Goal: Information Seeking & Learning: Learn about a topic

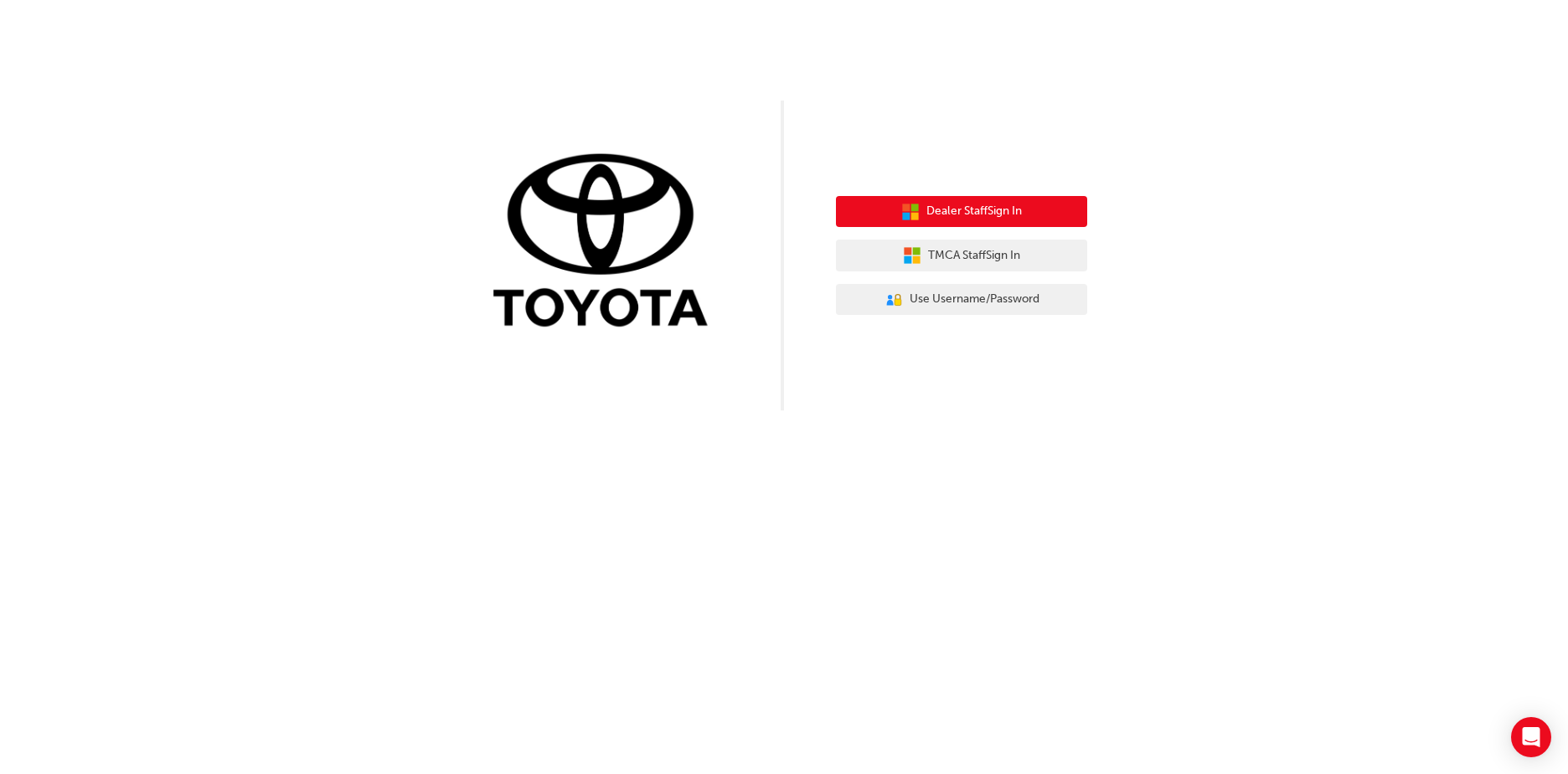
click at [984, 202] on button "Dealer Staff Sign In" at bounding box center [961, 212] width 251 height 32
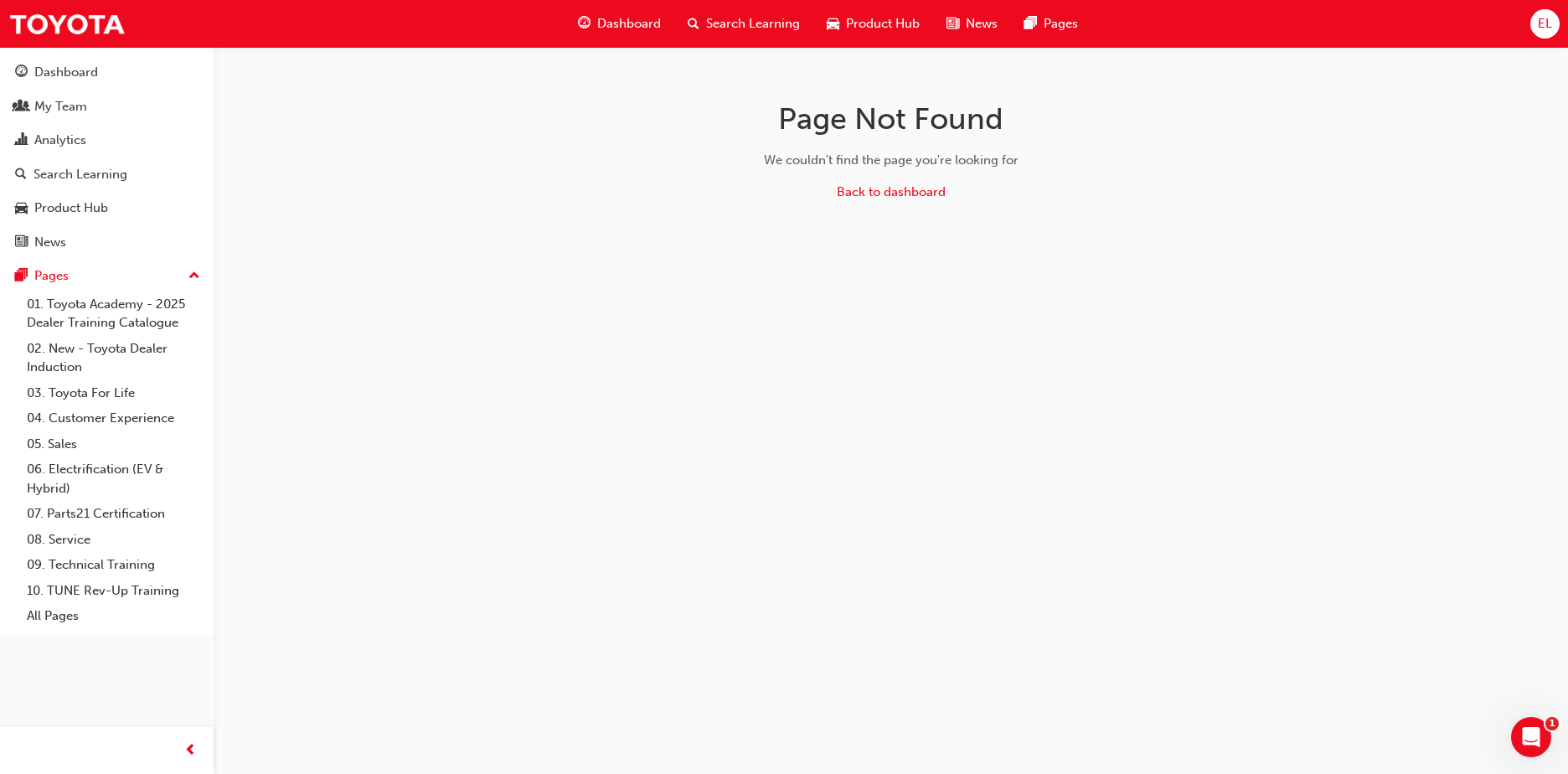
click at [722, 26] on span "Search Learning" at bounding box center [753, 23] width 94 height 19
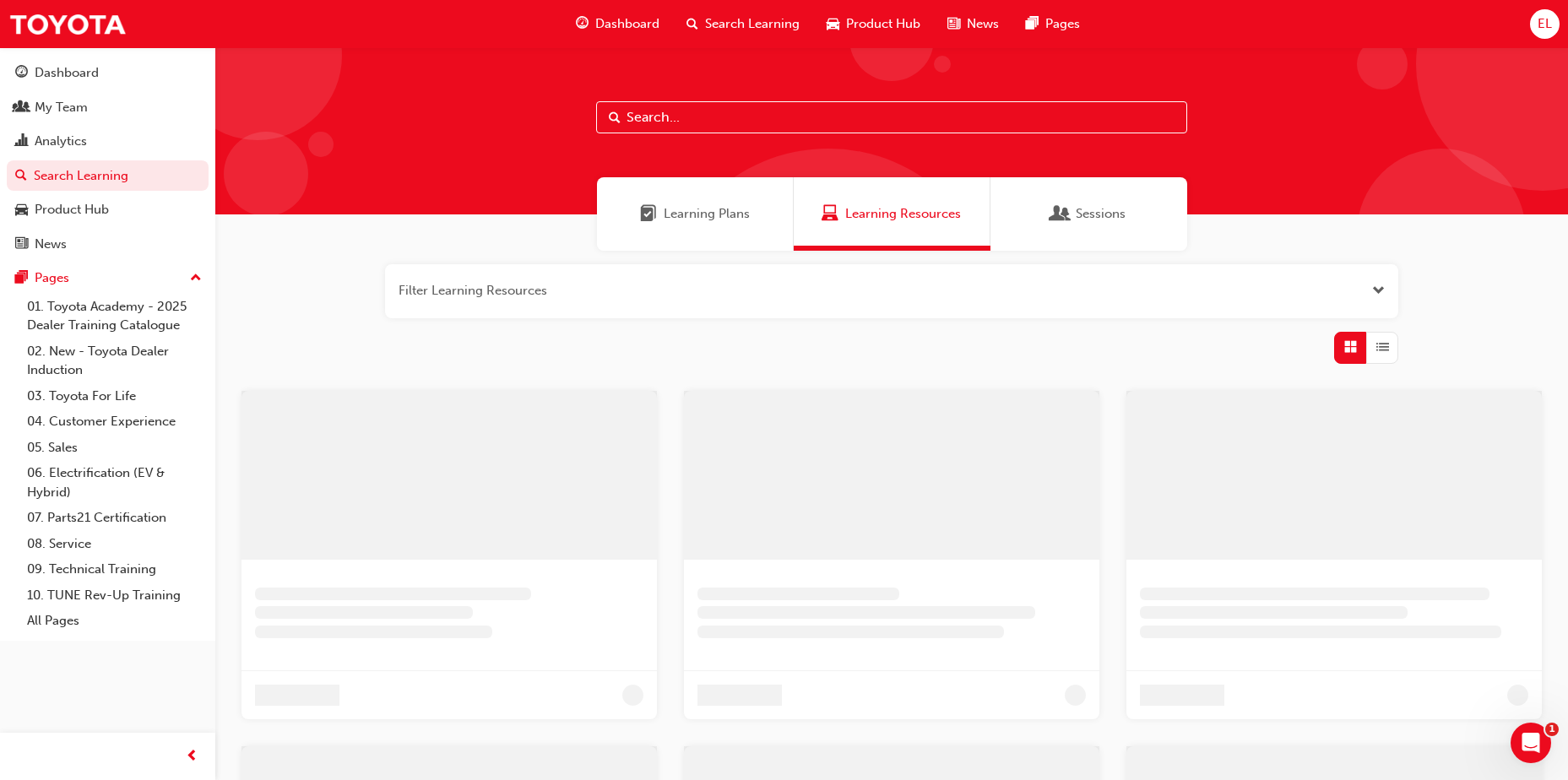
click at [760, 113] on input "text" at bounding box center [891, 117] width 591 height 32
paste input "SP_CORX_FL0525_EL"
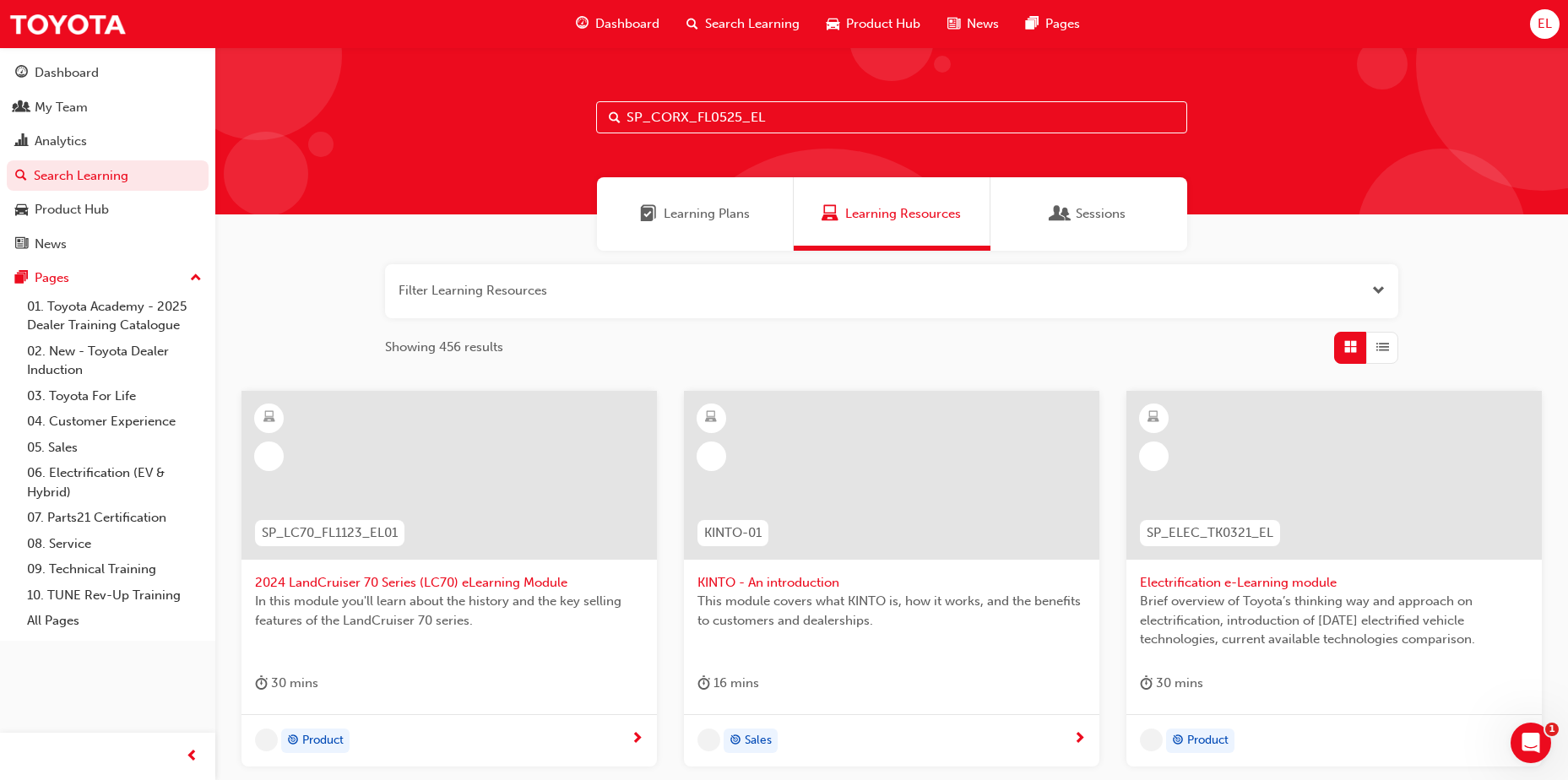
type input "SP_CORX_FL0525_EL"
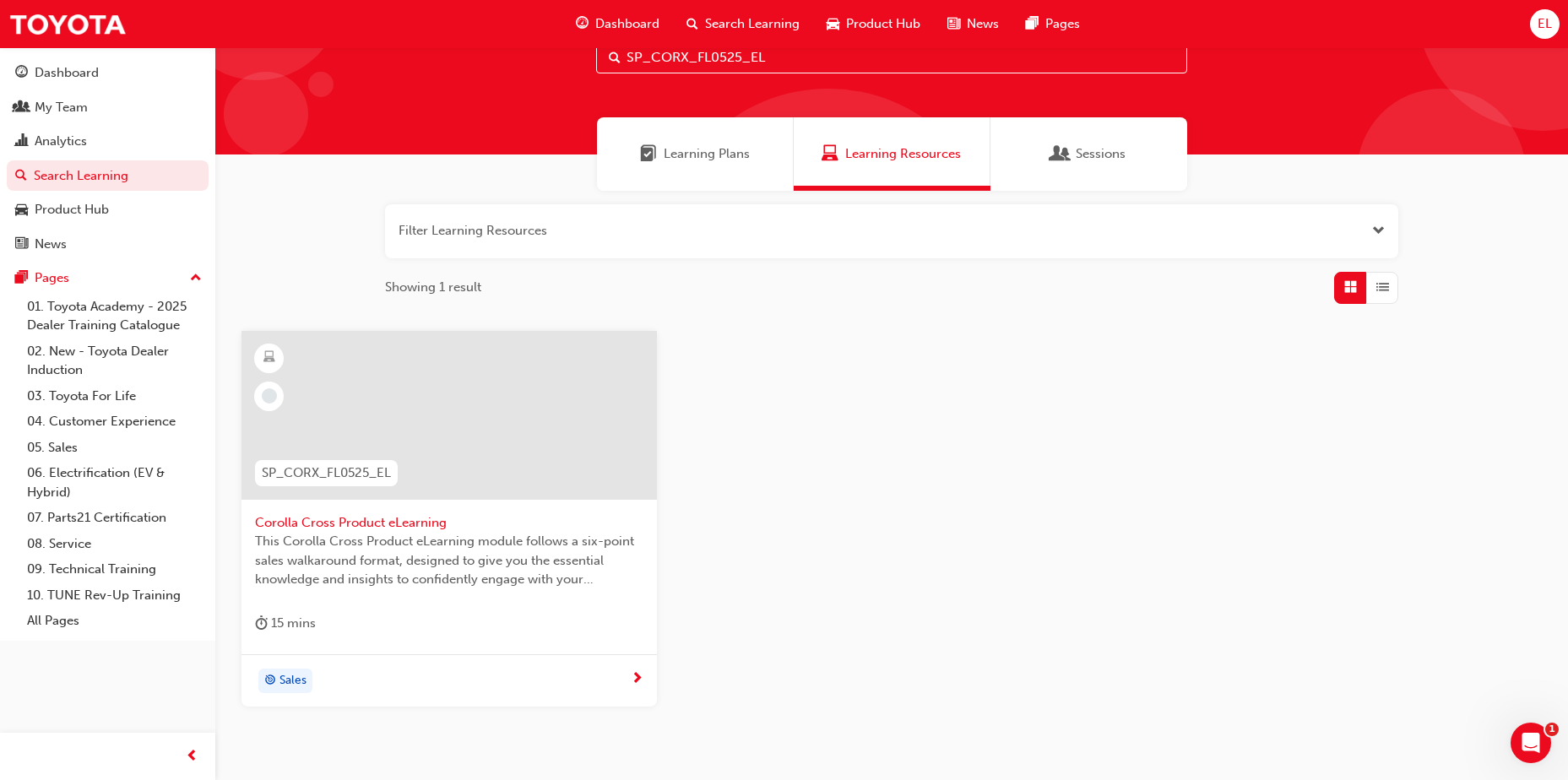
scroll to position [127, 0]
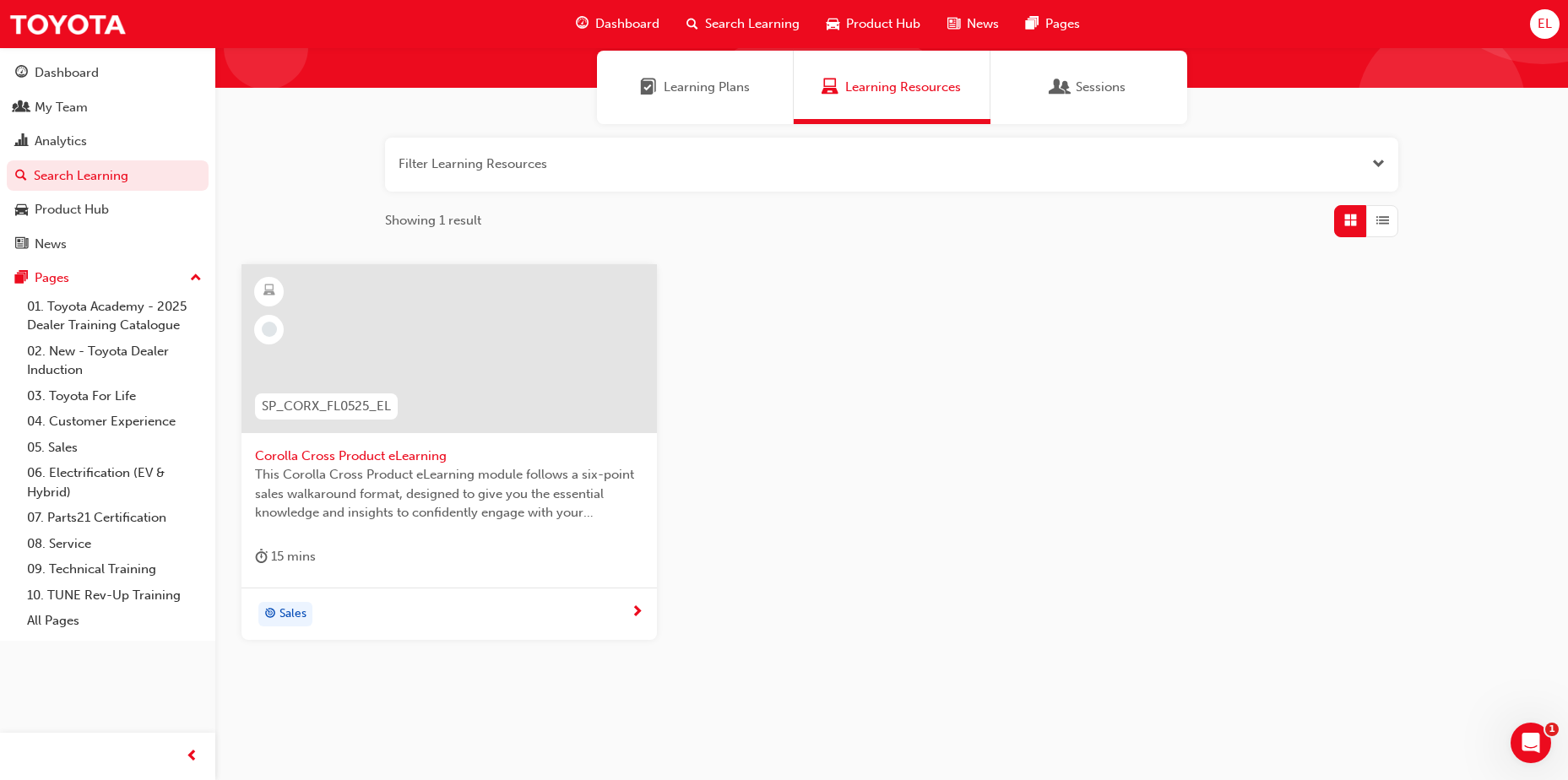
click at [381, 450] on span "Corolla Cross Product eLearning" at bounding box center [449, 456] width 388 height 19
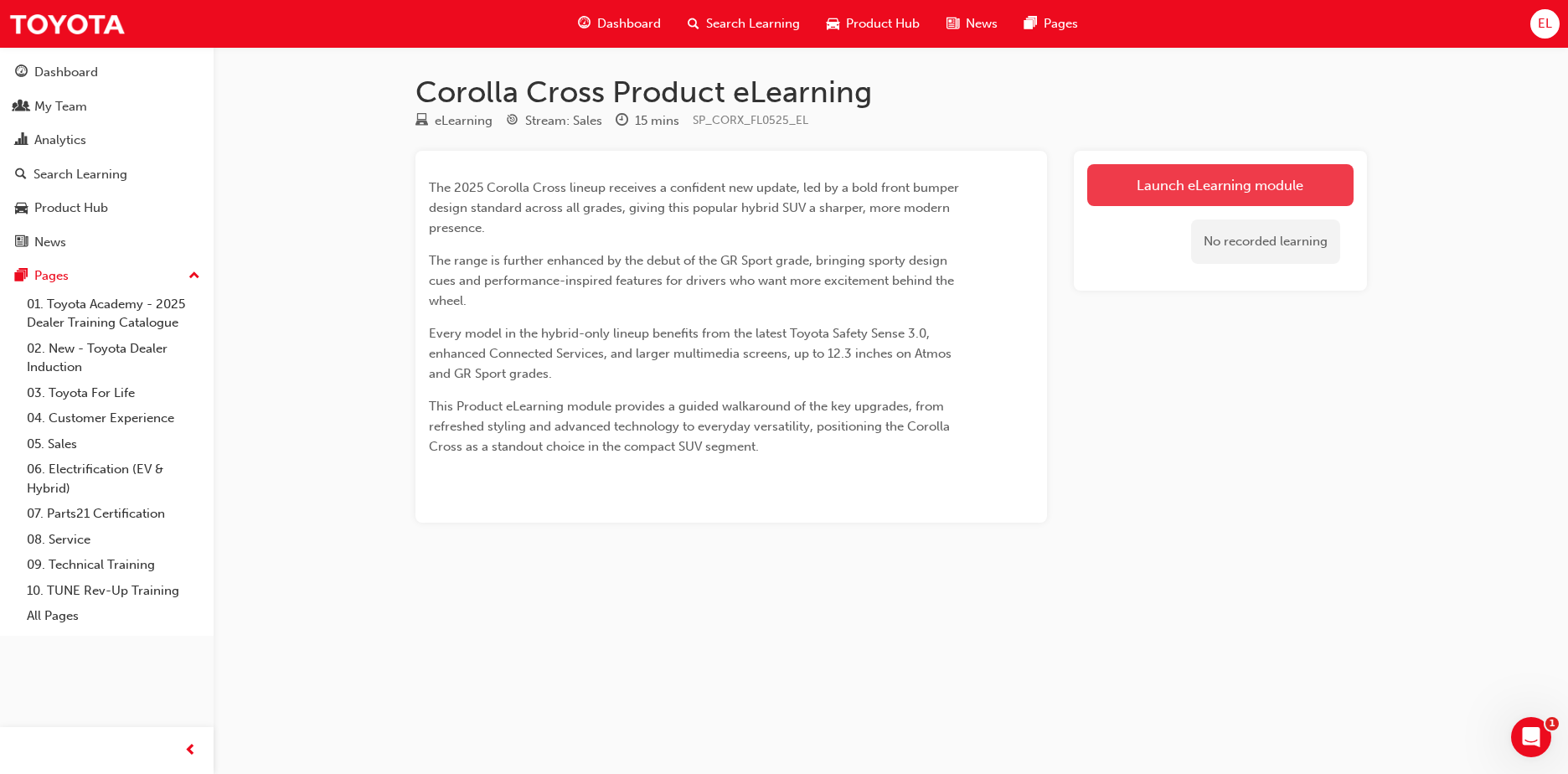
click at [1274, 188] on link "Launch eLearning module" at bounding box center [1221, 185] width 267 height 42
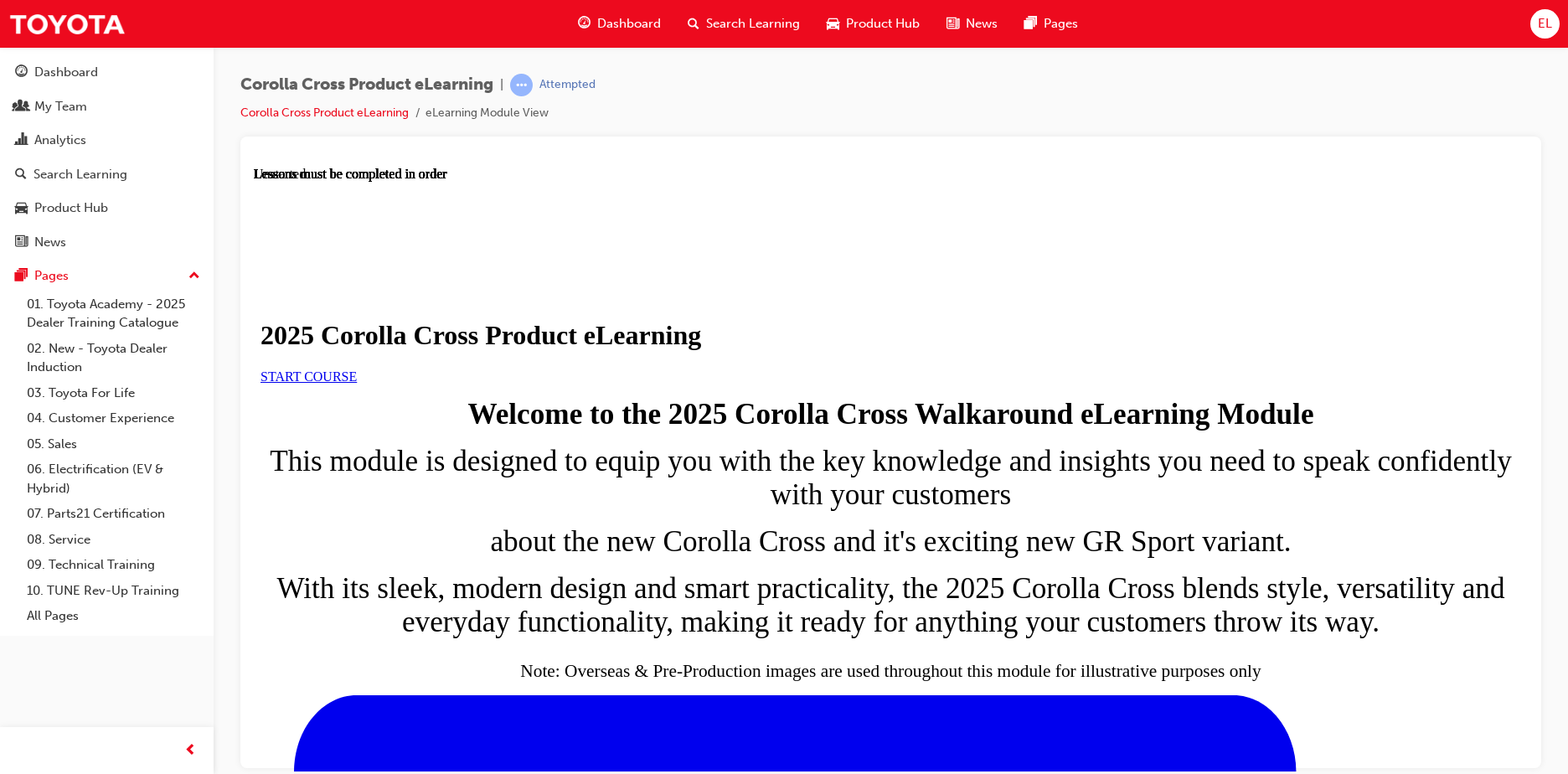
scroll to position [42, 0]
click at [357, 383] on span "START COURSE" at bounding box center [308, 376] width 96 height 14
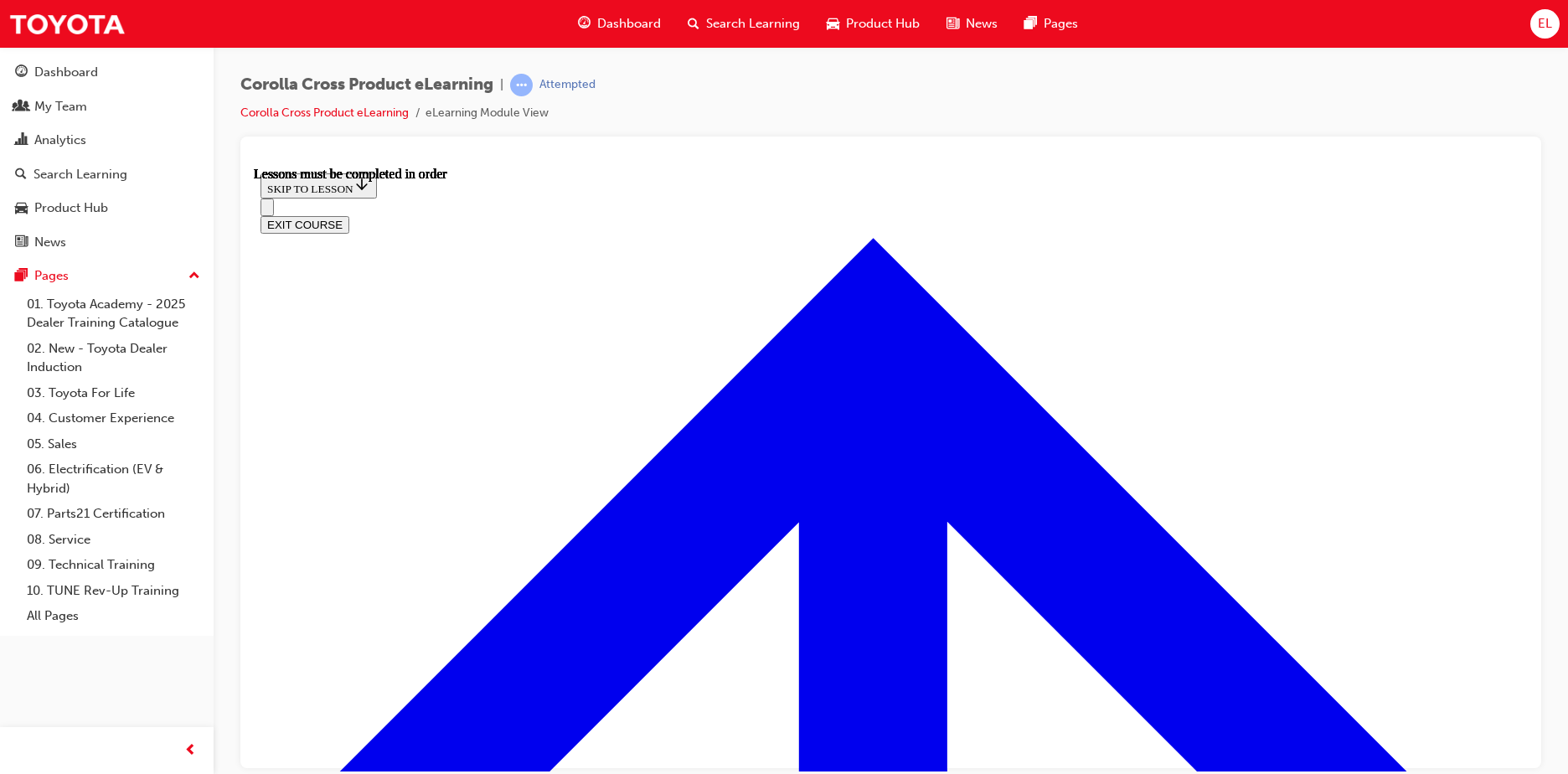
scroll to position [949, 0]
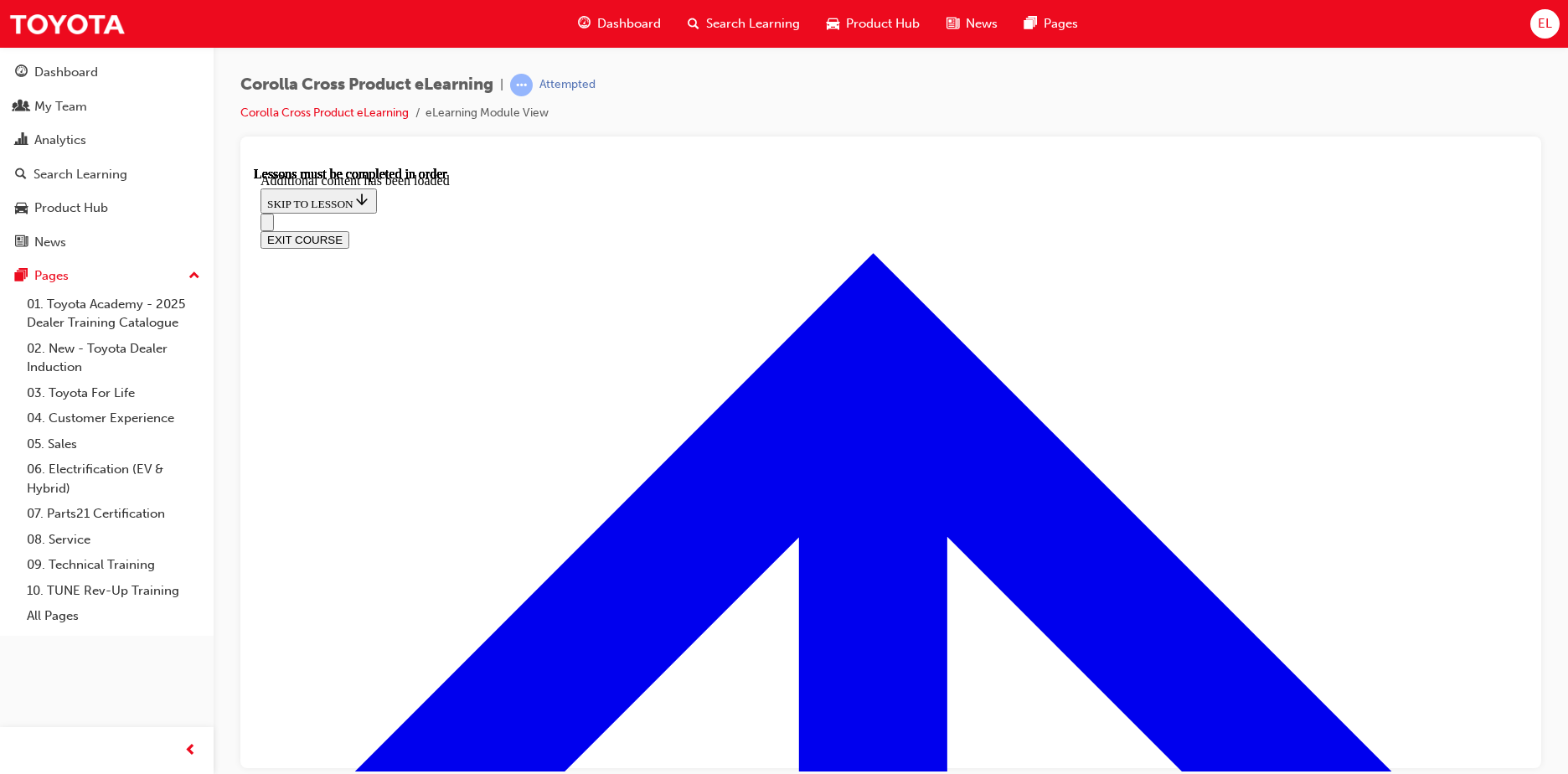
scroll to position [2472, 0]
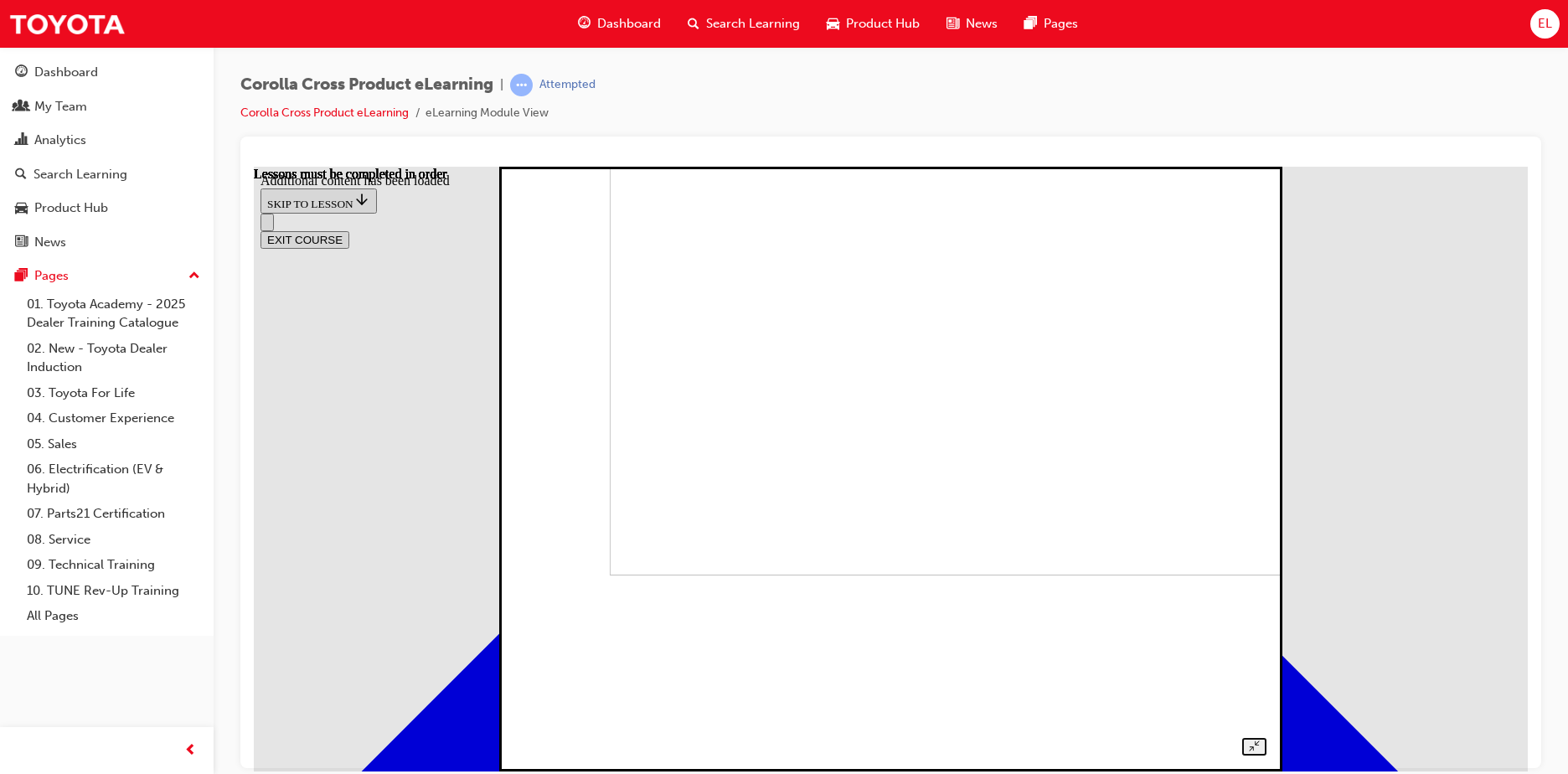
click at [837, 462] on img at bounding box center [974, 272] width 728 height 605
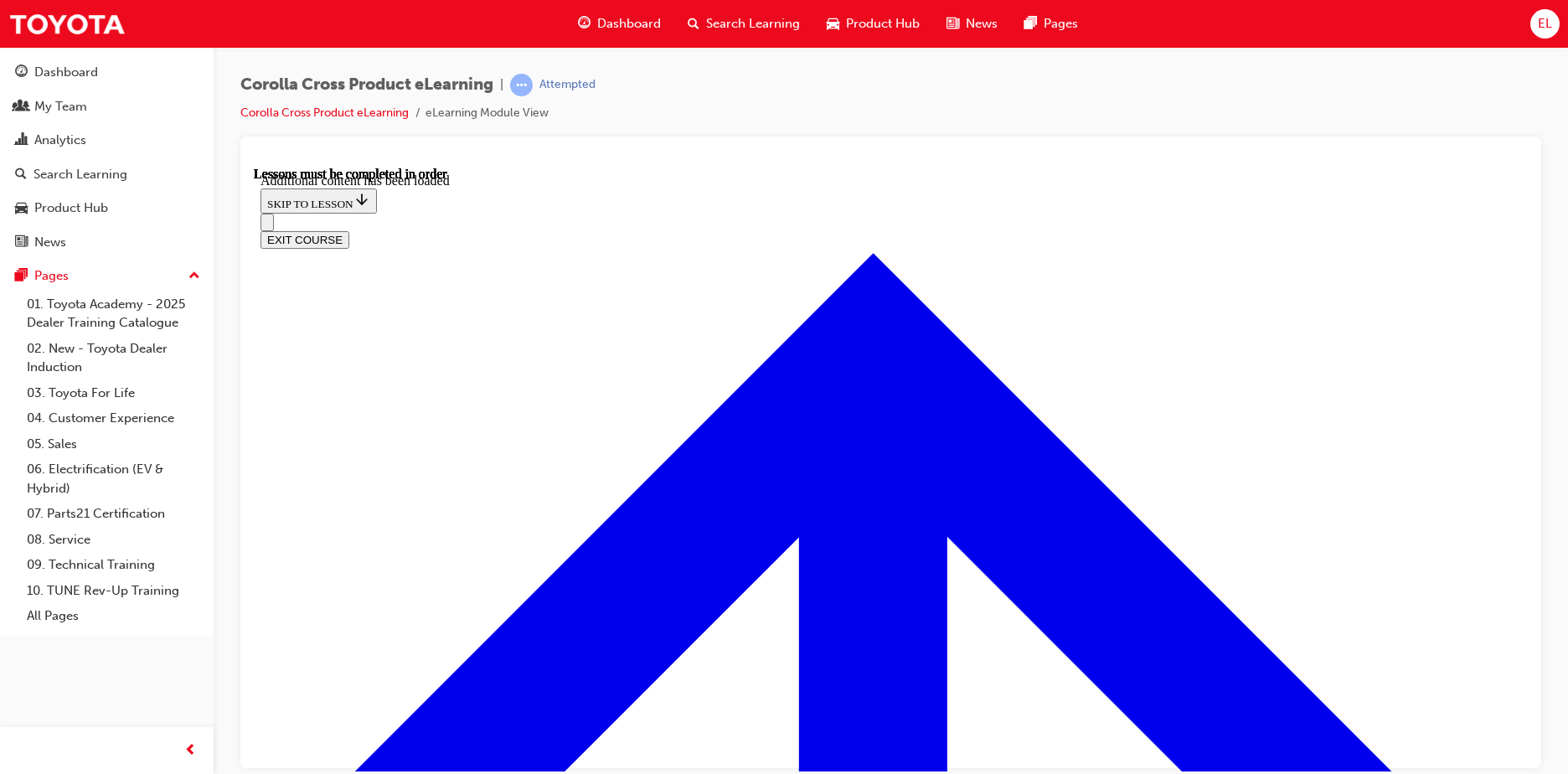
scroll to position [1467, 0]
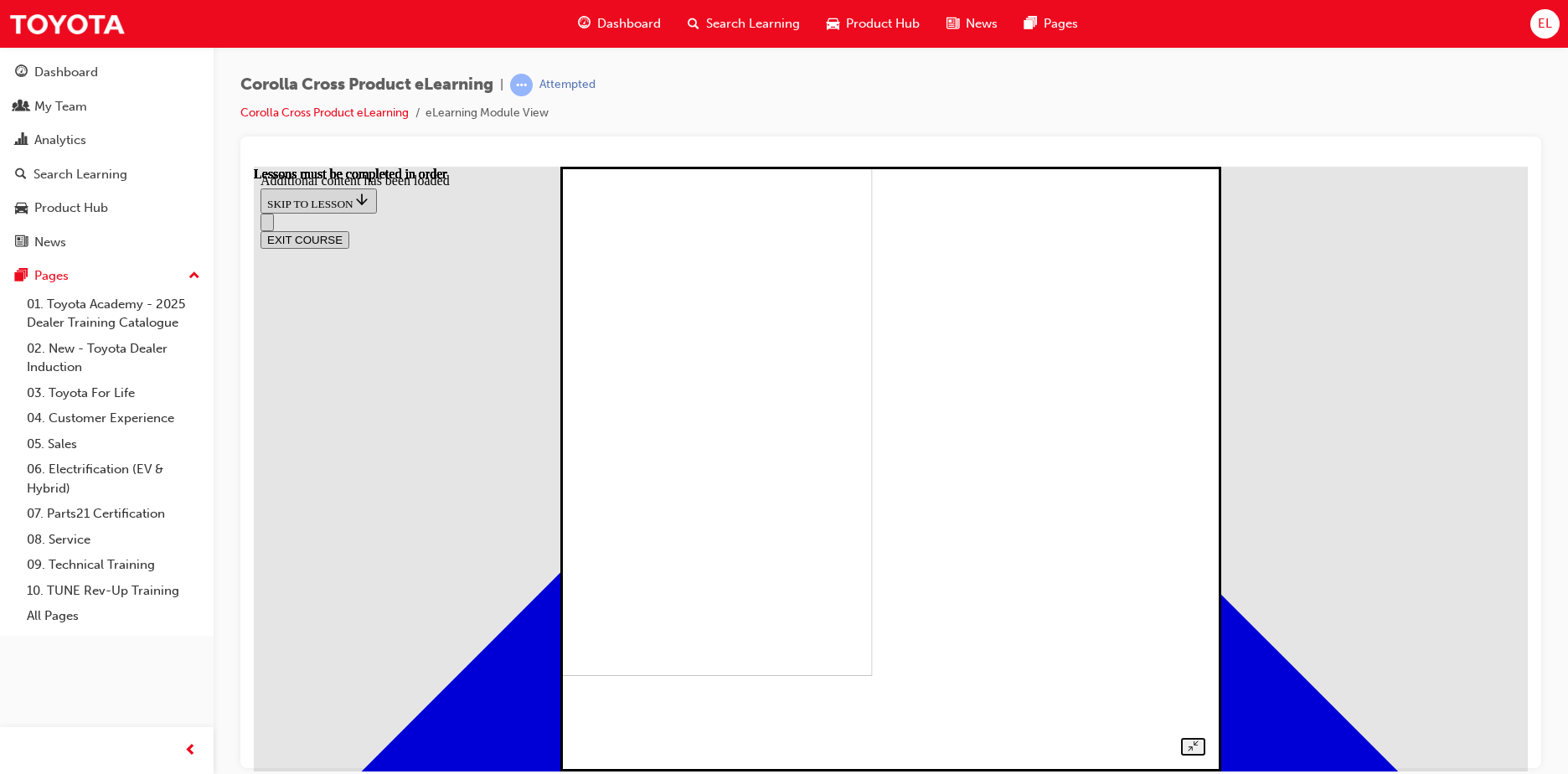
click at [873, 512] on img at bounding box center [570, 372] width 605 height 605
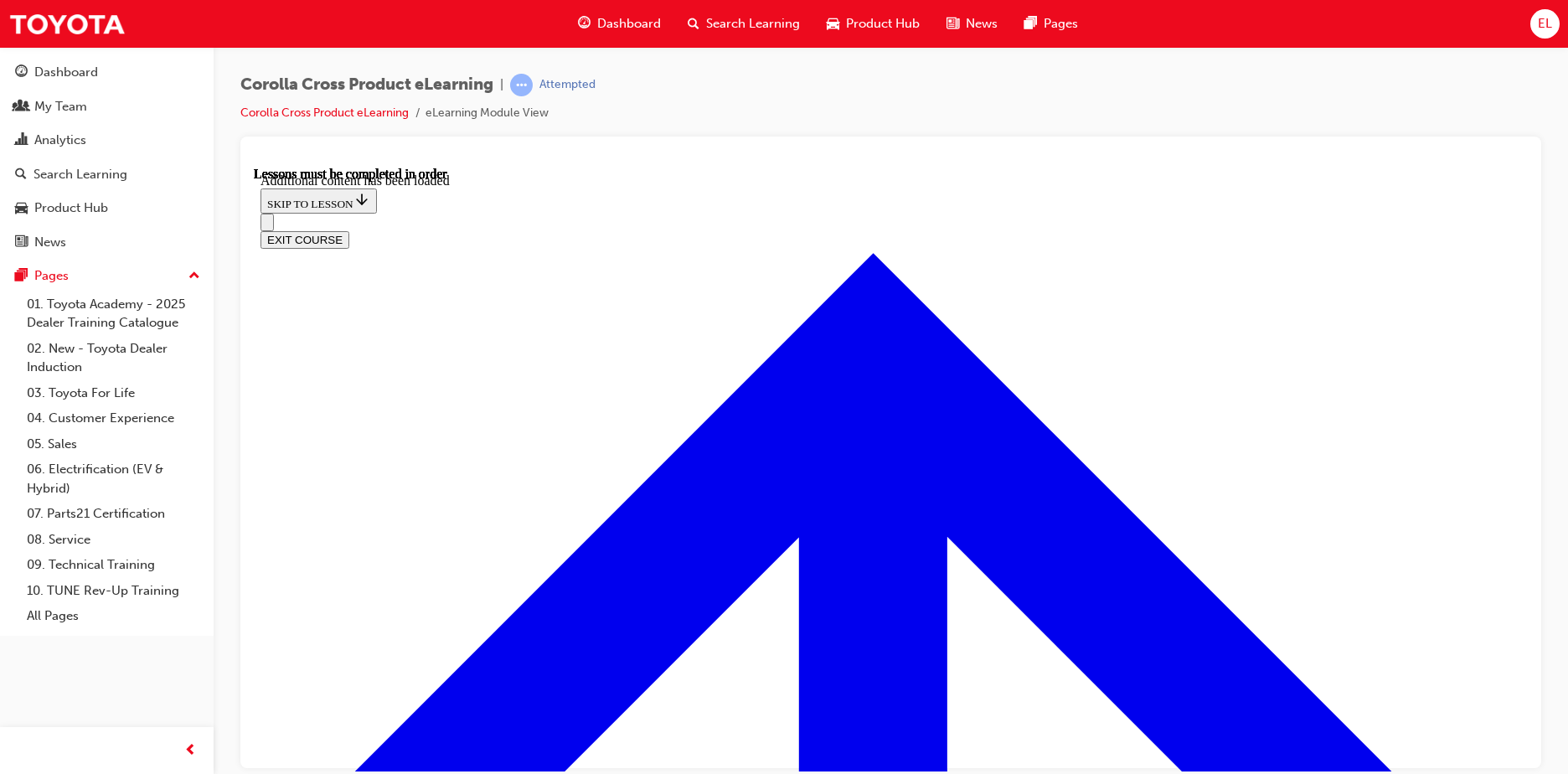
radio input "true"
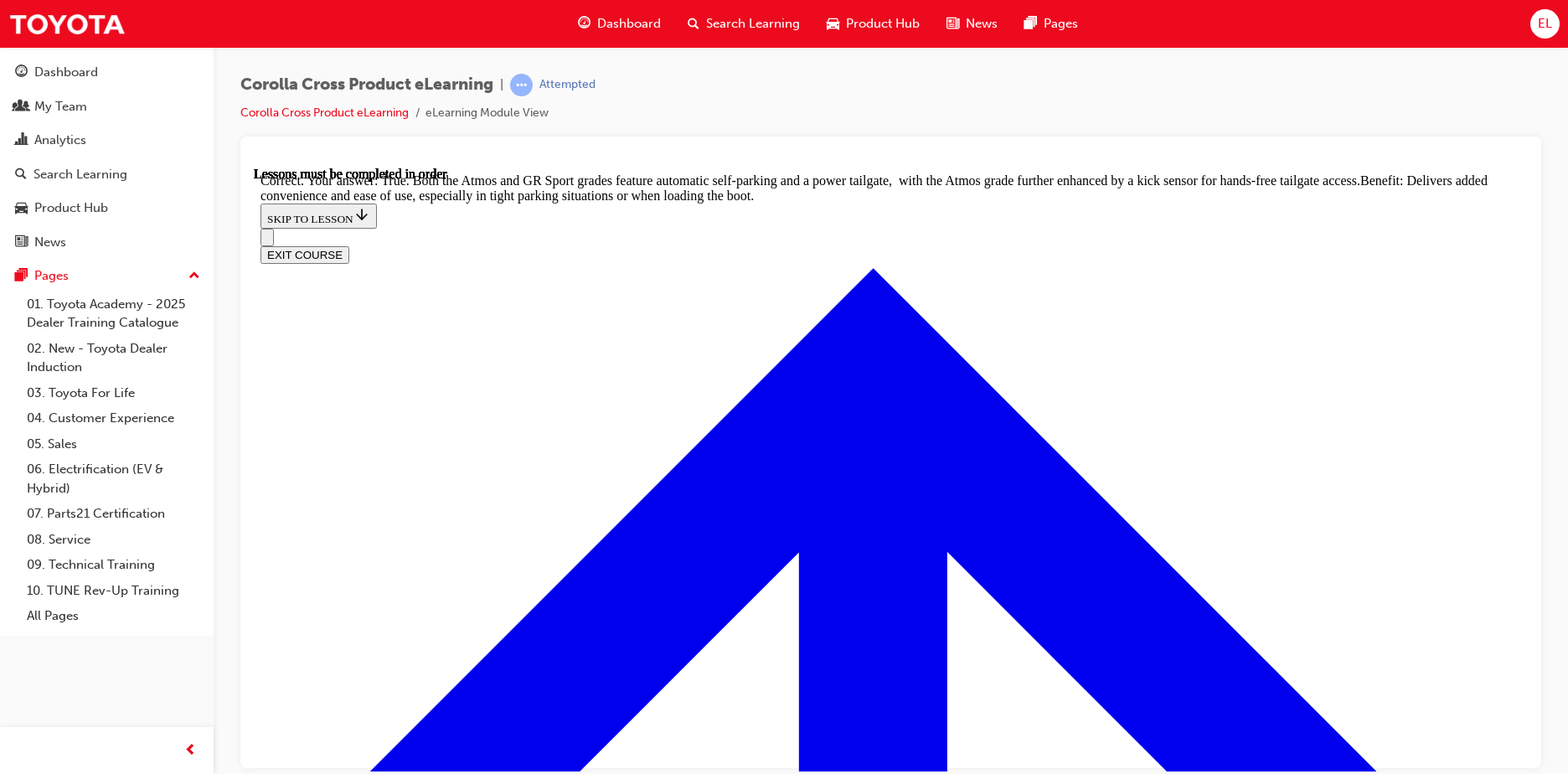
scroll to position [3661, 0]
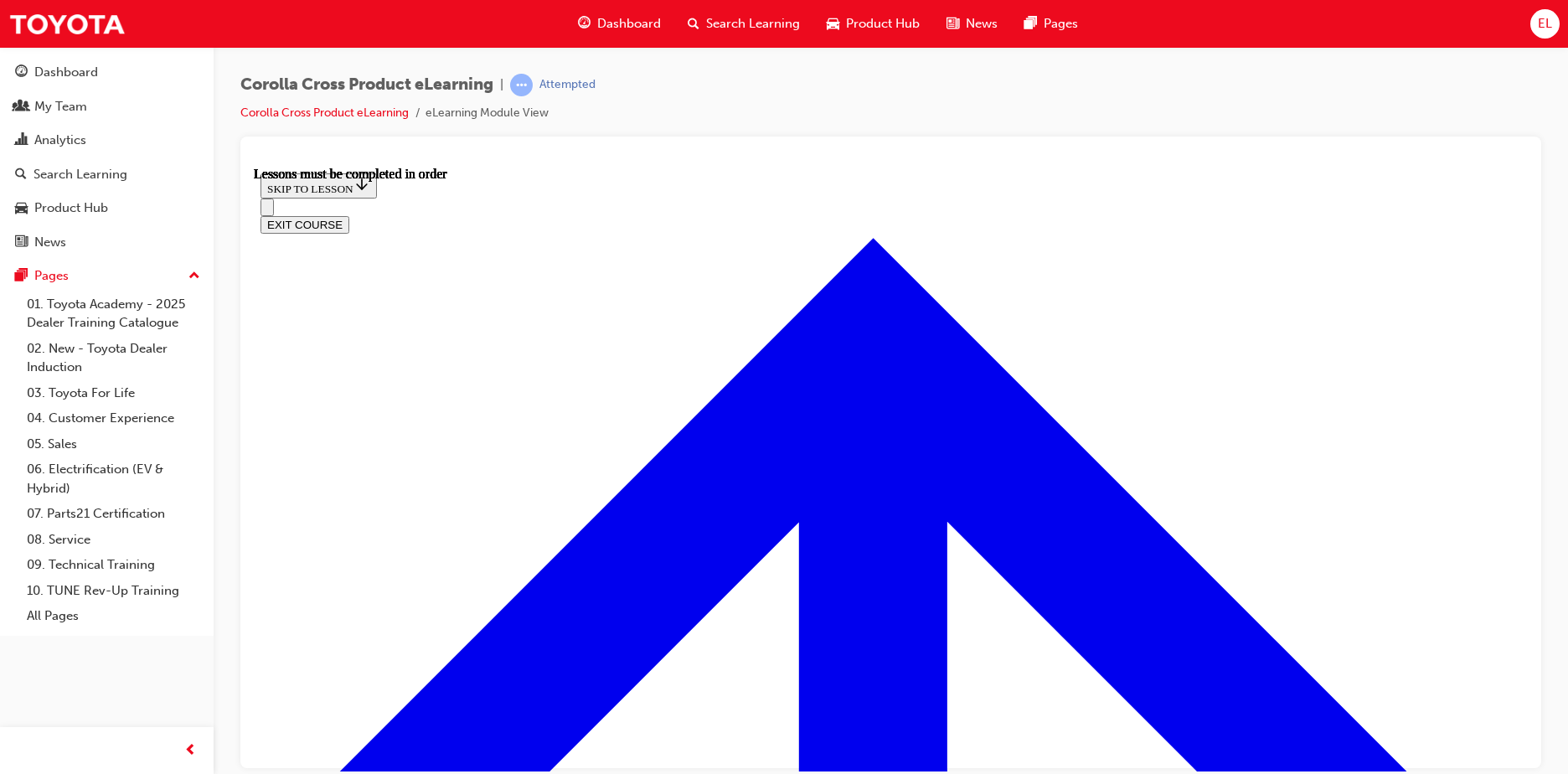
scroll to position [1538, 0]
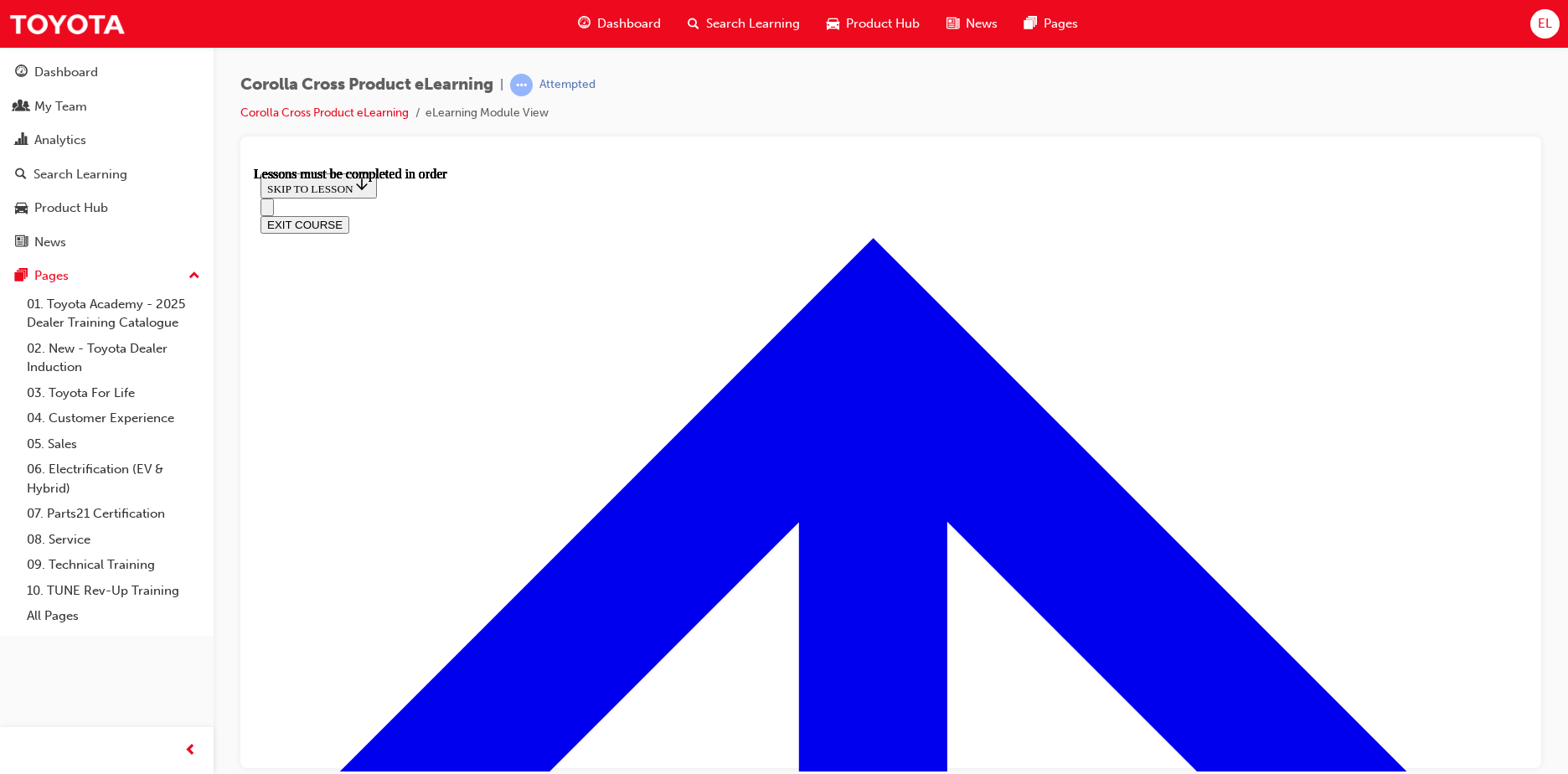
scroll to position [1176, 0]
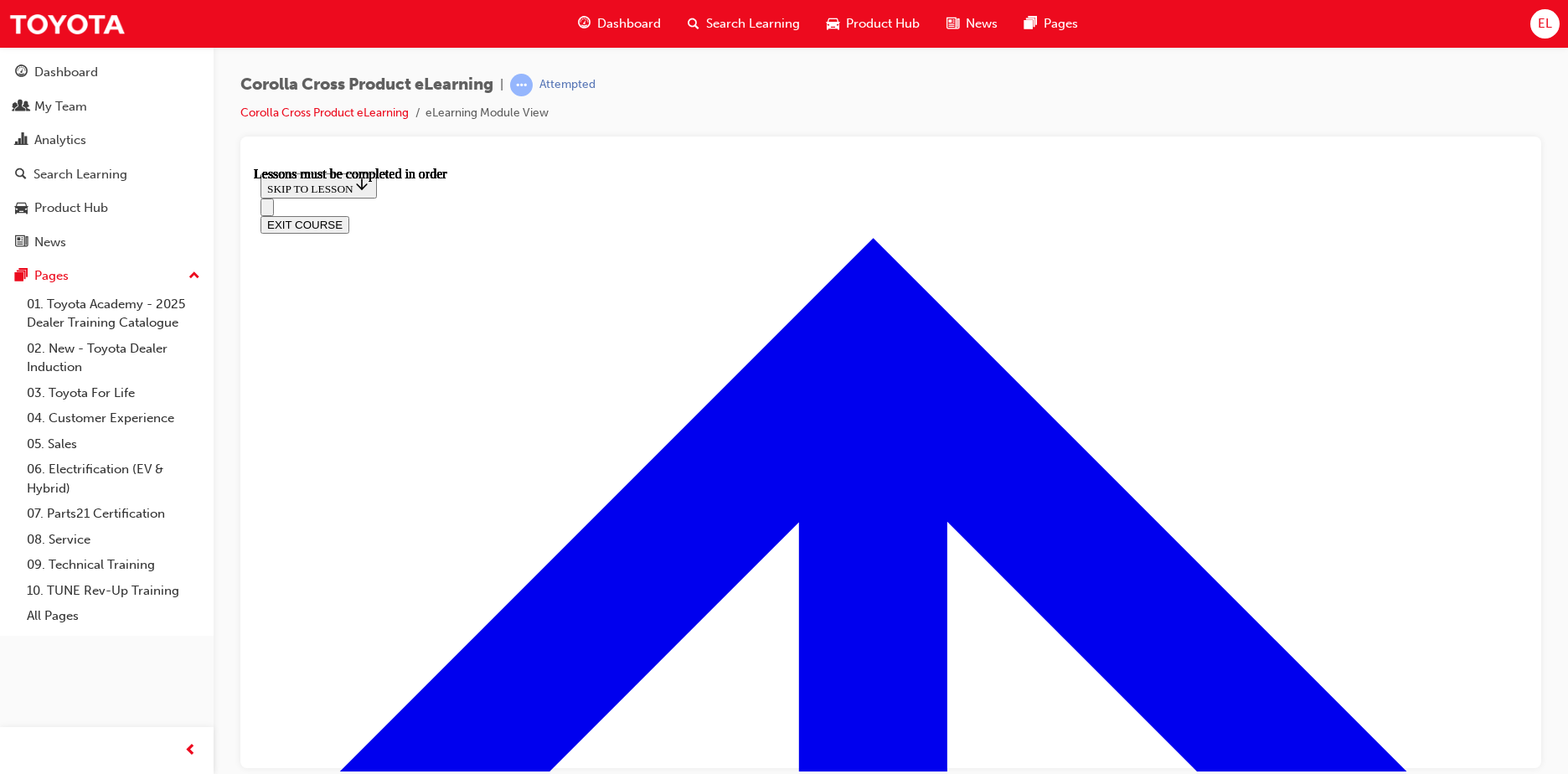
drag, startPoint x: 1331, startPoint y: 306, endPoint x: 1285, endPoint y: 313, distance: 46.5
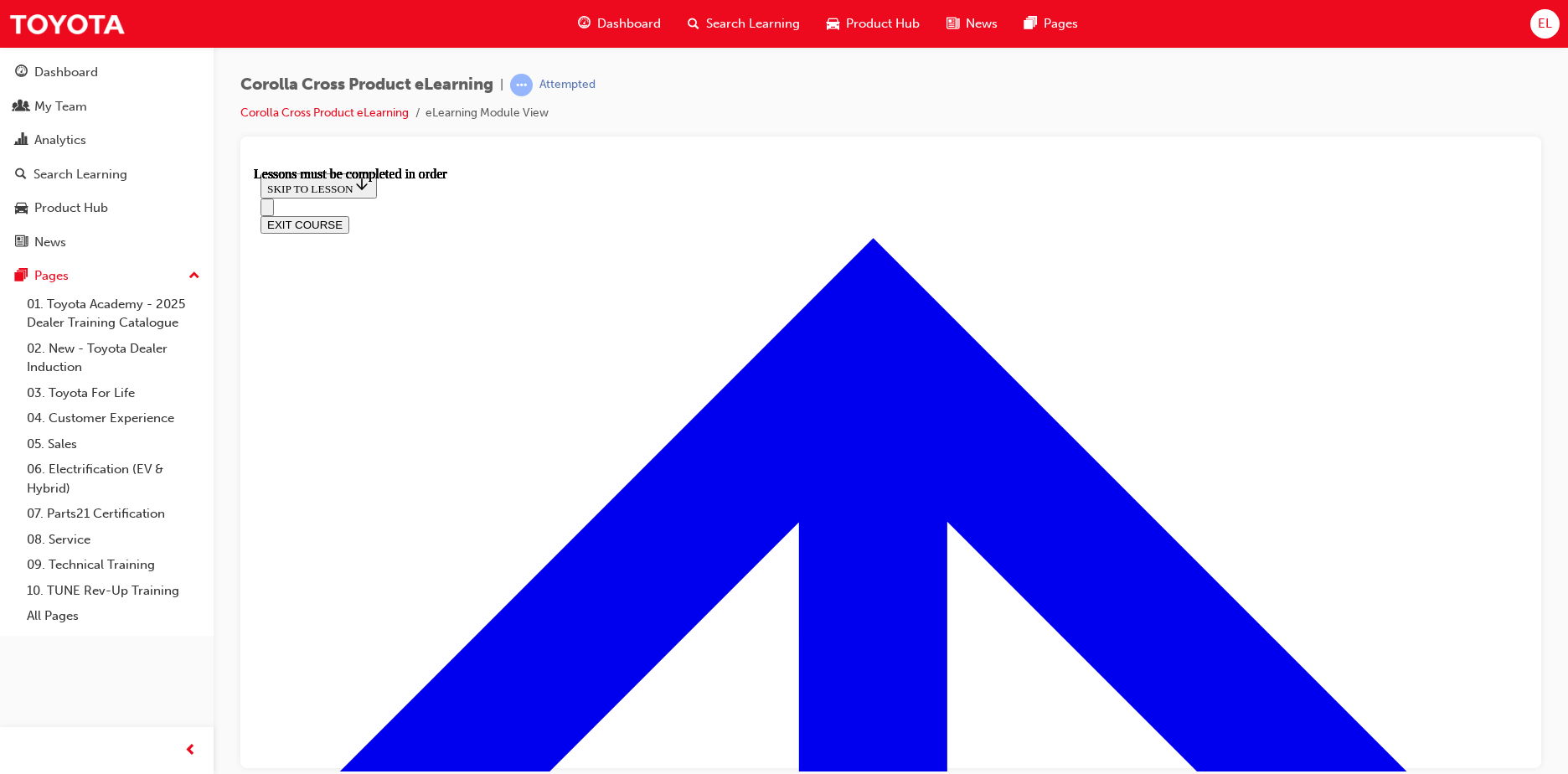
scroll to position [1873, 0]
click at [267, 210] on icon "Open navigation menu" at bounding box center [267, 210] width 0 height 0
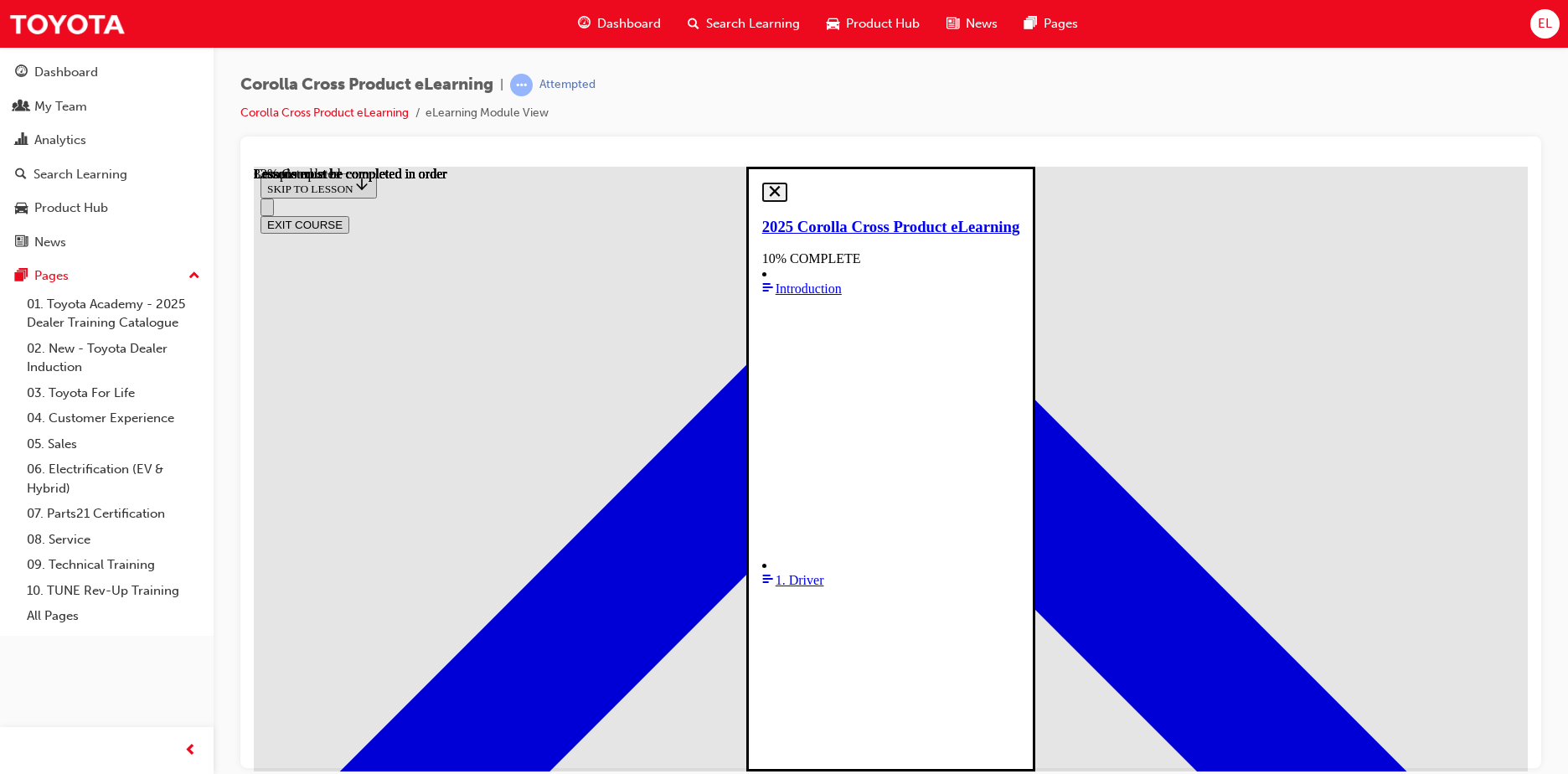
click at [776, 572] on span "1. Driver" at bounding box center [800, 579] width 49 height 14
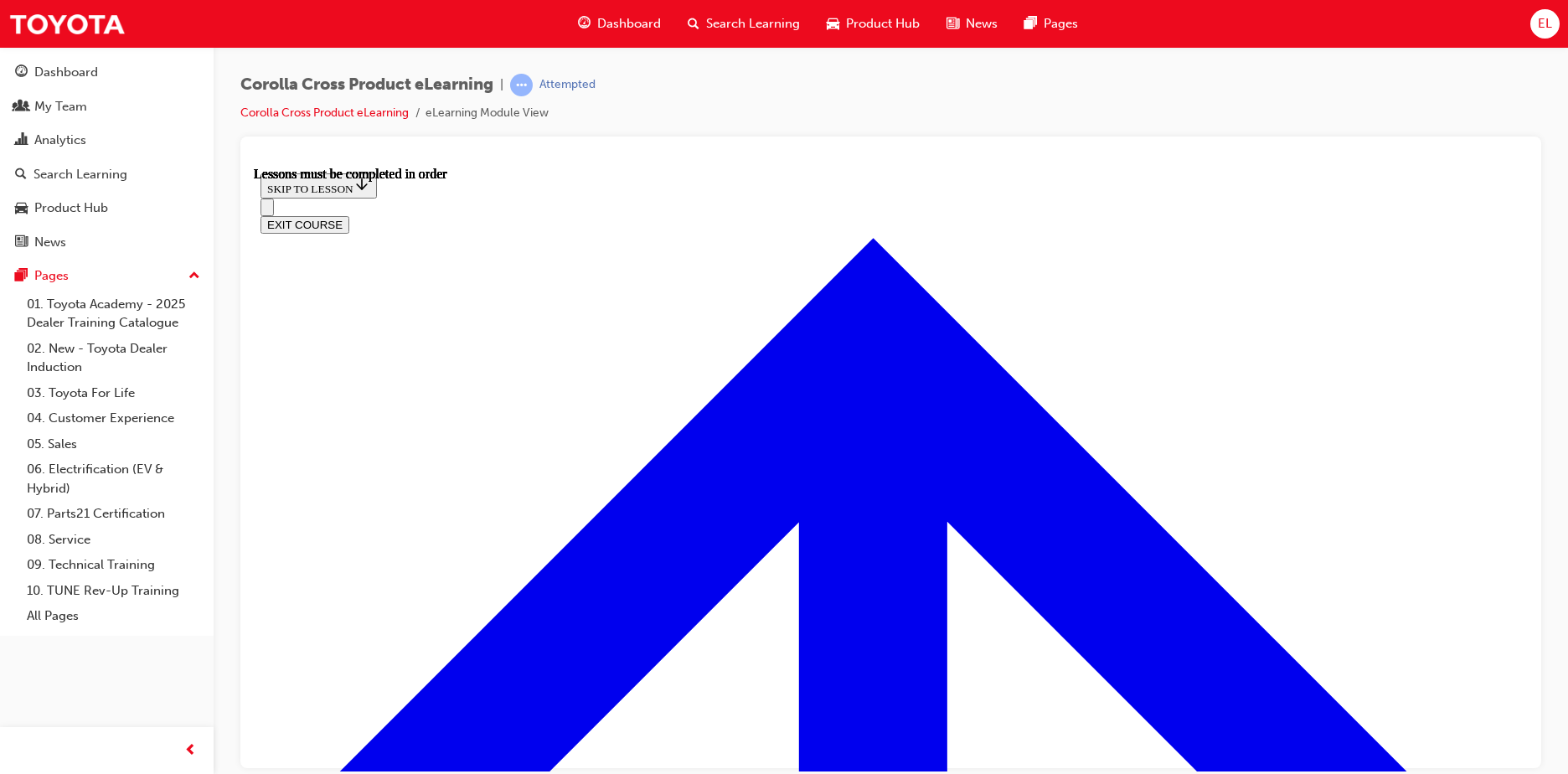
scroll to position [656, 0]
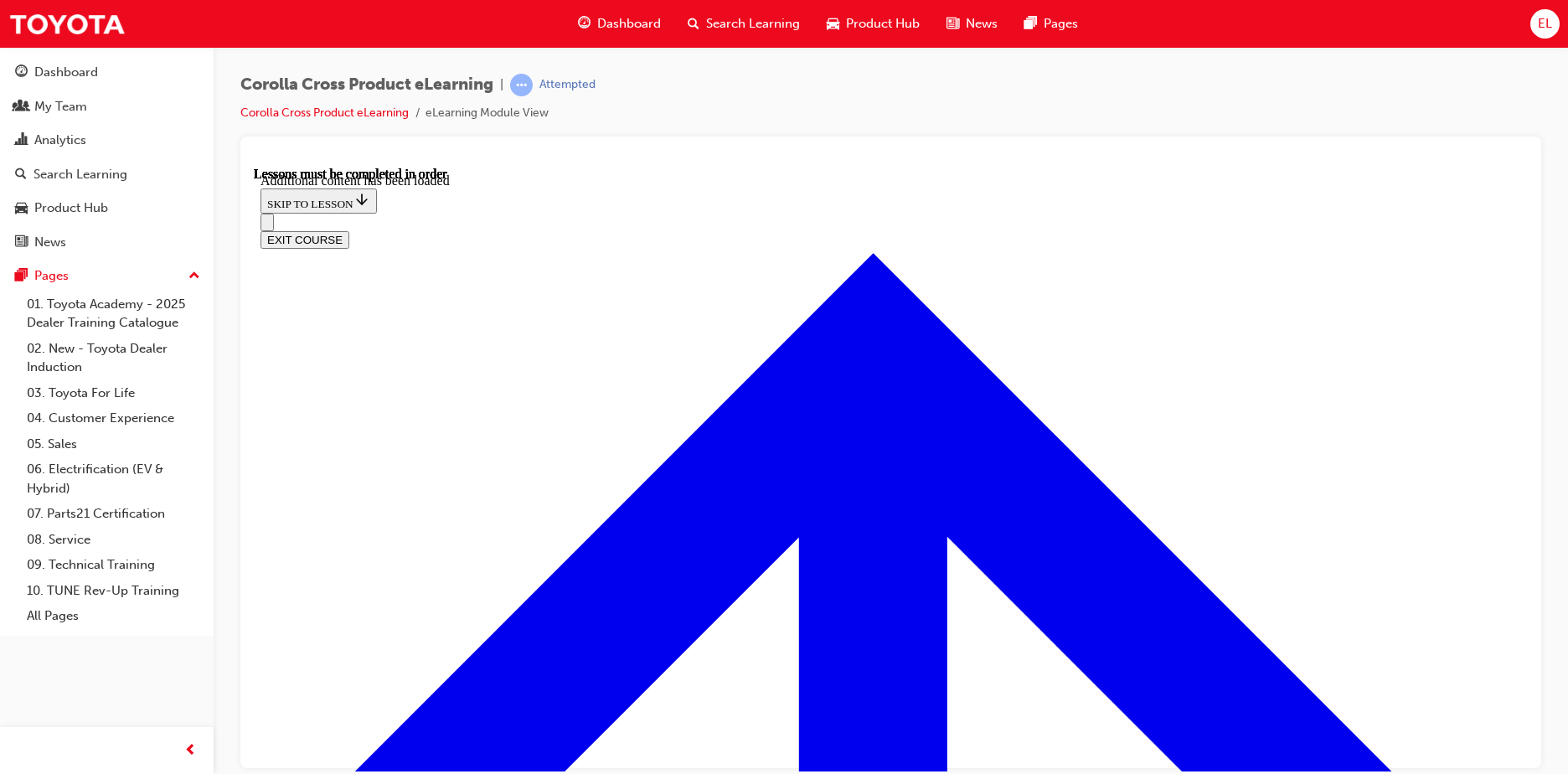
scroll to position [2401, 0]
radio input "true"
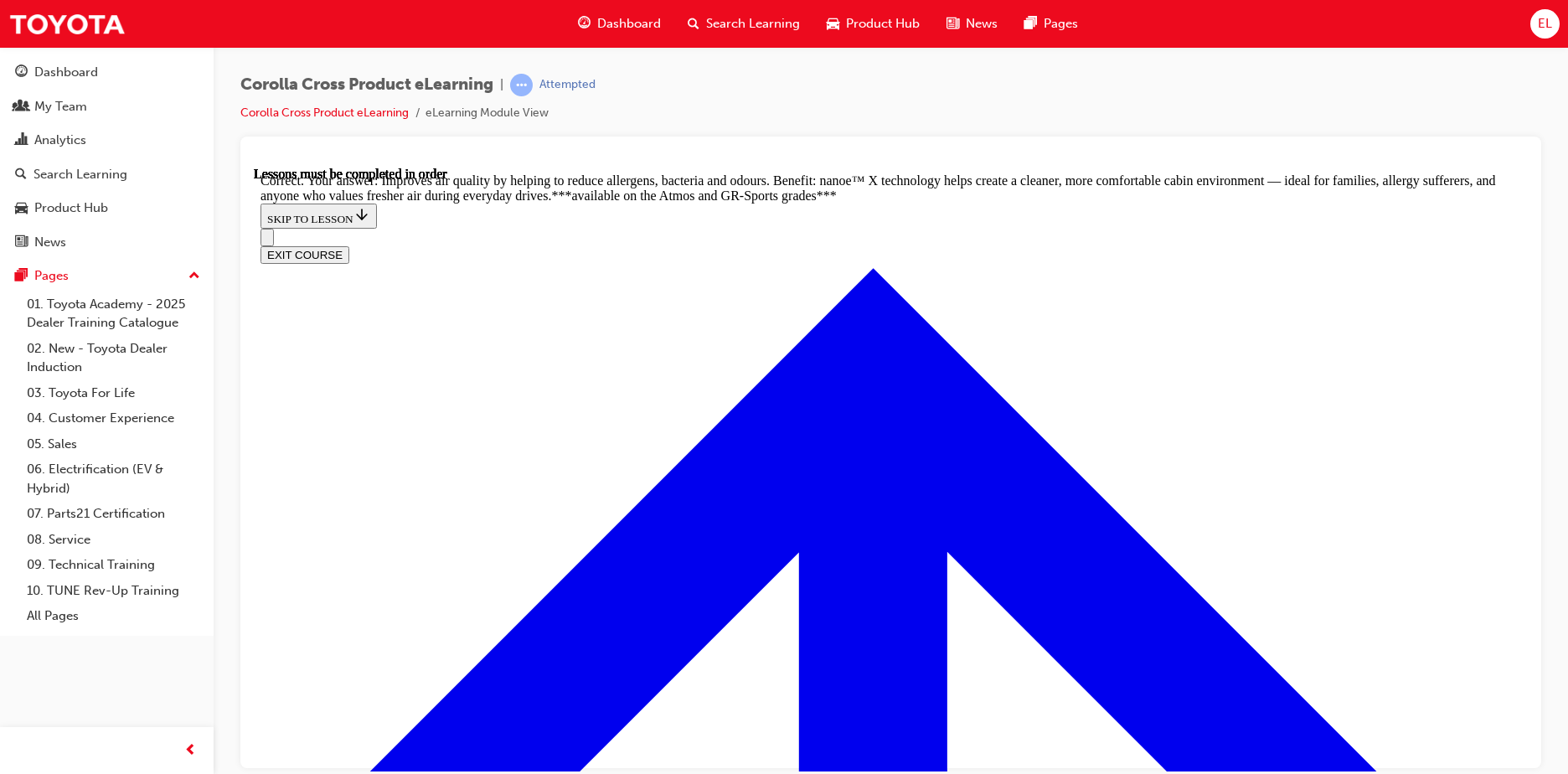
scroll to position [3196, 0]
radio input "true"
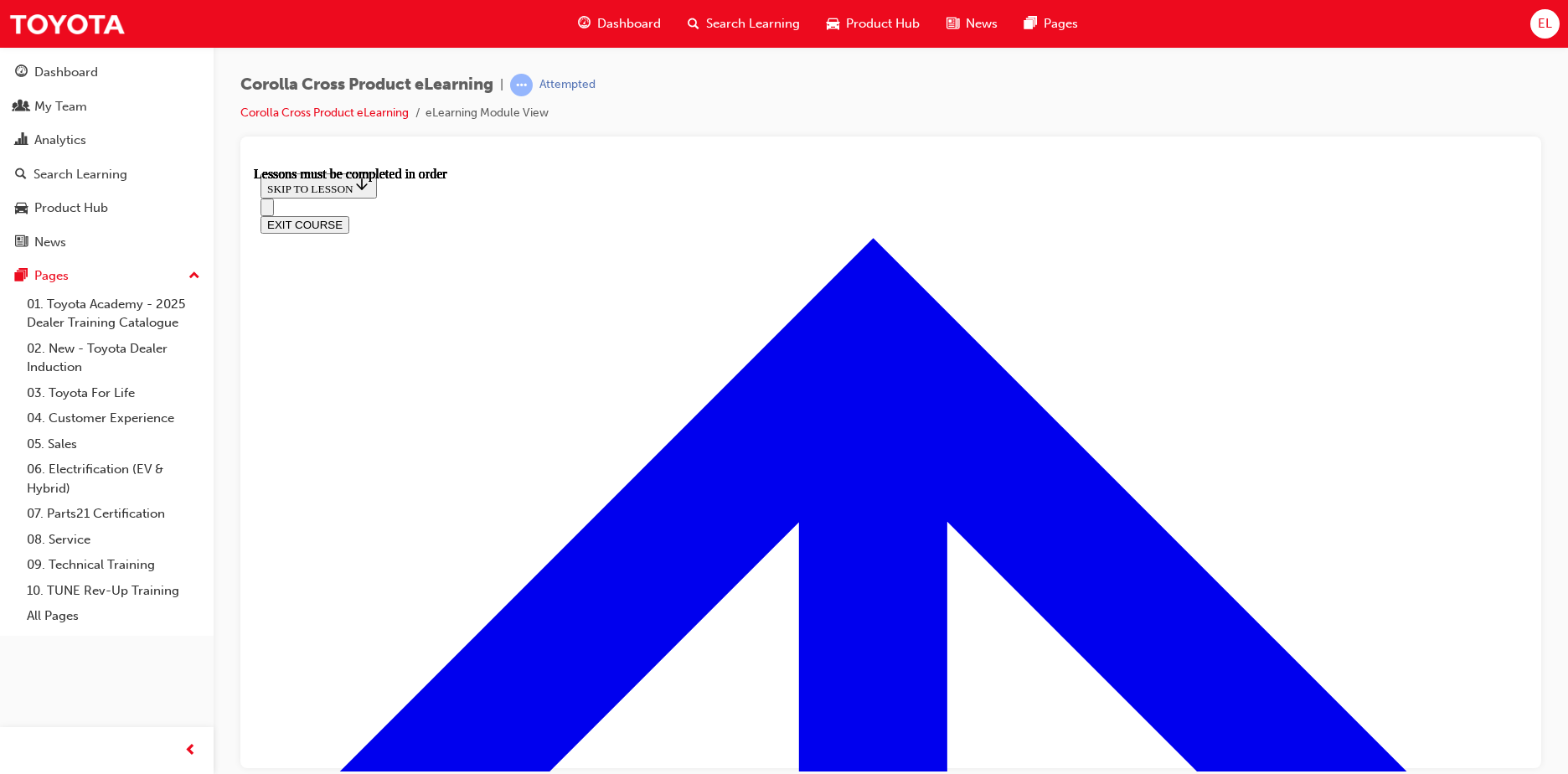
scroll to position [1366, 0]
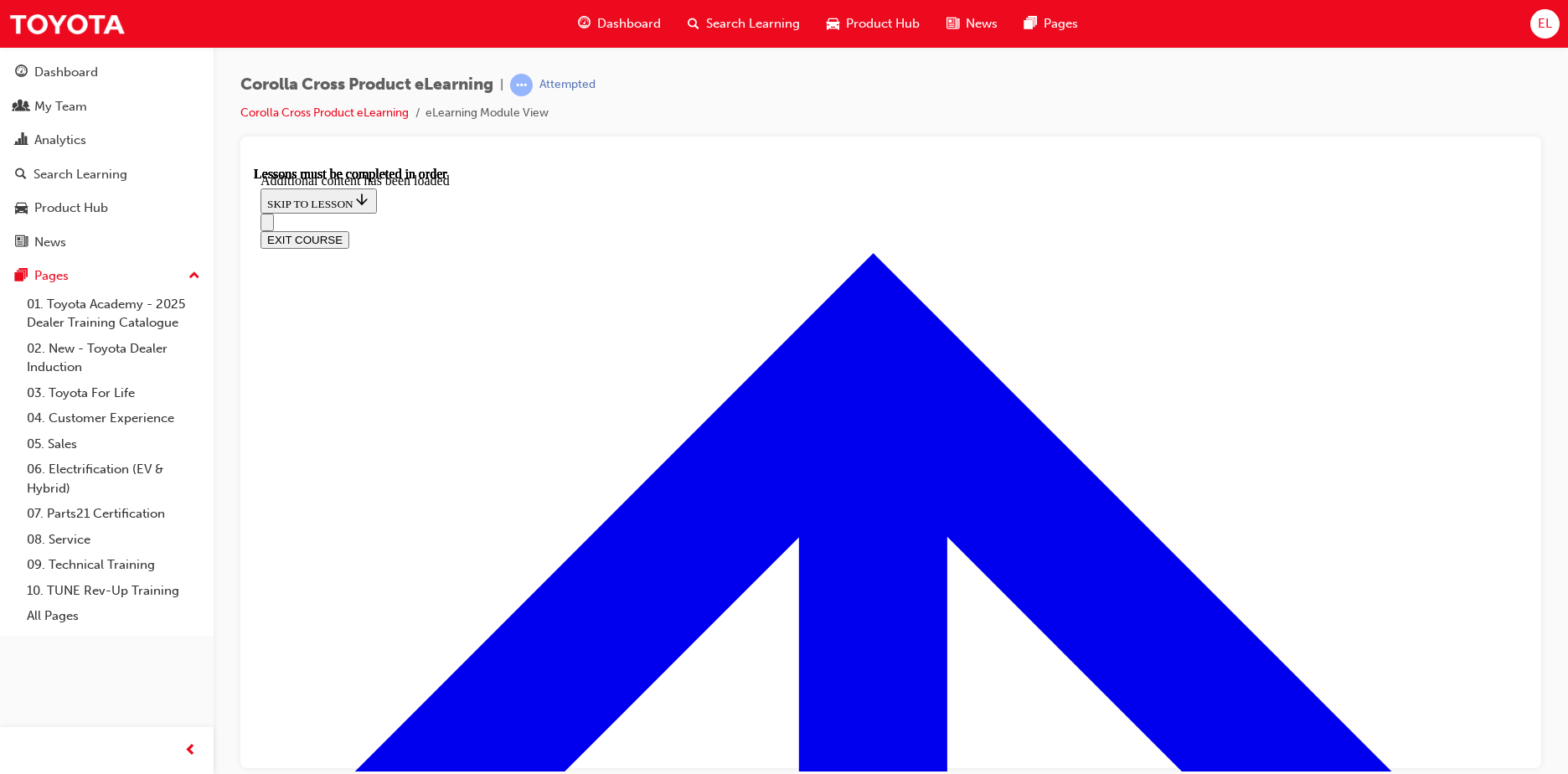
scroll to position [2417, 0]
radio input "true"
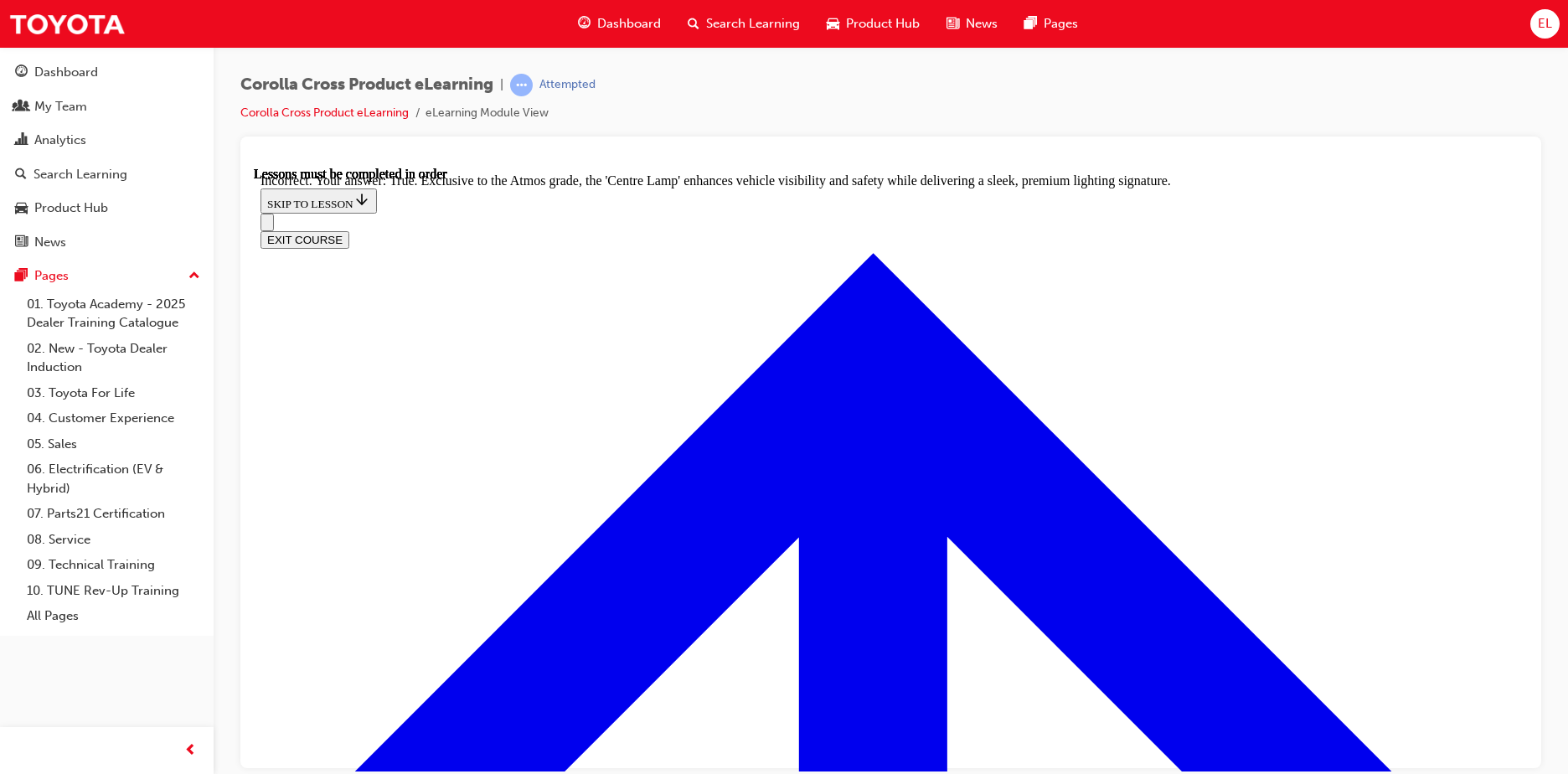
radio input "true"
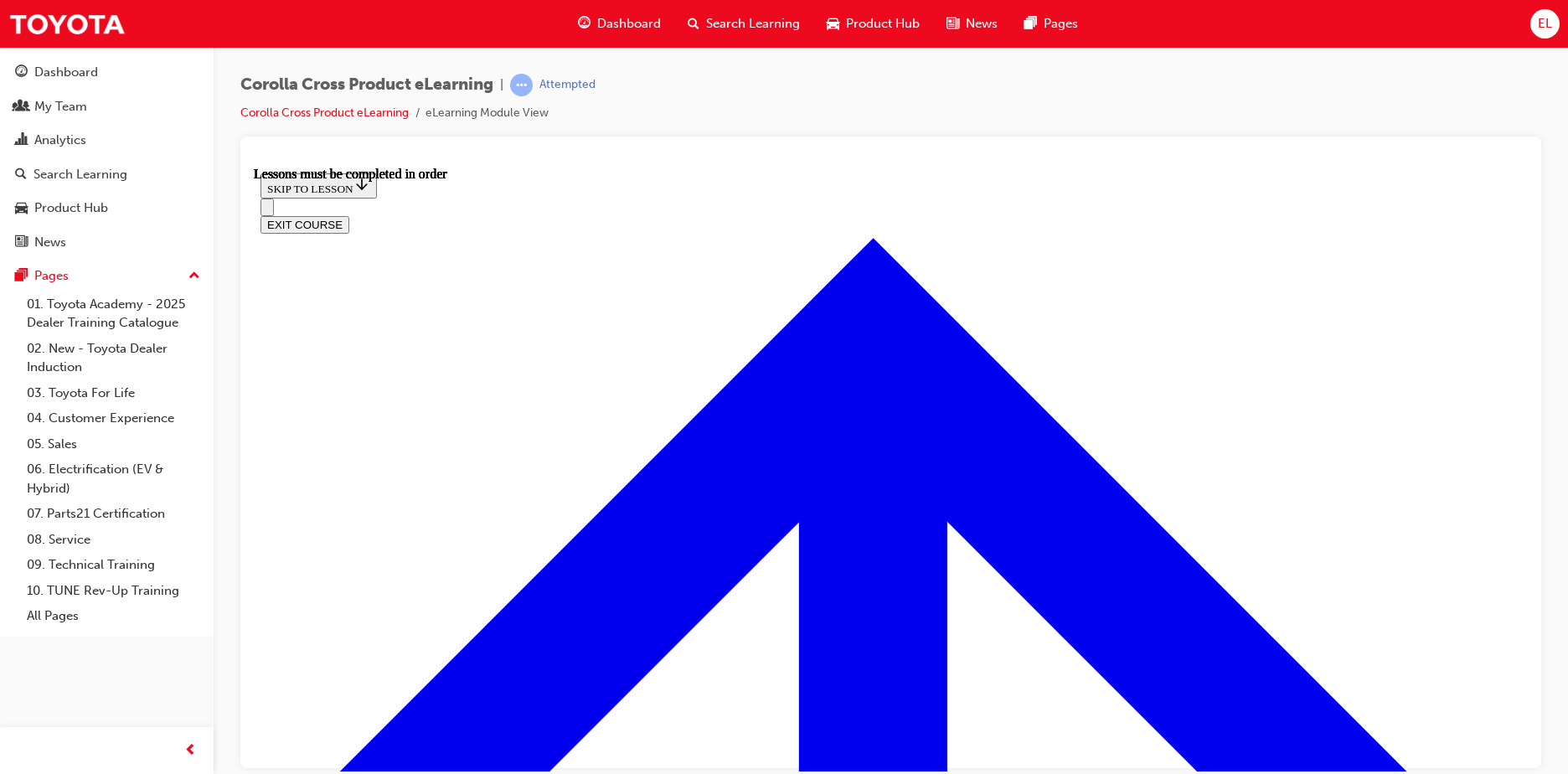
scroll to position [1330, 0]
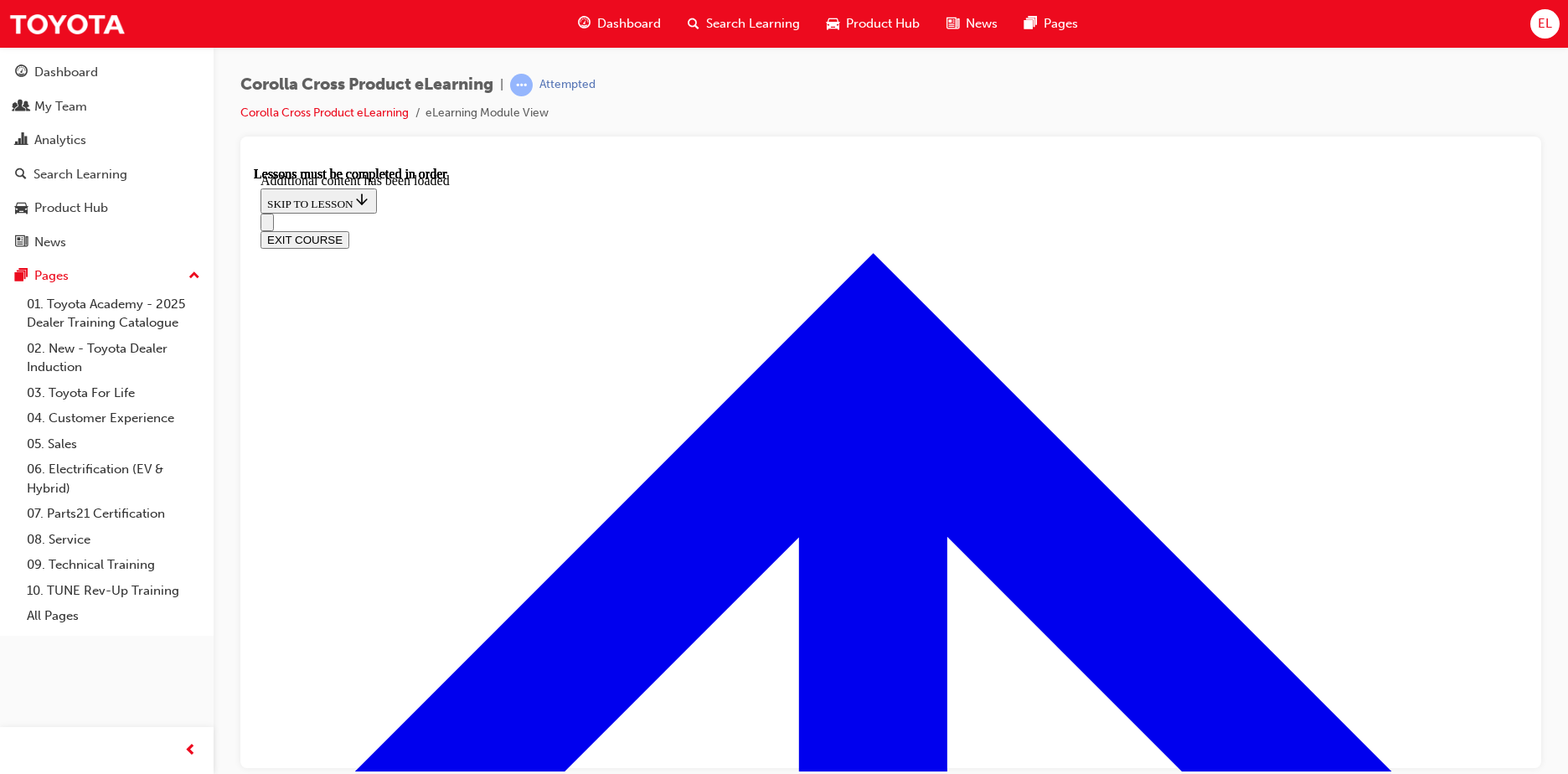
scroll to position [2053, 0]
radio input "true"
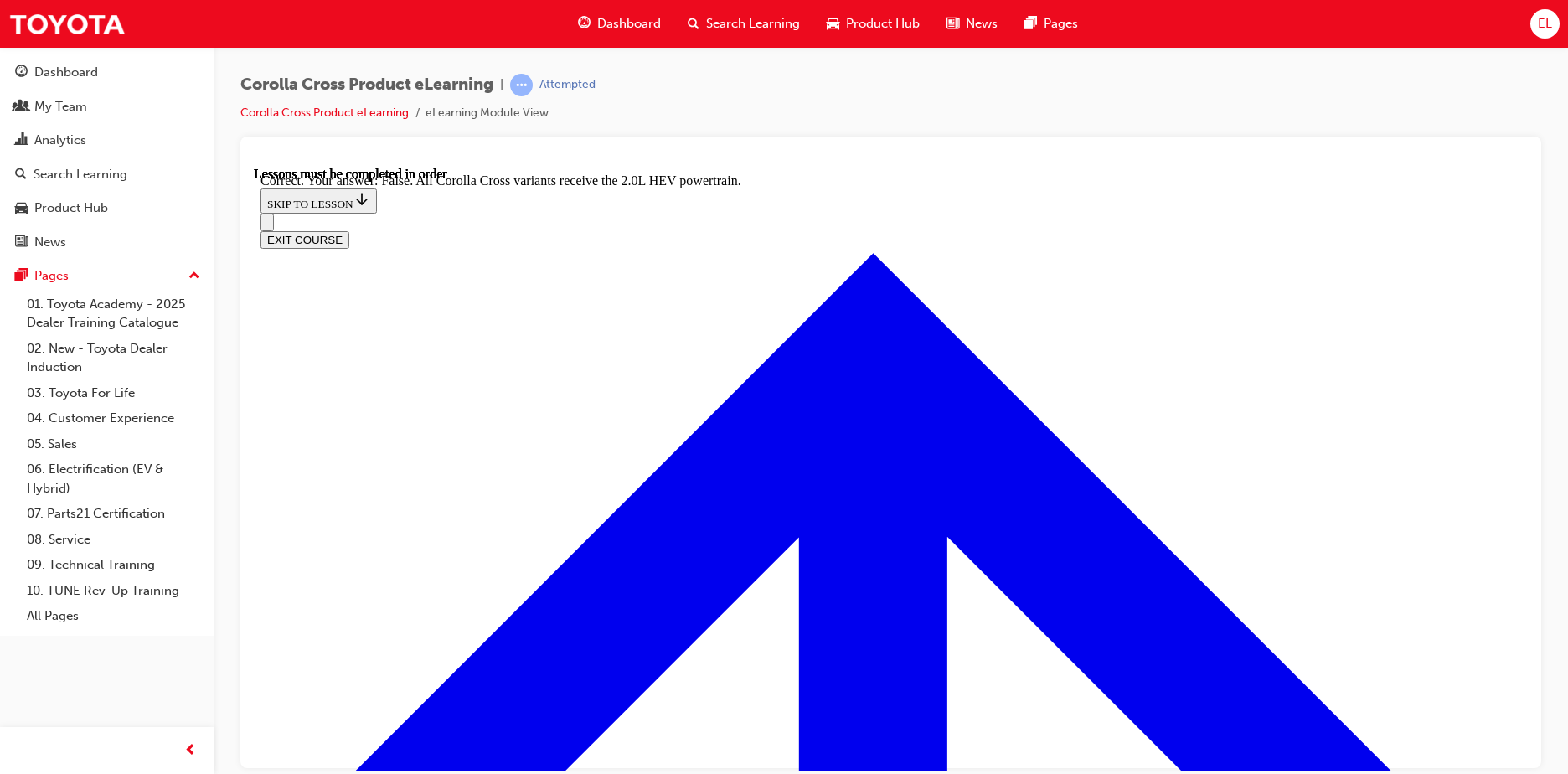
scroll to position [2338, 0]
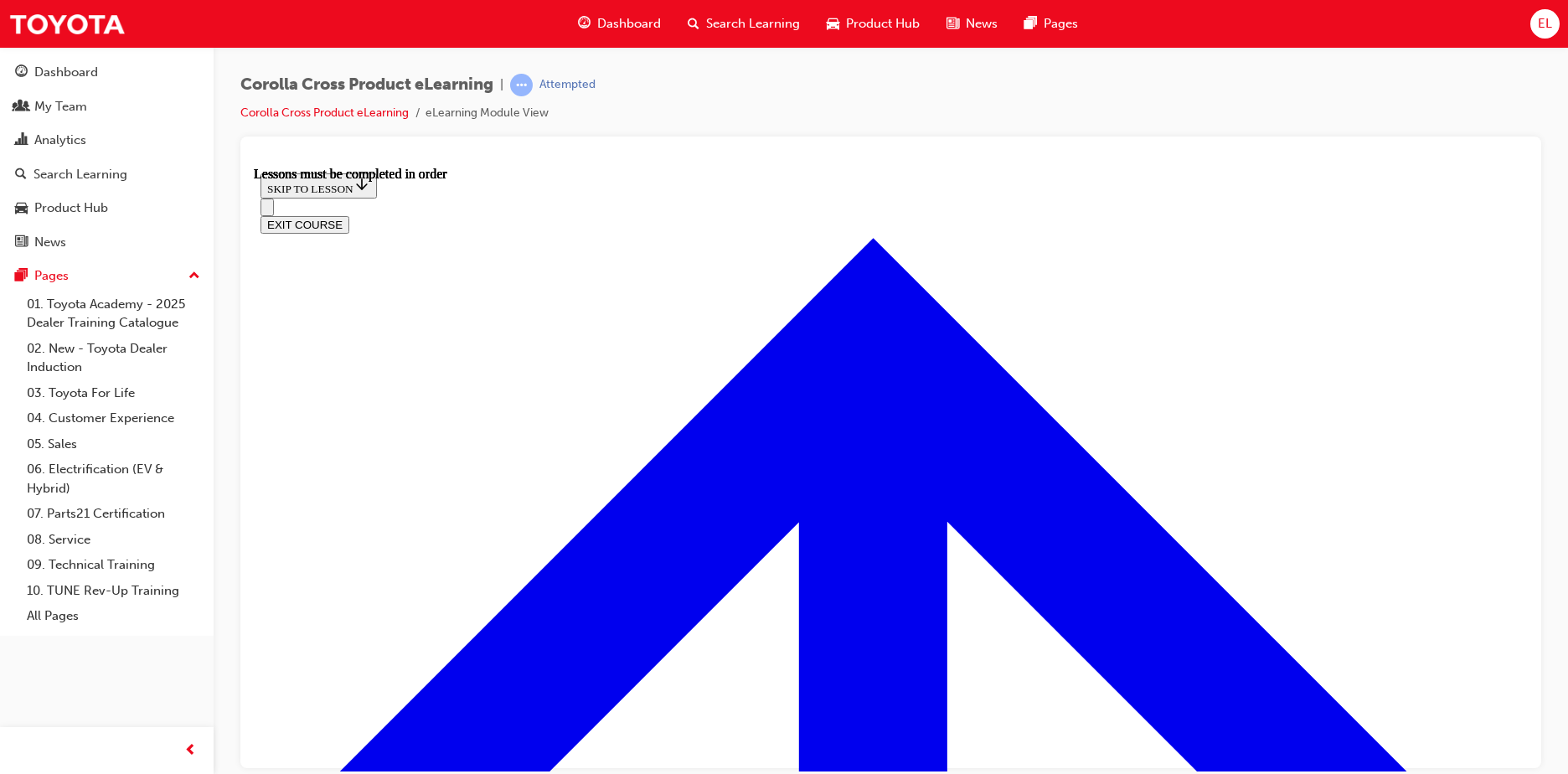
scroll to position [1377, 0]
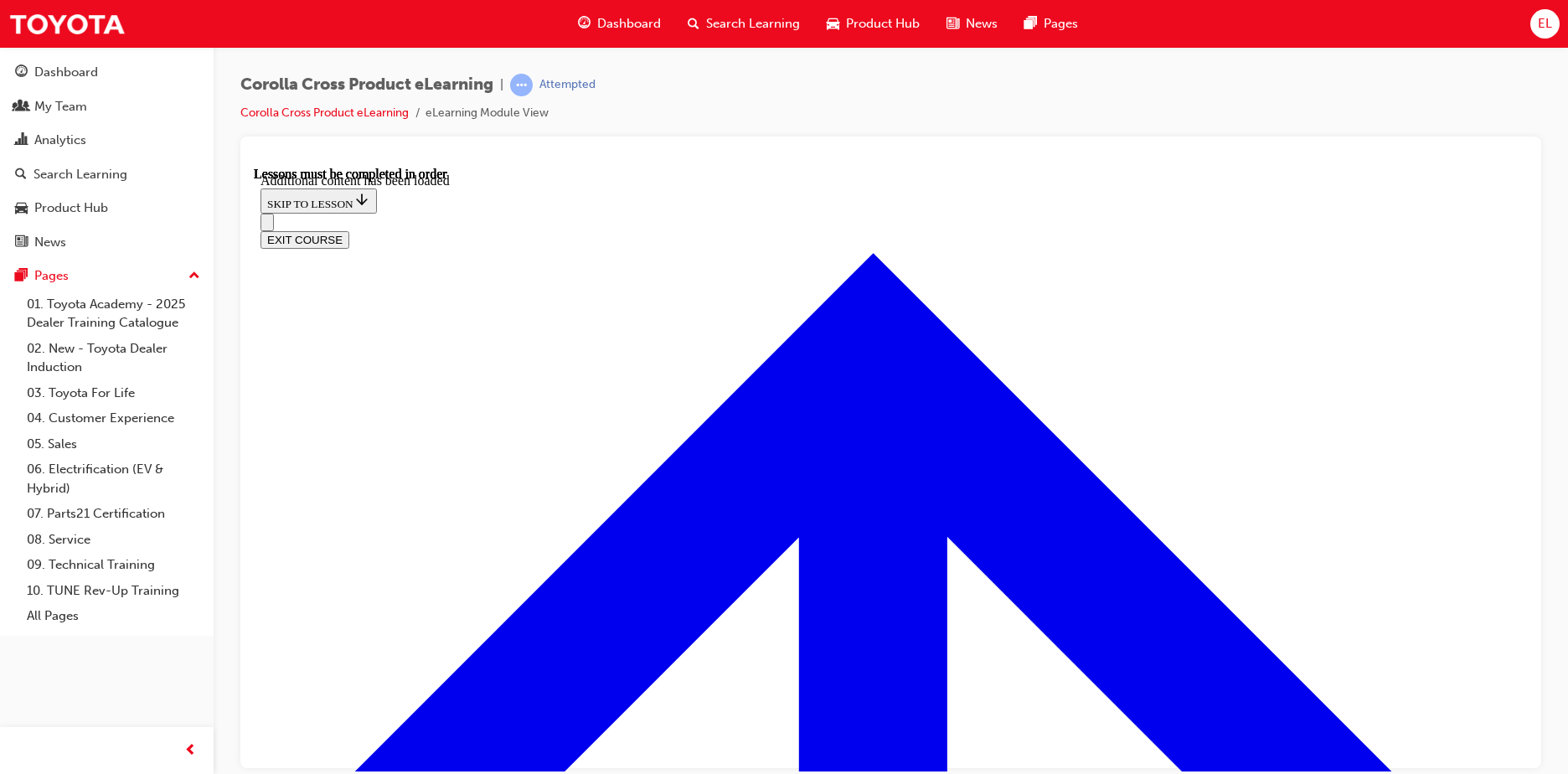
scroll to position [2091, 0]
radio input "true"
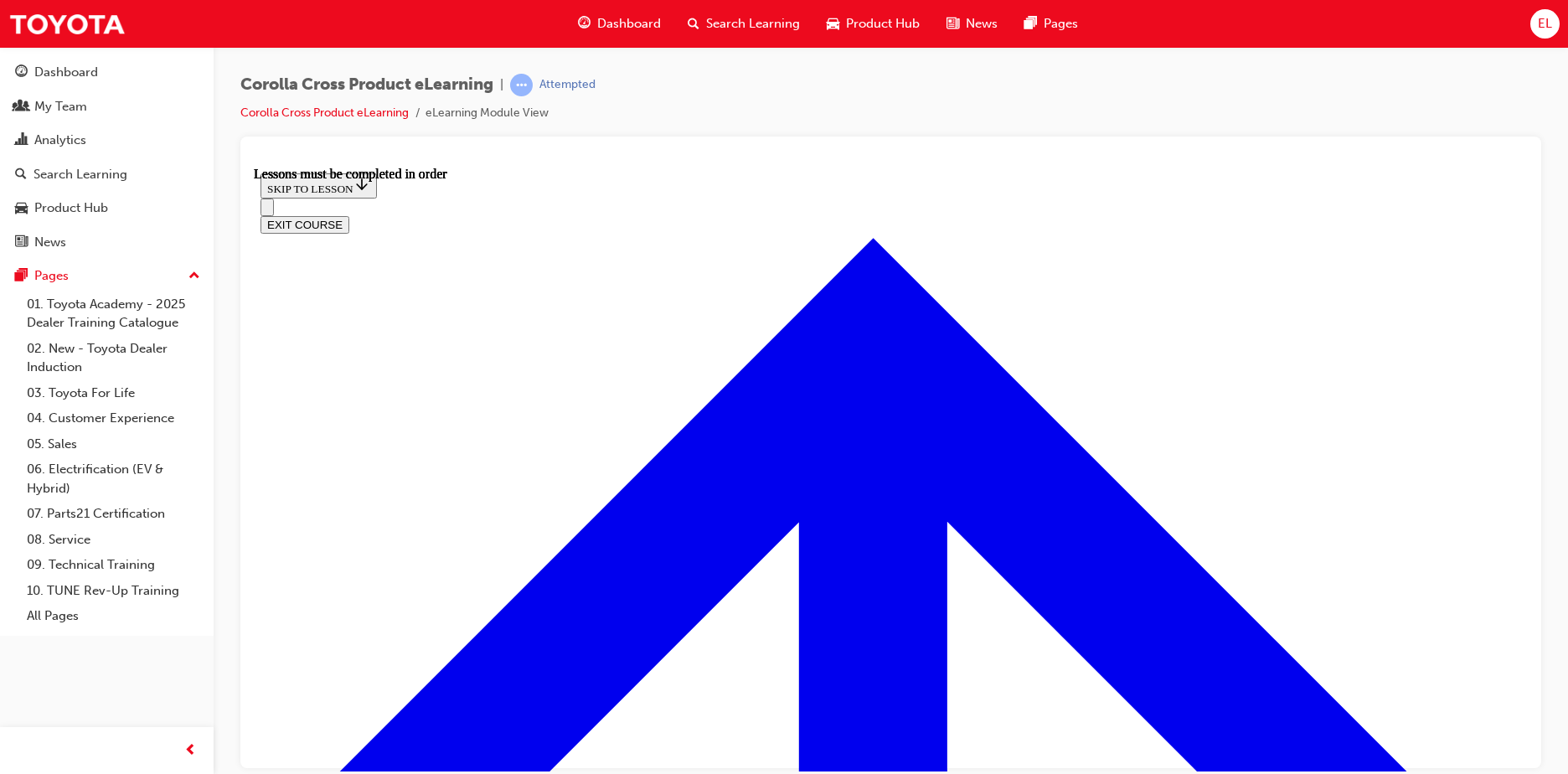
scroll to position [1781, 0]
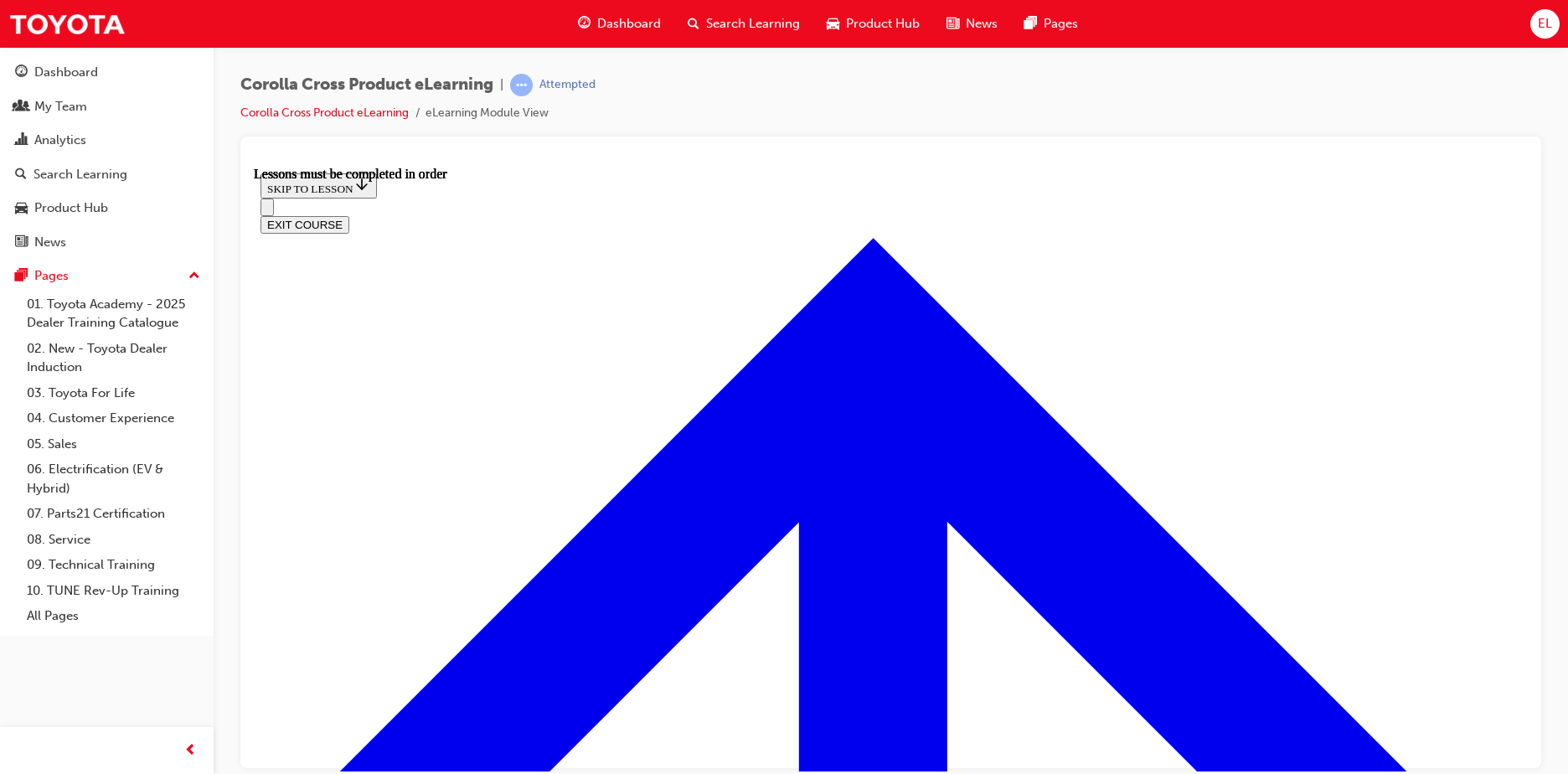
scroll to position [1571, 0]
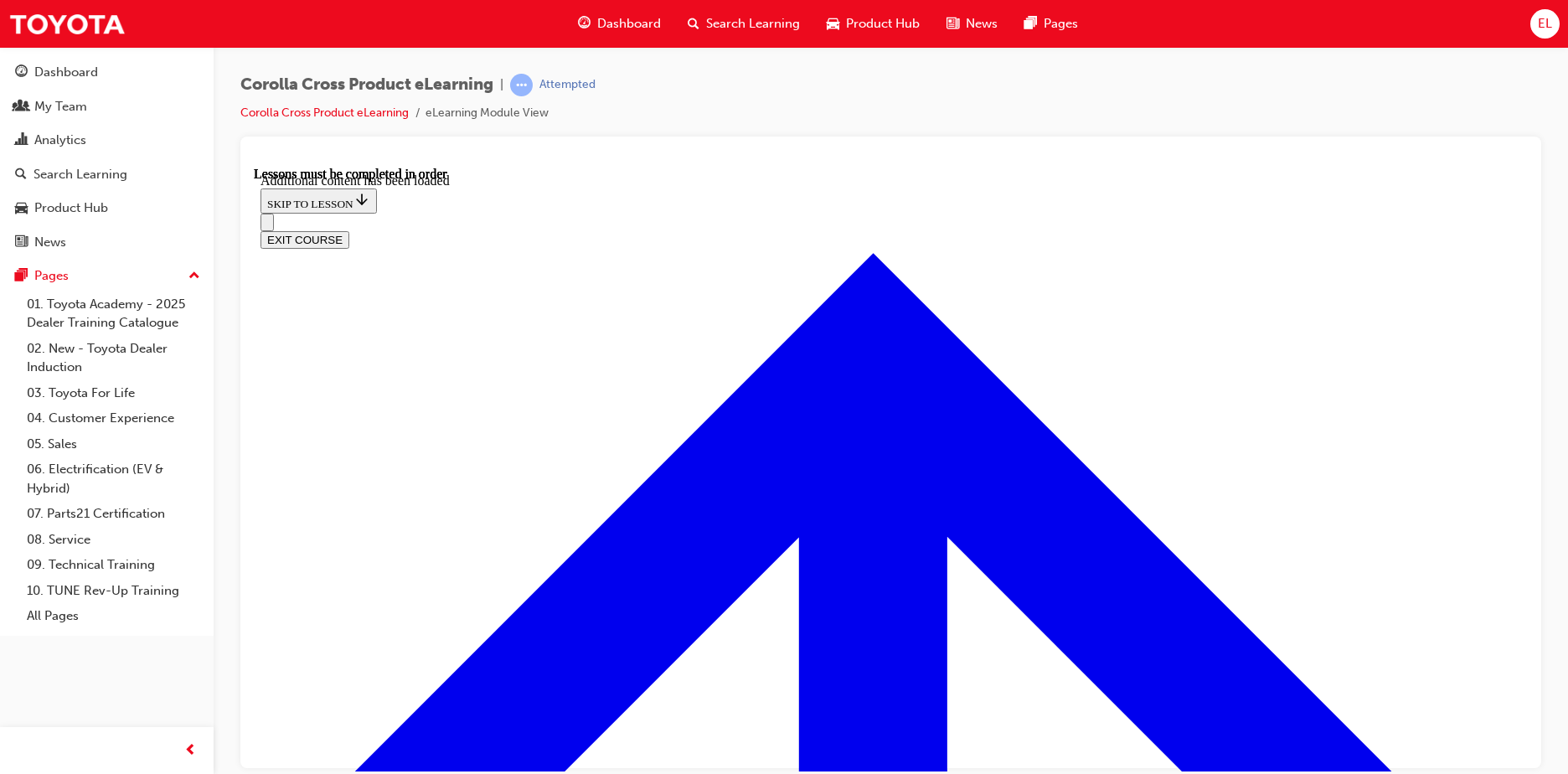
scroll to position [2580, 0]
radio input "true"
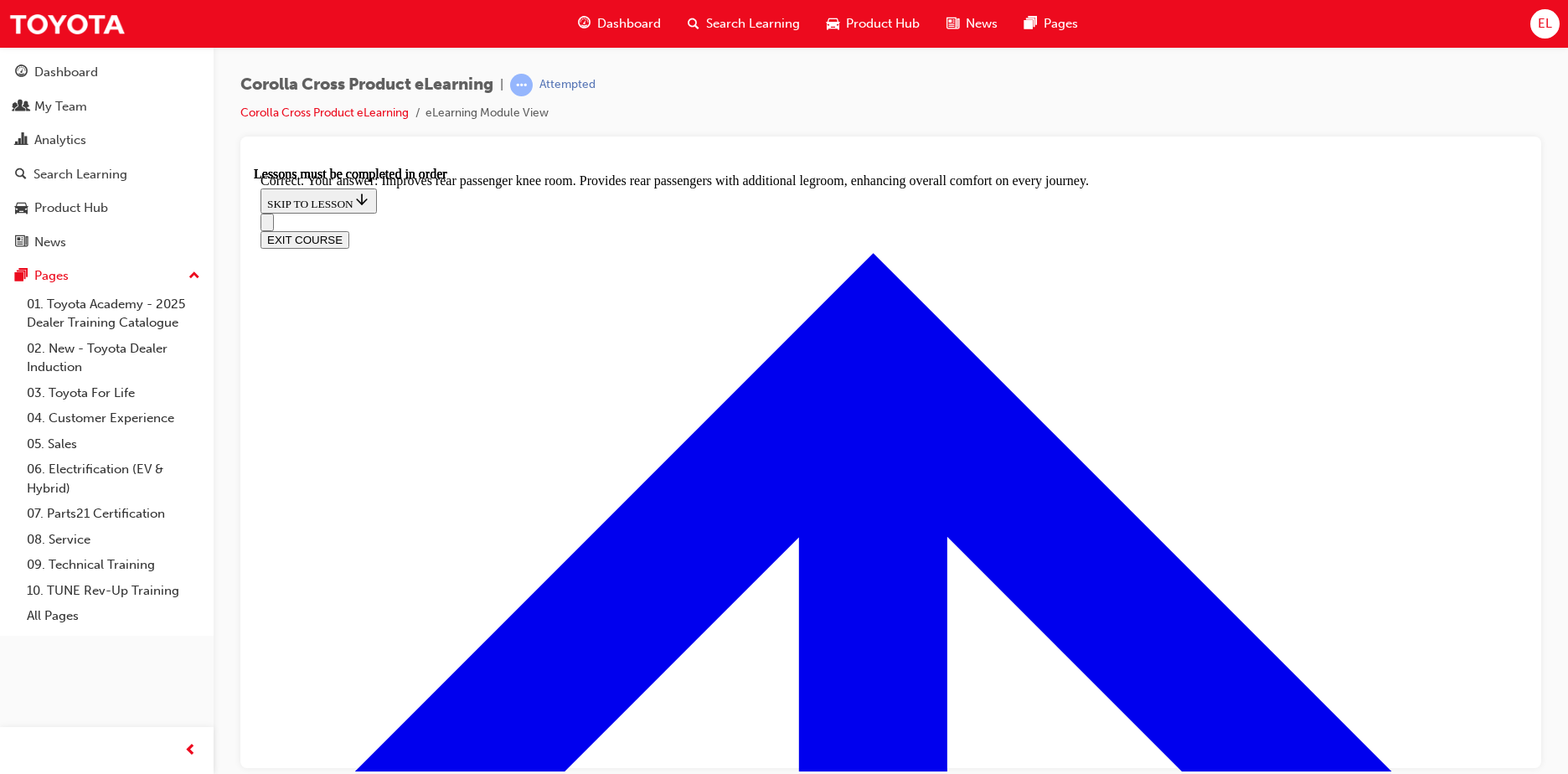
scroll to position [3087, 0]
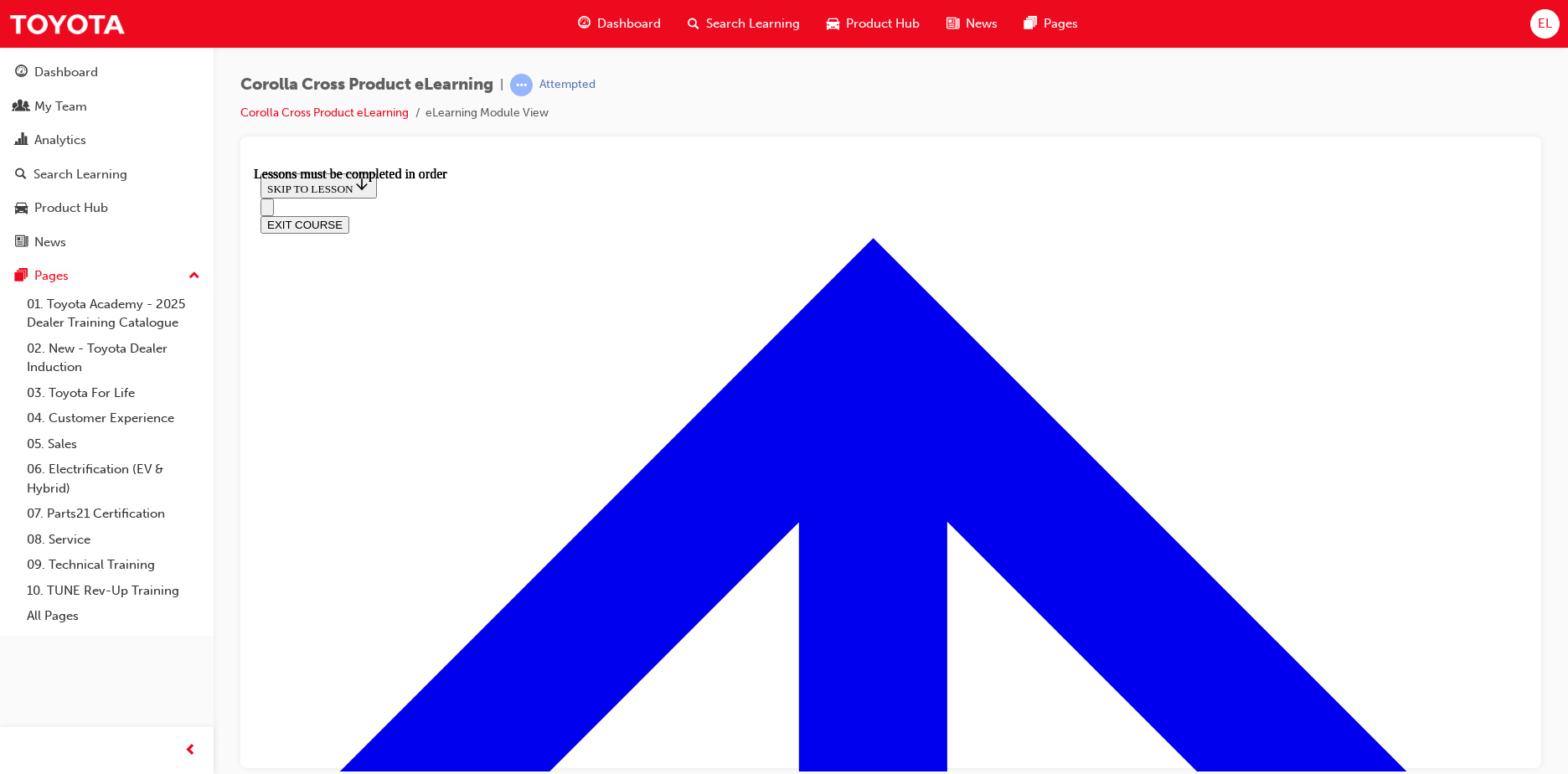
scroll to position [1399, 0]
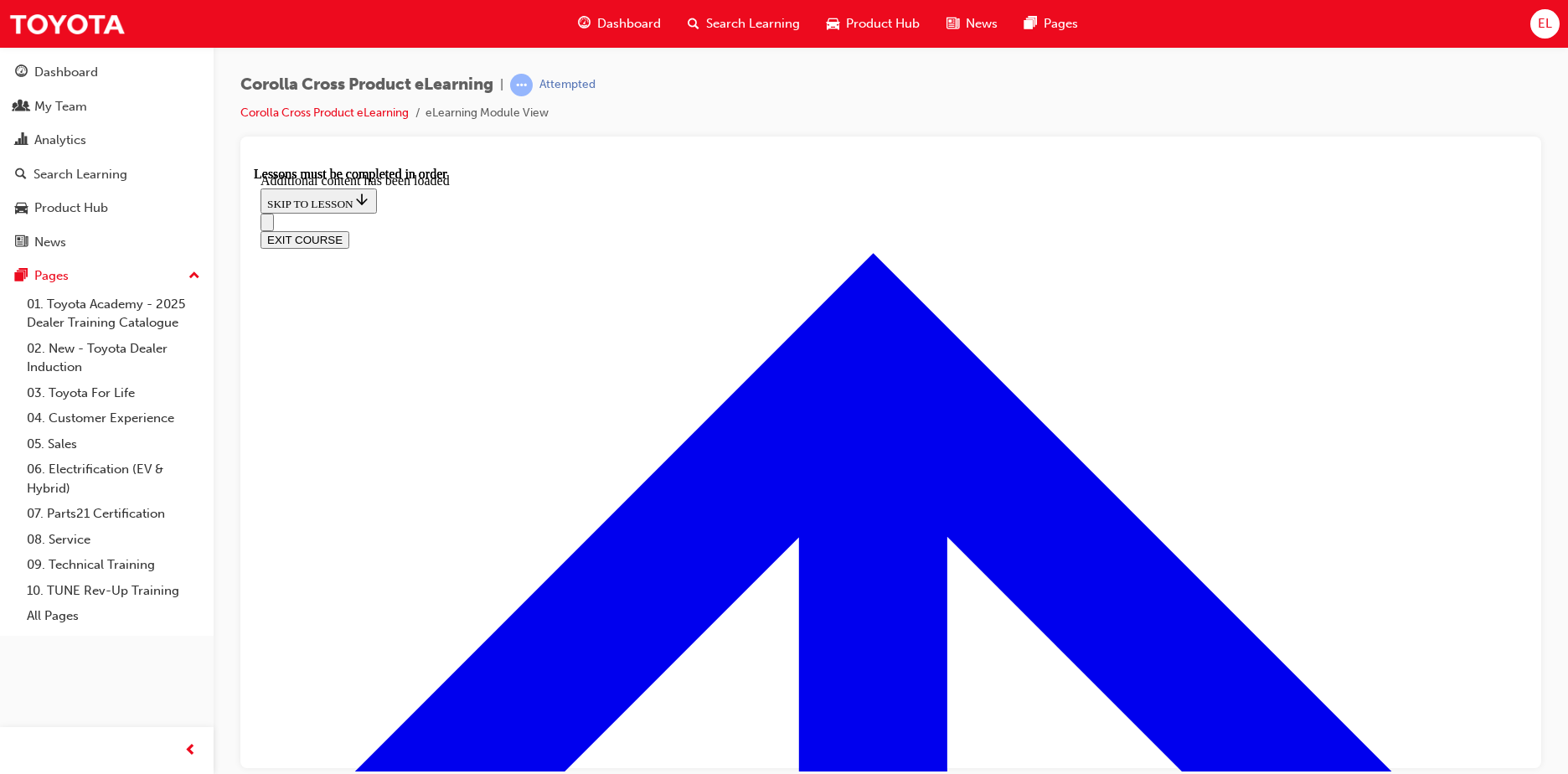
scroll to position [2387, 0]
radio input "true"
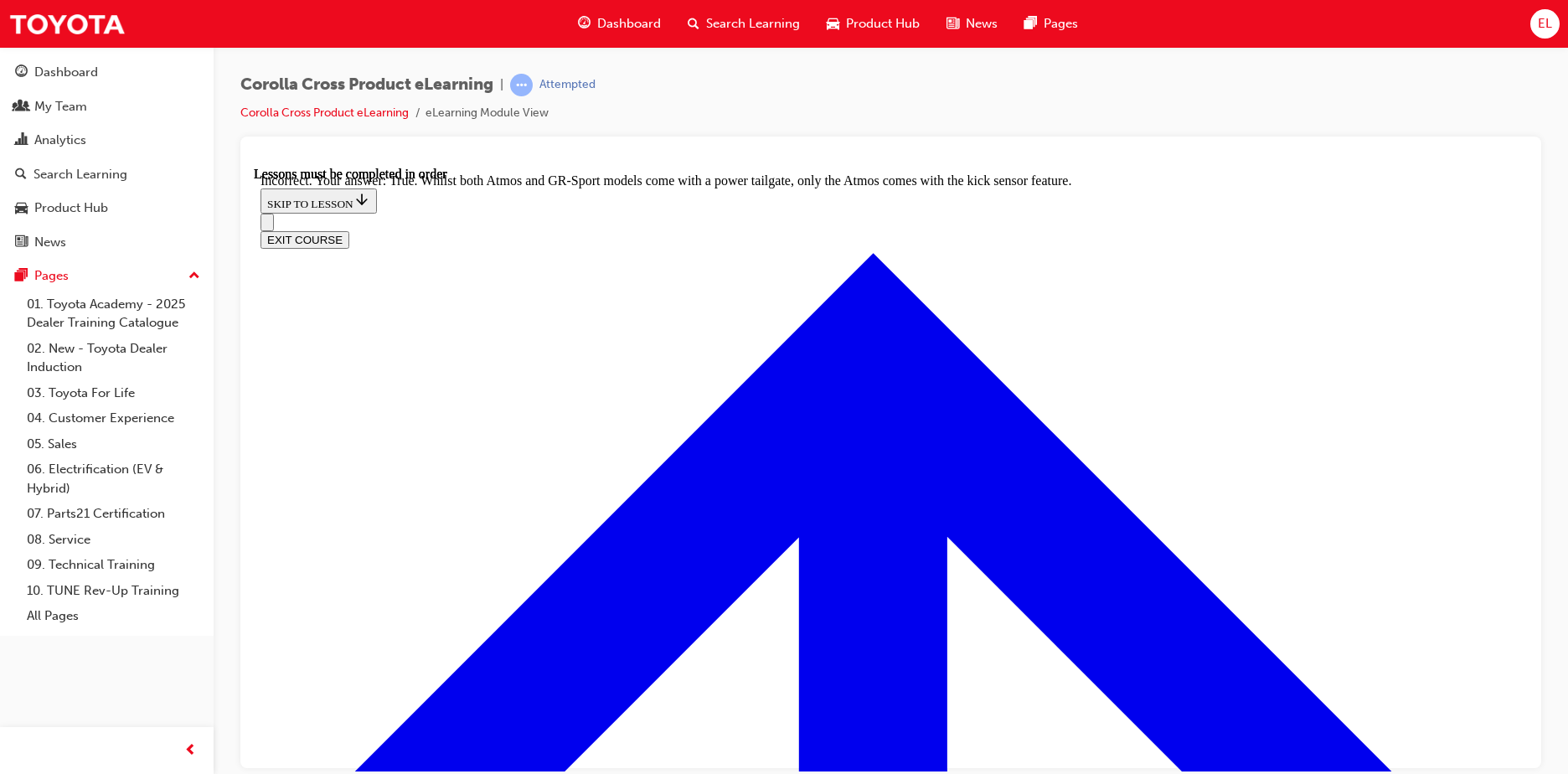
scroll to position [2650, 0]
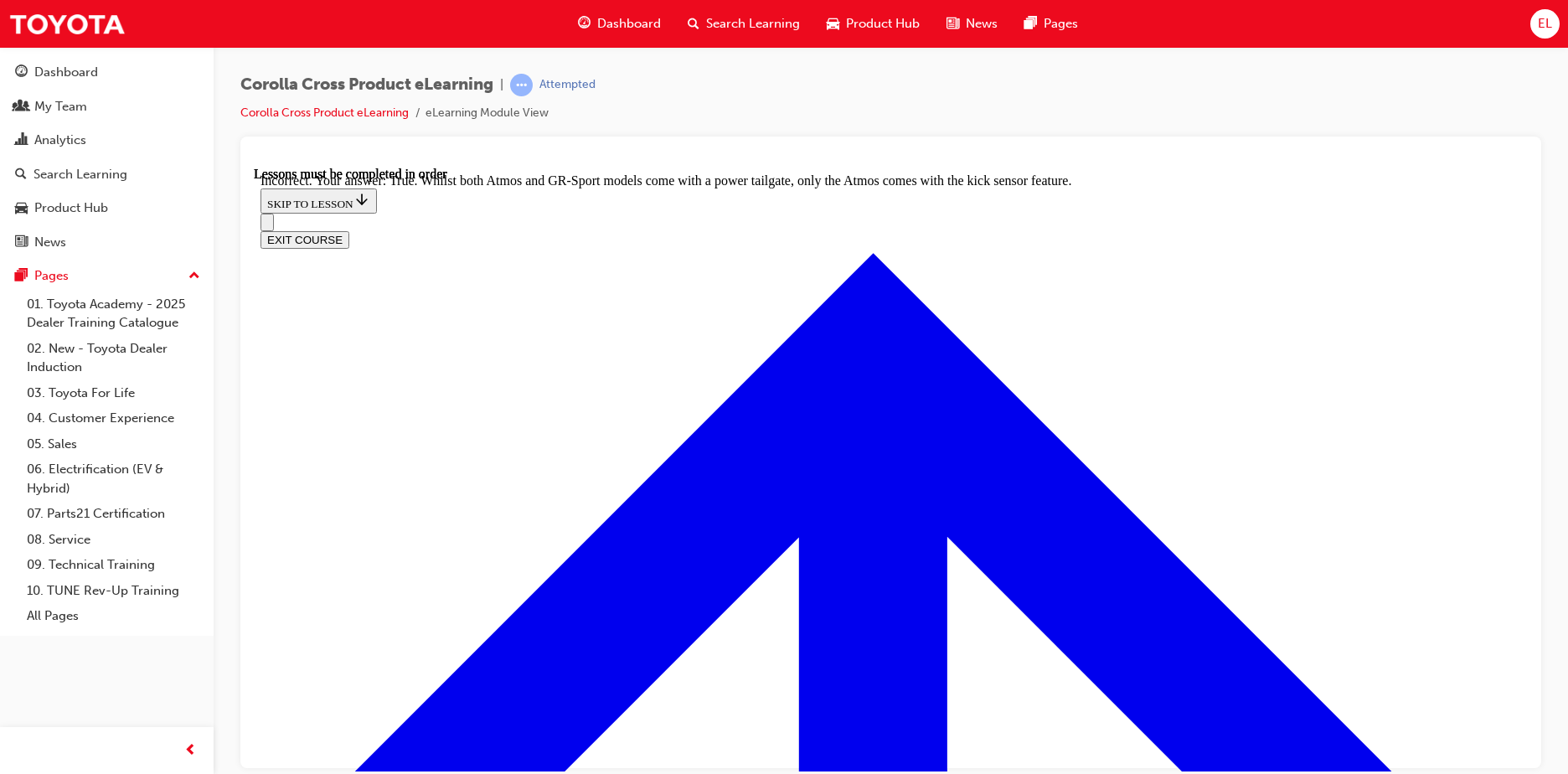
radio input "true"
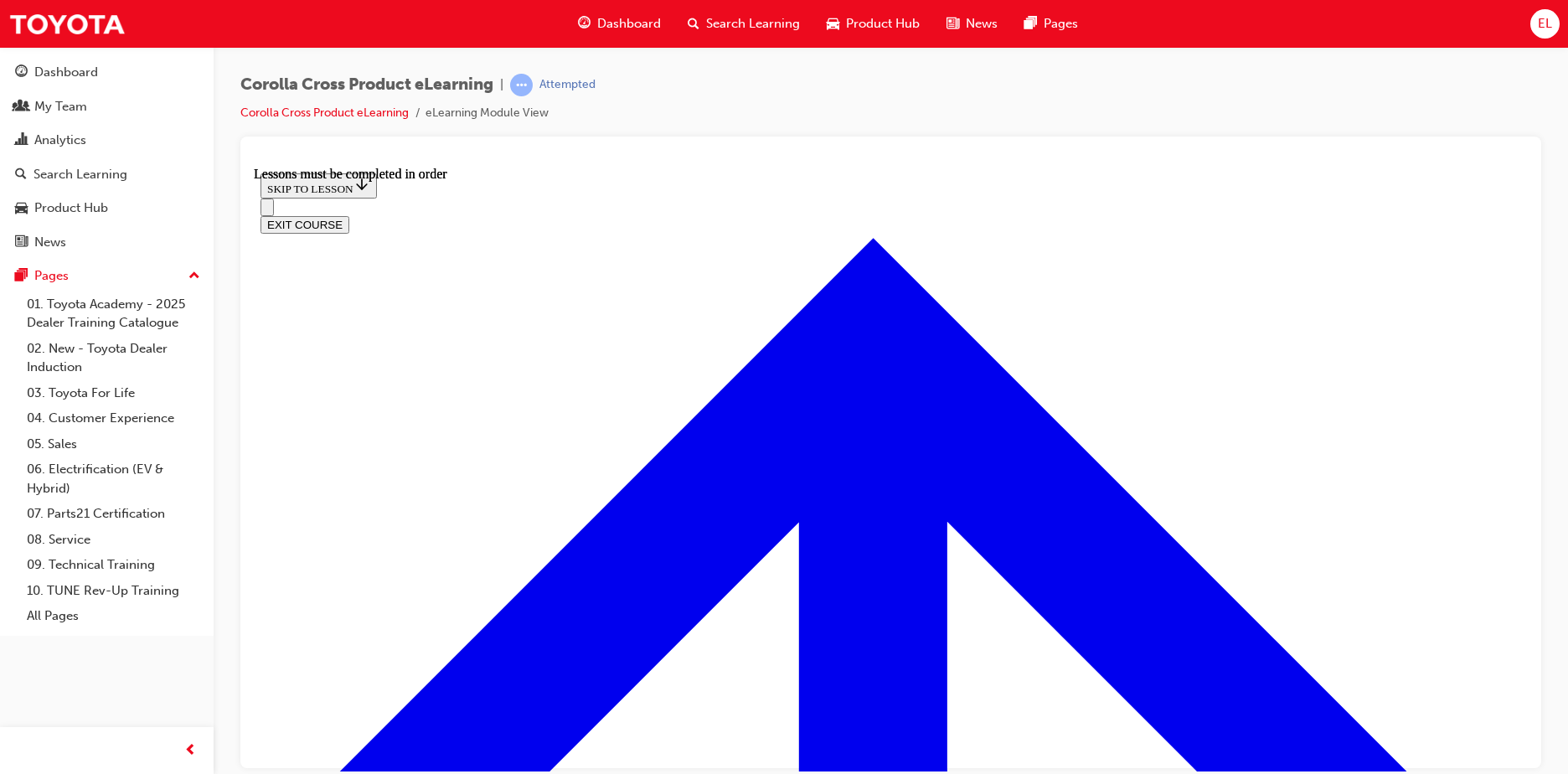
scroll to position [1716, 0]
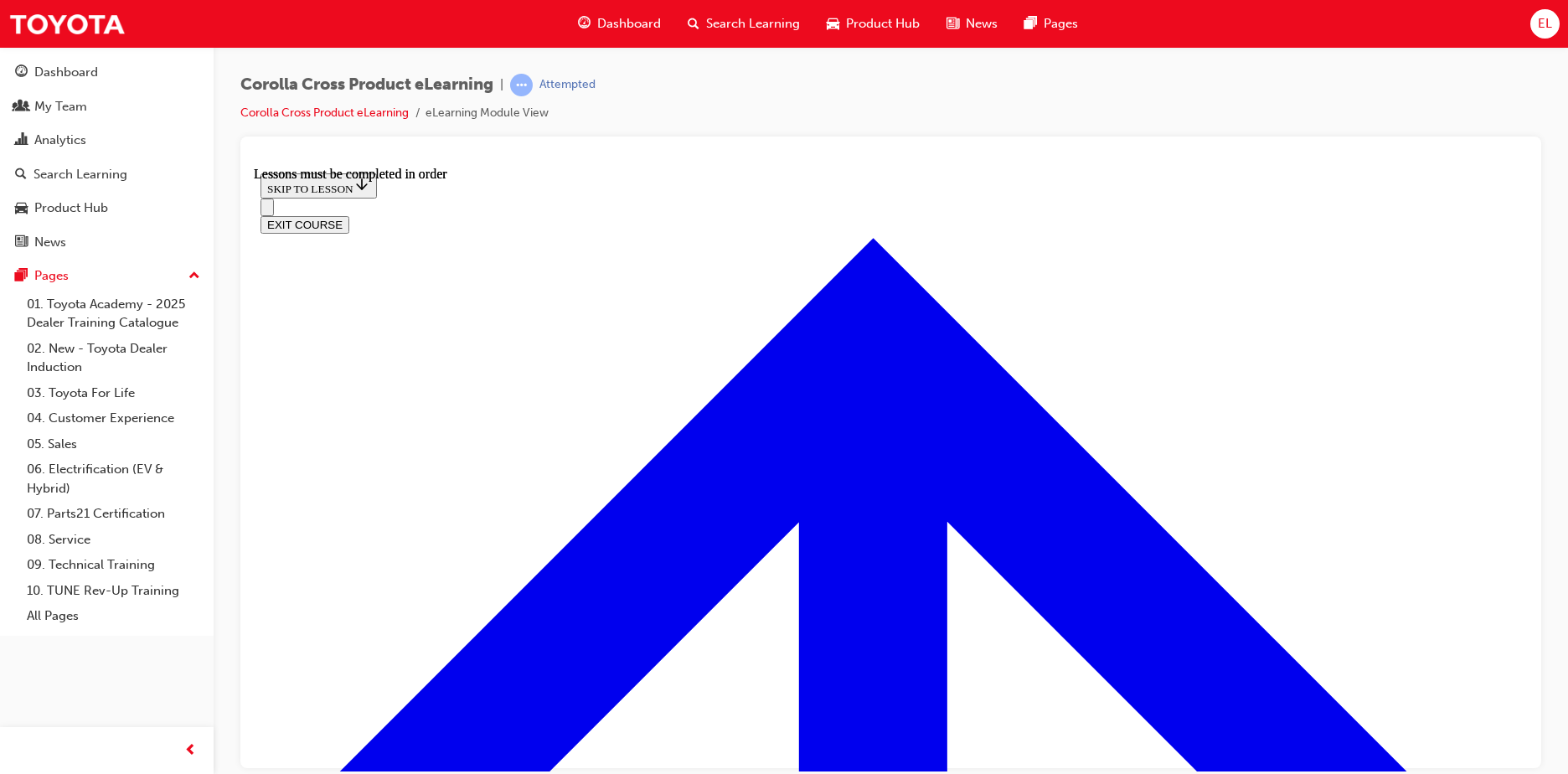
drag, startPoint x: 1133, startPoint y: 289, endPoint x: 1106, endPoint y: 301, distance: 29.5
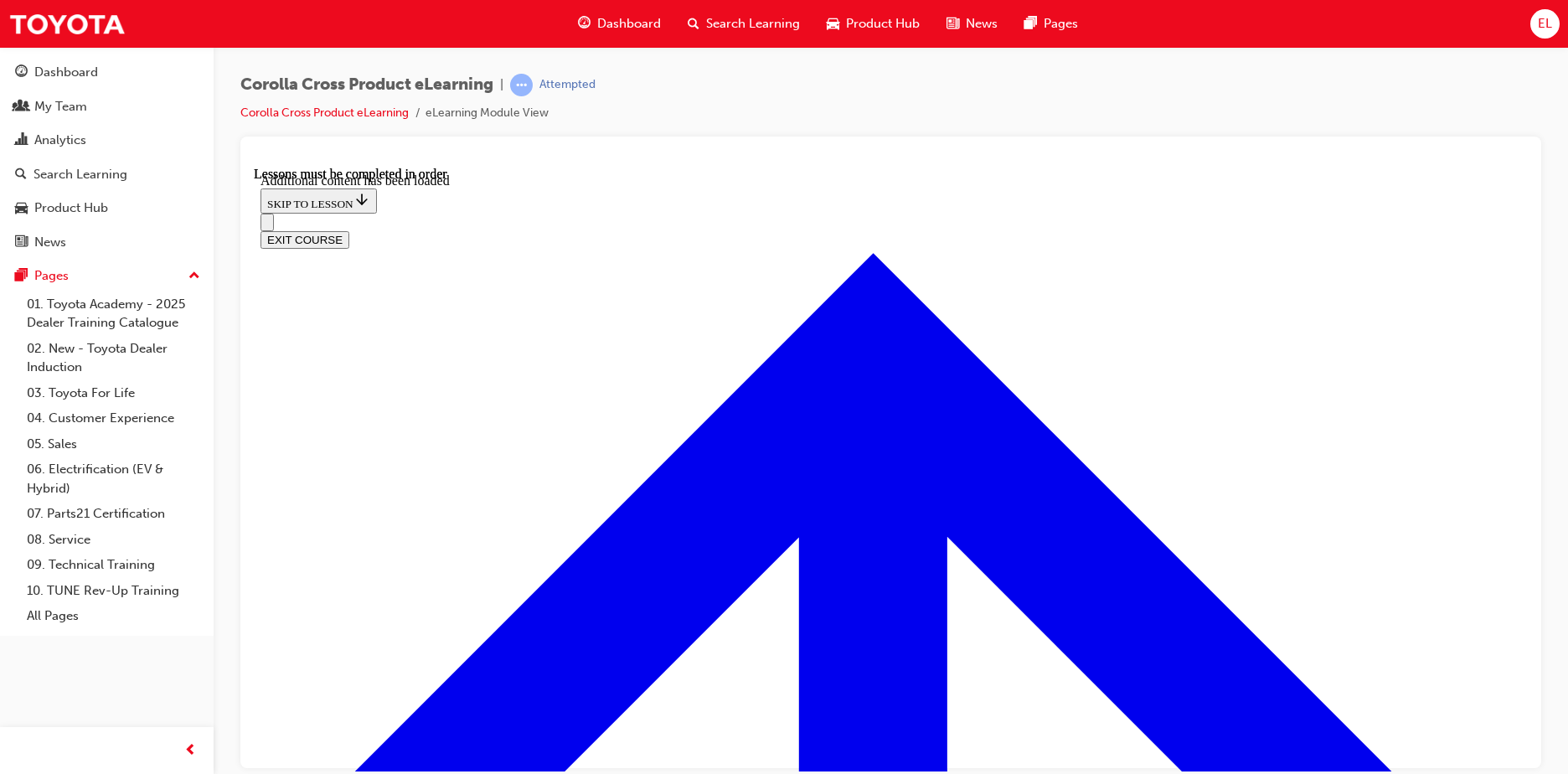
scroll to position [4144, 0]
checkbox input "true"
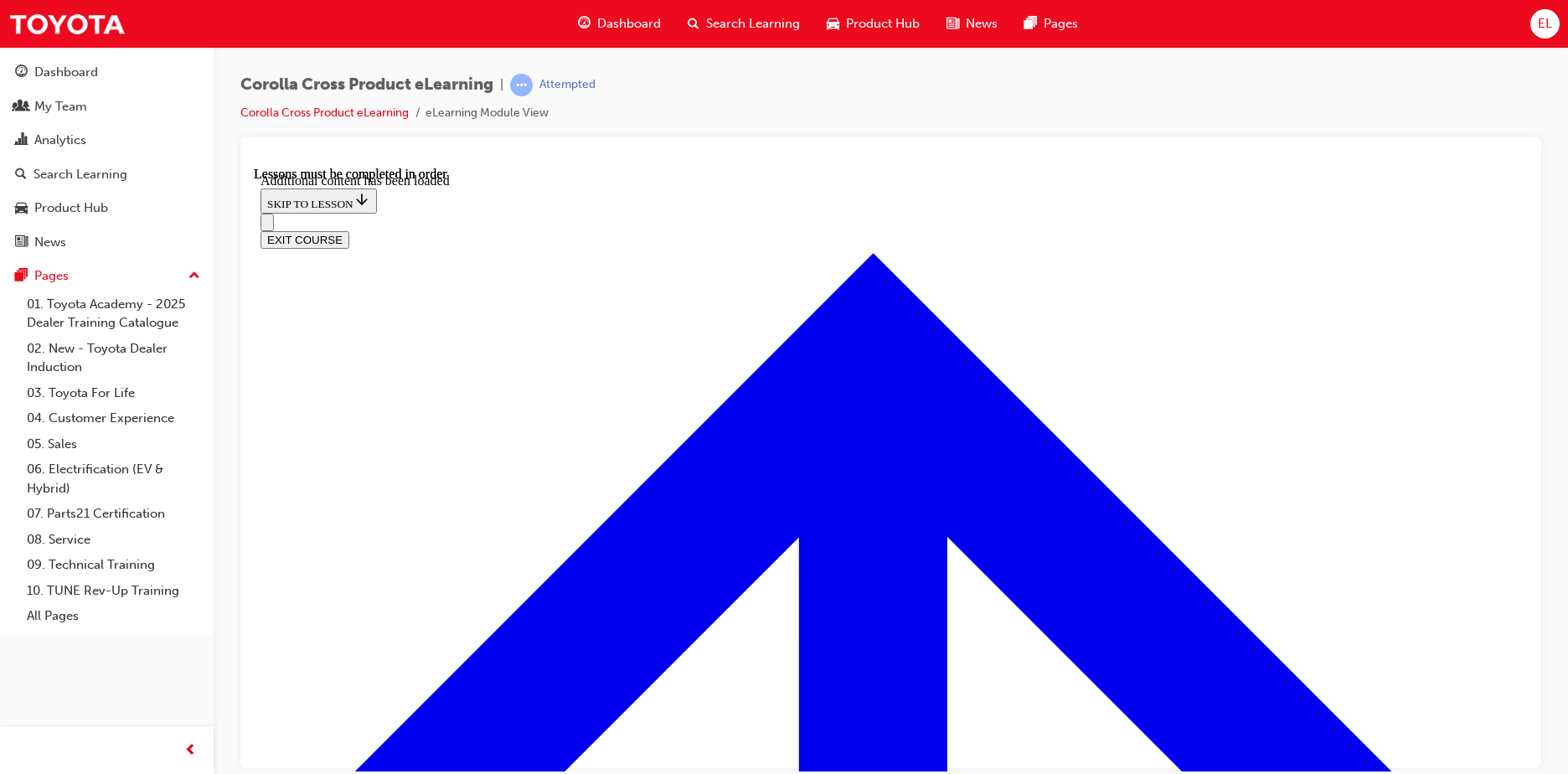
checkbox input "true"
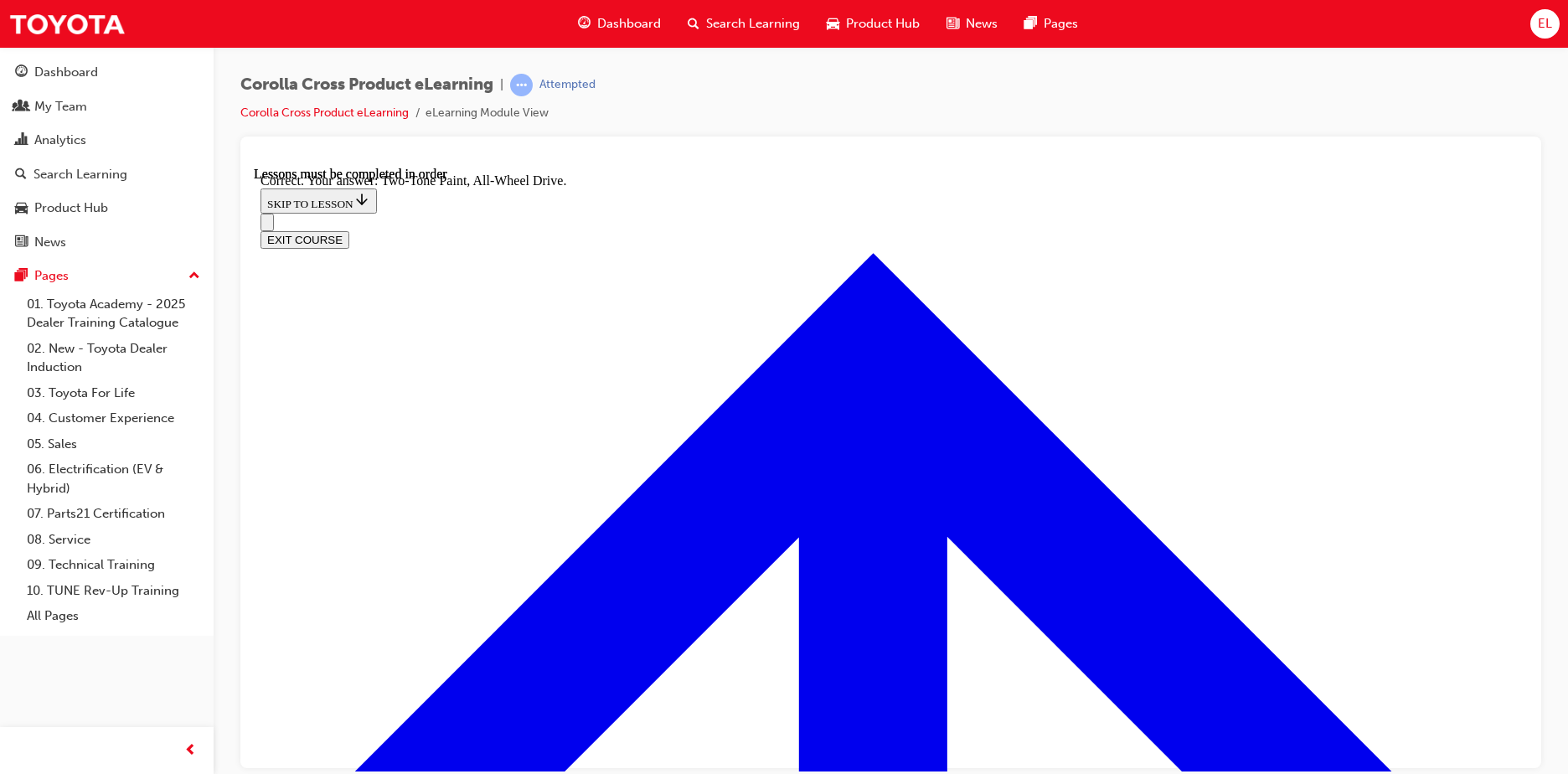
radio input "true"
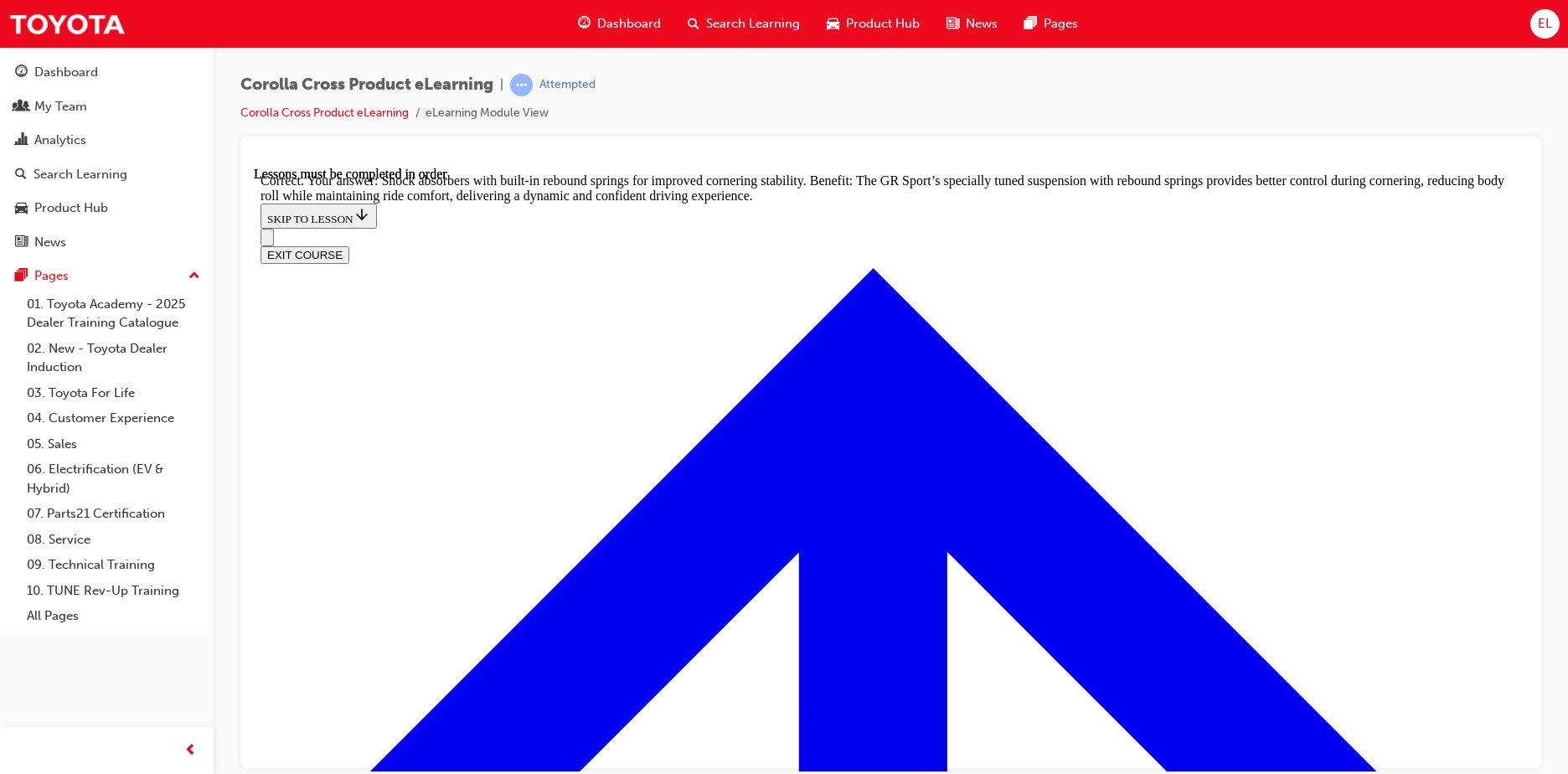
scroll to position [5288, 0]
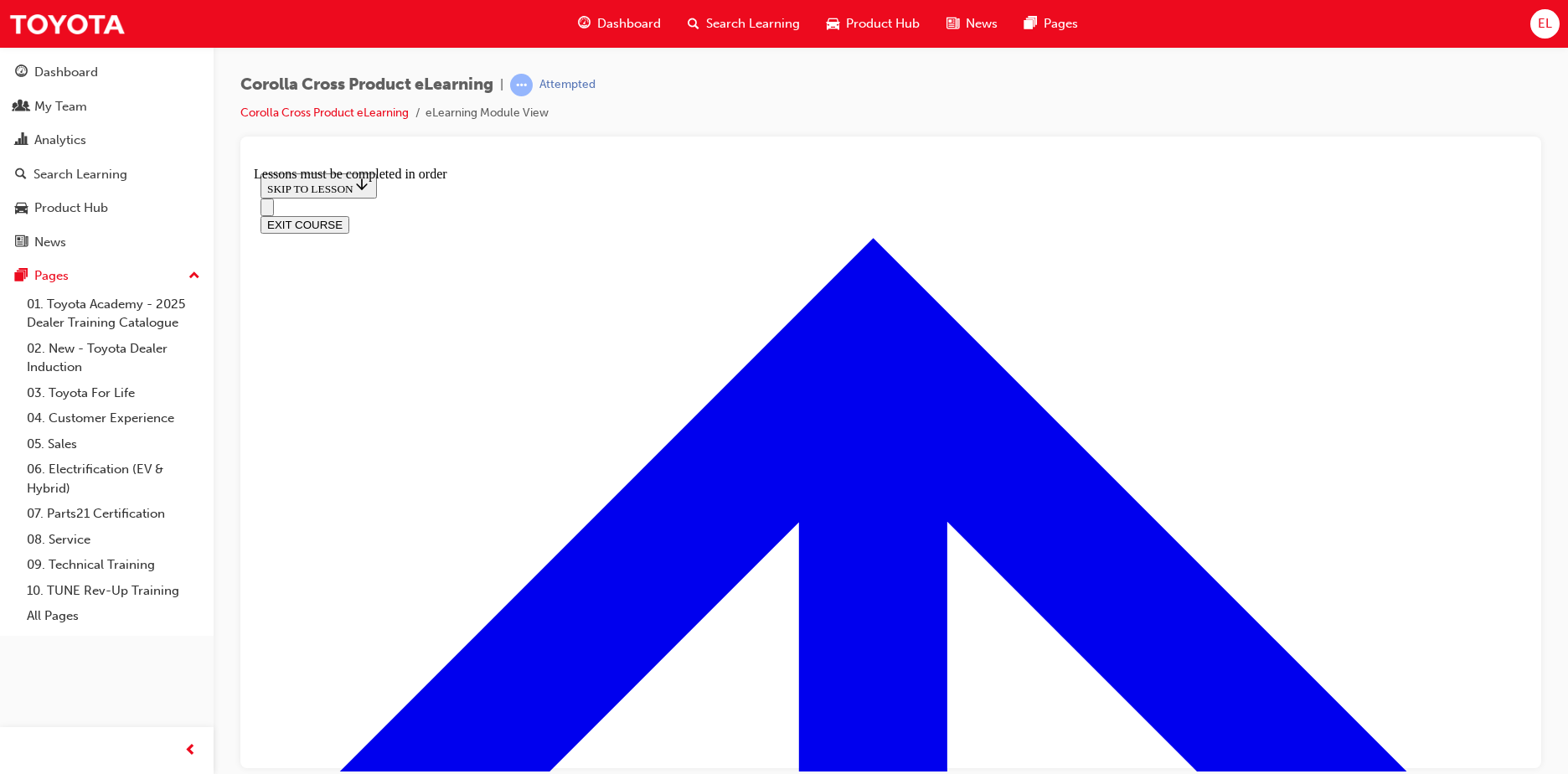
scroll to position [917, 0]
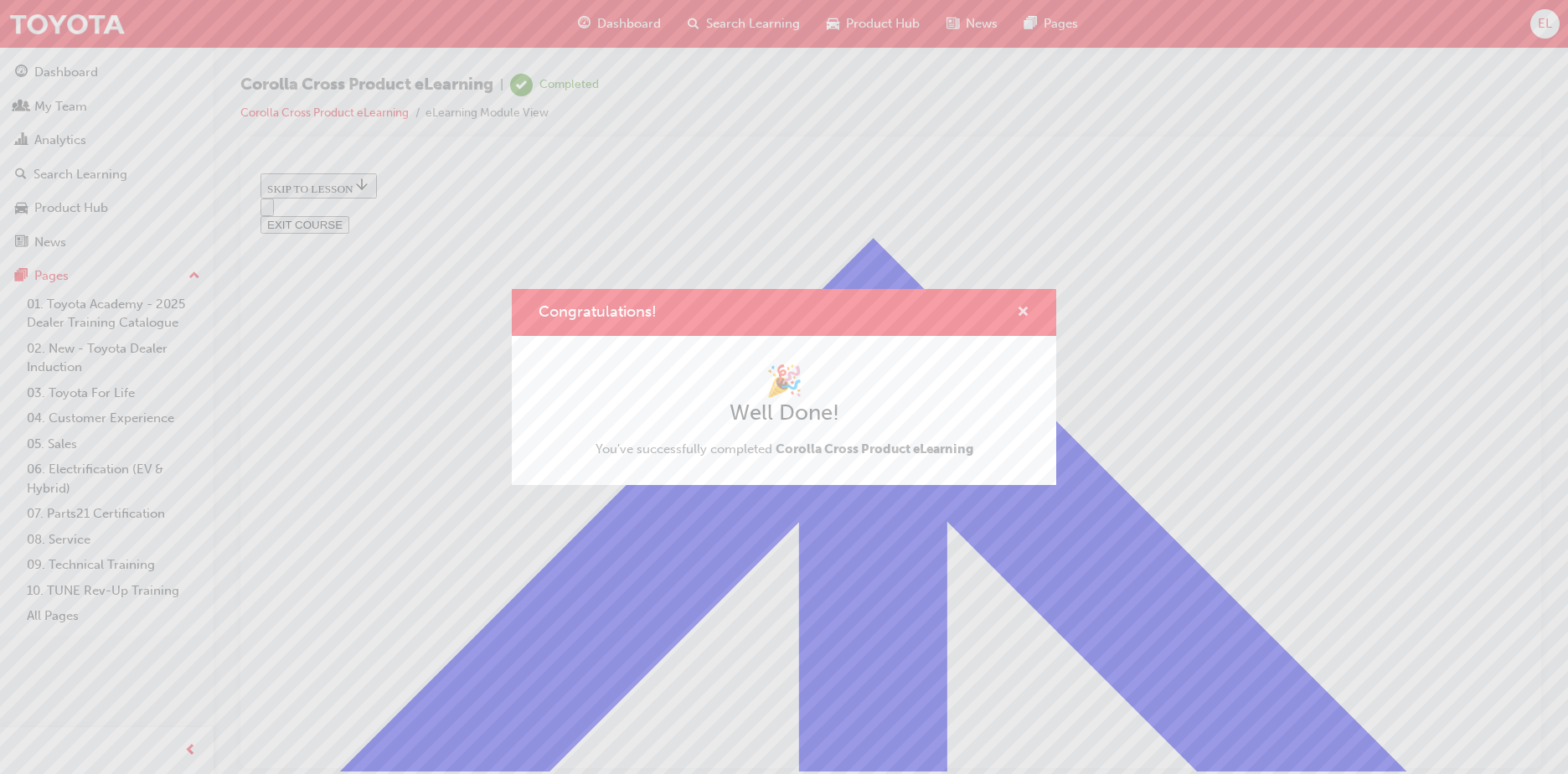
click at [1026, 312] on span "cross-icon" at bounding box center [1024, 312] width 12 height 15
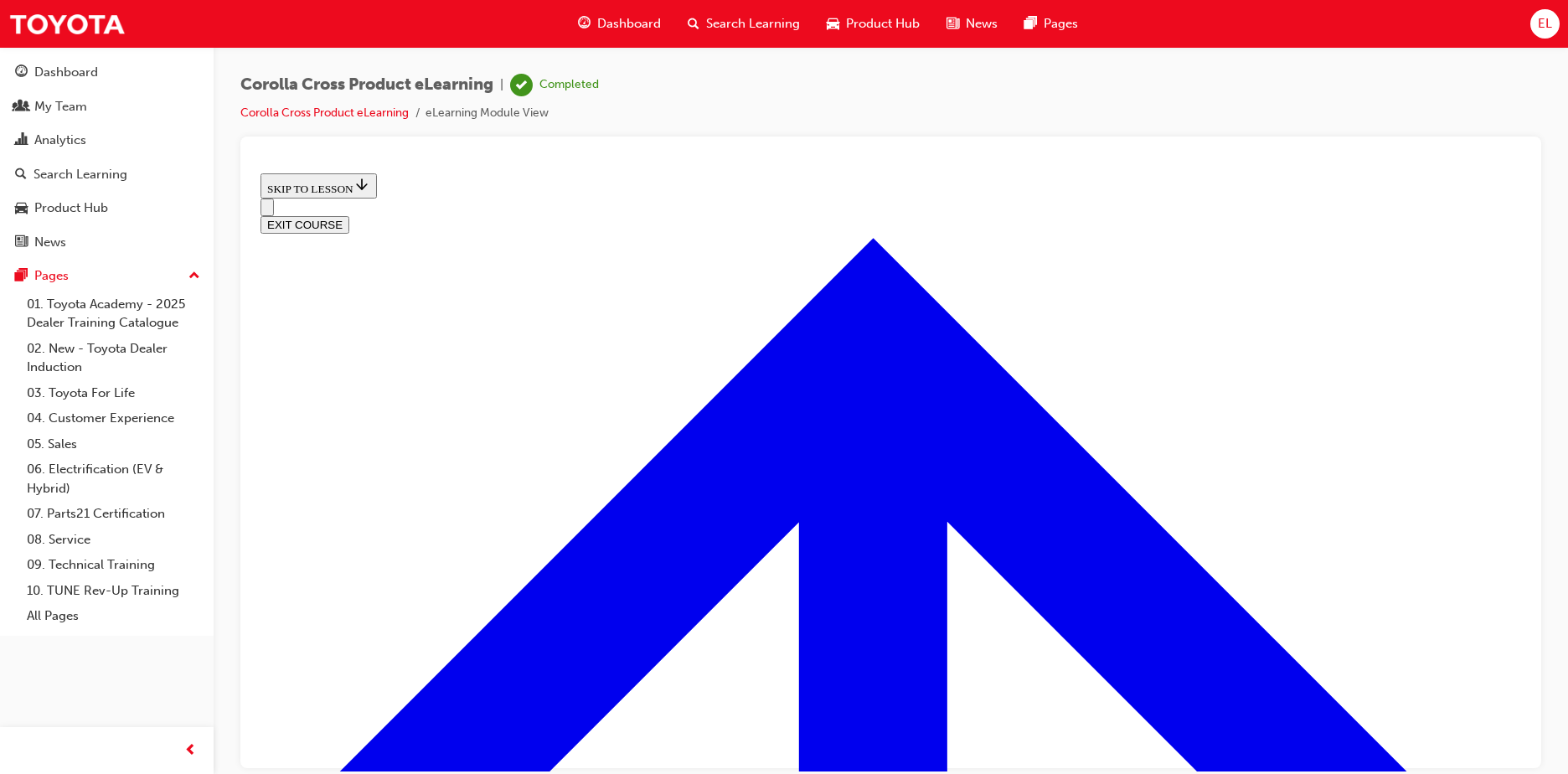
click at [349, 215] on button "EXIT COURSE" at bounding box center [305, 224] width 89 height 17
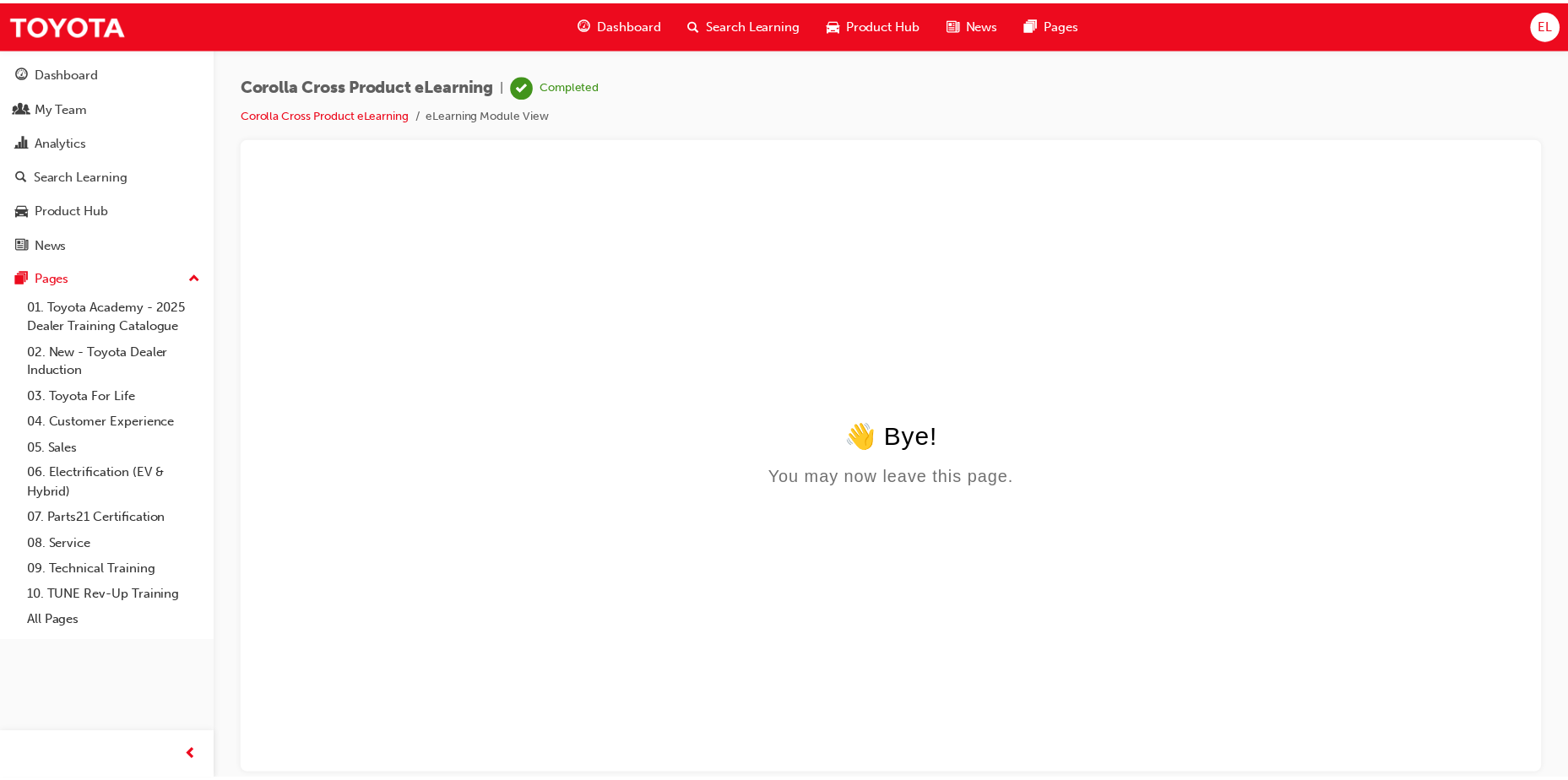
scroll to position [0, 0]
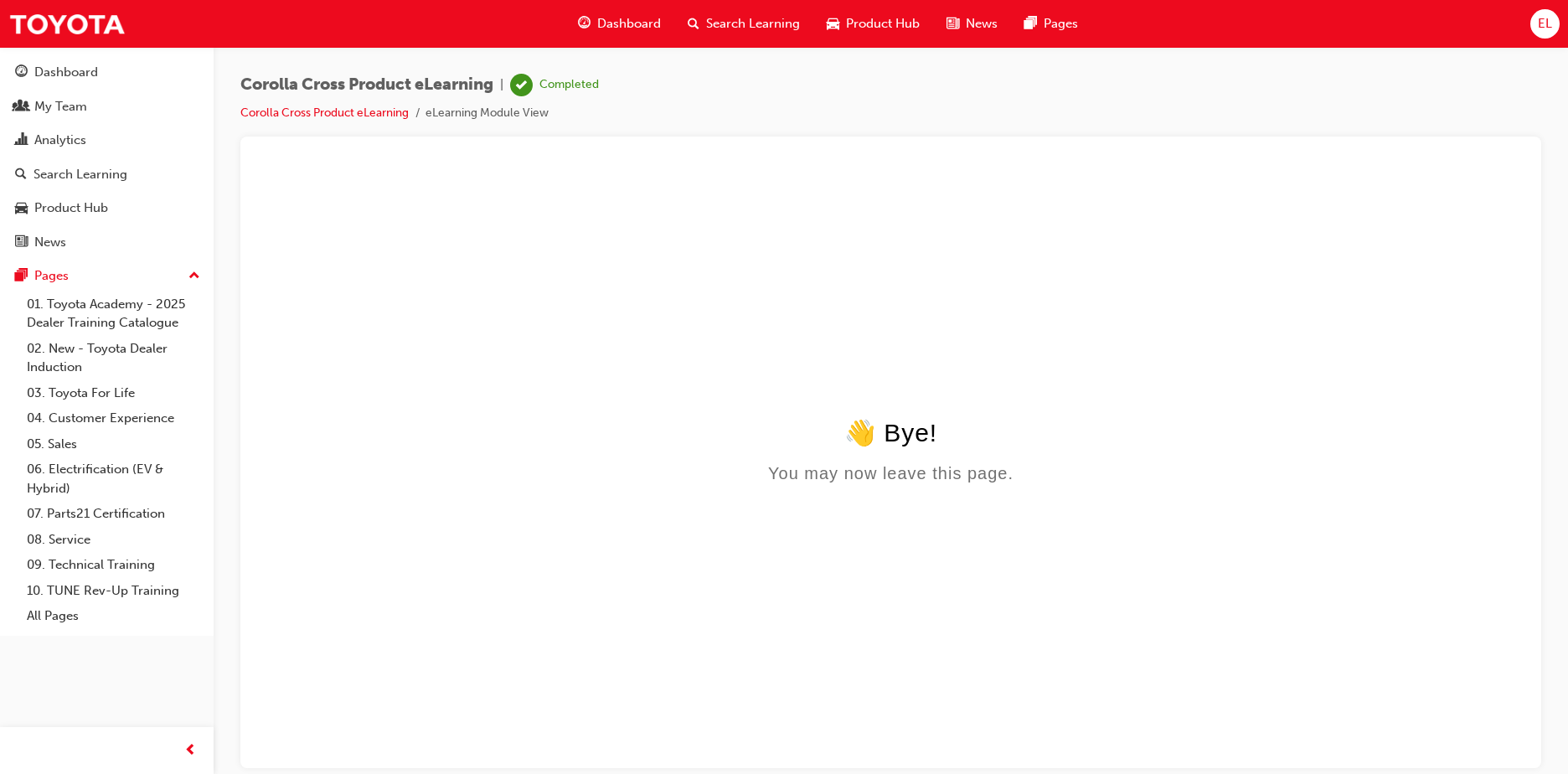
click at [706, 18] on span "Search Learning" at bounding box center [753, 23] width 94 height 19
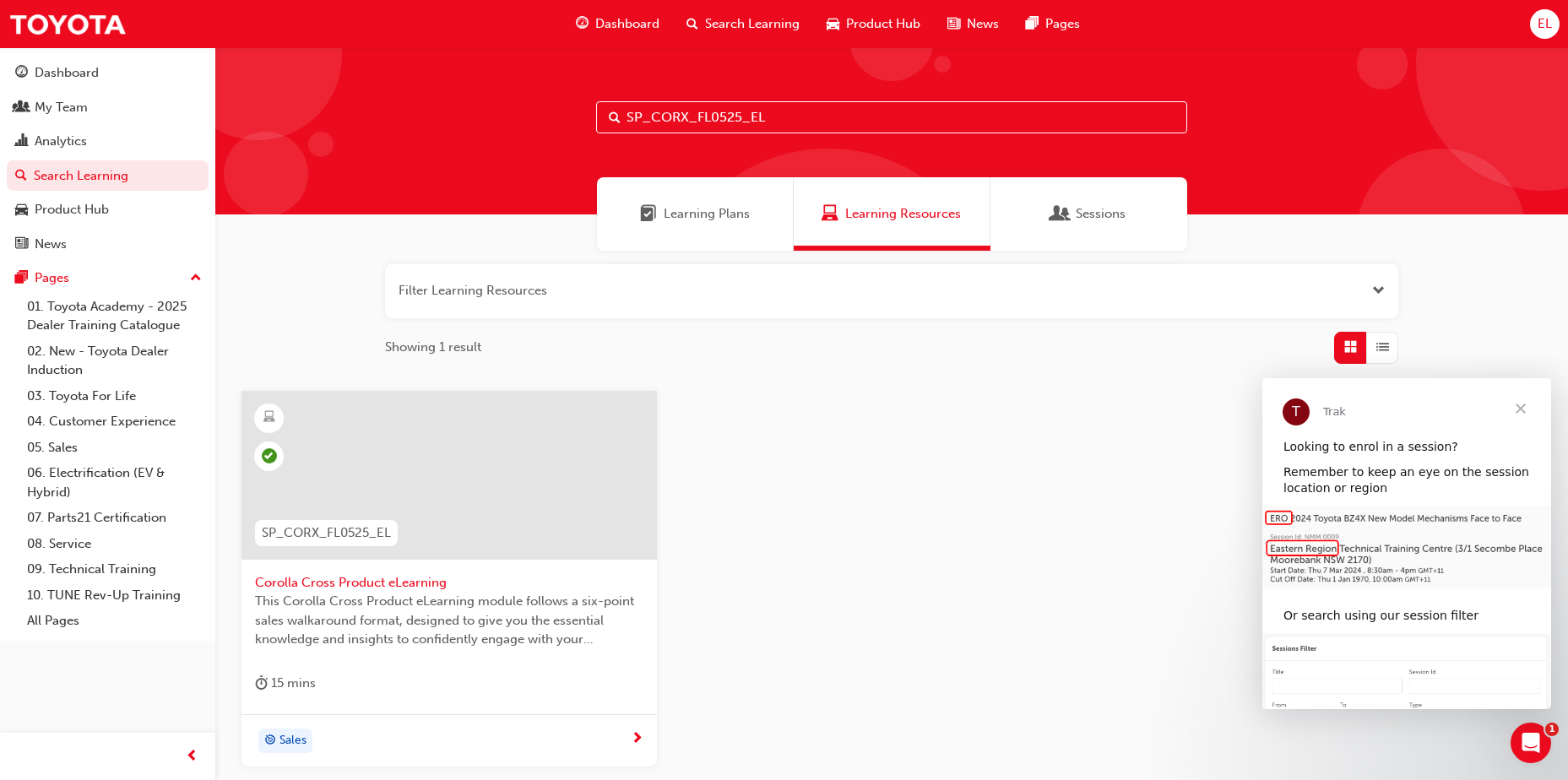
drag, startPoint x: 929, startPoint y: 117, endPoint x: 361, endPoint y: 86, distance: 568.8
click at [354, 91] on div "SP_CORX_FL0525_EL" at bounding box center [892, 130] width 1353 height 167
paste input "P2P_INTRO_1024"
type input "P2P_INTRO_1024"
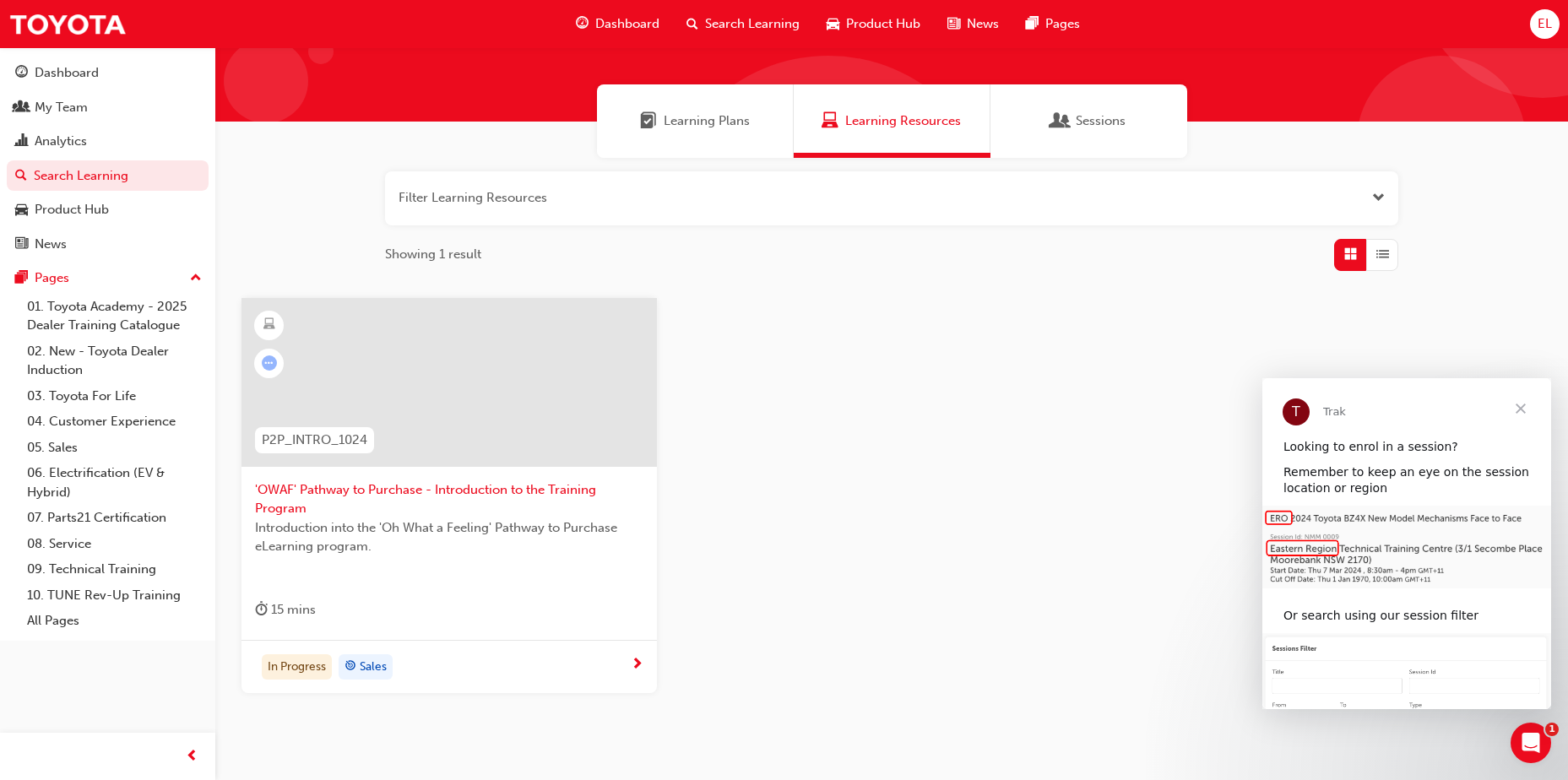
scroll to position [106, 0]
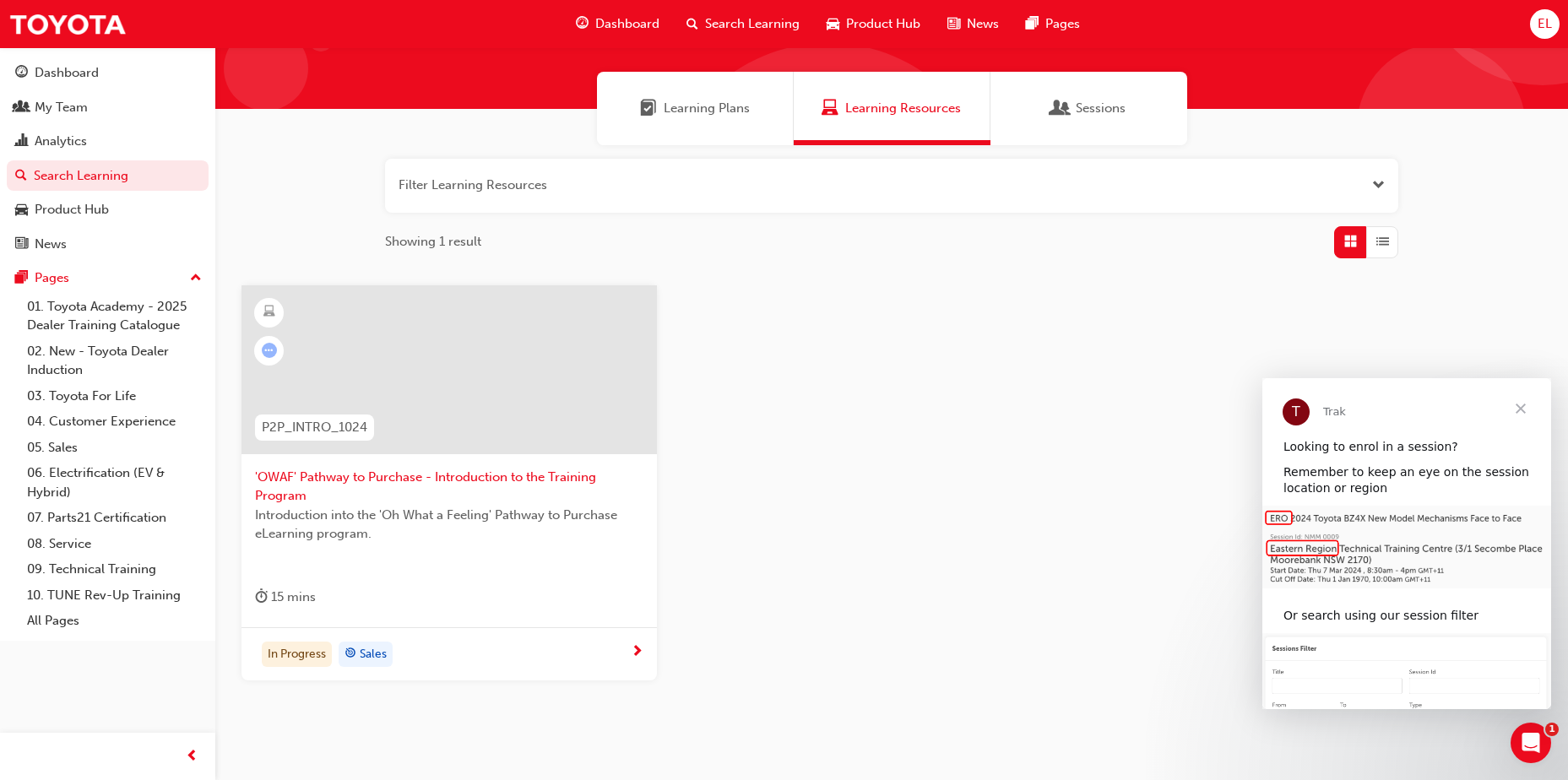
click at [631, 653] on div at bounding box center [637, 651] width 12 height 21
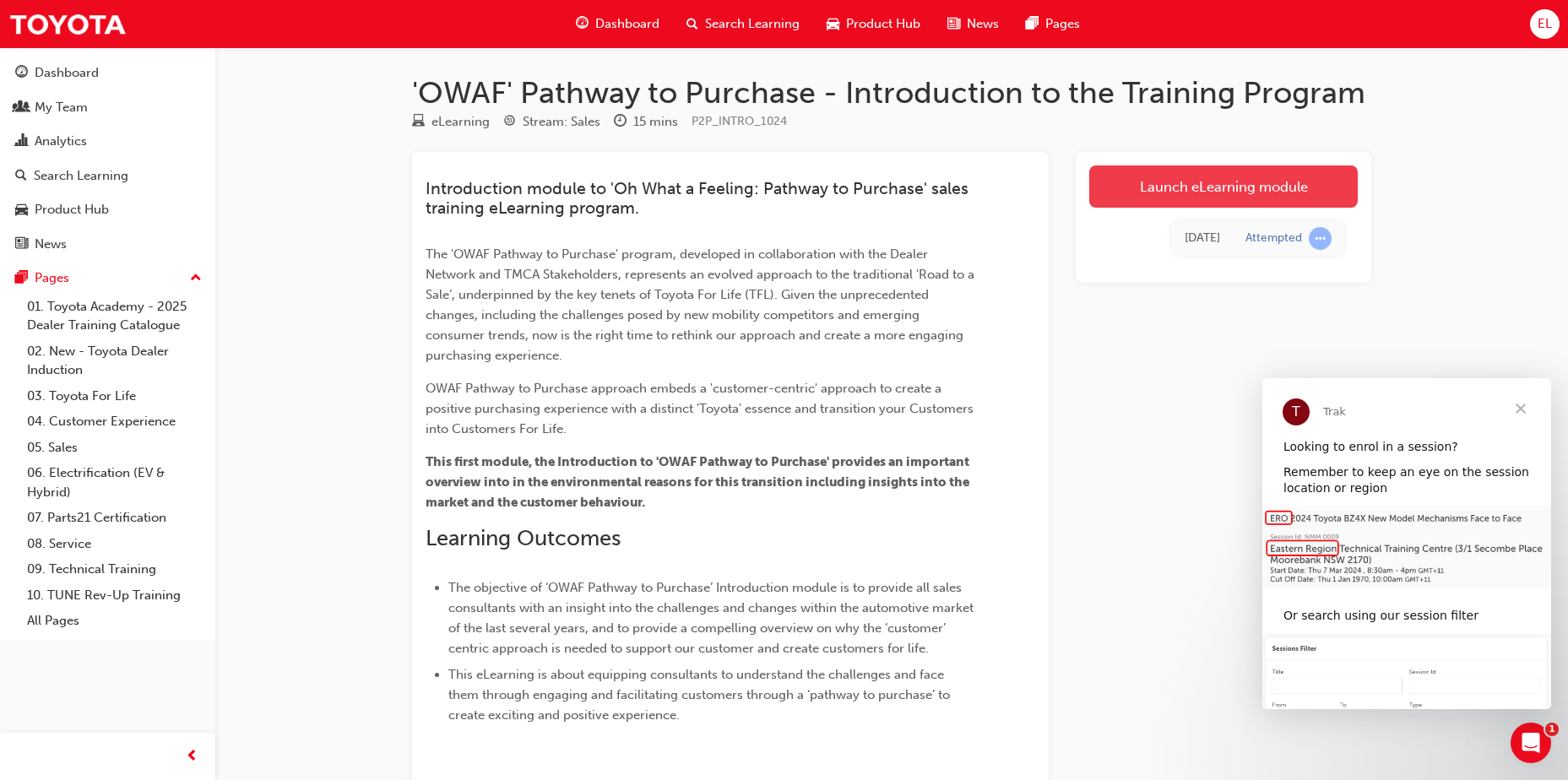
click at [1315, 171] on link "Launch eLearning module" at bounding box center [1223, 186] width 269 height 42
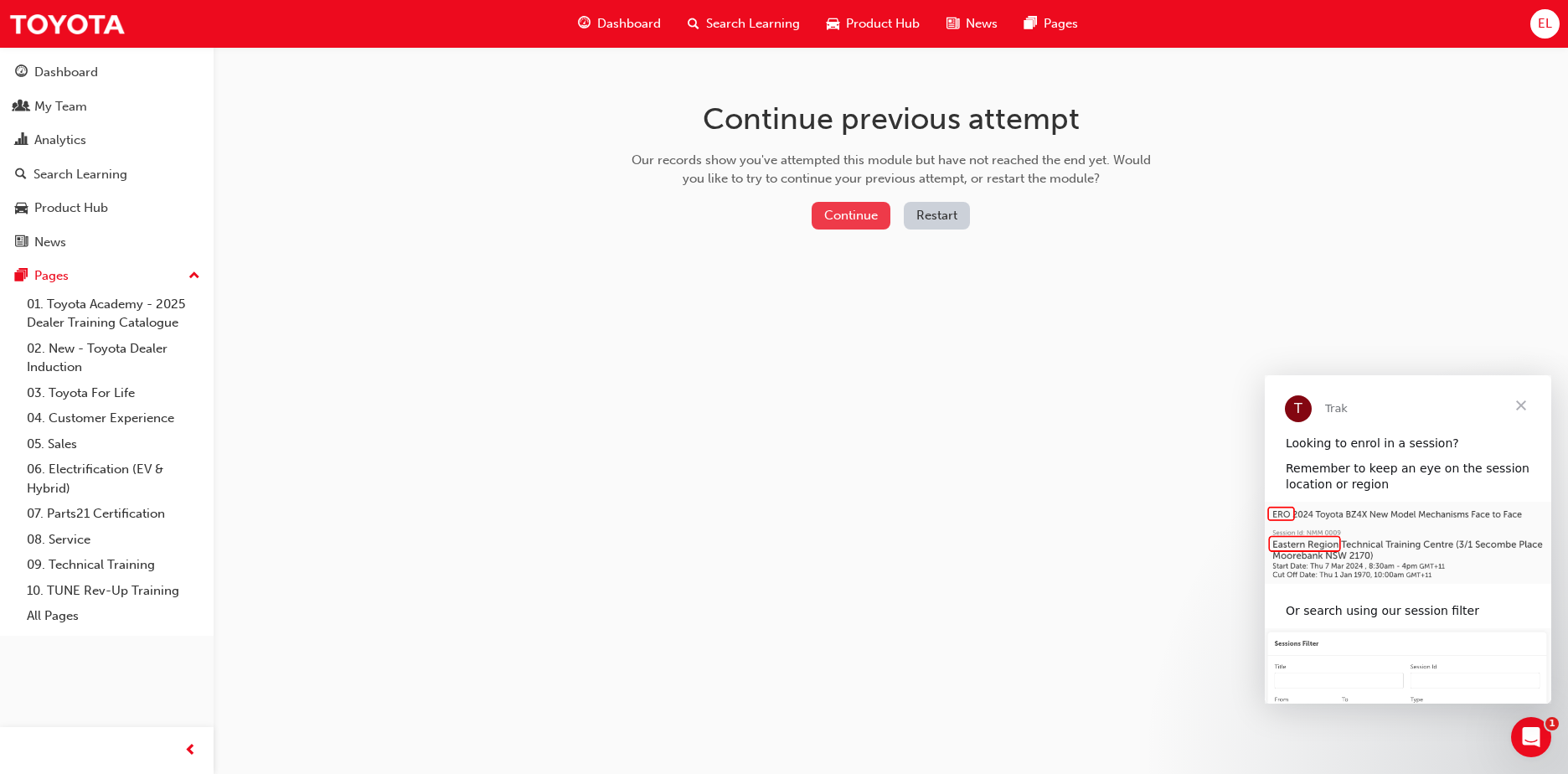
click at [847, 219] on button "Continue" at bounding box center [851, 216] width 79 height 28
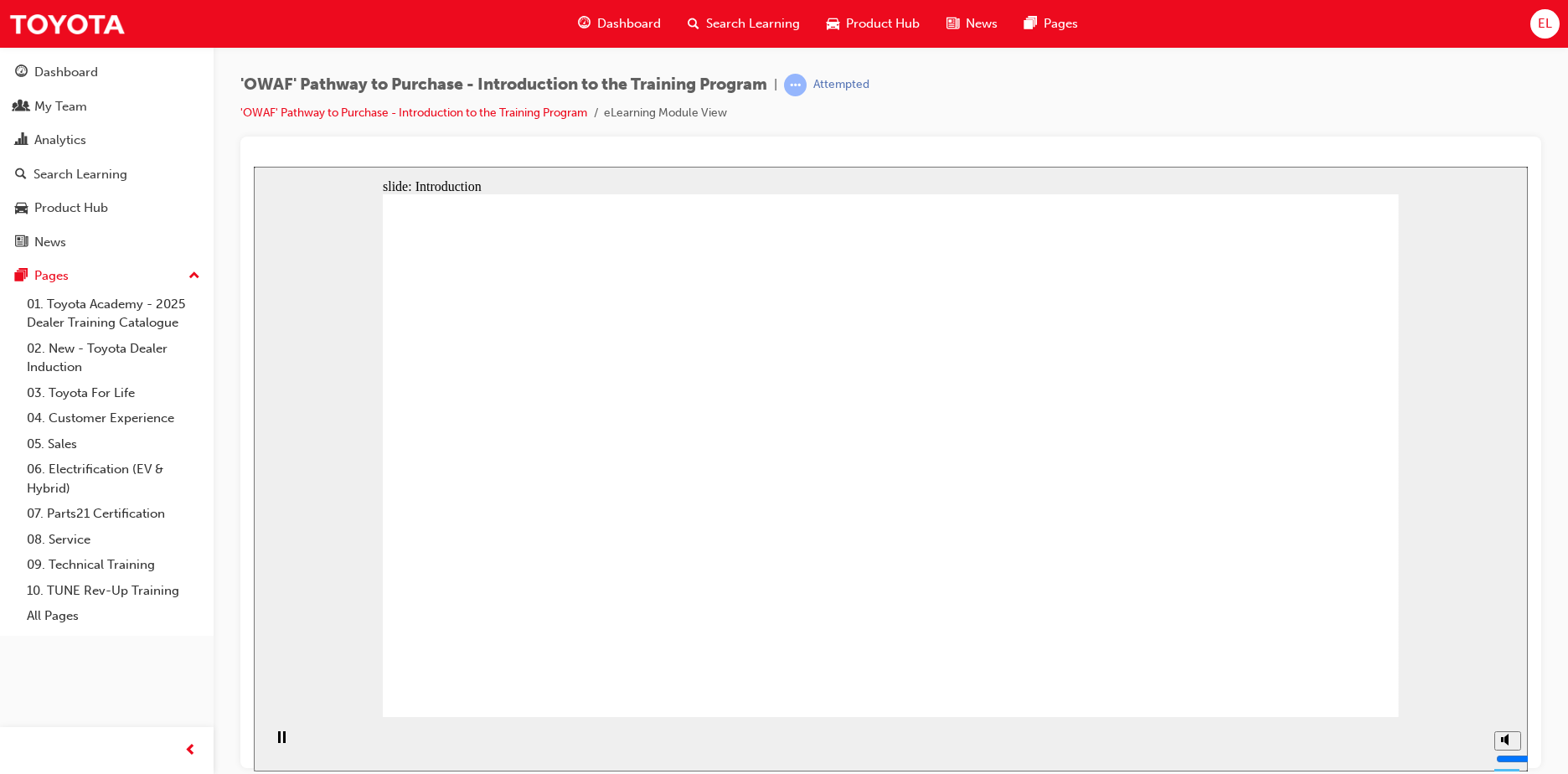
click at [1499, 686] on button "Mute (Ctrl+Alt+M)" at bounding box center [1508, 677] width 27 height 19
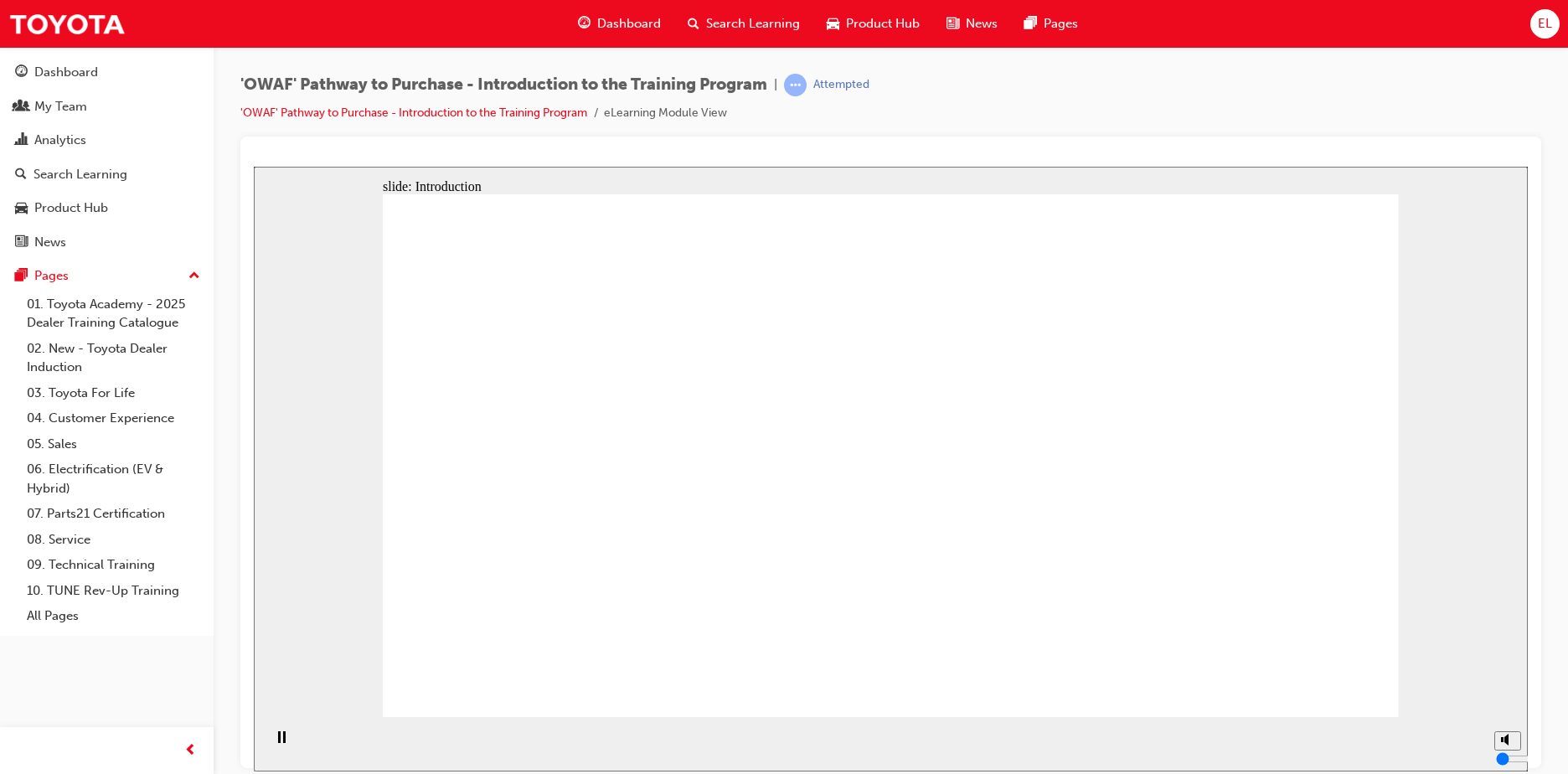
drag, startPoint x: 904, startPoint y: 348, endPoint x: 932, endPoint y: 683, distance: 336.2
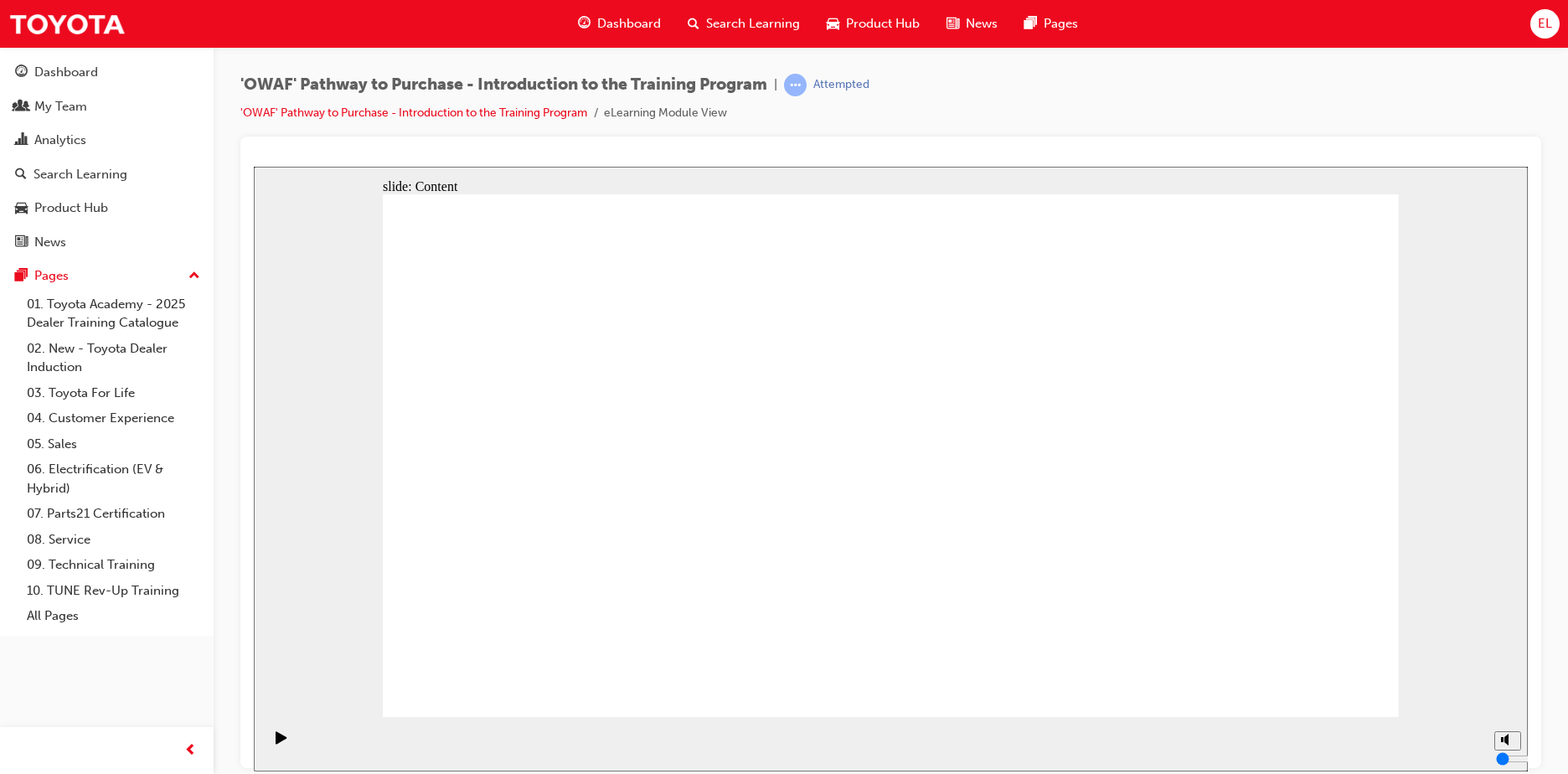
drag, startPoint x: 982, startPoint y: 210, endPoint x: 1018, endPoint y: 347, distance: 141.7
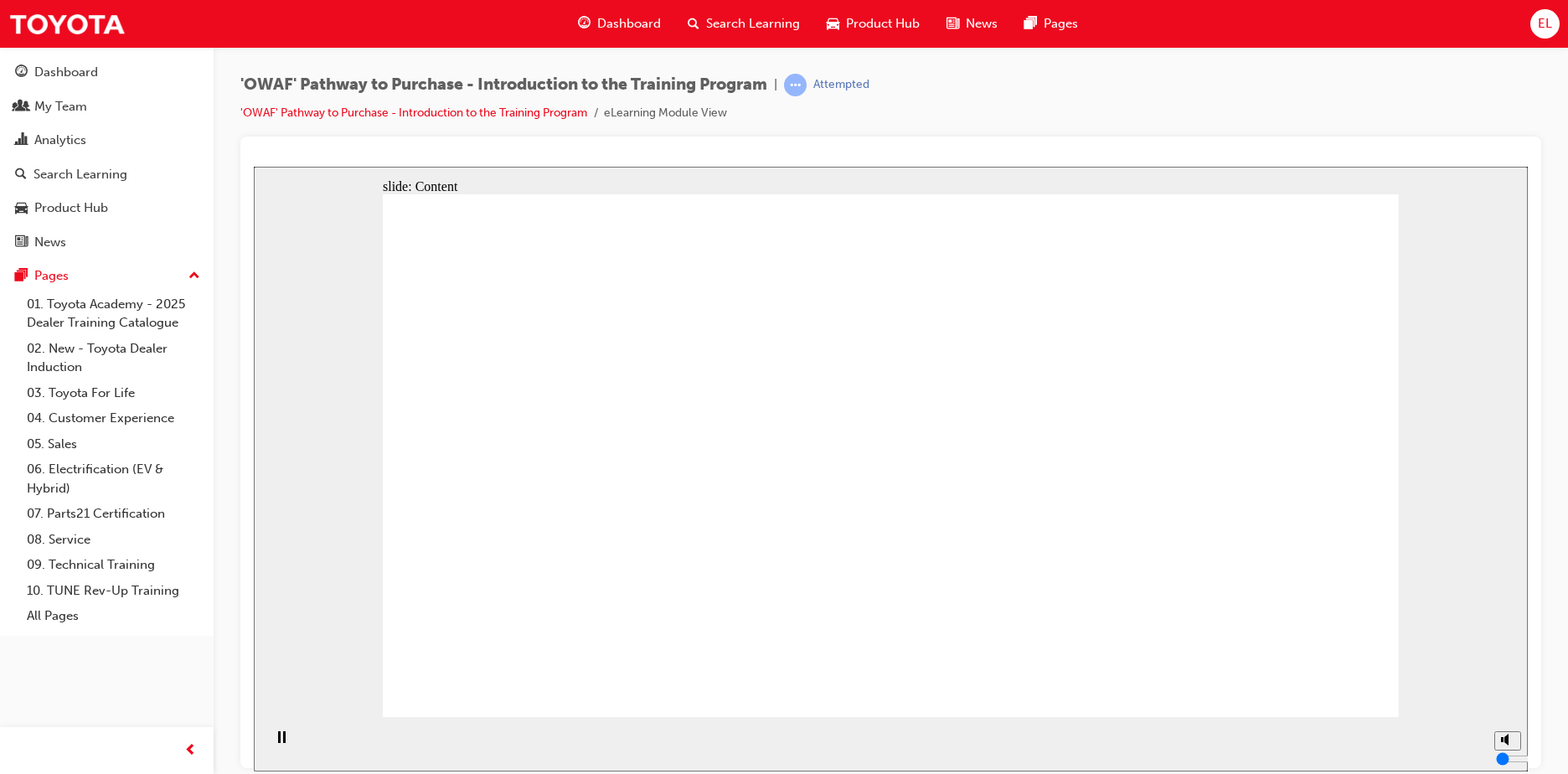
click at [1342, 744] on section "Playback Speed 2 1.75 1.5 1.25 Normal" at bounding box center [891, 743] width 1275 height 55
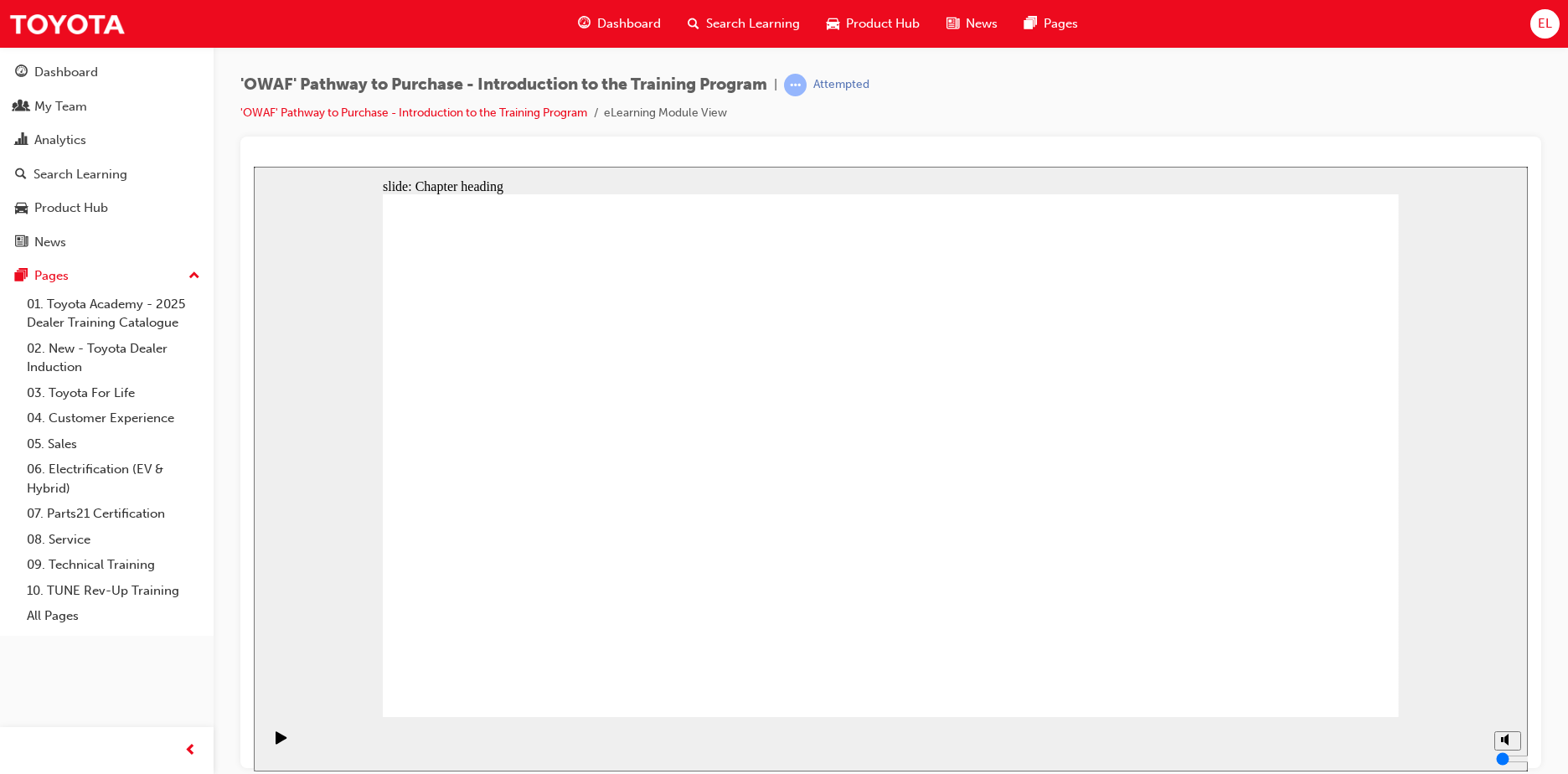
drag, startPoint x: 744, startPoint y: 460, endPoint x: 794, endPoint y: 465, distance: 50.2
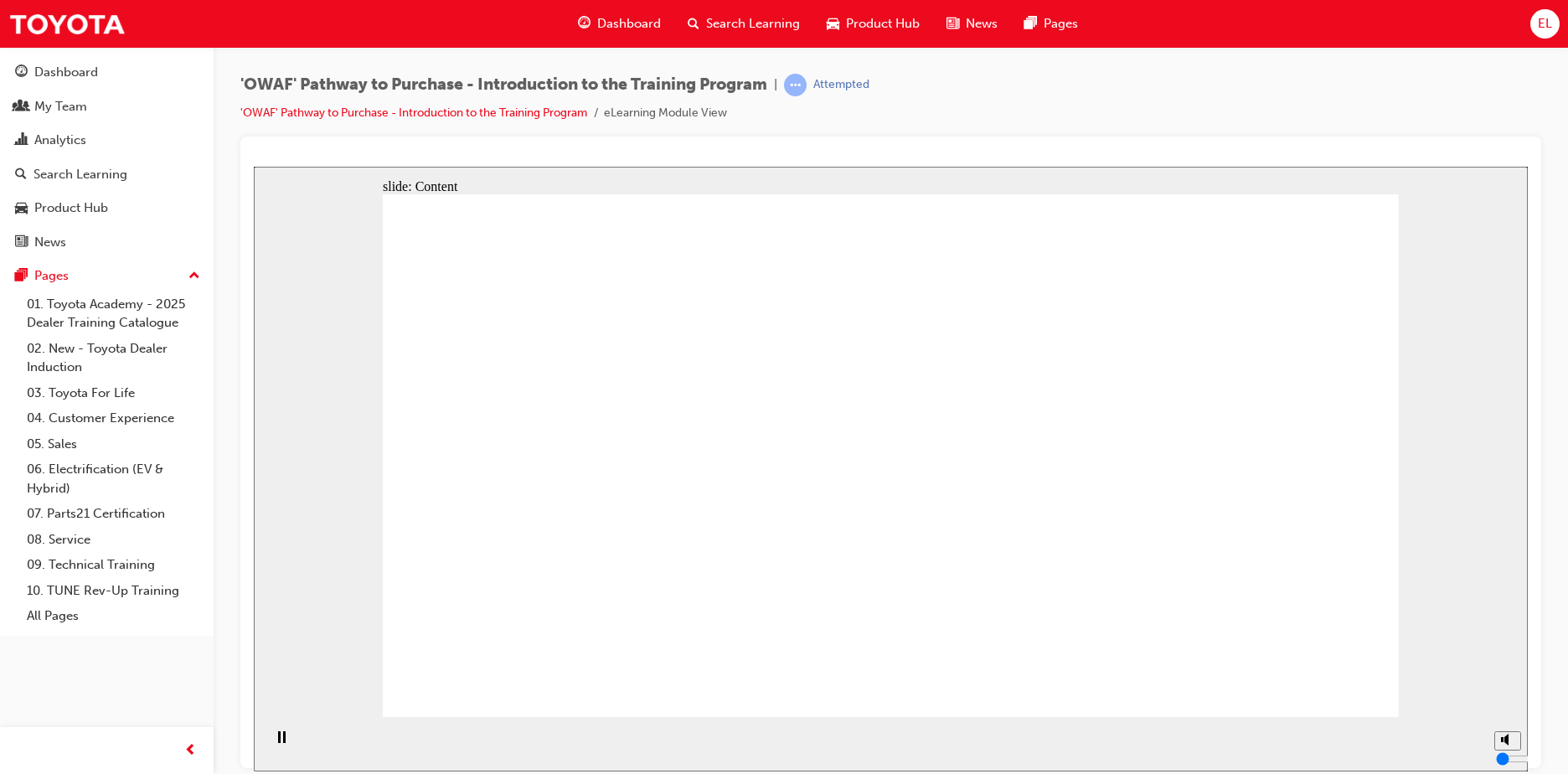
drag, startPoint x: 1129, startPoint y: 476, endPoint x: 1156, endPoint y: 476, distance: 27.0
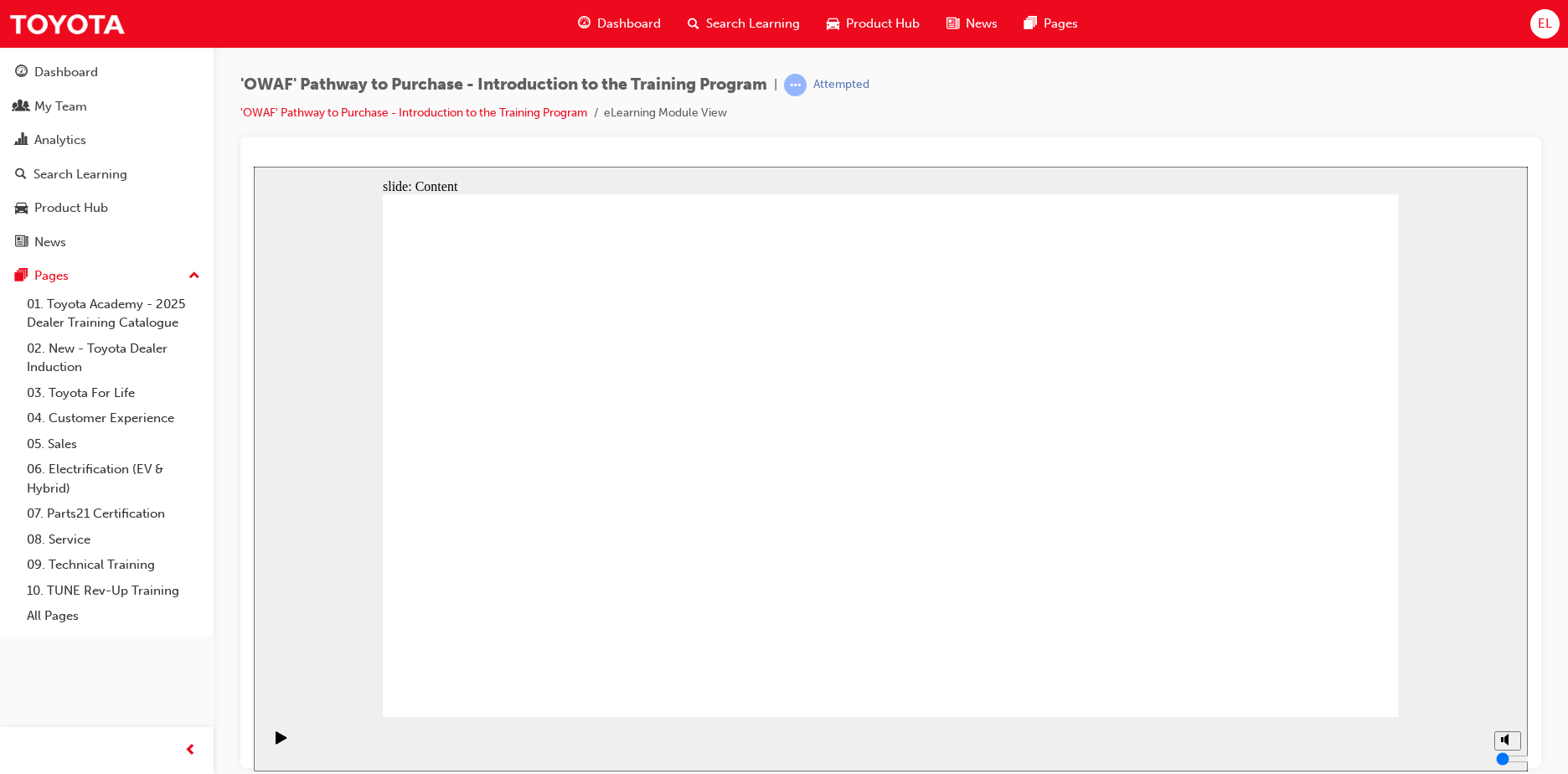
drag, startPoint x: 873, startPoint y: 452, endPoint x: 926, endPoint y: 451, distance: 53.0
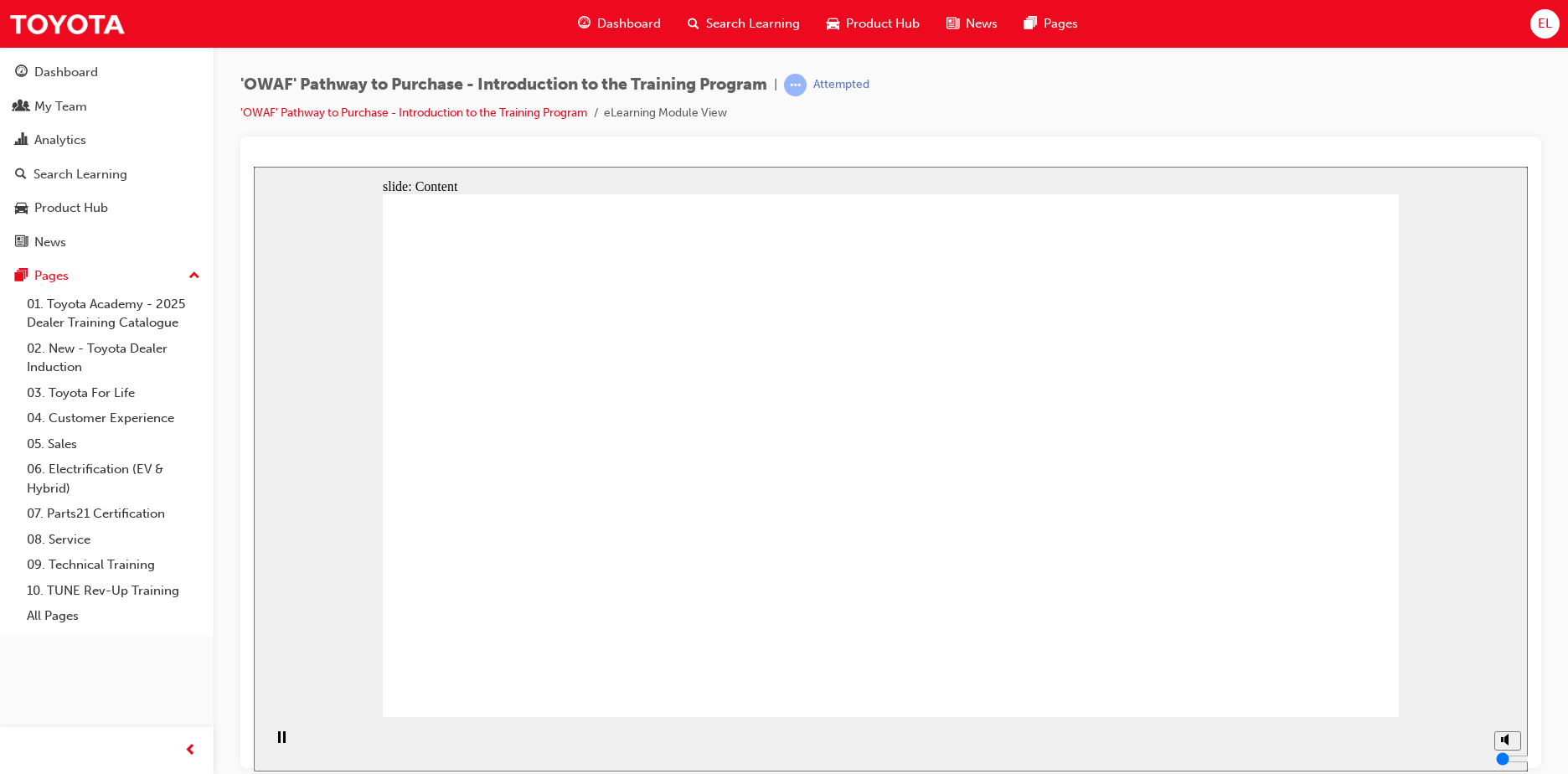
drag, startPoint x: 1229, startPoint y: 410, endPoint x: 1202, endPoint y: 489, distance: 83.5
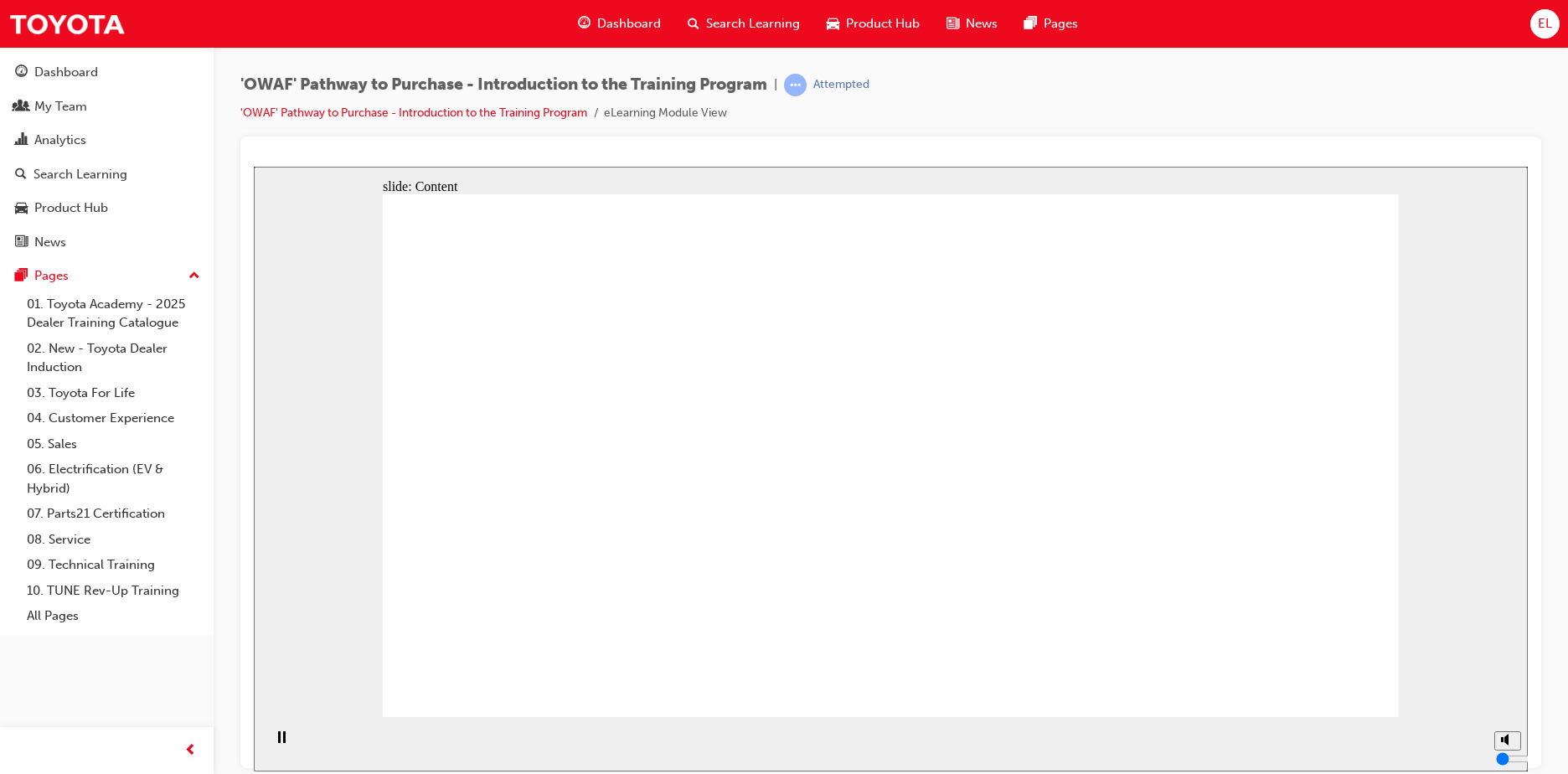
drag, startPoint x: 804, startPoint y: 374, endPoint x: 731, endPoint y: 541, distance: 182.3
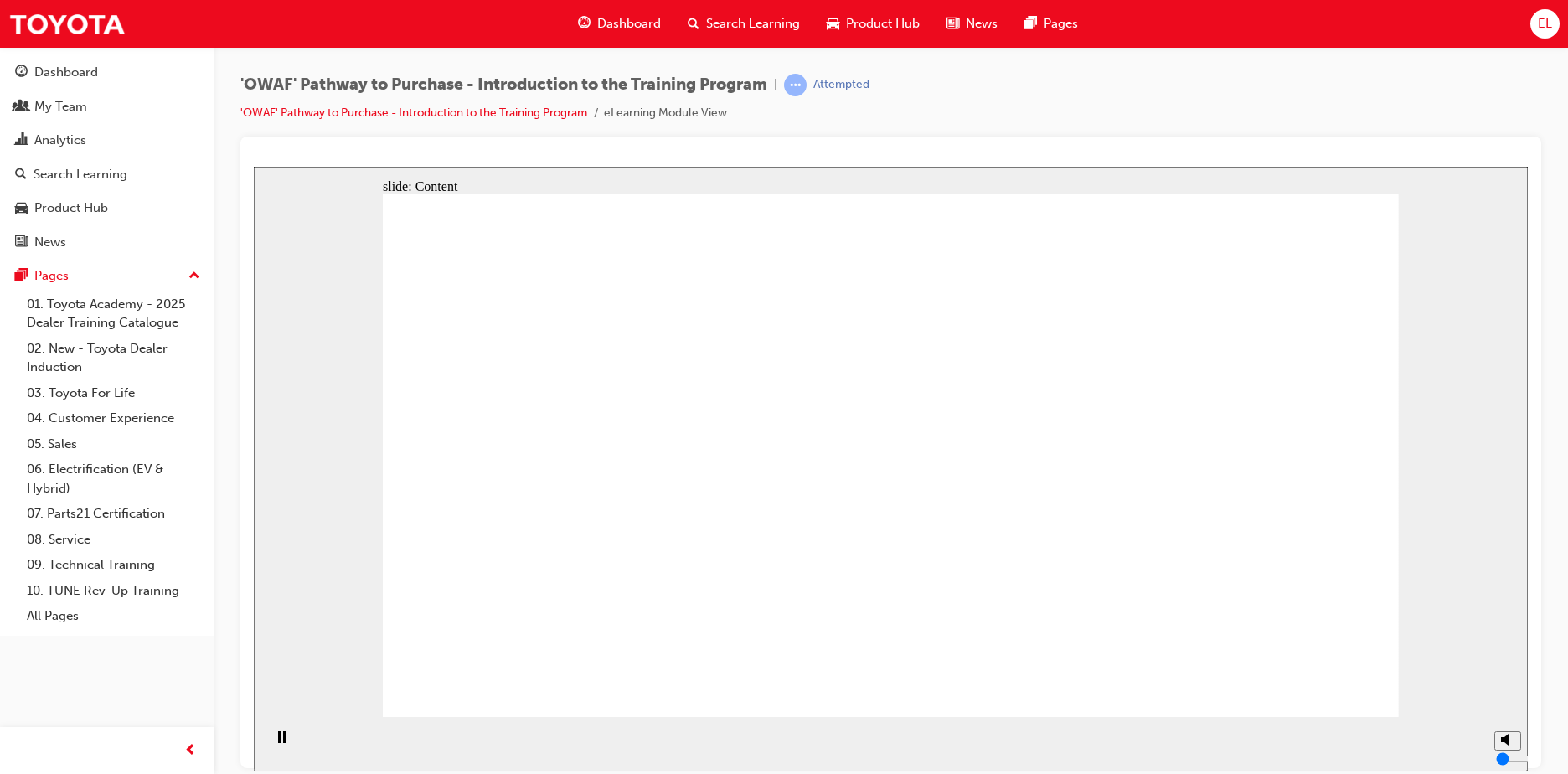
drag, startPoint x: 1505, startPoint y: 715, endPoint x: 1505, endPoint y: 696, distance: 19.0
type input "4"
click at [1505, 696] on input "volume" at bounding box center [1550, 694] width 108 height 13
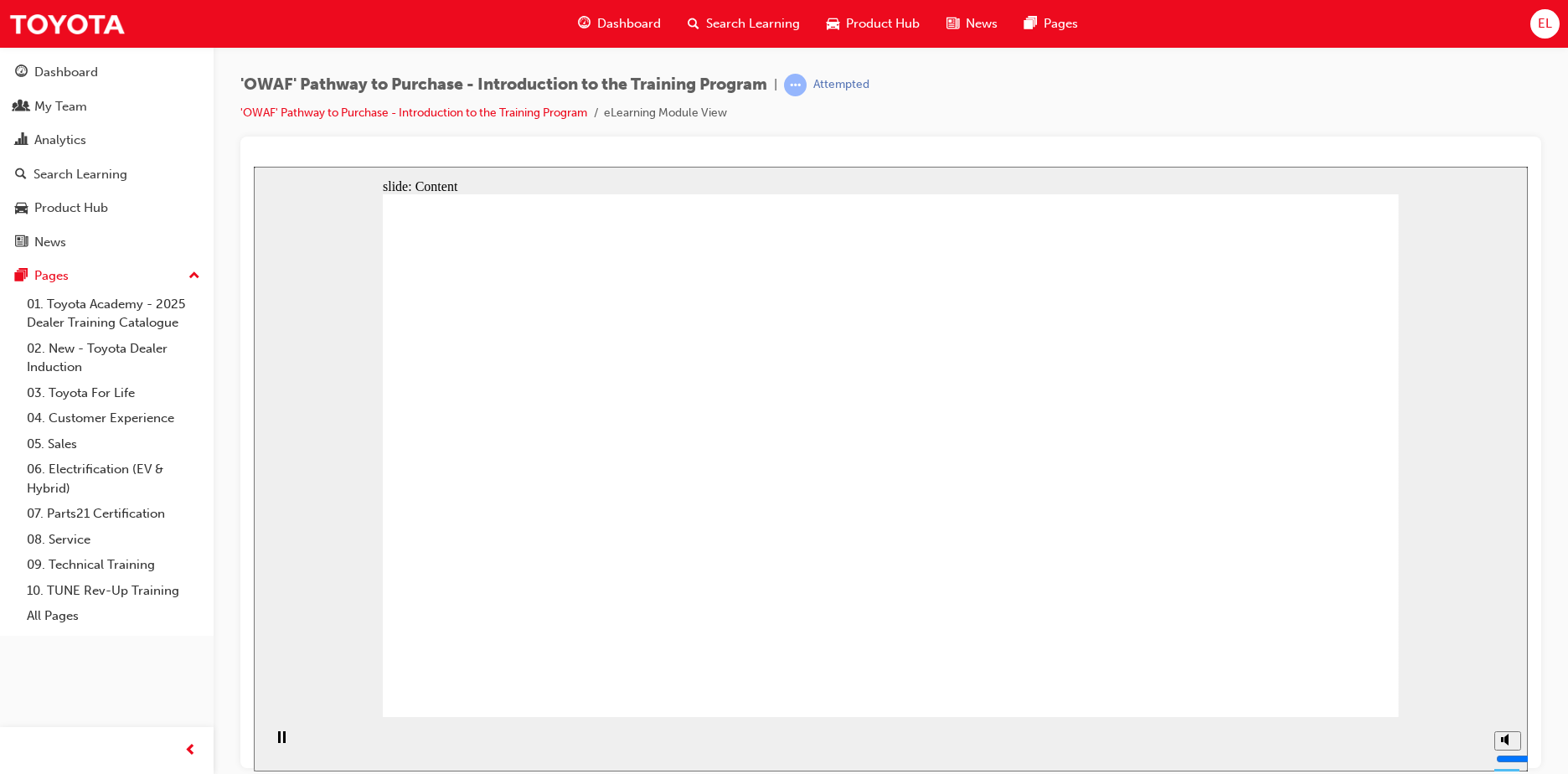
click at [1335, 684] on div "Rectangle 1 arrow_red.png BACK NEXT BACK NEXT" at bounding box center [891, 462] width 1017 height 538
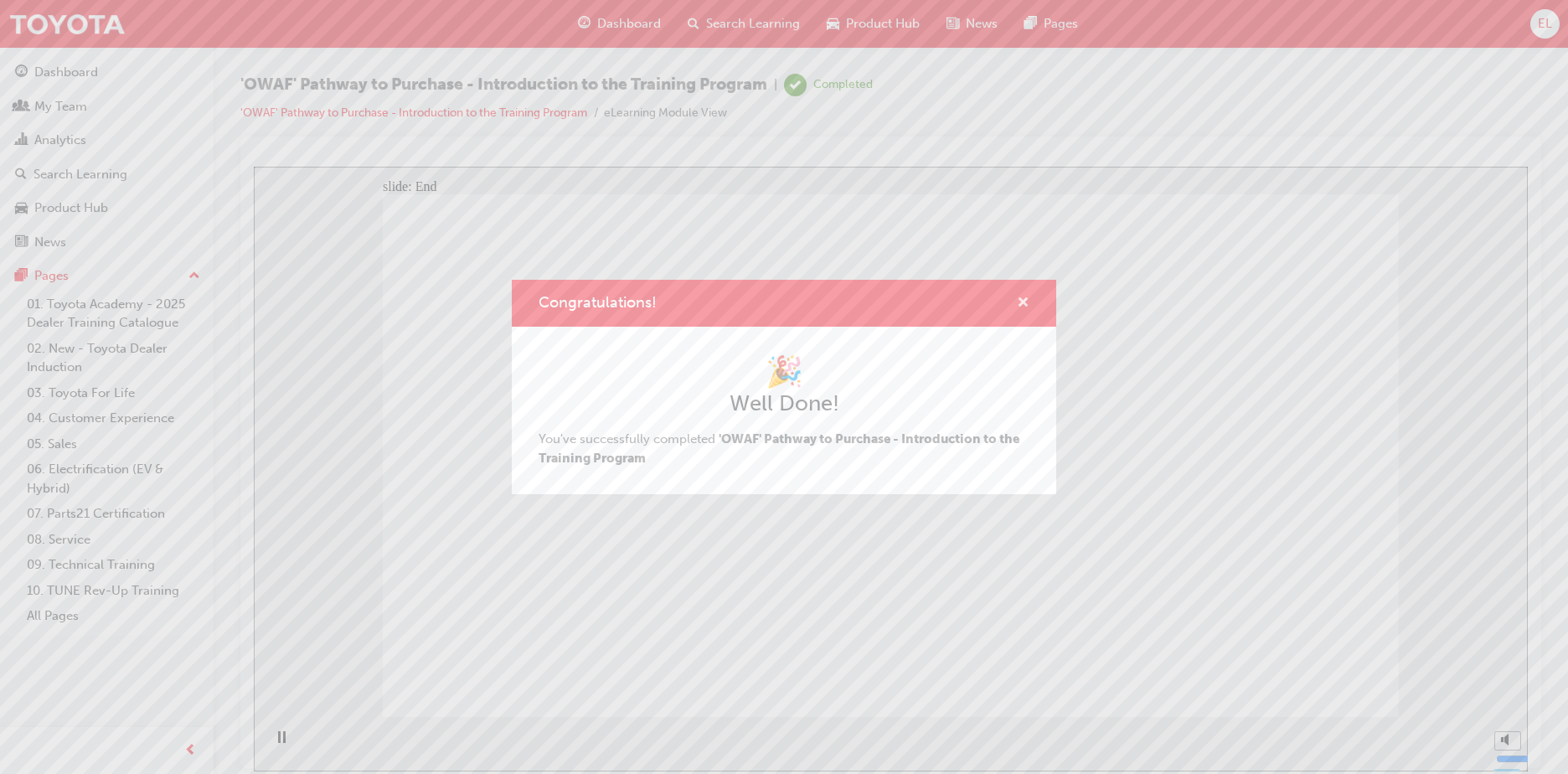
click at [1023, 301] on span "cross-icon" at bounding box center [1024, 304] width 12 height 15
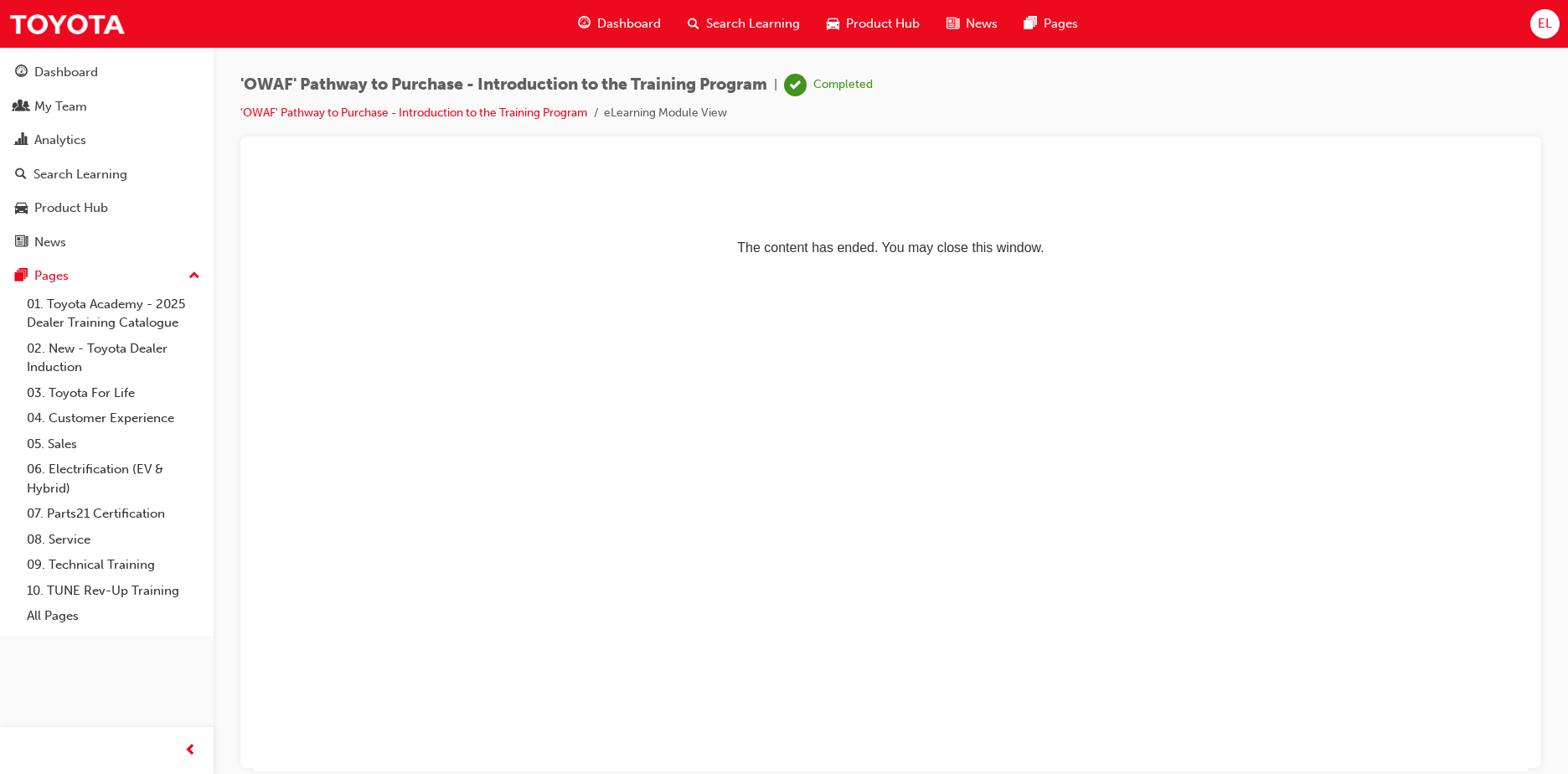
click at [758, 23] on span "Search Learning" at bounding box center [753, 23] width 94 height 19
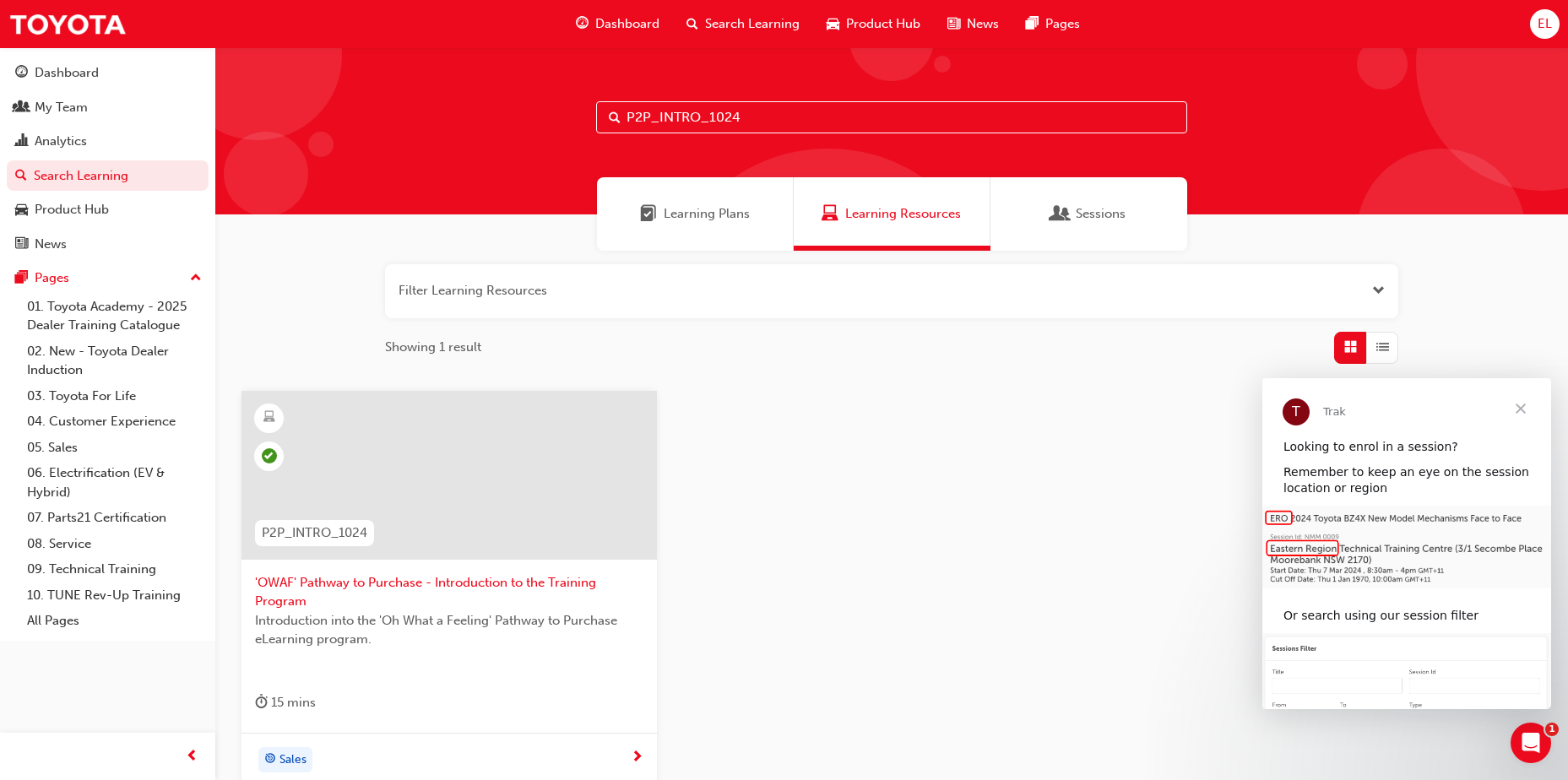
drag, startPoint x: 802, startPoint y: 119, endPoint x: 301, endPoint y: 84, distance: 502.2
click at [301, 84] on div "P2P_INTRO_1024" at bounding box center [892, 130] width 1353 height 167
paste input "CONNECT"
type input "P2P_CONNECT_1024"
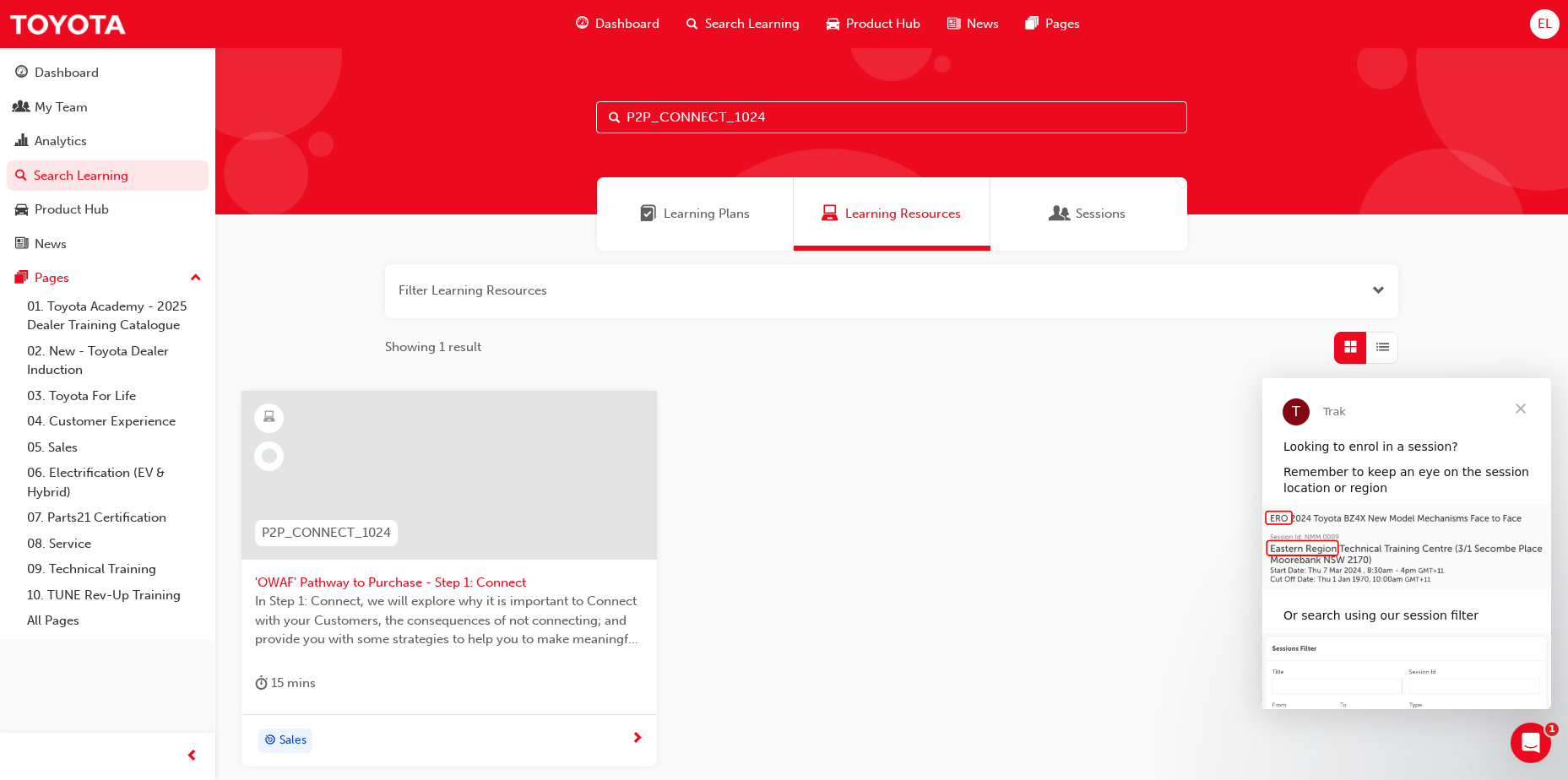
click at [452, 583] on span "'OWAF' Pathway to Purchase - Step 1: Connect" at bounding box center [449, 582] width 388 height 19
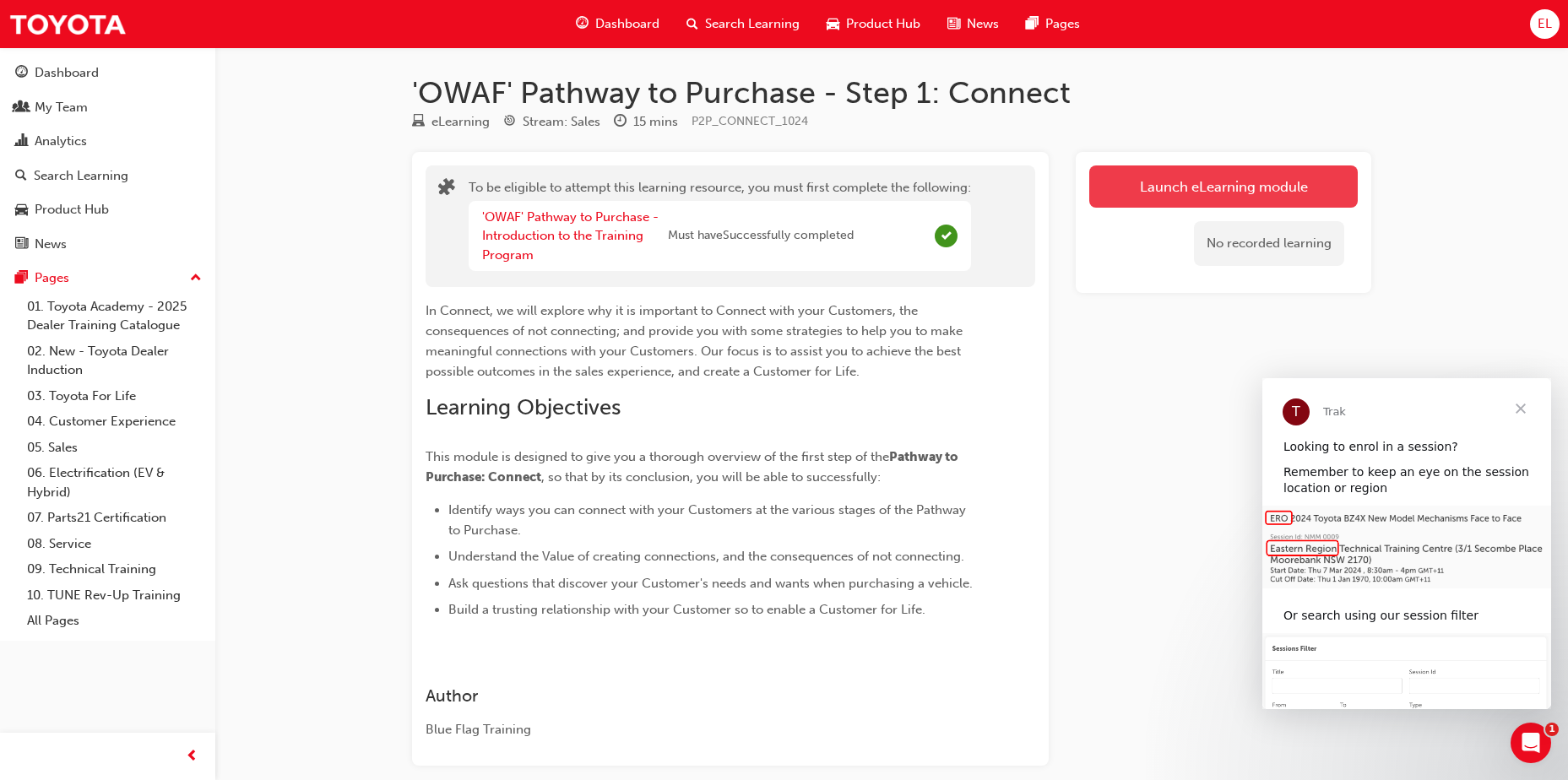
click at [1252, 186] on button "Launch eLearning module" at bounding box center [1223, 186] width 269 height 42
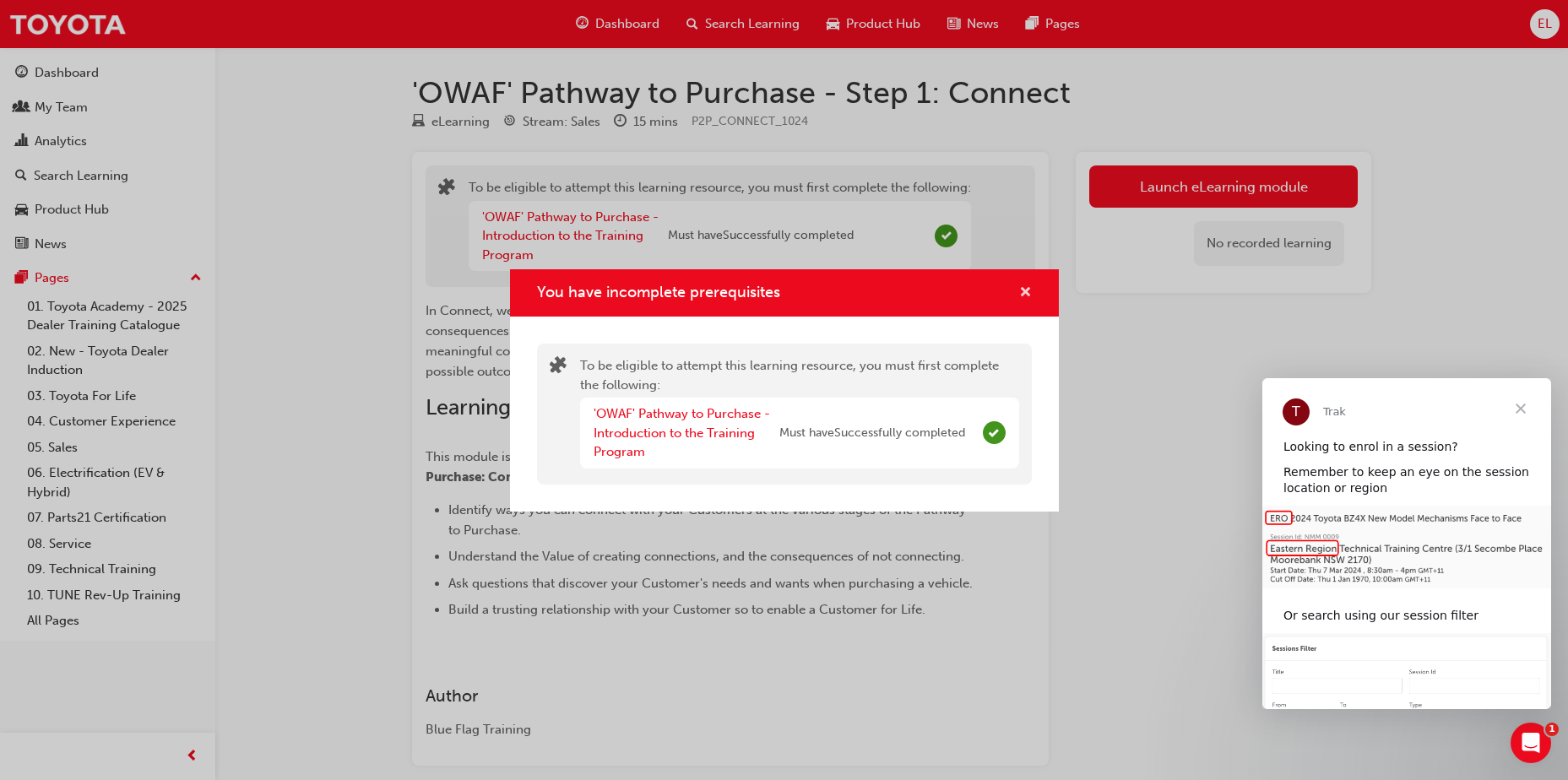
click at [1029, 286] on span "cross-icon" at bounding box center [1026, 293] width 12 height 15
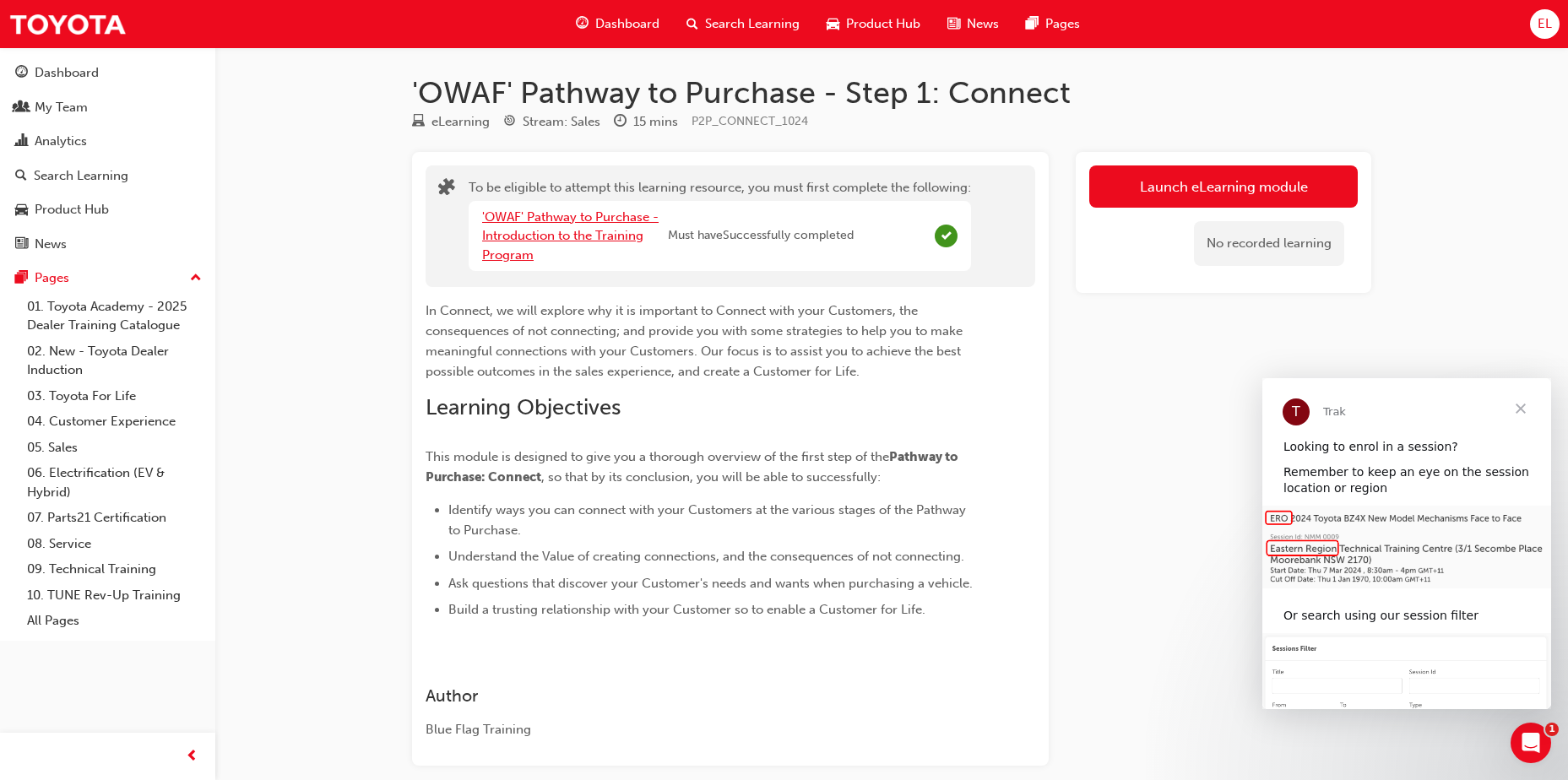
click at [554, 224] on link "'OWAF' Pathway to Purchase - Introduction to the Training Program" at bounding box center [570, 235] width 177 height 53
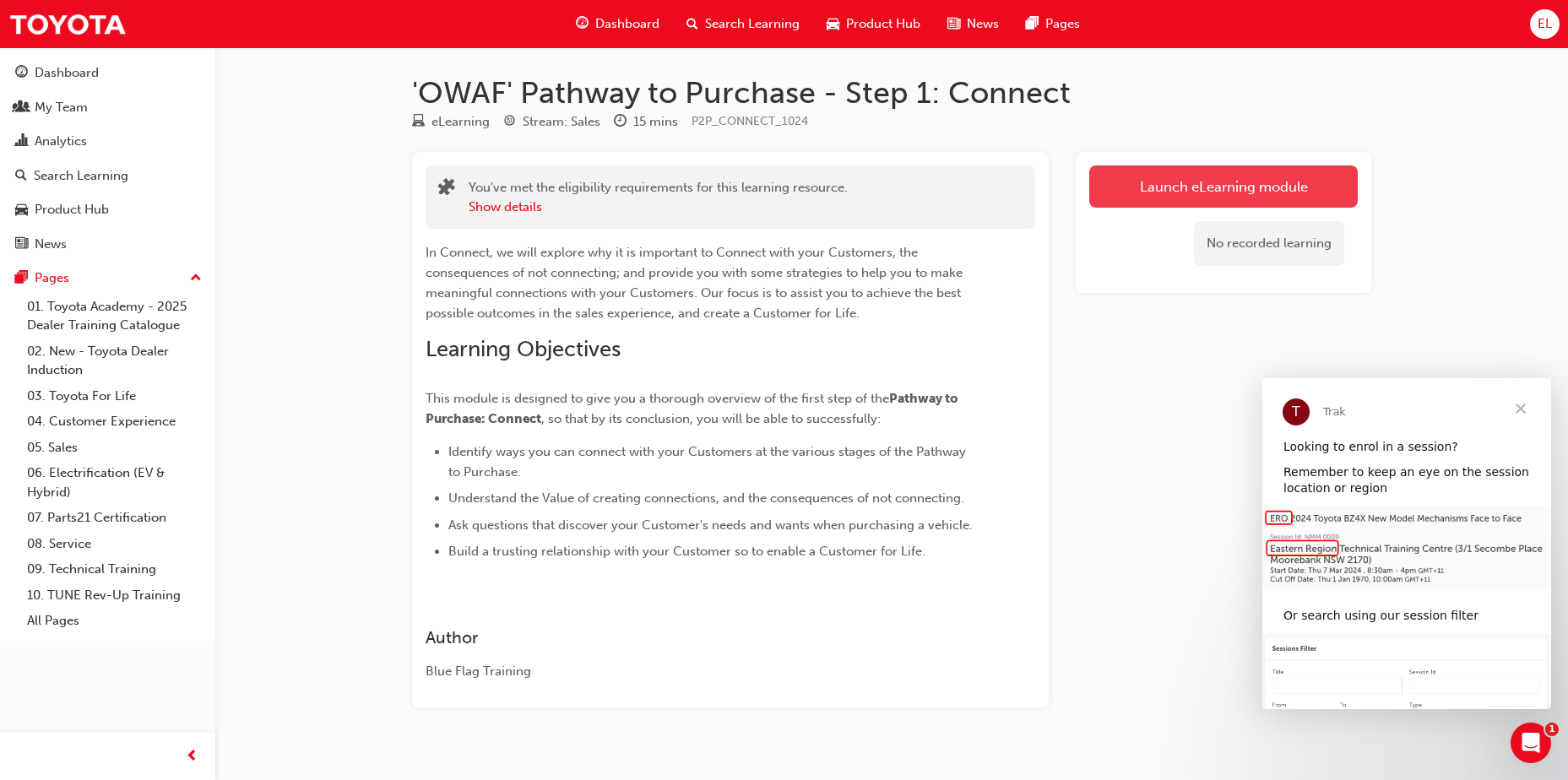
click at [1235, 192] on button "Launch eLearning module" at bounding box center [1223, 186] width 269 height 42
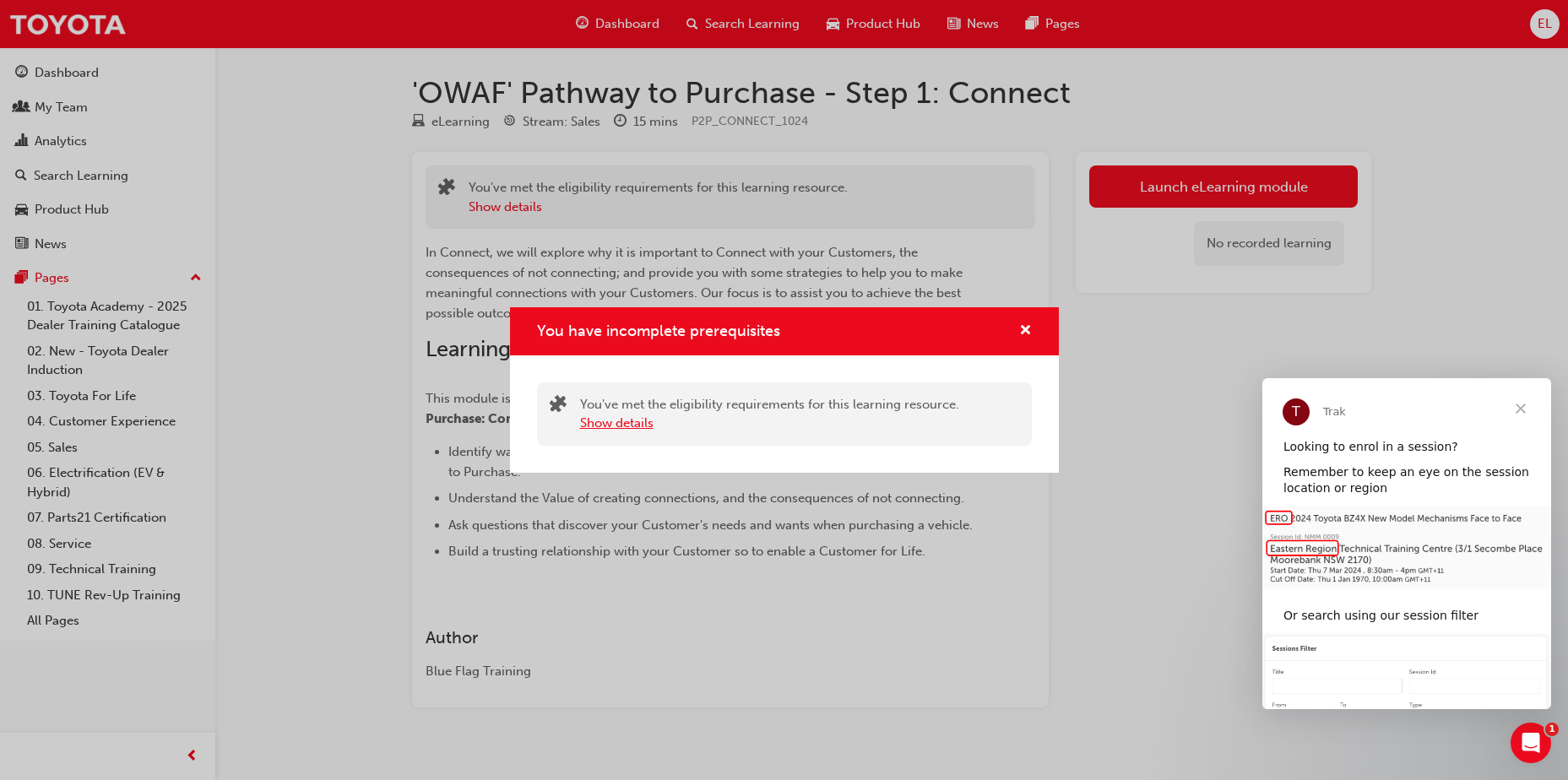
click at [621, 424] on button "Show details" at bounding box center [617, 423] width 74 height 19
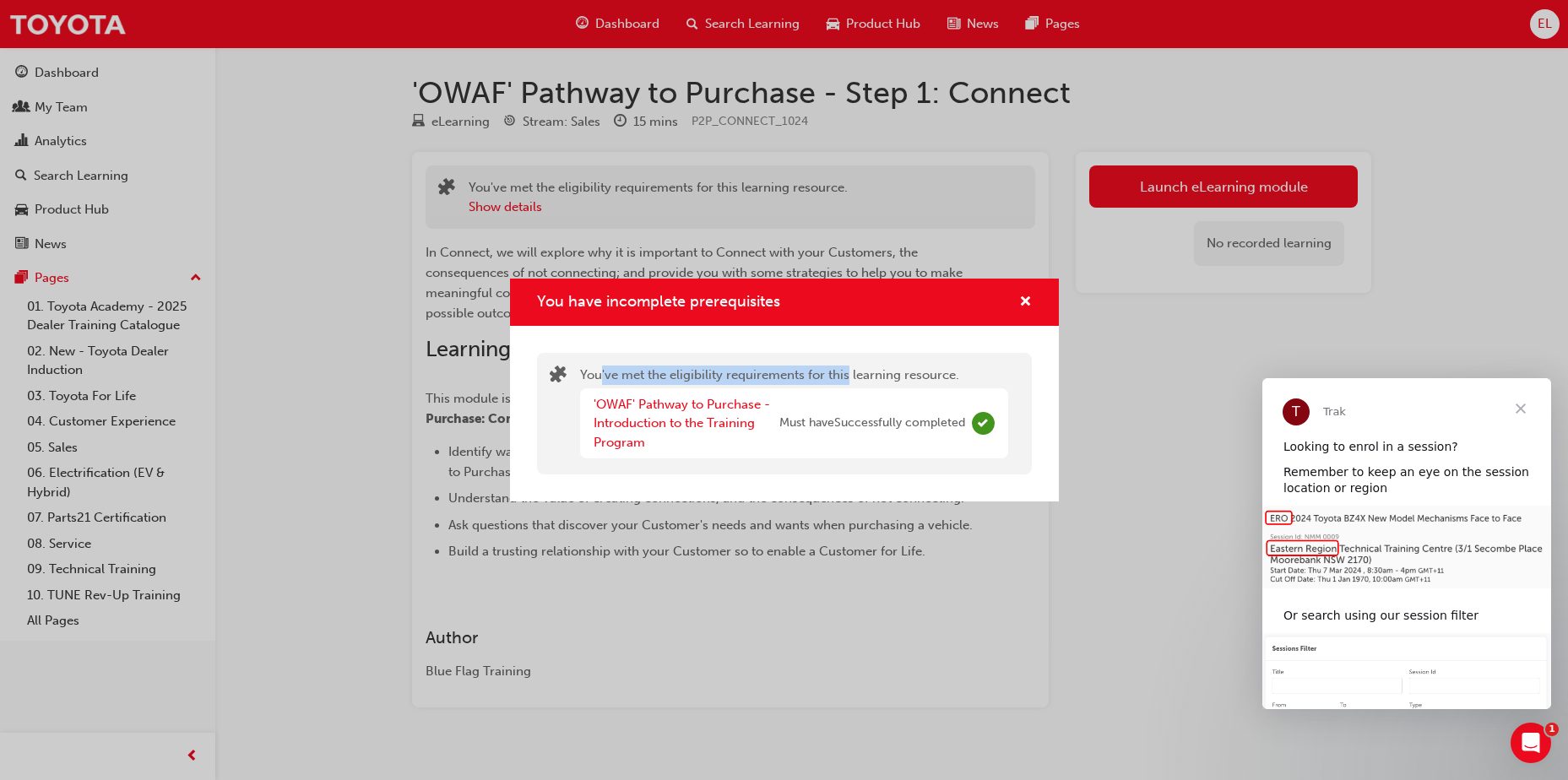
drag, startPoint x: 598, startPoint y: 365, endPoint x: 851, endPoint y: 379, distance: 253.4
click at [851, 379] on div "You've met the eligibility requirements for this learning resource. 'OWAF' Path…" at bounding box center [784, 413] width 494 height 122
click at [1172, 419] on div "You have incomplete prerequisites You've met the eligibility requirements for t…" at bounding box center [784, 390] width 1568 height 780
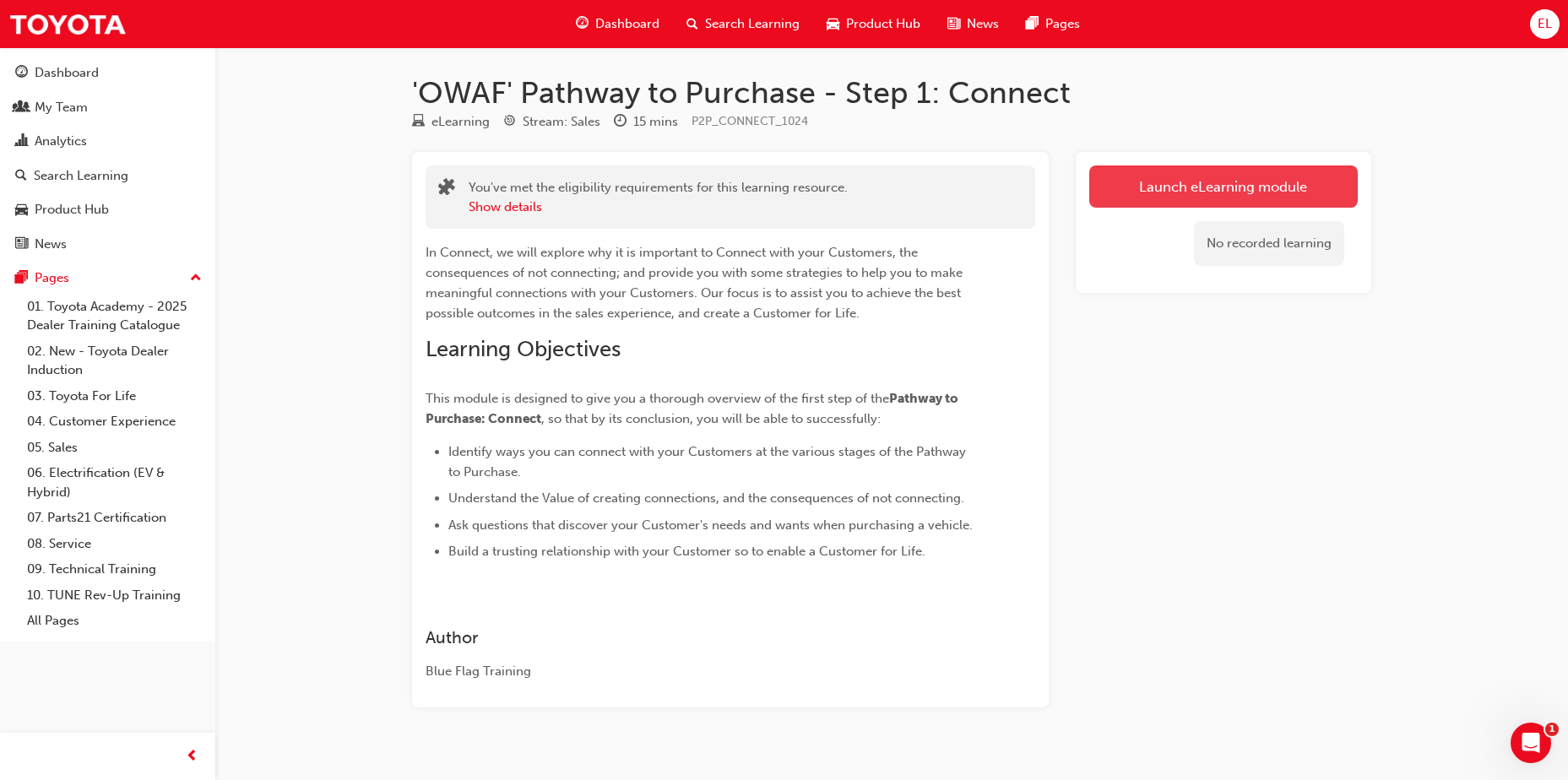
click at [1200, 205] on link "Launch eLearning module" at bounding box center [1223, 186] width 269 height 42
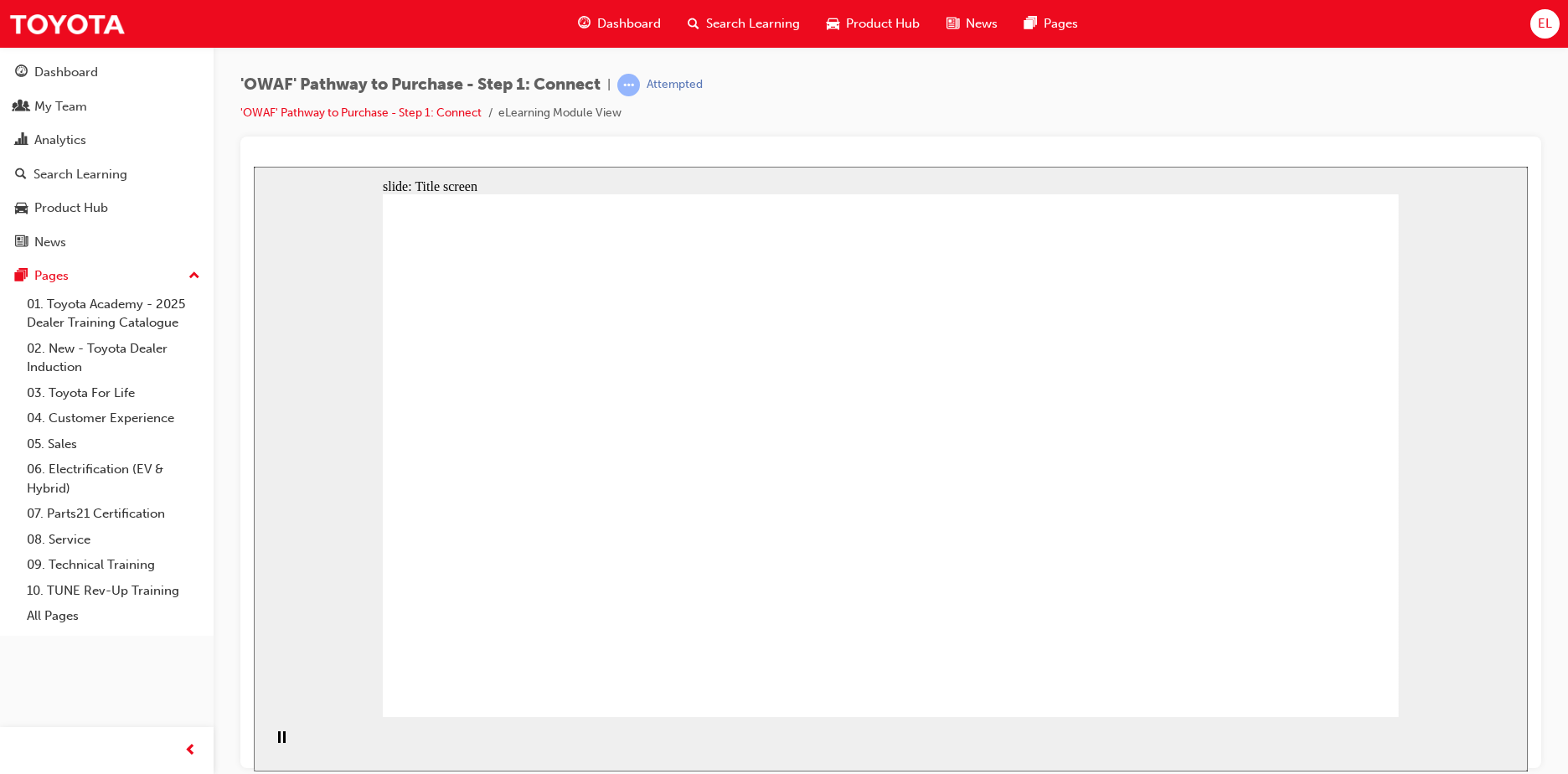
drag, startPoint x: 953, startPoint y: 661, endPoint x: 912, endPoint y: 657, distance: 41.2
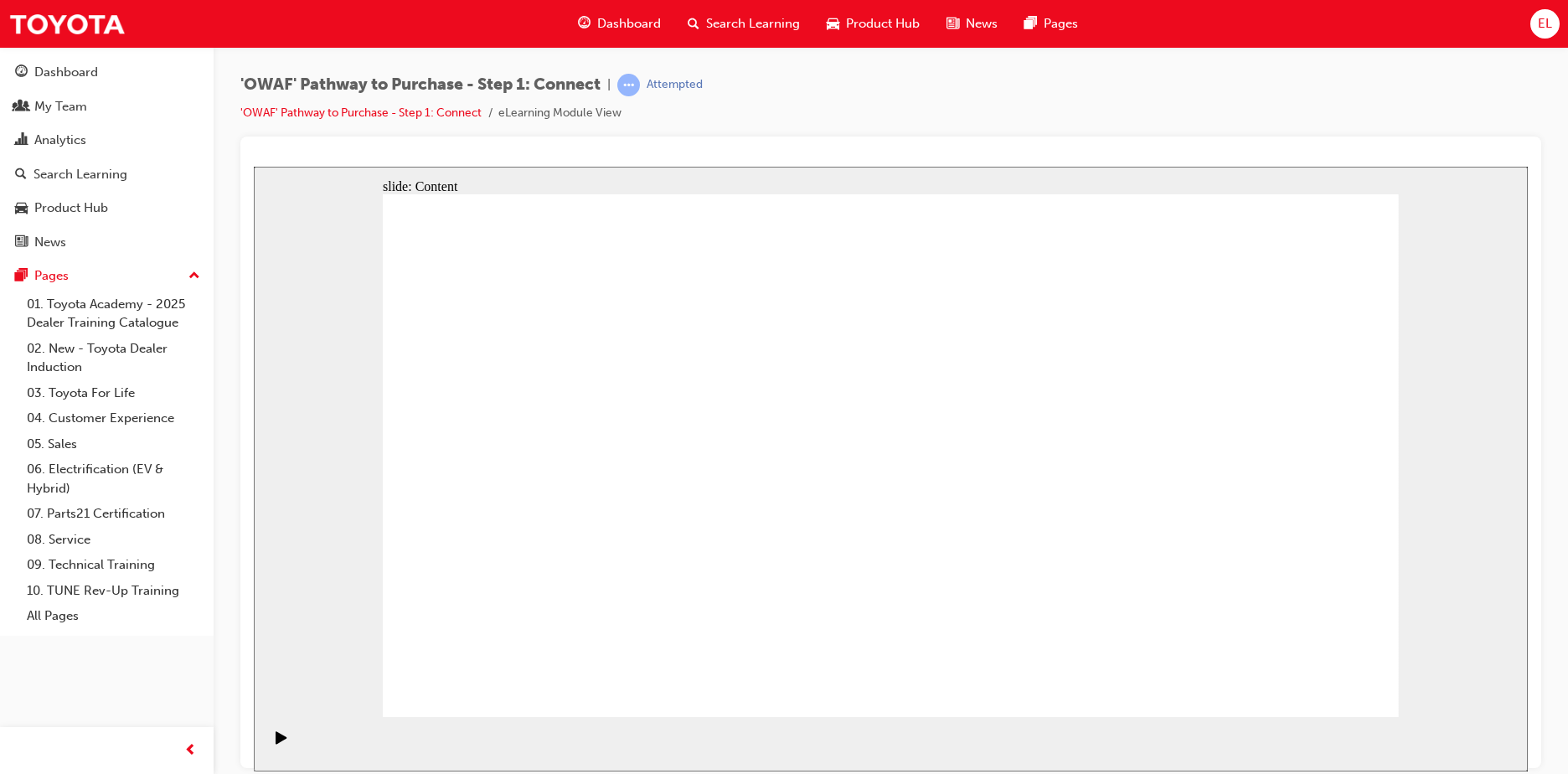
drag, startPoint x: 1270, startPoint y: 454, endPoint x: 1270, endPoint y: 481, distance: 27.0
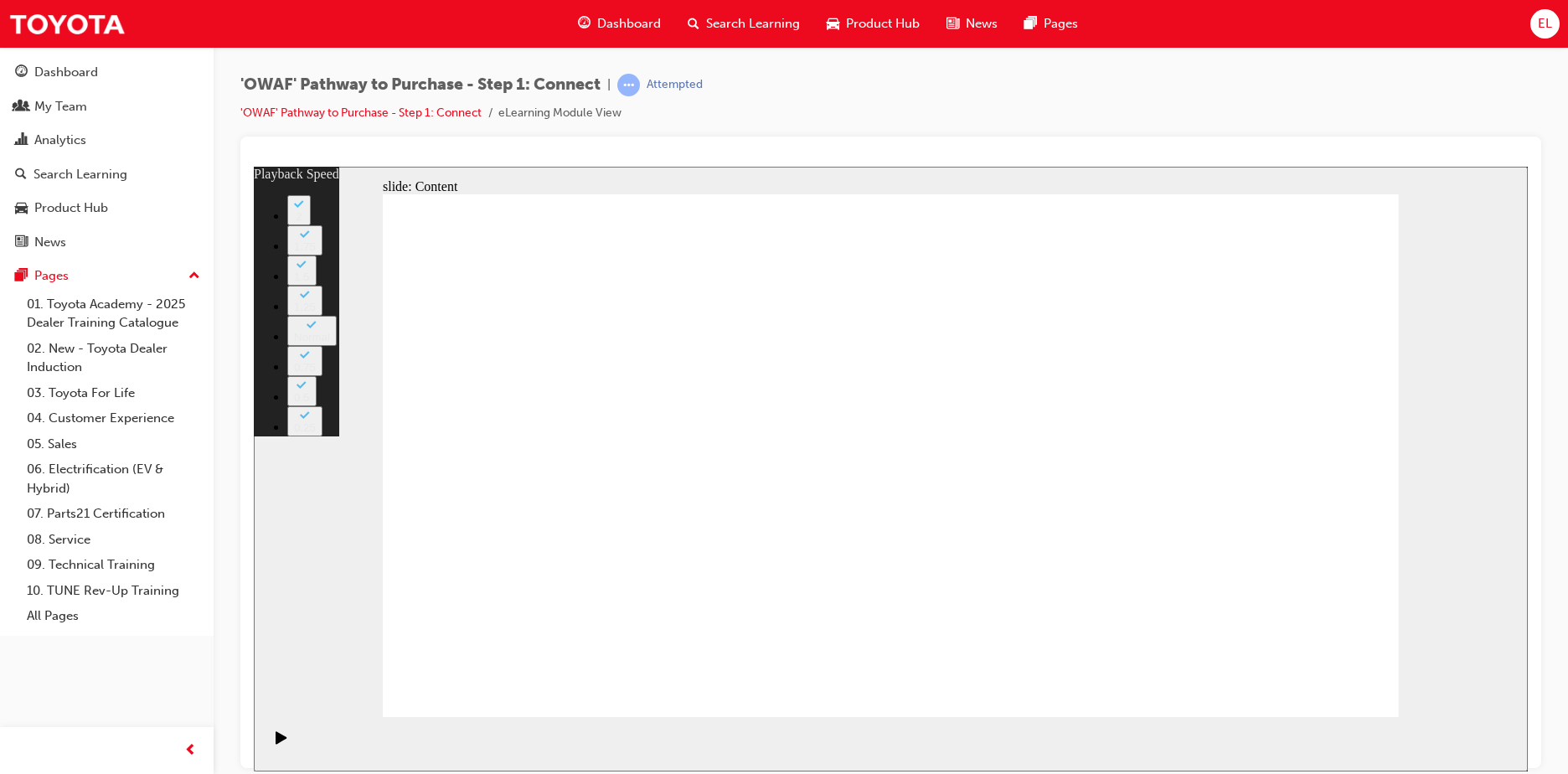
type input "76"
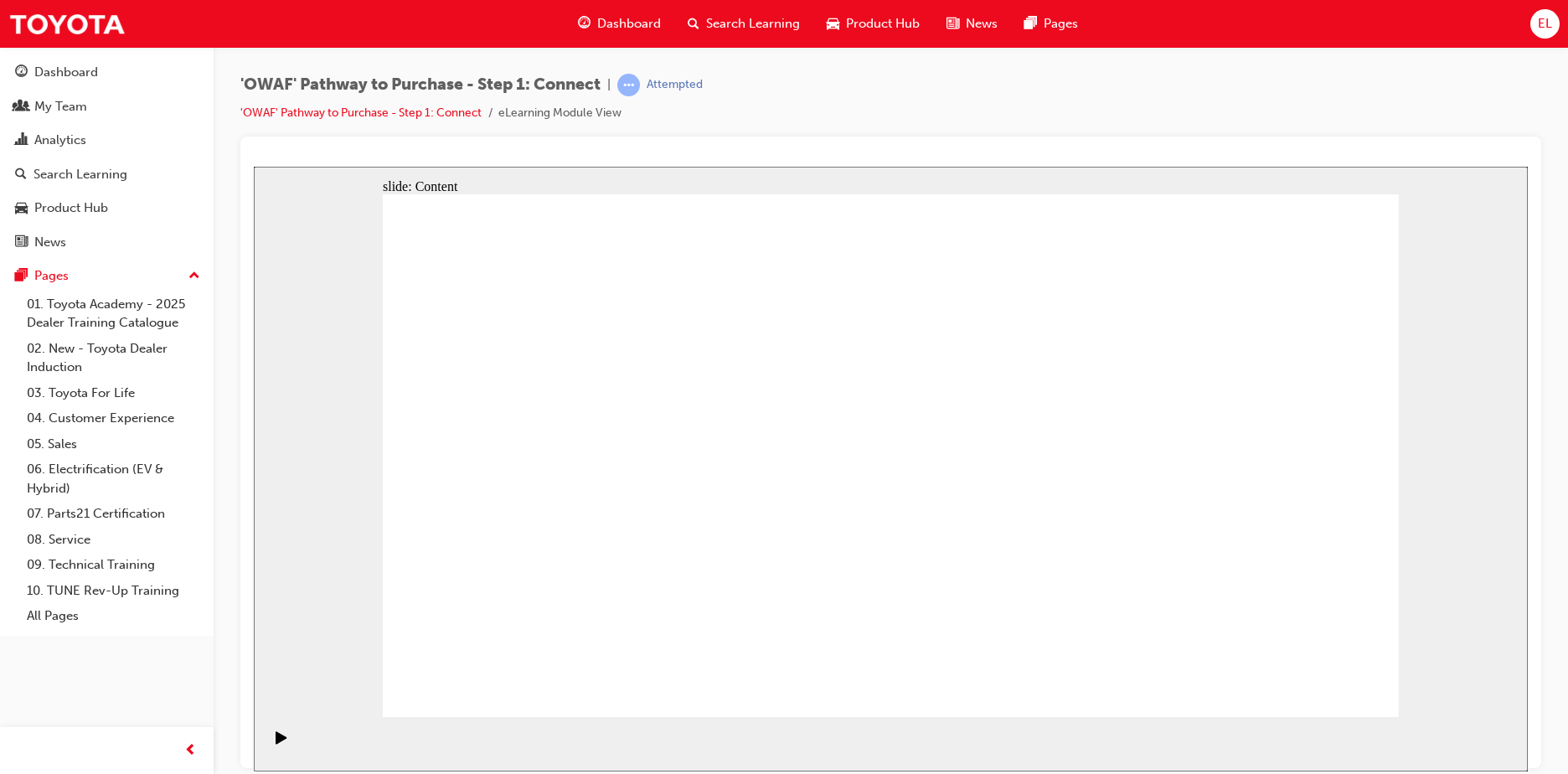
drag, startPoint x: 1368, startPoint y: 679, endPoint x: 1355, endPoint y: 682, distance: 13.3
drag, startPoint x: 528, startPoint y: 371, endPoint x: 531, endPoint y: 358, distance: 13.3
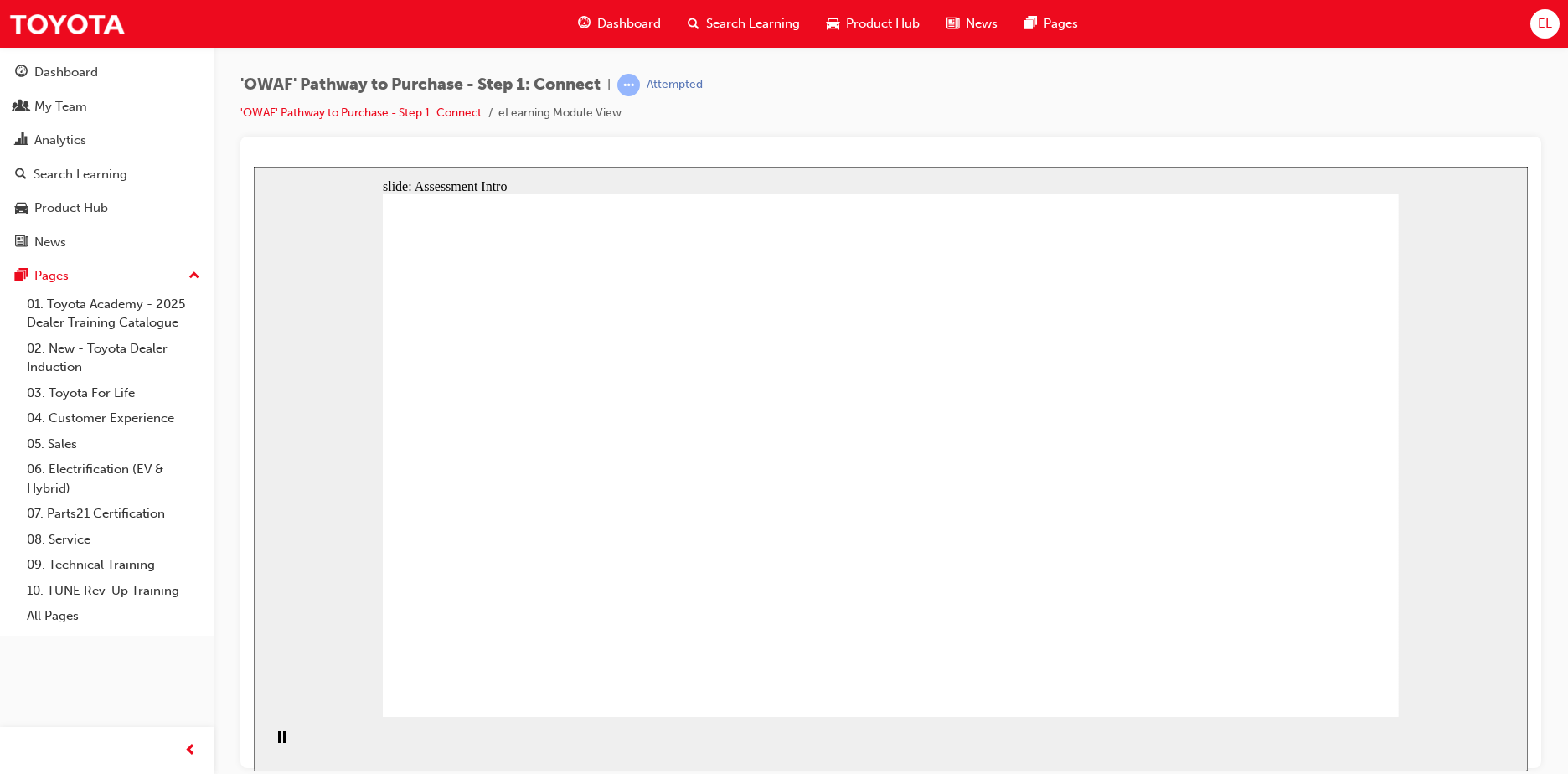
drag, startPoint x: 675, startPoint y: 634, endPoint x: 1160, endPoint y: 296, distance: 591.2
drag, startPoint x: 630, startPoint y: 503, endPoint x: 1297, endPoint y: 356, distance: 683.0
drag, startPoint x: 788, startPoint y: 586, endPoint x: 1308, endPoint y: 452, distance: 537.0
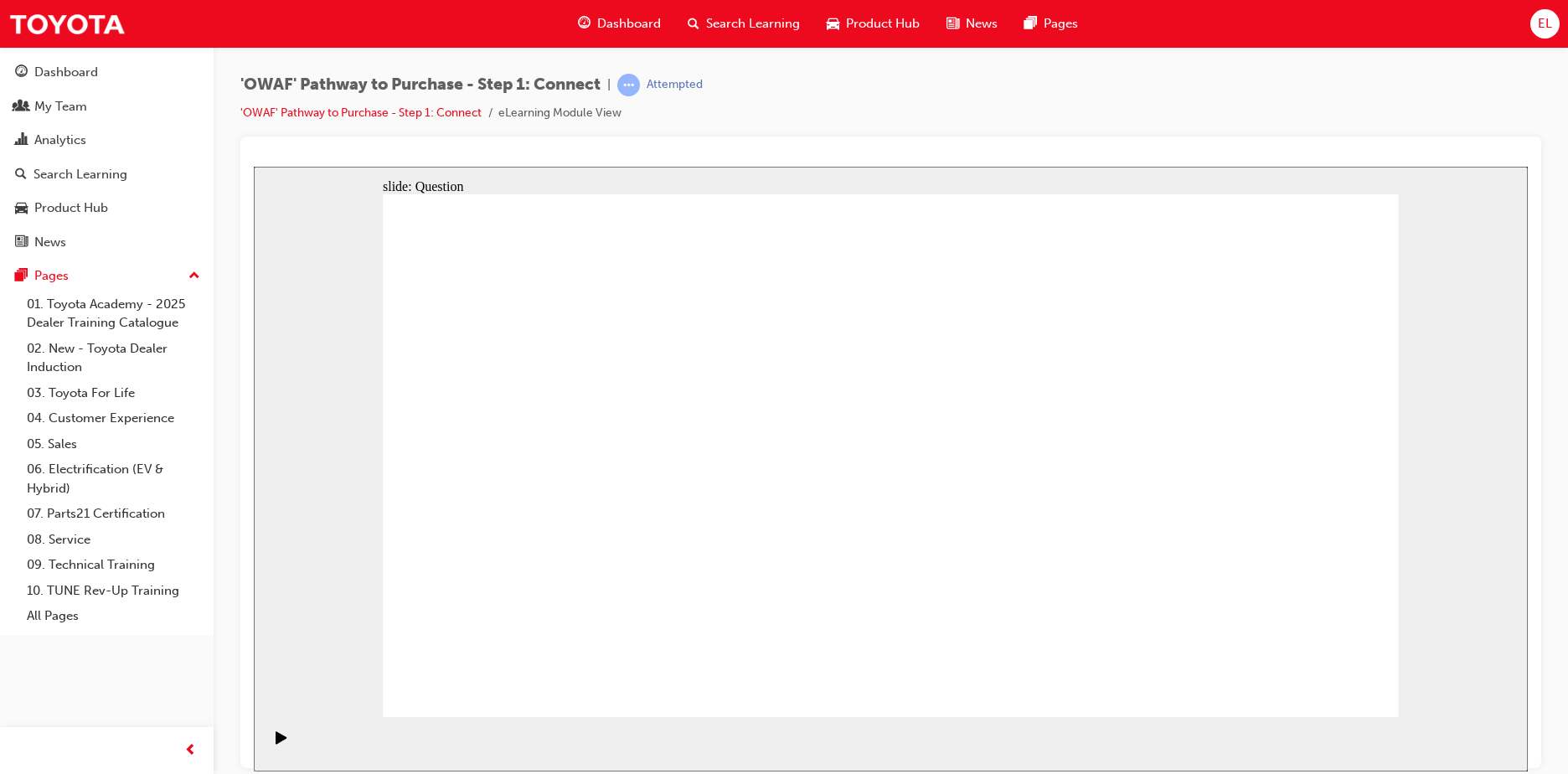
drag, startPoint x: 739, startPoint y: 502, endPoint x: 1209, endPoint y: 586, distance: 477.4
drag, startPoint x: 823, startPoint y: 501, endPoint x: 1050, endPoint y: 580, distance: 240.4
drag, startPoint x: 559, startPoint y: 613, endPoint x: 772, endPoint y: 473, distance: 254.9
drag, startPoint x: 497, startPoint y: 498, endPoint x: 1062, endPoint y: 354, distance: 583.1
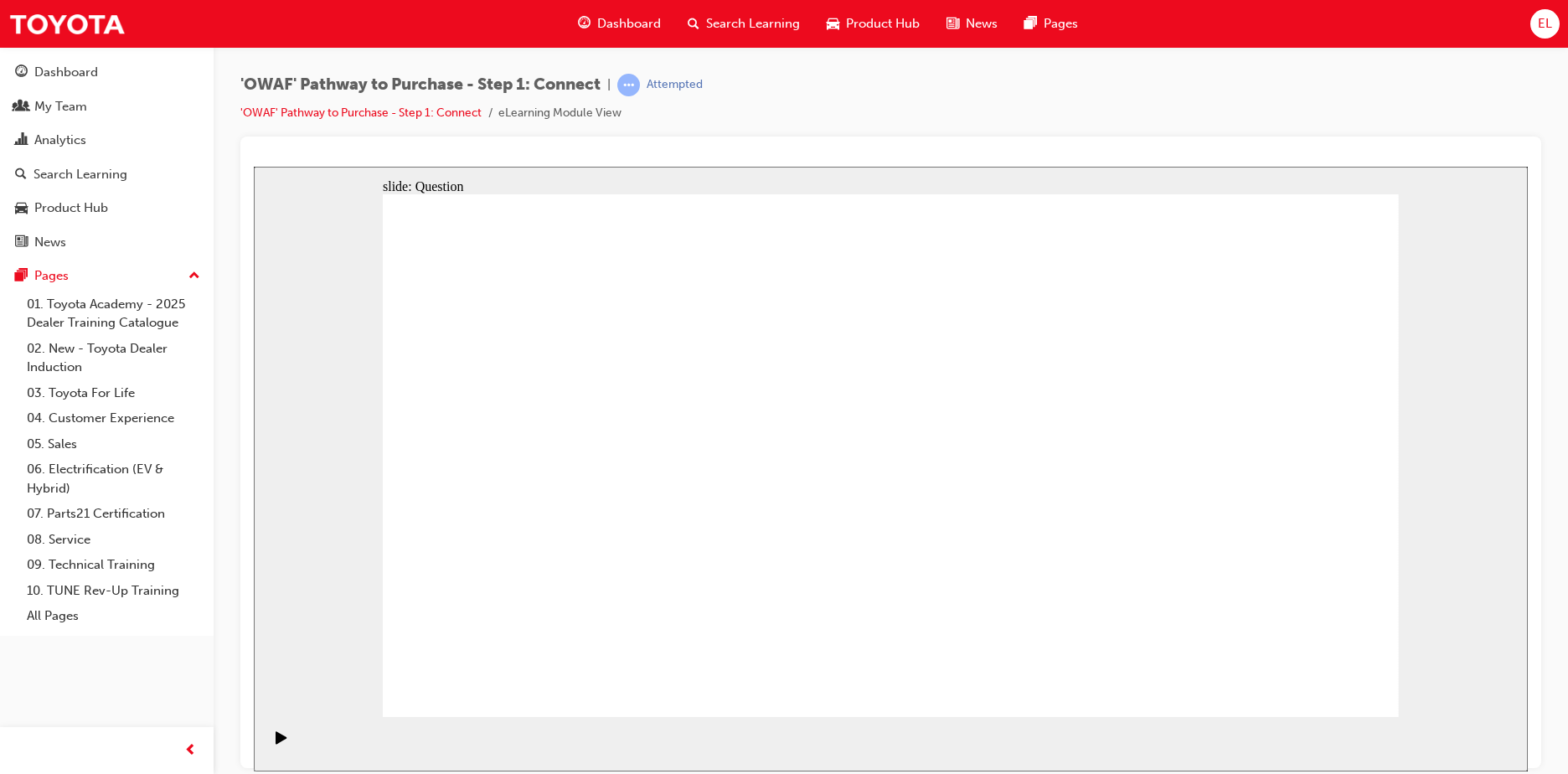
drag, startPoint x: 1314, startPoint y: 339, endPoint x: 1375, endPoint y: 271, distance: 91.4
drag, startPoint x: 1348, startPoint y: 456, endPoint x: 1314, endPoint y: 345, distance: 116.1
drag, startPoint x: 1322, startPoint y: 362, endPoint x: 1309, endPoint y: 331, distance: 33.6
drag, startPoint x: 633, startPoint y: 506, endPoint x: 1352, endPoint y: 493, distance: 719.1
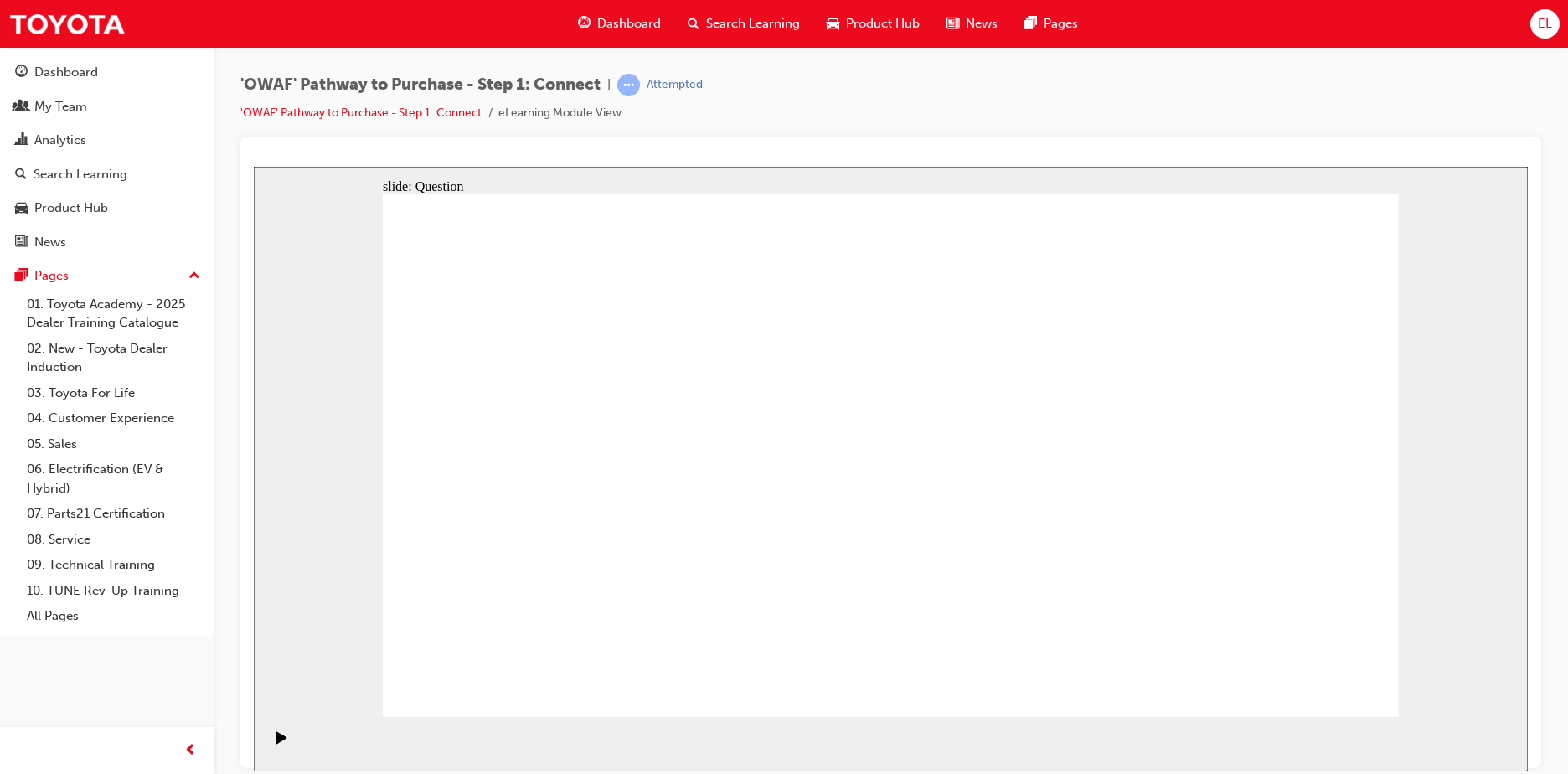
drag, startPoint x: 1248, startPoint y: 565, endPoint x: 940, endPoint y: 565, distance: 308.0
drag, startPoint x: 1207, startPoint y: 565, endPoint x: 577, endPoint y: 559, distance: 630.0
drag, startPoint x: 1247, startPoint y: 561, endPoint x: 937, endPoint y: 558, distance: 310.0
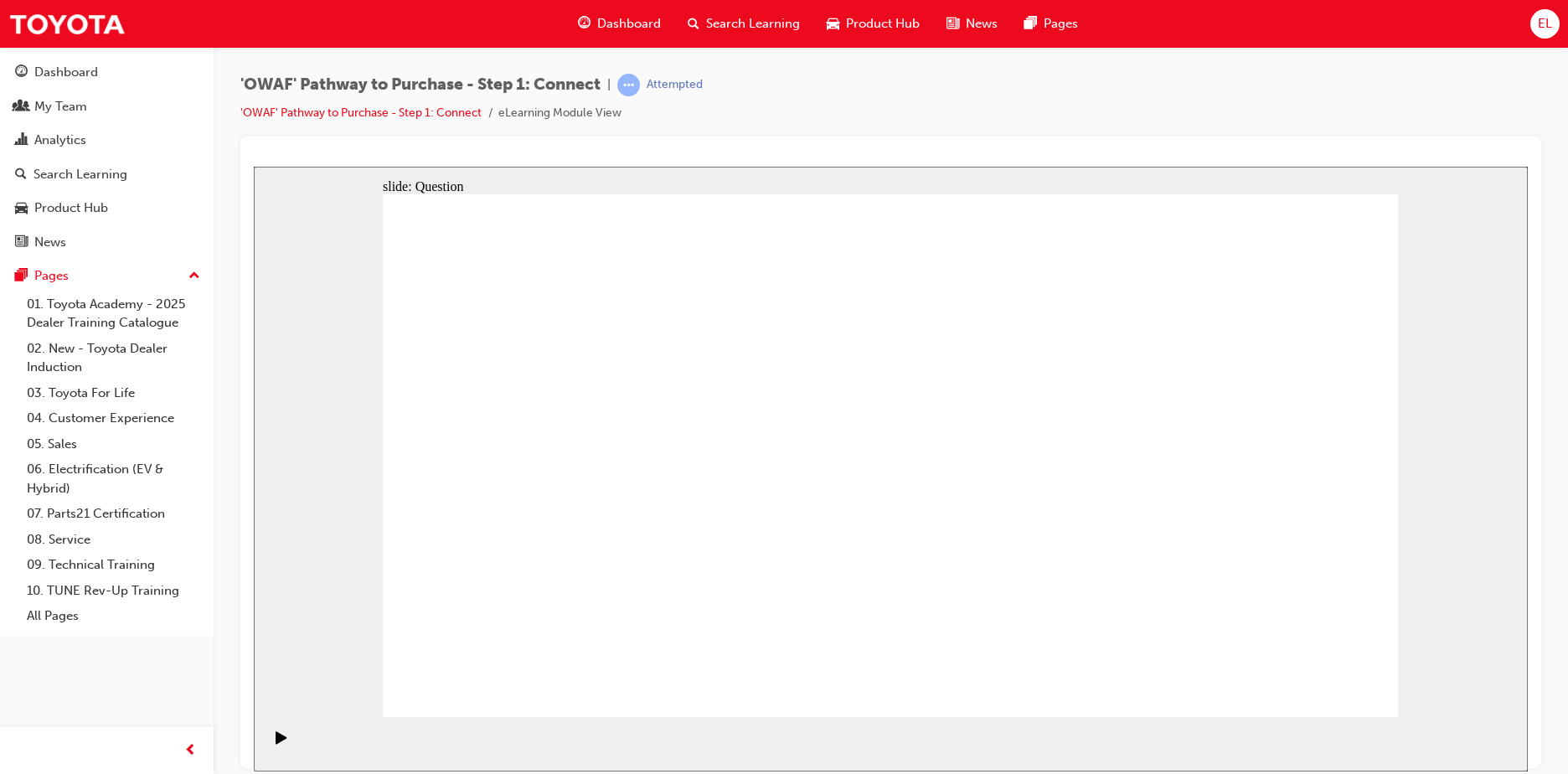
drag, startPoint x: 1218, startPoint y: 558, endPoint x: 926, endPoint y: 551, distance: 292.1
drag, startPoint x: 1209, startPoint y: 548, endPoint x: 913, endPoint y: 543, distance: 296.0
drag, startPoint x: 1217, startPoint y: 567, endPoint x: 586, endPoint y: 574, distance: 631.0
drag, startPoint x: 1278, startPoint y: 570, endPoint x: 635, endPoint y: 546, distance: 643.4
drag, startPoint x: 1274, startPoint y: 588, endPoint x: 629, endPoint y: 562, distance: 645.5
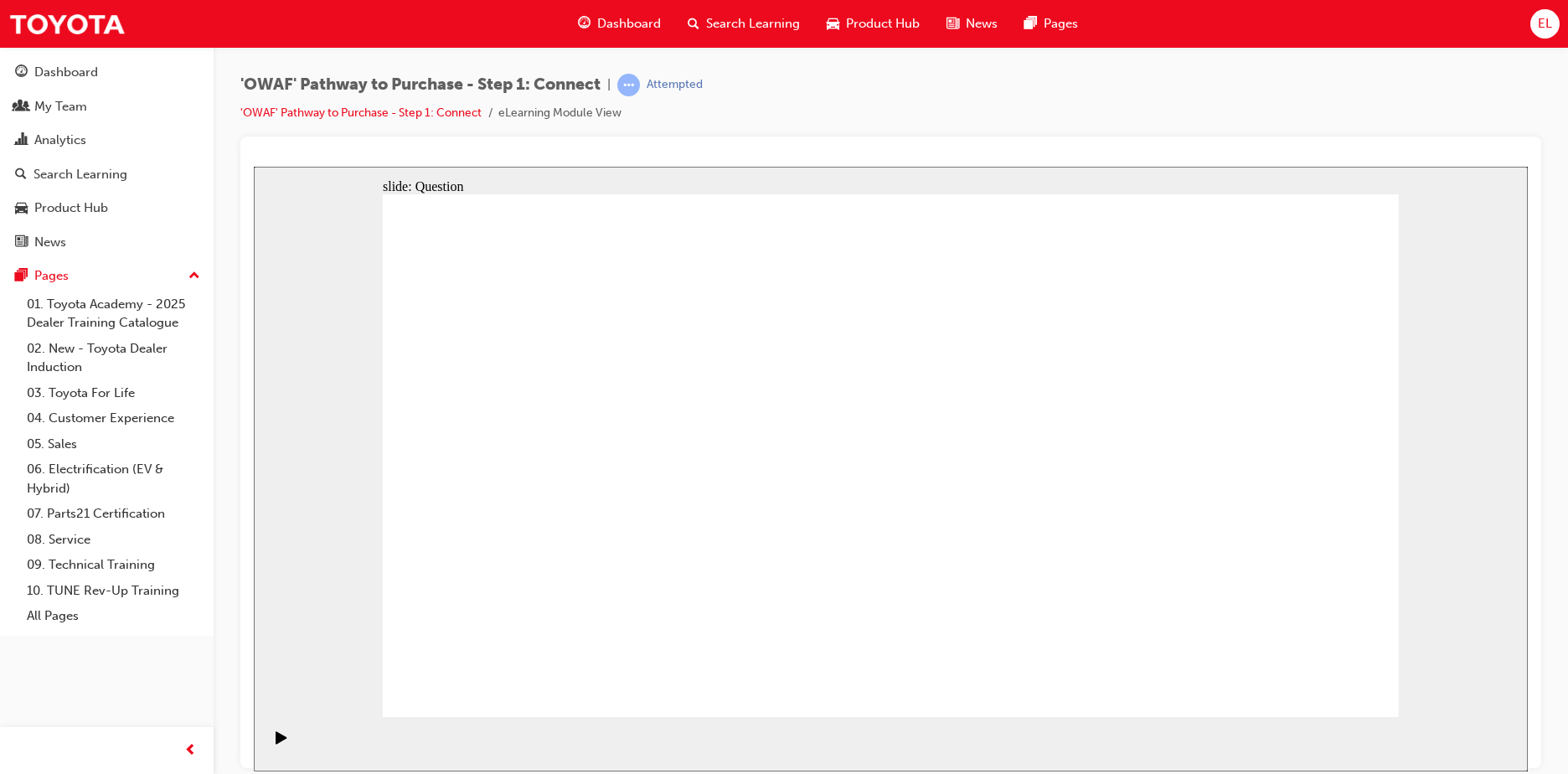
radio input "true"
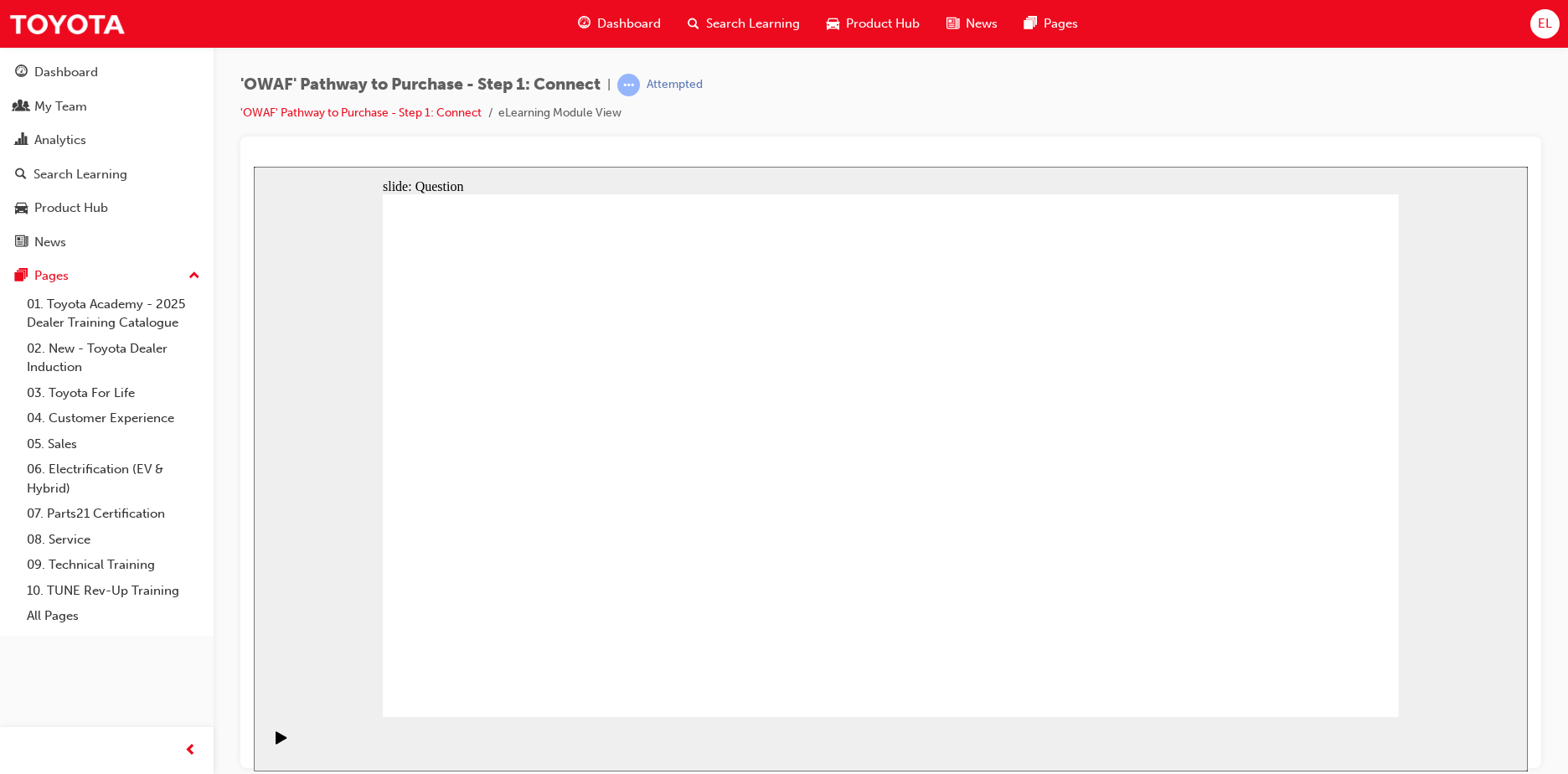
checkbox input "true"
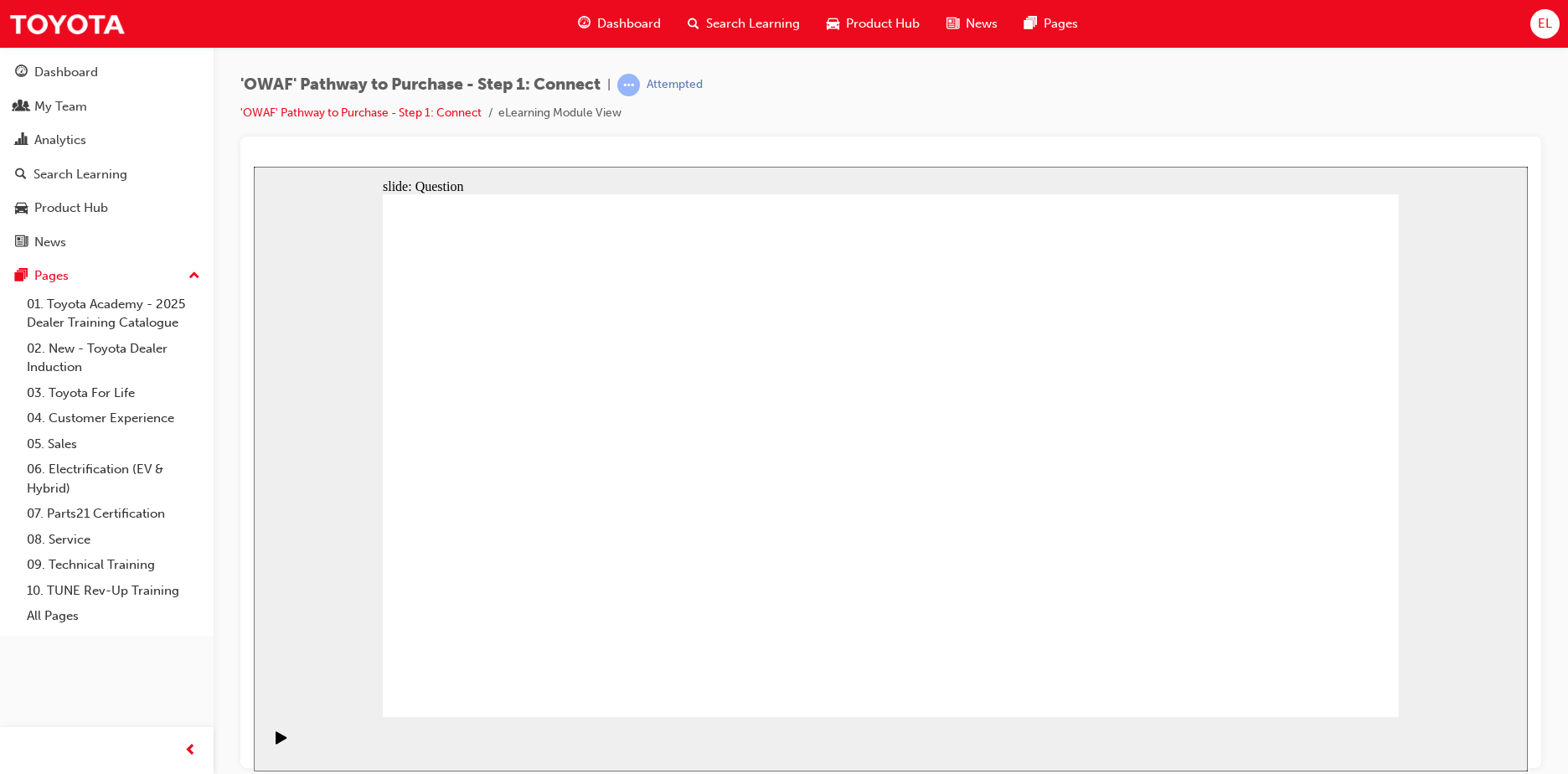
drag, startPoint x: 1041, startPoint y: 551, endPoint x: 1134, endPoint y: 495, distance: 108.6
checkbox input "true"
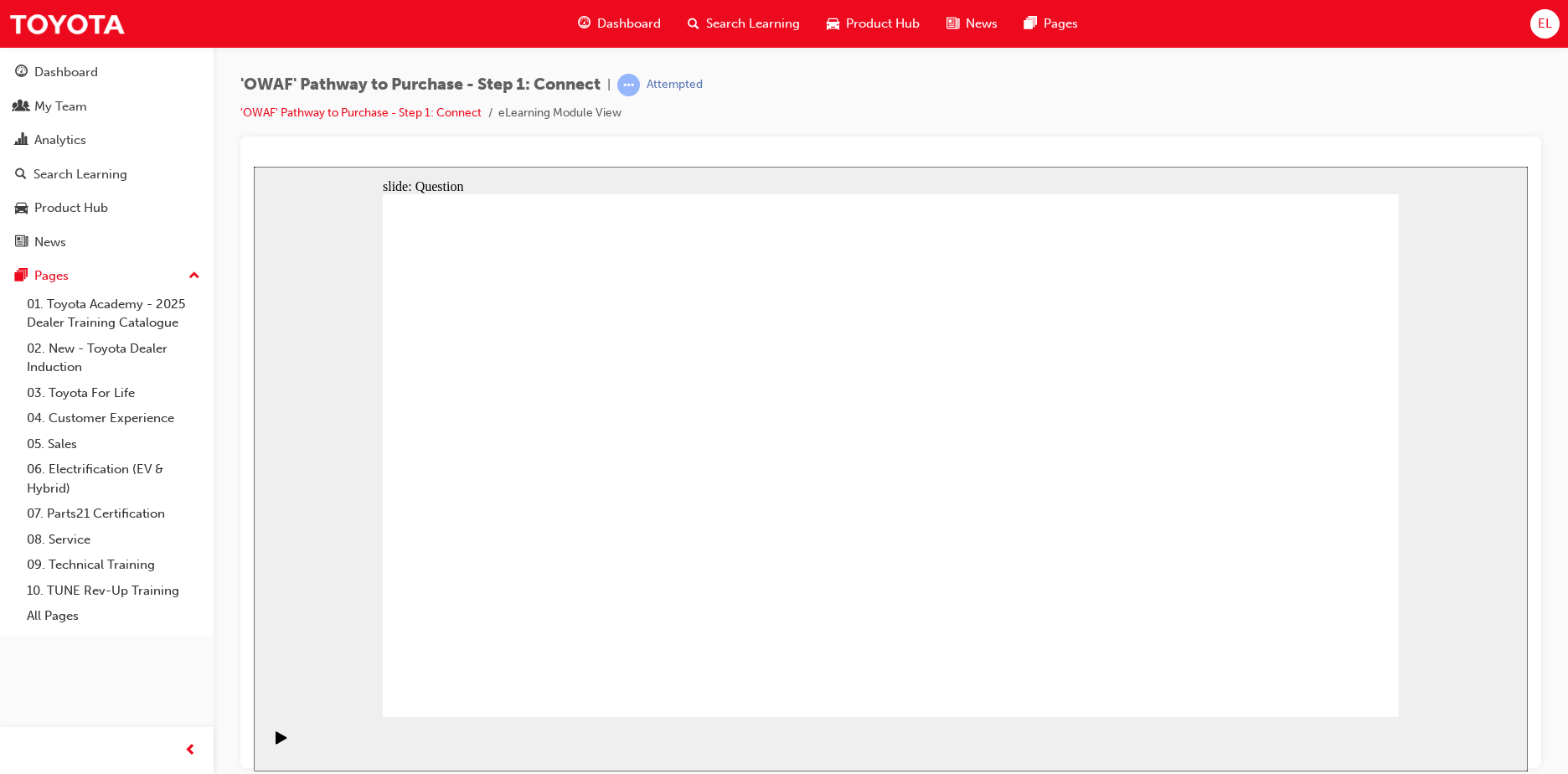
drag, startPoint x: 651, startPoint y: 613, endPoint x: 998, endPoint y: 394, distance: 410.3
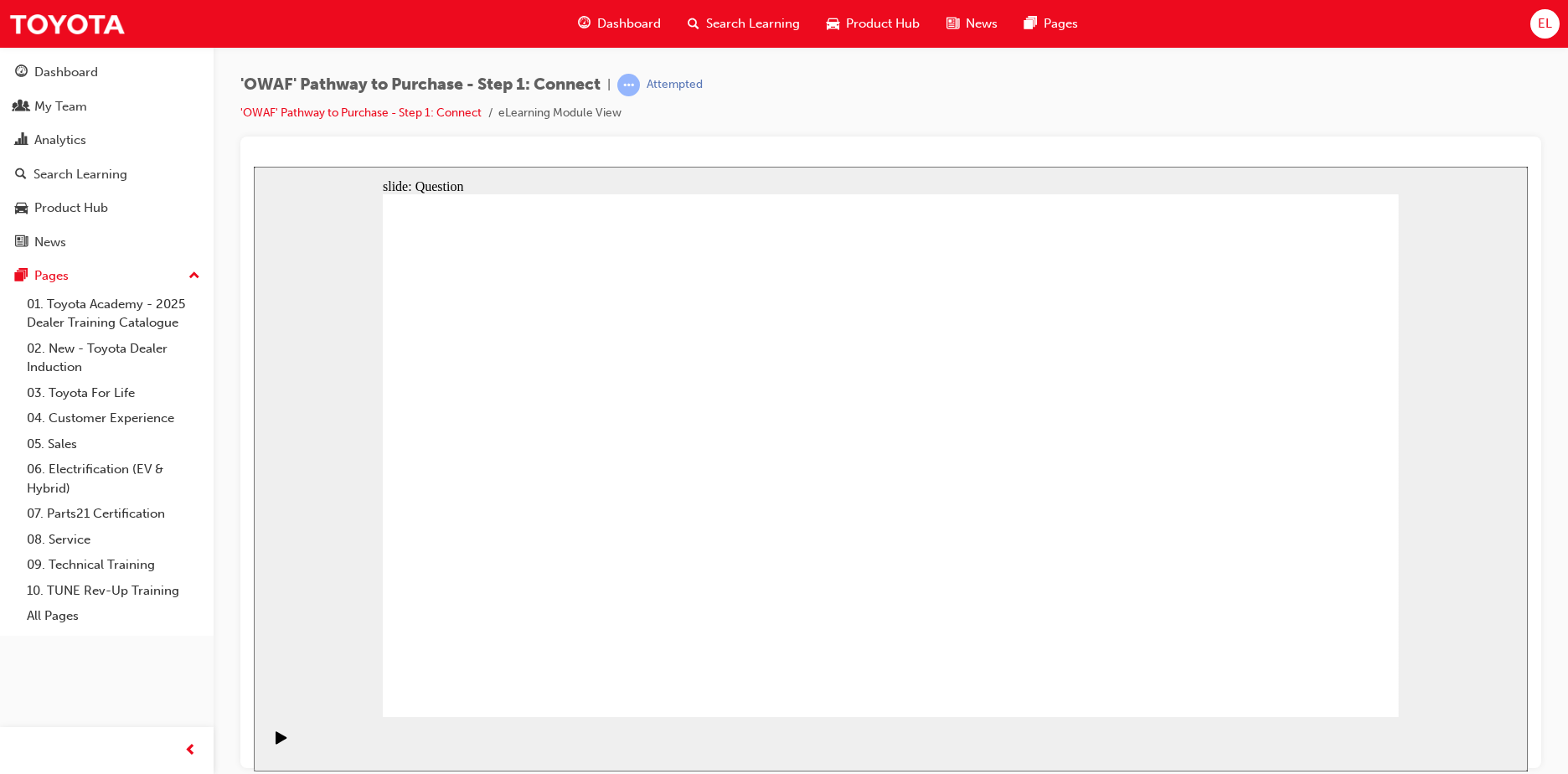
drag, startPoint x: 972, startPoint y: 610, endPoint x: 593, endPoint y: 451, distance: 411.0
drag, startPoint x: 1013, startPoint y: 536, endPoint x: 800, endPoint y: 451, distance: 229.3
drag, startPoint x: 809, startPoint y: 672, endPoint x: 1178, endPoint y: 409, distance: 453.1
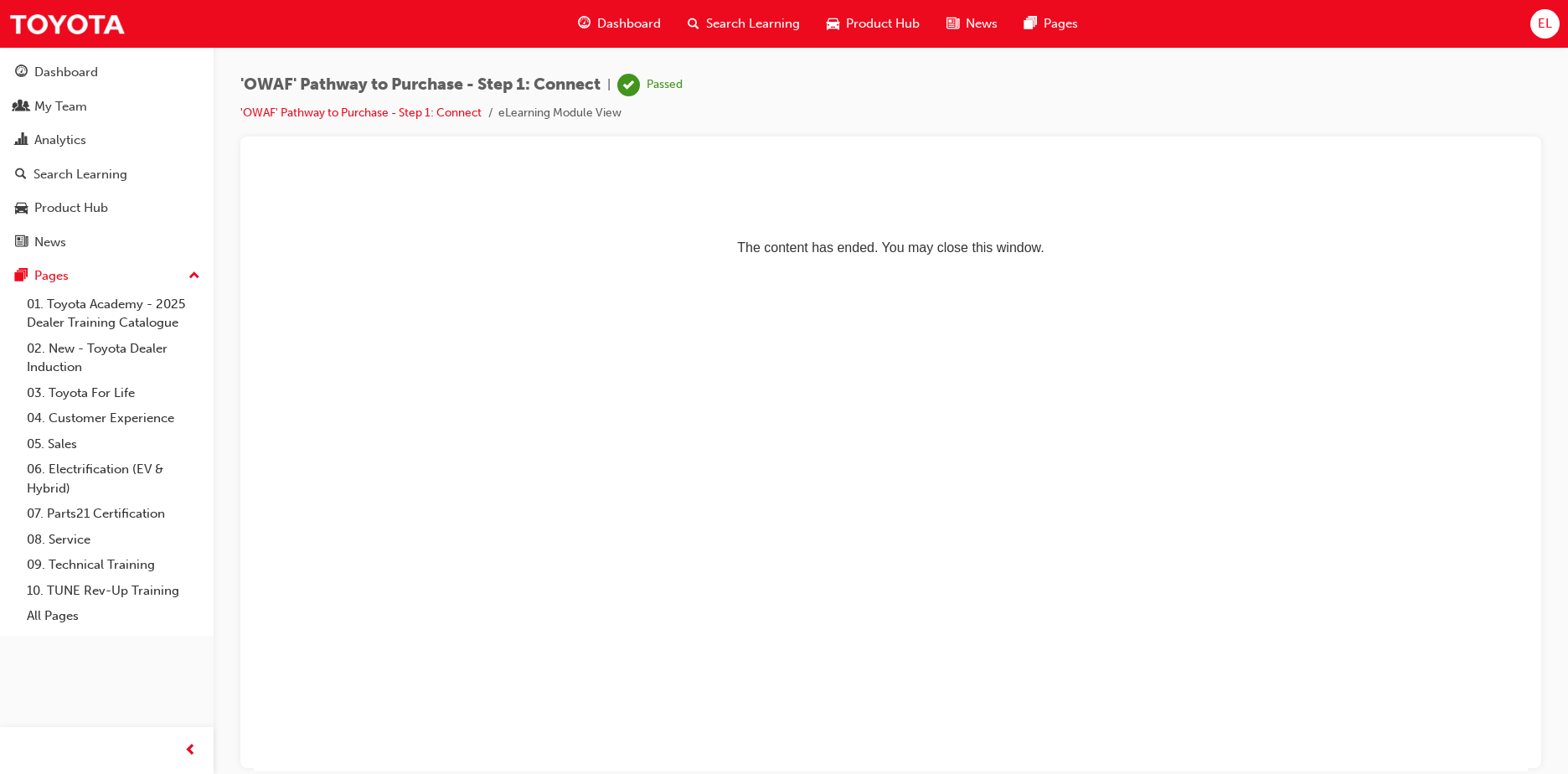
click at [715, 17] on span "Search Learning" at bounding box center [753, 23] width 94 height 19
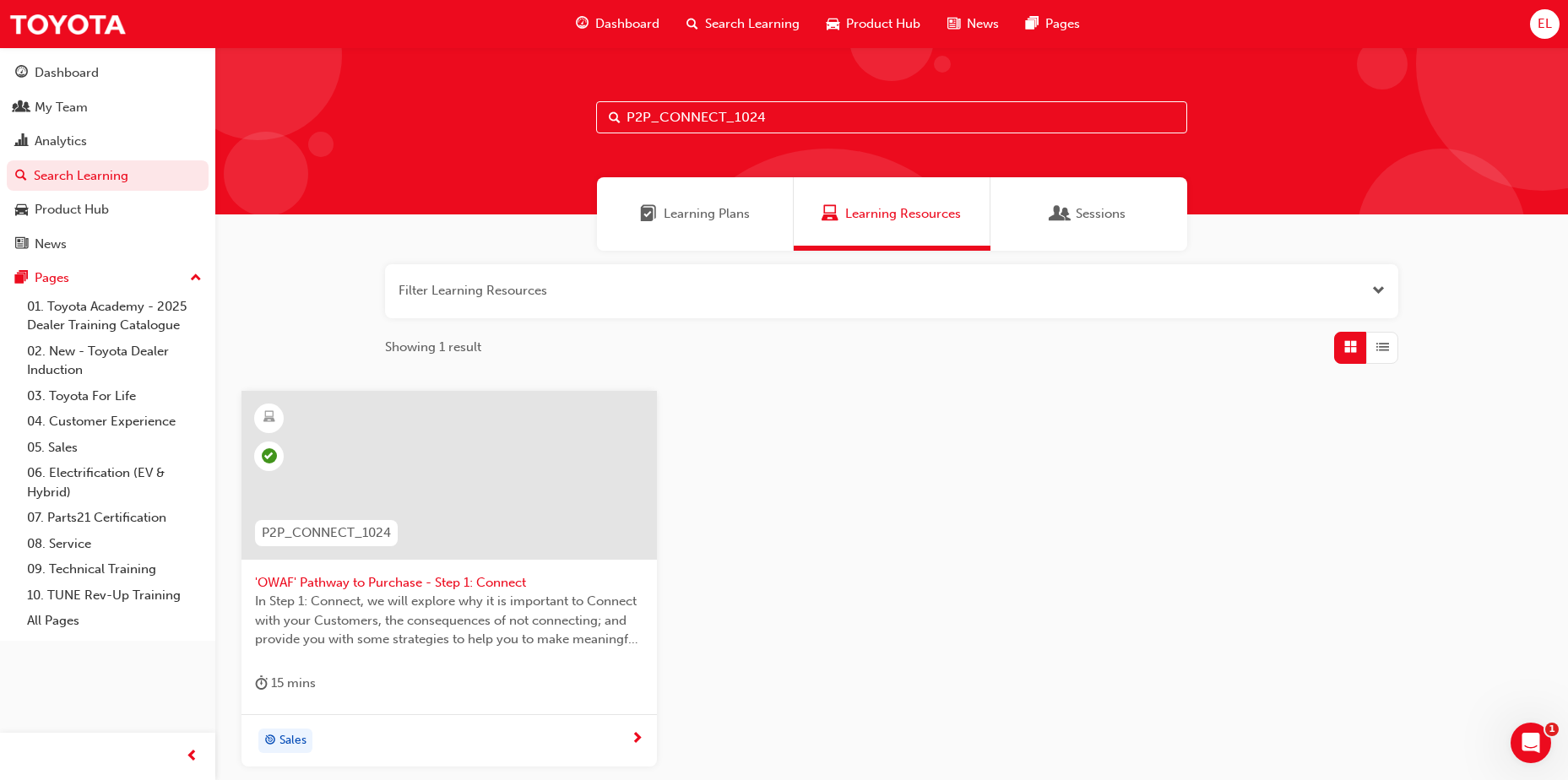
click at [981, 108] on input "P2P_CONNECT_1024" at bounding box center [891, 117] width 591 height 32
paste input "P2P_UNDERST_1024"
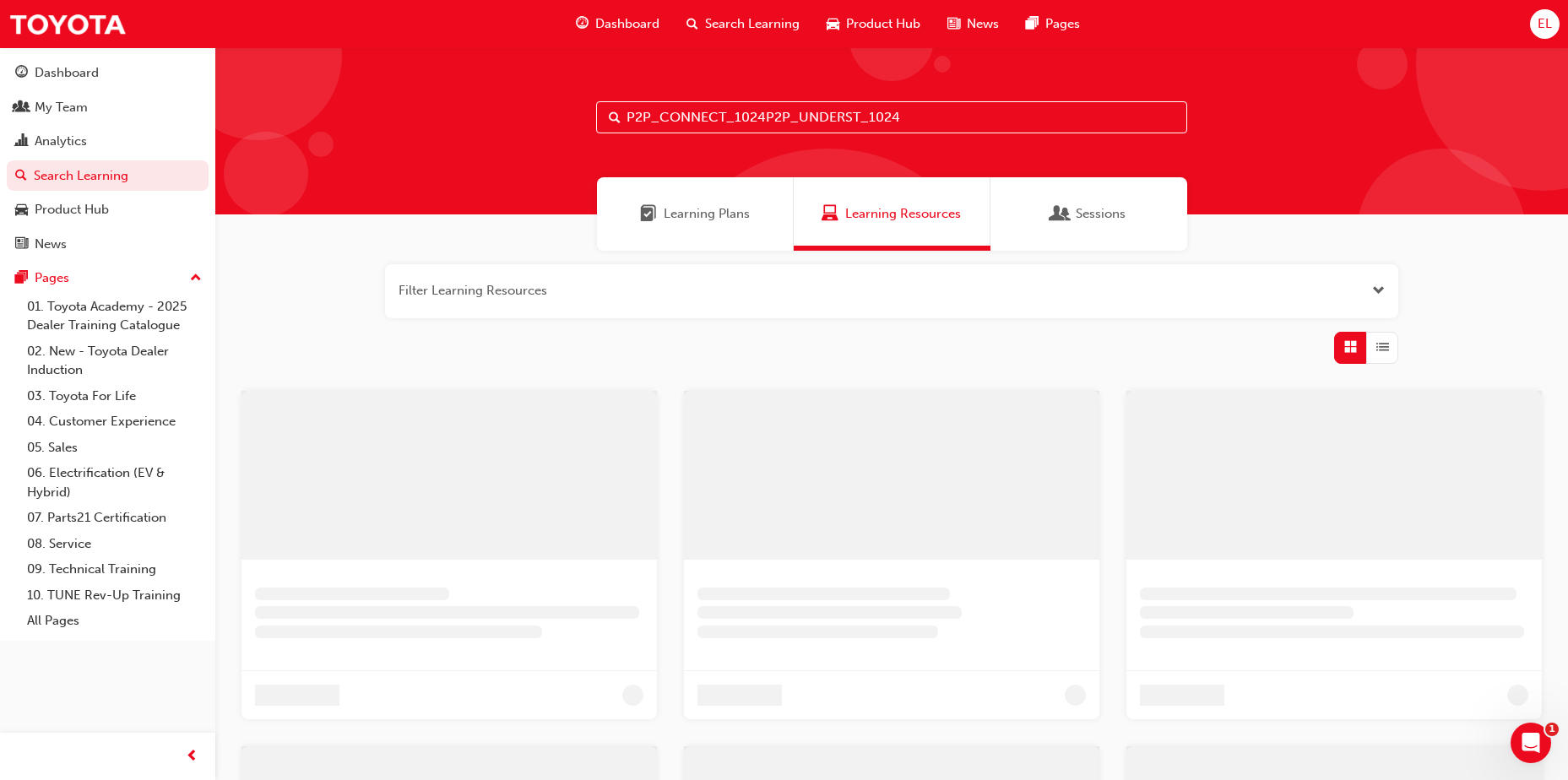
drag, startPoint x: 928, startPoint y: 109, endPoint x: 482, endPoint y: 53, distance: 449.5
click at [482, 53] on div "P2P_CONNECT_1024P2P_UNDERST_1024" at bounding box center [892, 130] width 1353 height 167
type input "P2P_UNDERST_1024"
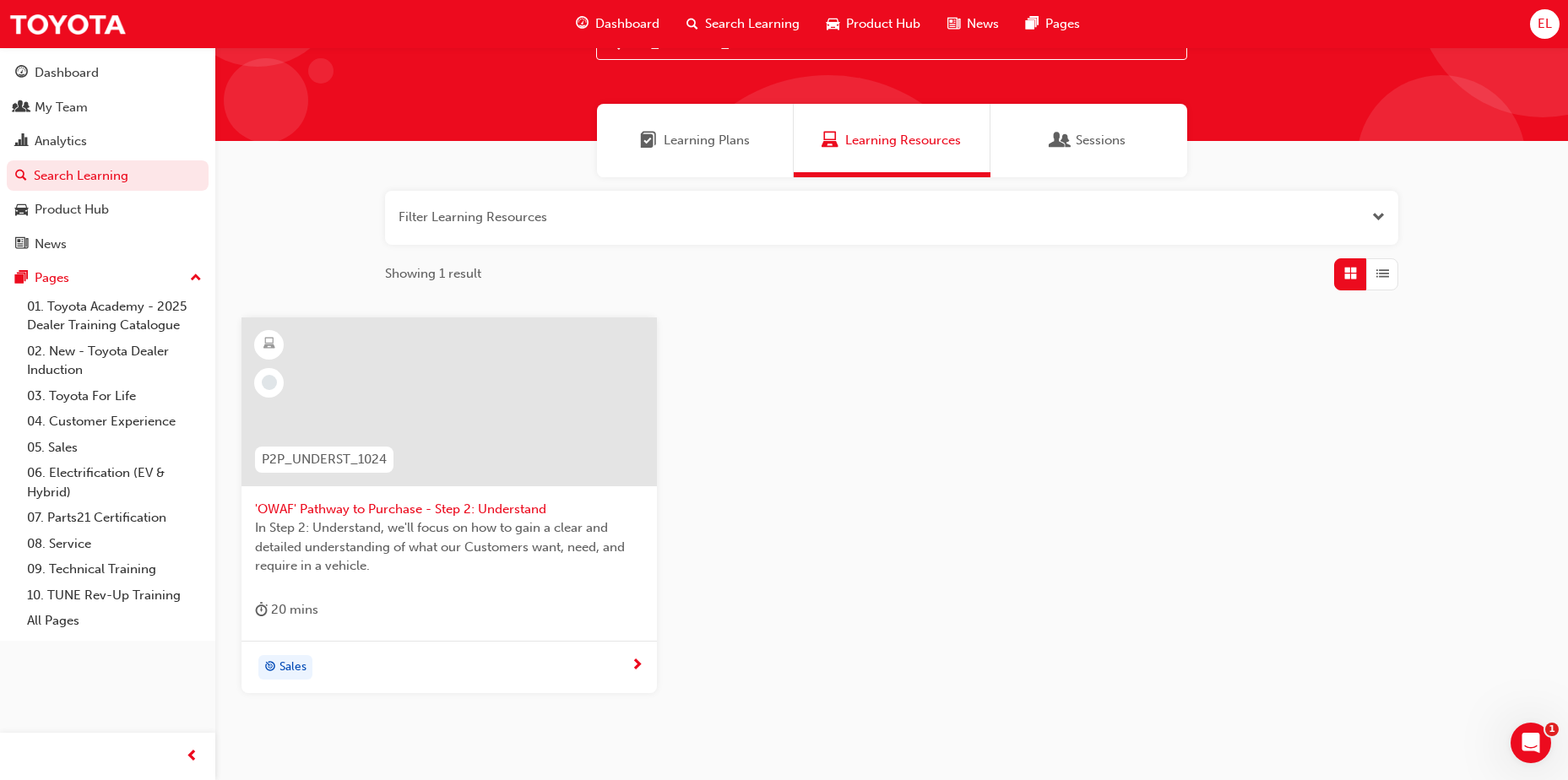
scroll to position [150, 0]
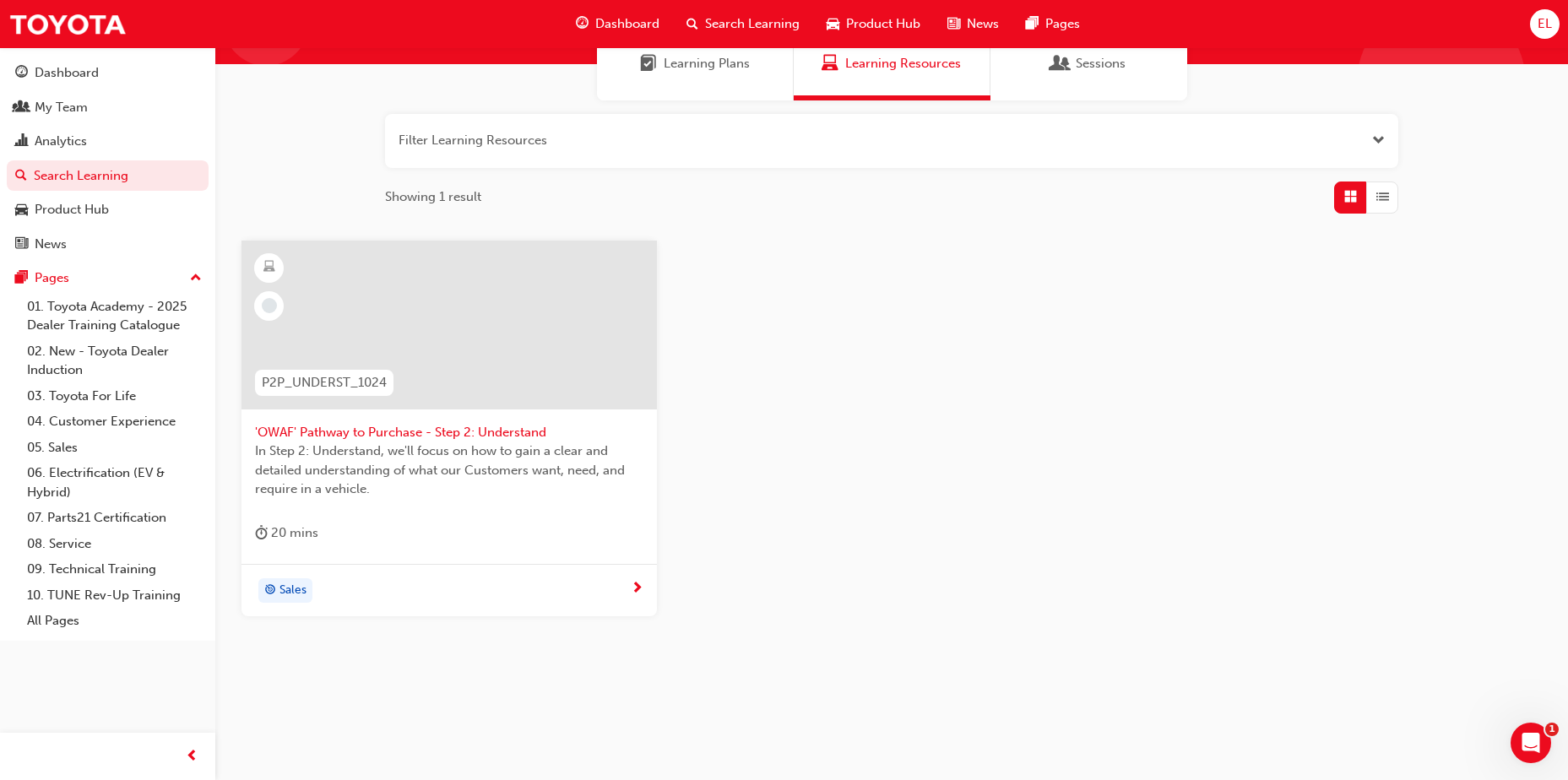
click at [471, 428] on span "'OWAF' Pathway to Purchase - Step 2: Understand" at bounding box center [449, 432] width 388 height 19
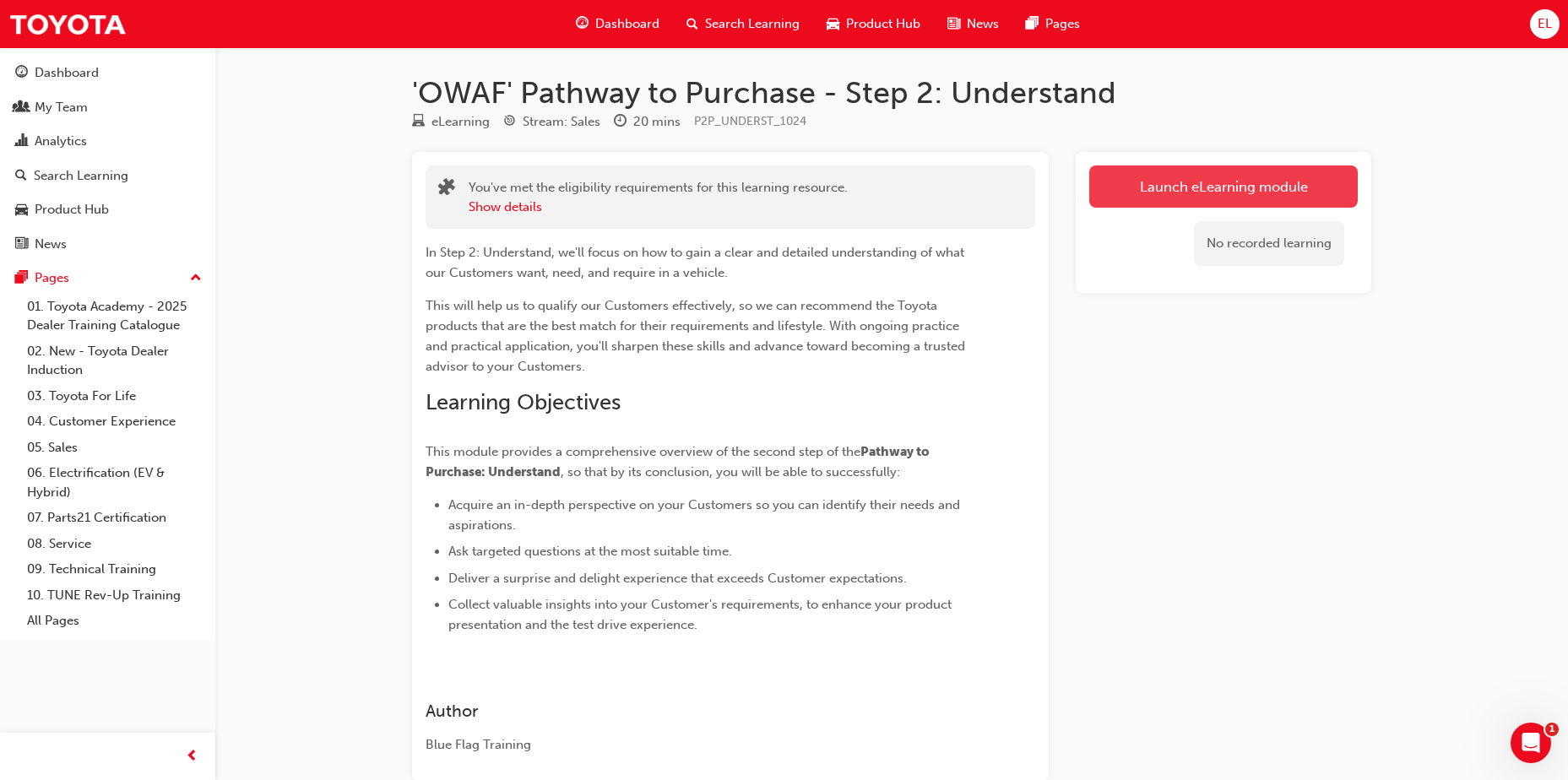
click at [1301, 181] on link "Launch eLearning module" at bounding box center [1223, 186] width 269 height 42
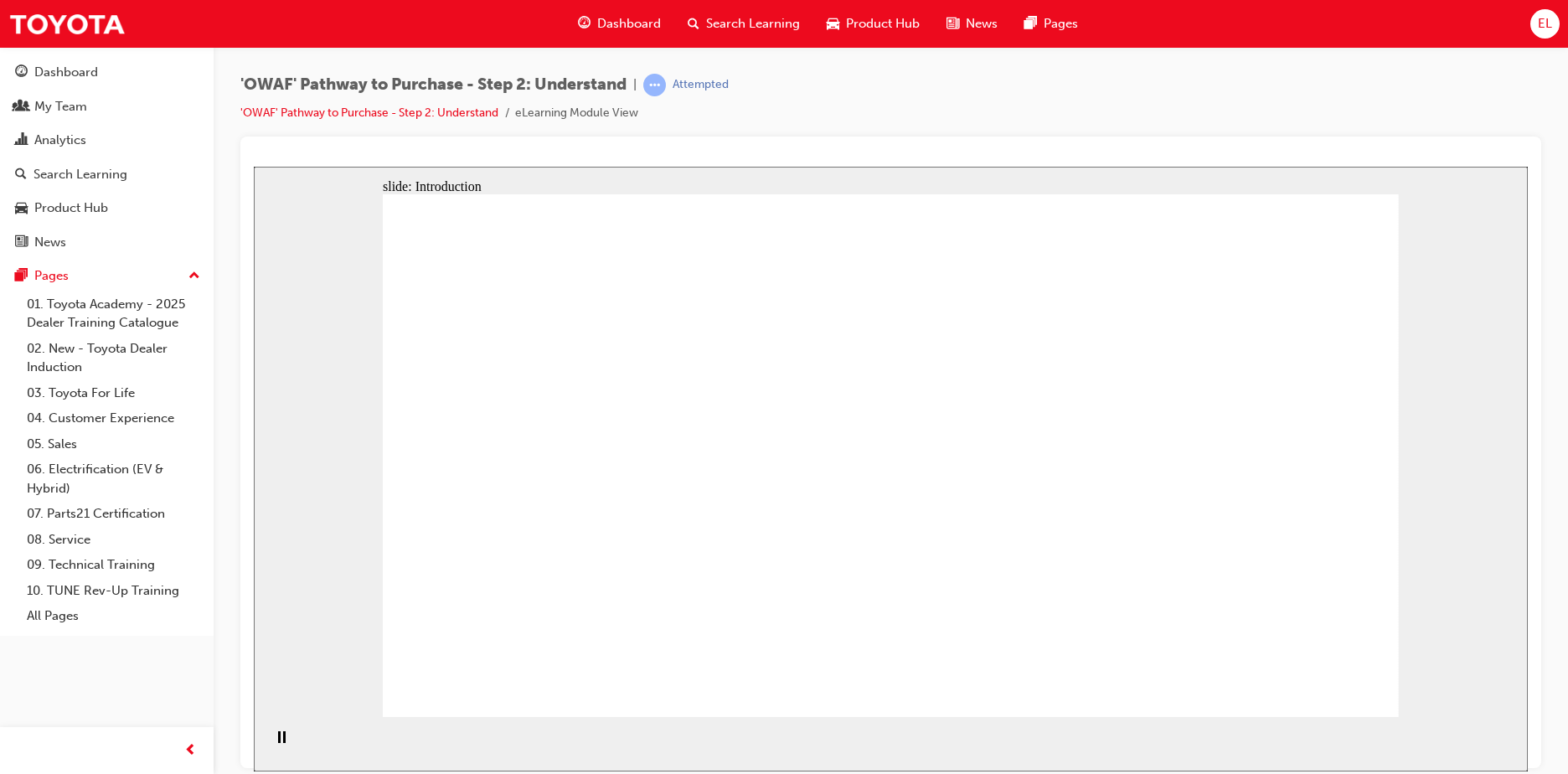
drag, startPoint x: 774, startPoint y: 436, endPoint x: 881, endPoint y: 454, distance: 108.5
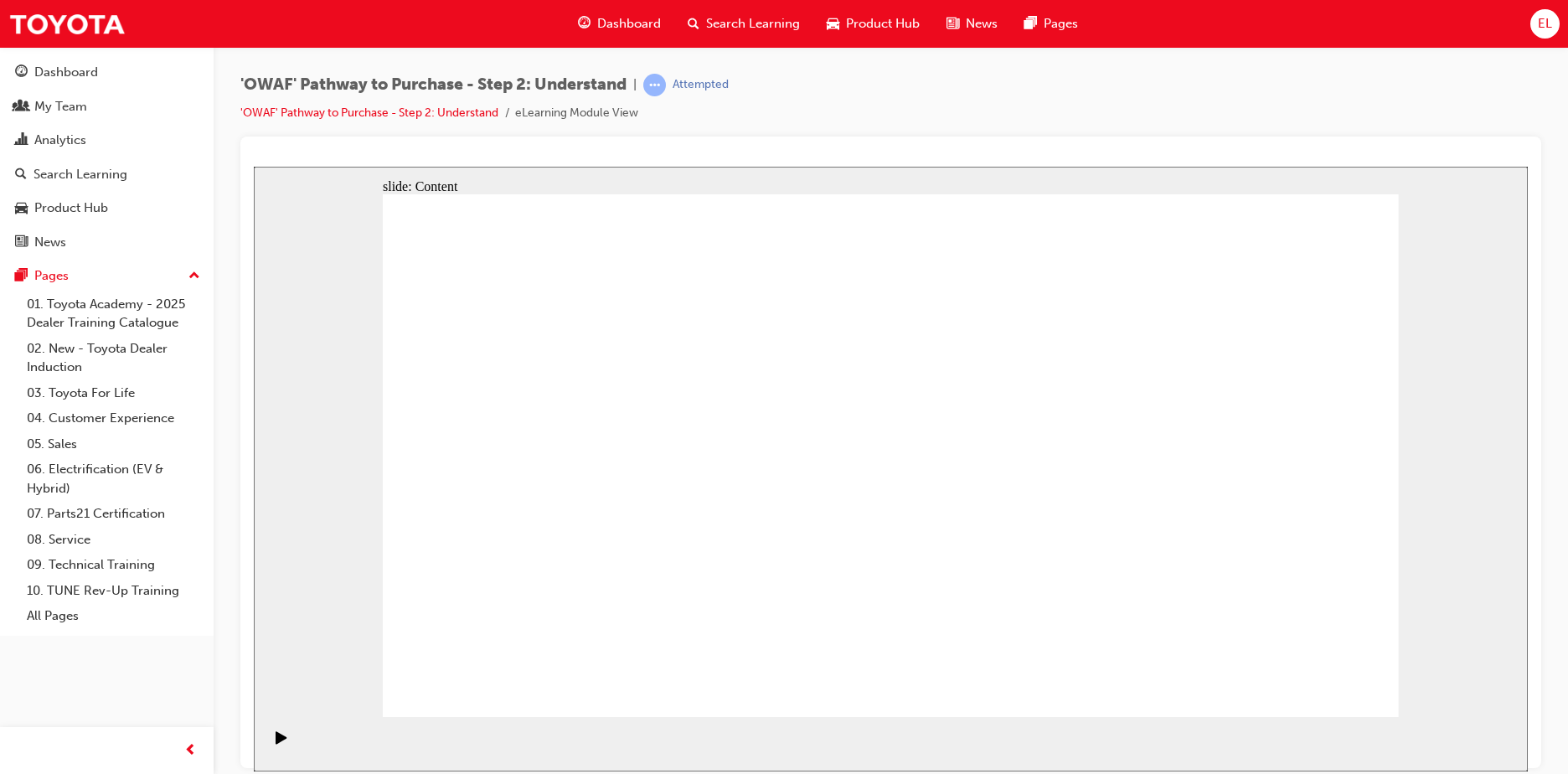
drag, startPoint x: 986, startPoint y: 460, endPoint x: 999, endPoint y: 458, distance: 13.2
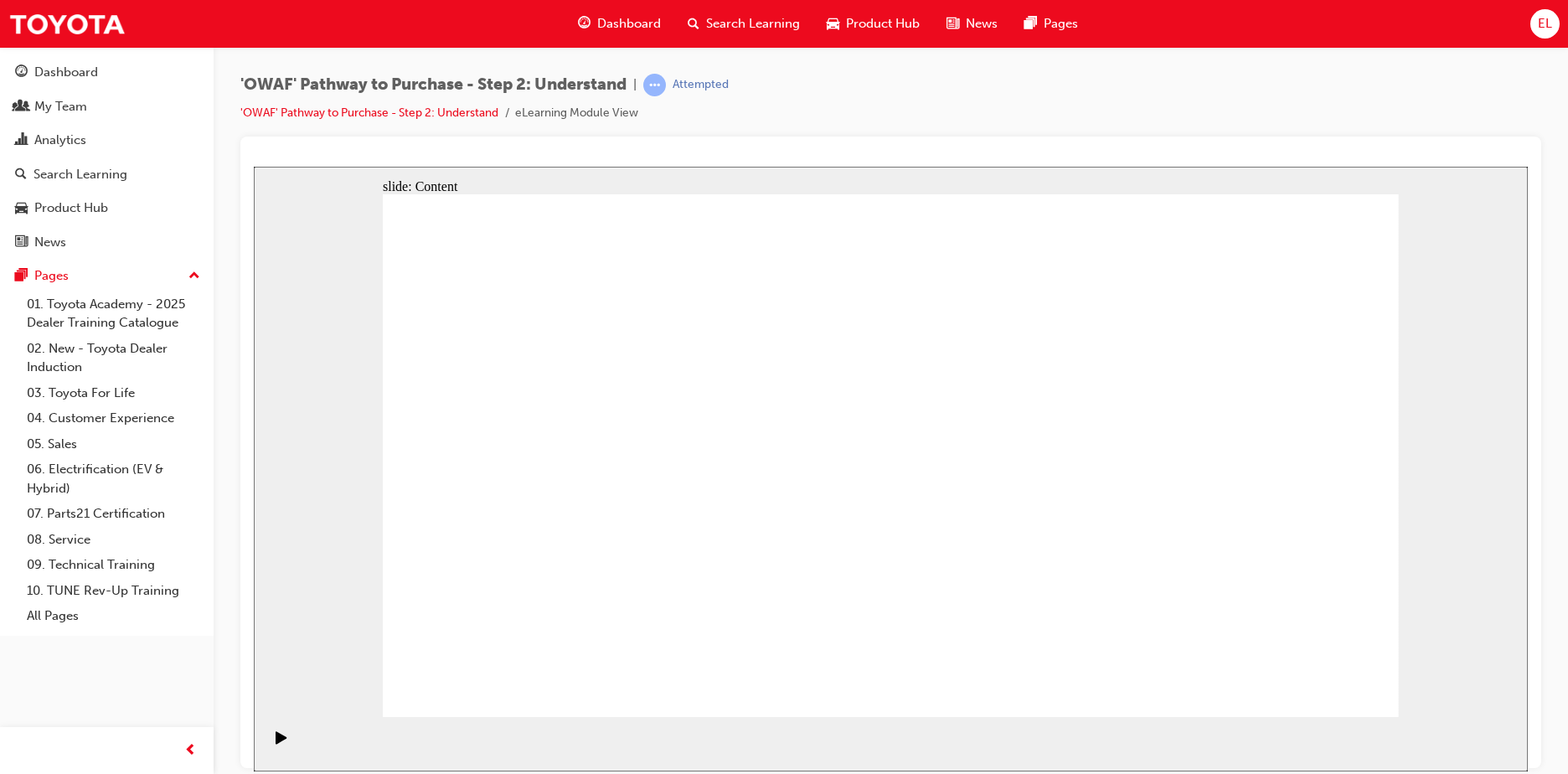
drag, startPoint x: 1314, startPoint y: 669, endPoint x: 1488, endPoint y: 642, distance: 176.1
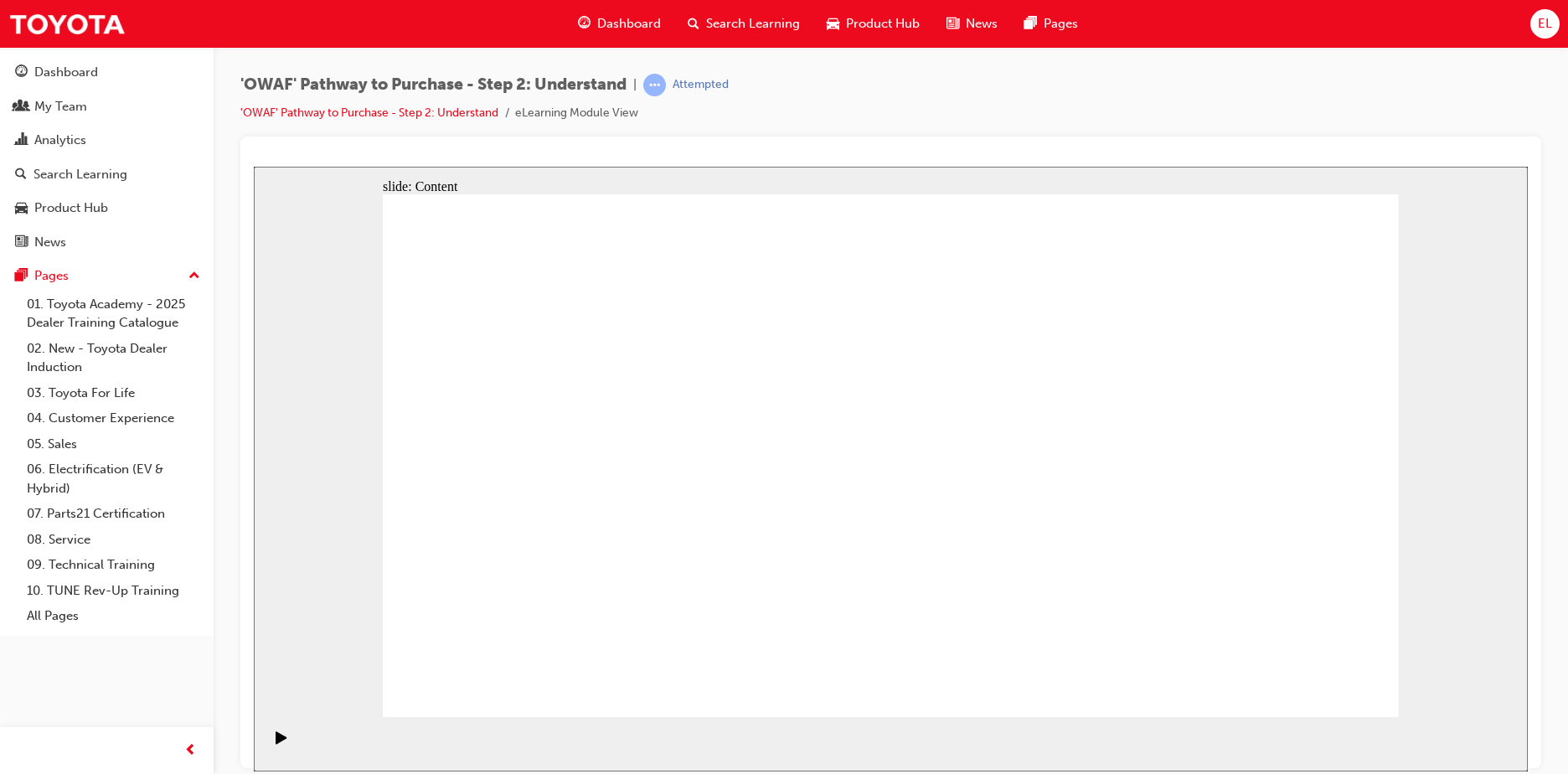
drag, startPoint x: 888, startPoint y: 511, endPoint x: 871, endPoint y: 515, distance: 17.5
drag, startPoint x: 1333, startPoint y: 323, endPoint x: 1321, endPoint y: 324, distance: 12.0
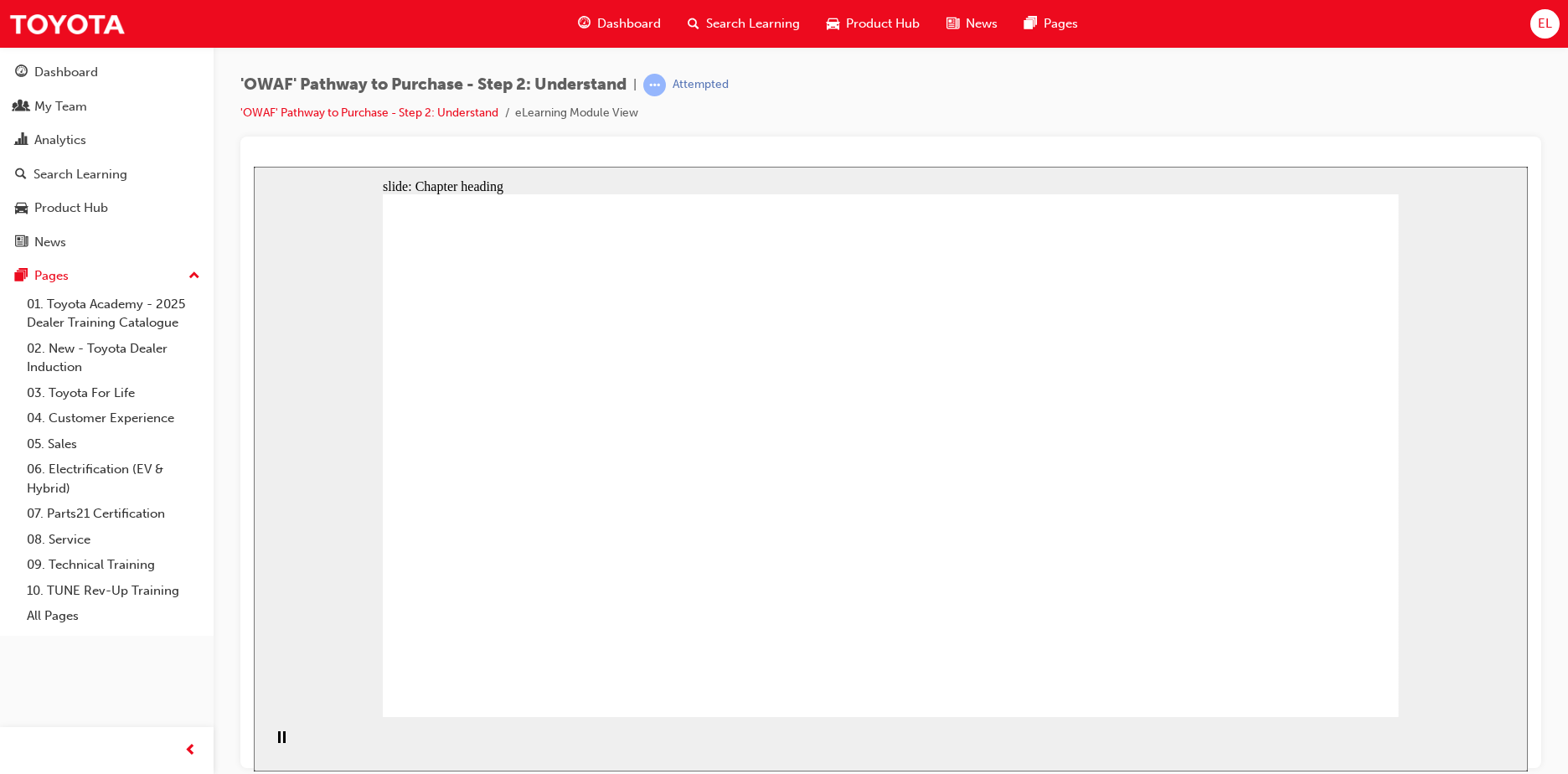
drag, startPoint x: 582, startPoint y: 386, endPoint x: 771, endPoint y: 372, distance: 189.5
drag, startPoint x: 1077, startPoint y: 390, endPoint x: 1122, endPoint y: 394, distance: 45.2
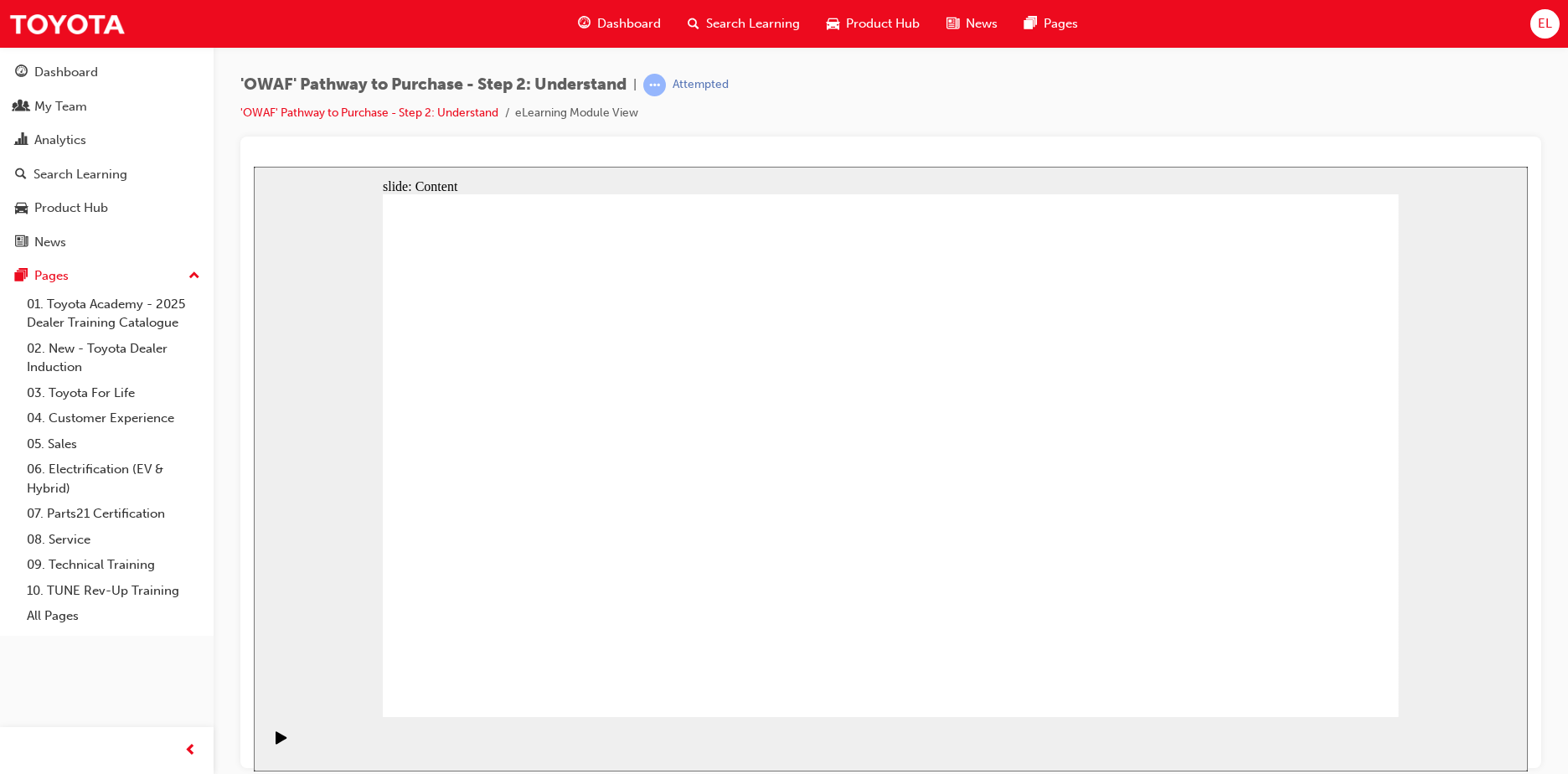
drag, startPoint x: 1220, startPoint y: 482, endPoint x: 1347, endPoint y: 469, distance: 127.7
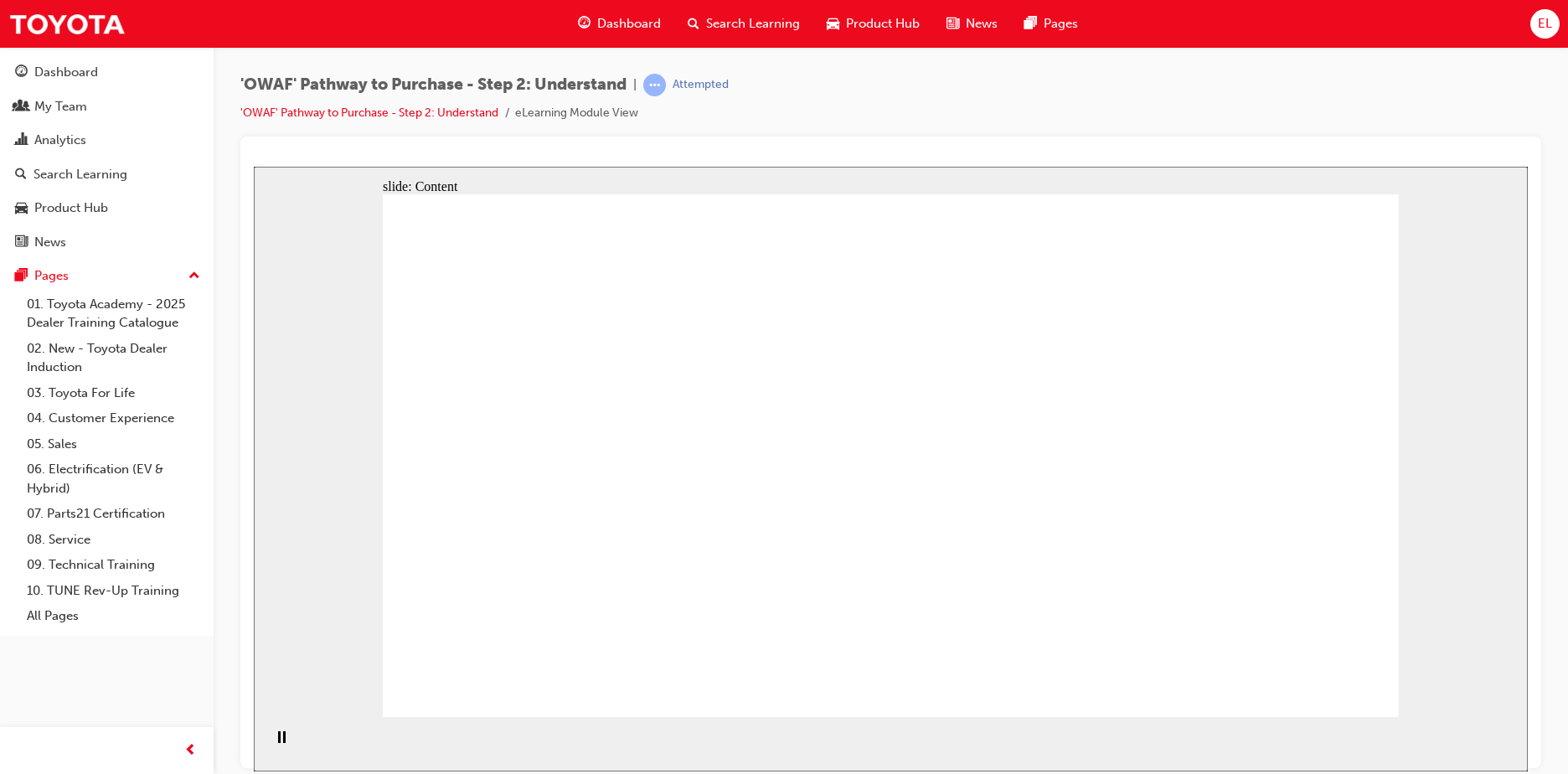
drag, startPoint x: 799, startPoint y: 323, endPoint x: 831, endPoint y: 495, distance: 175.0
drag, startPoint x: 831, startPoint y: 505, endPoint x: 844, endPoint y: 550, distance: 46.8
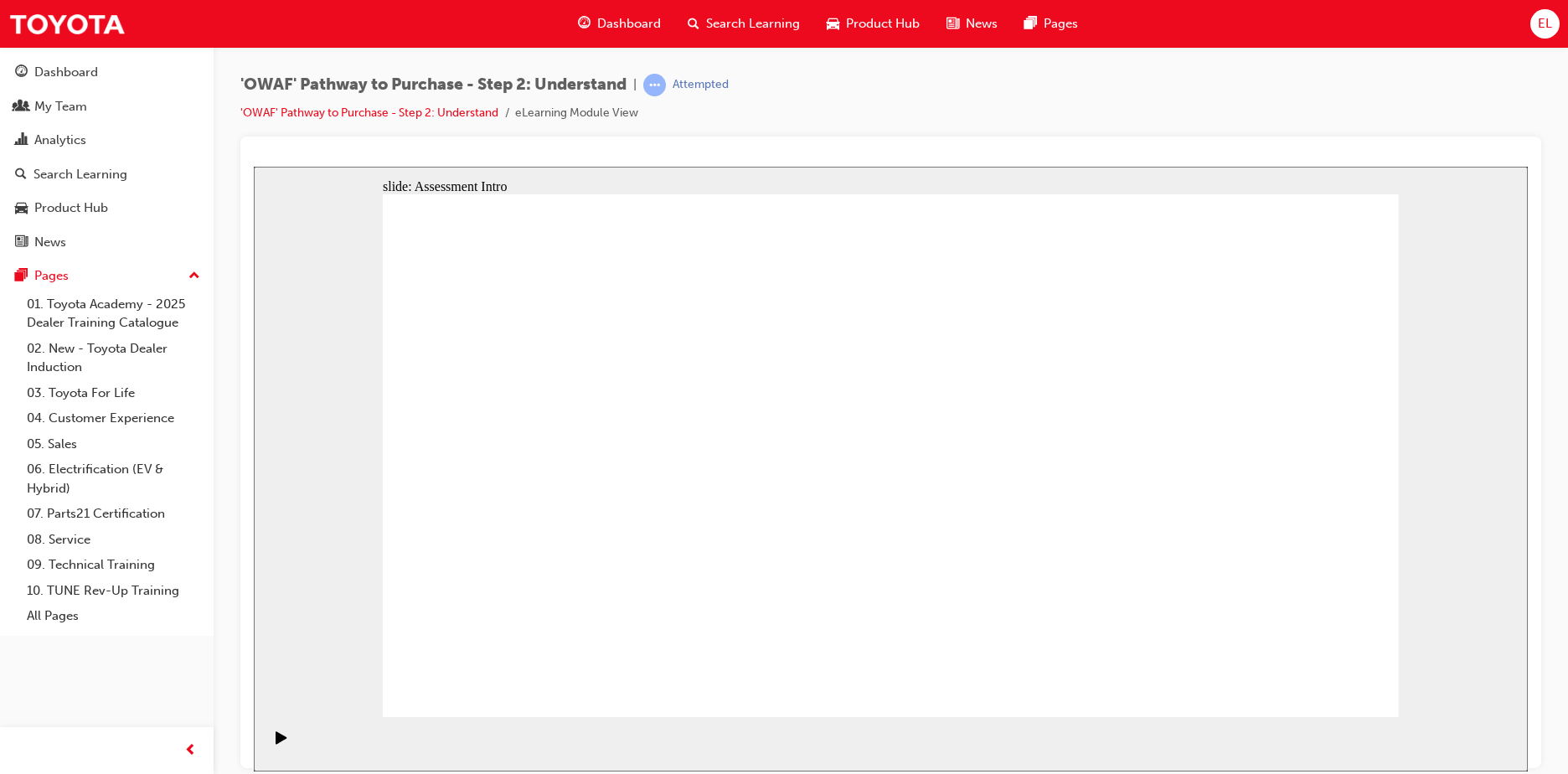
drag, startPoint x: 1261, startPoint y: 528, endPoint x: 646, endPoint y: 541, distance: 615.1
drag, startPoint x: 1271, startPoint y: 543, endPoint x: 652, endPoint y: 549, distance: 619.0
drag, startPoint x: 1255, startPoint y: 530, endPoint x: 695, endPoint y: 548, distance: 560.3
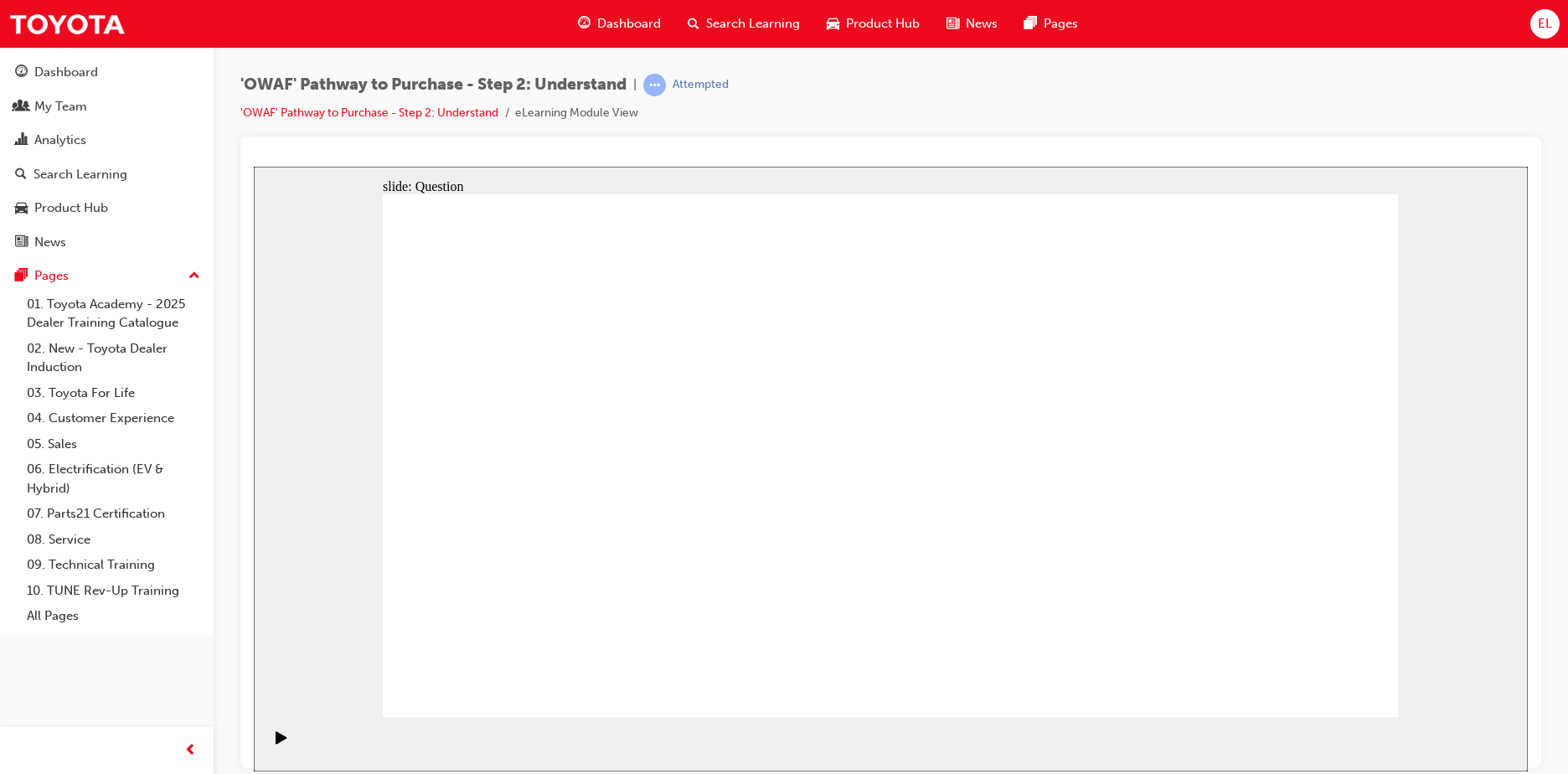
drag, startPoint x: 1276, startPoint y: 548, endPoint x: 965, endPoint y: 539, distance: 311.1
drag, startPoint x: 1014, startPoint y: 550, endPoint x: 631, endPoint y: 554, distance: 383.0
drag, startPoint x: 1254, startPoint y: 554, endPoint x: 645, endPoint y: 539, distance: 609.2
drag, startPoint x: 1278, startPoint y: 555, endPoint x: 639, endPoint y: 548, distance: 639.0
drag, startPoint x: 1203, startPoint y: 567, endPoint x: 747, endPoint y: 553, distance: 456.2
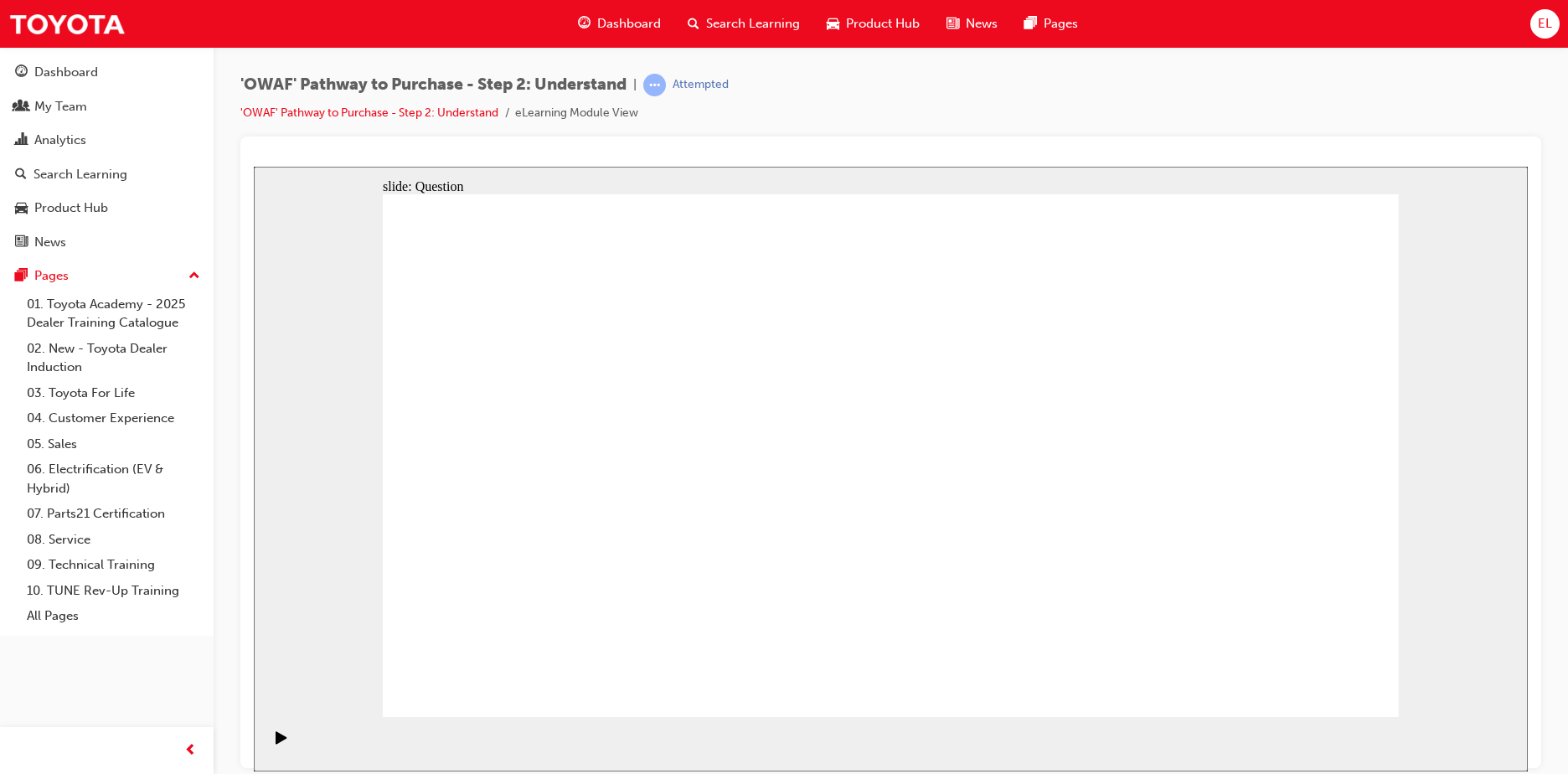
drag, startPoint x: 1188, startPoint y: 520, endPoint x: 927, endPoint y: 514, distance: 261.1
drag, startPoint x: 1288, startPoint y: 544, endPoint x: 702, endPoint y: 568, distance: 586.5
drag, startPoint x: 1231, startPoint y: 585, endPoint x: 905, endPoint y: 572, distance: 326.3
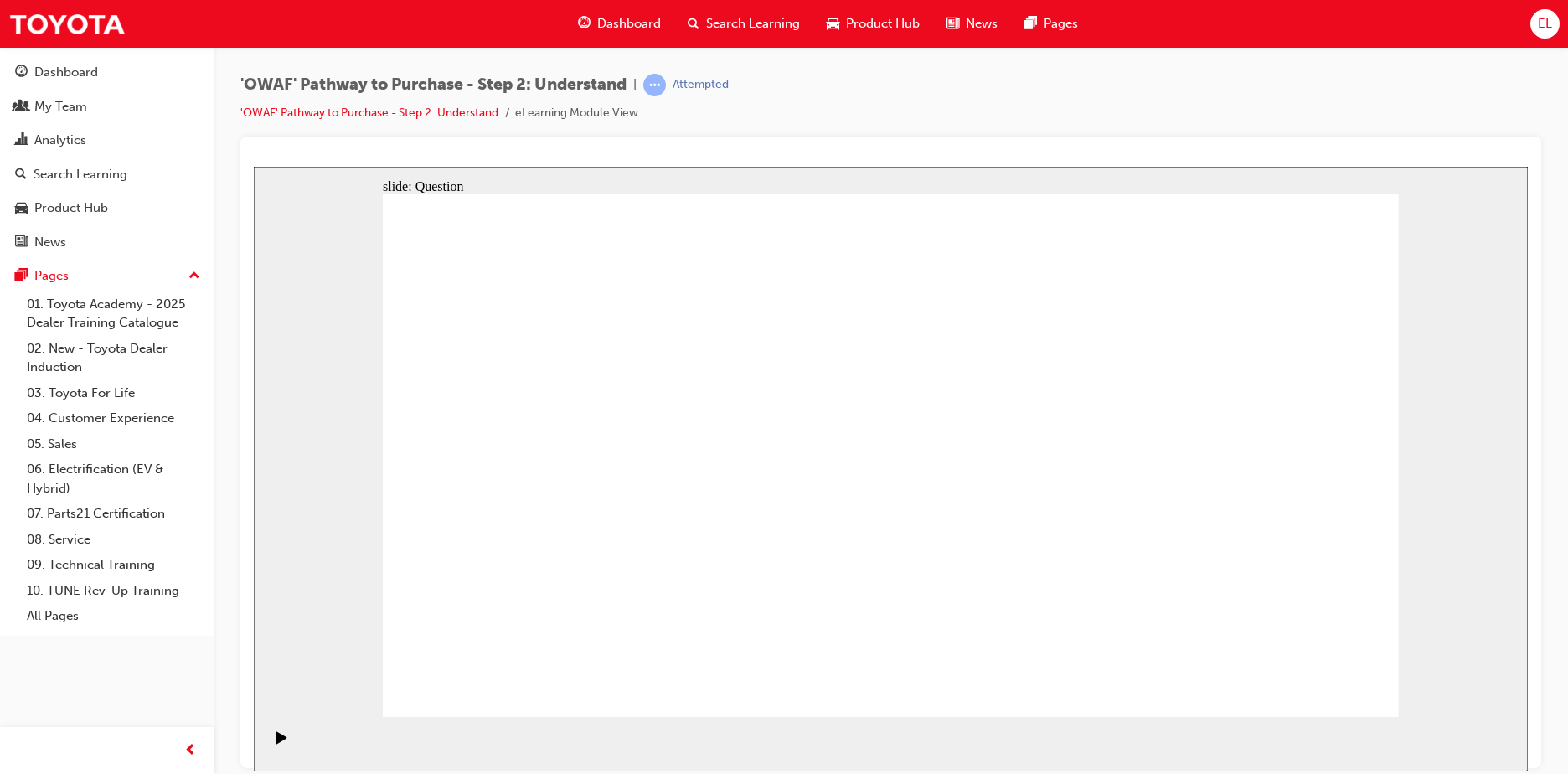
drag, startPoint x: 1221, startPoint y: 577, endPoint x: 898, endPoint y: 570, distance: 323.1
drag, startPoint x: 1242, startPoint y: 584, endPoint x: 952, endPoint y: 565, distance: 290.6
drag, startPoint x: 1088, startPoint y: 554, endPoint x: 651, endPoint y: 538, distance: 437.3
drag, startPoint x: 1252, startPoint y: 549, endPoint x: 649, endPoint y: 533, distance: 603.2
drag, startPoint x: 1245, startPoint y: 554, endPoint x: 660, endPoint y: 559, distance: 585.0
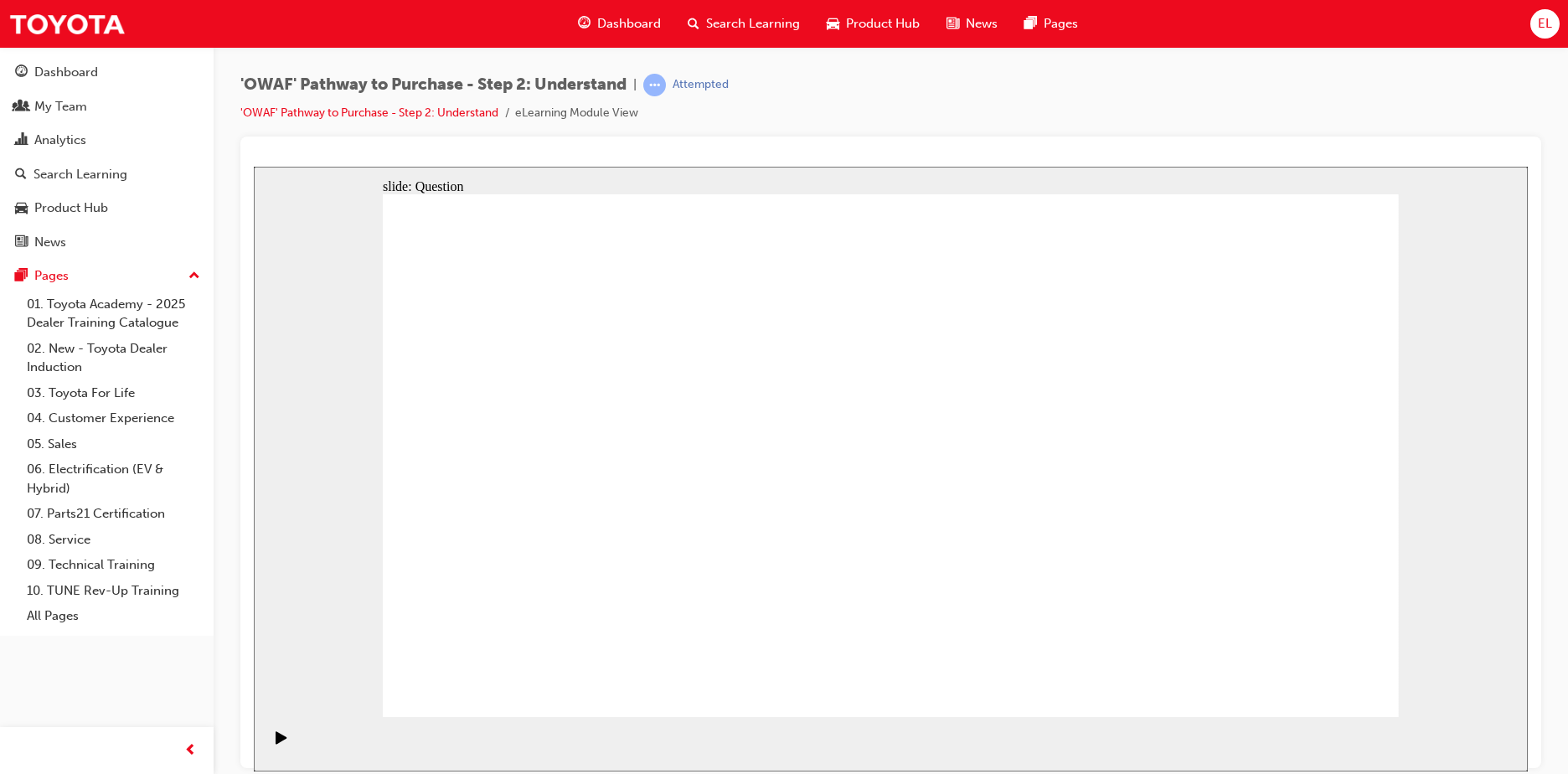
drag, startPoint x: 601, startPoint y: 575, endPoint x: 676, endPoint y: 408, distance: 183.1
drag, startPoint x: 710, startPoint y: 409, endPoint x: 589, endPoint y: 642, distance: 262.5
drag, startPoint x: 632, startPoint y: 614, endPoint x: 688, endPoint y: 410, distance: 211.5
drag, startPoint x: 826, startPoint y: 659, endPoint x: 888, endPoint y: 407, distance: 259.5
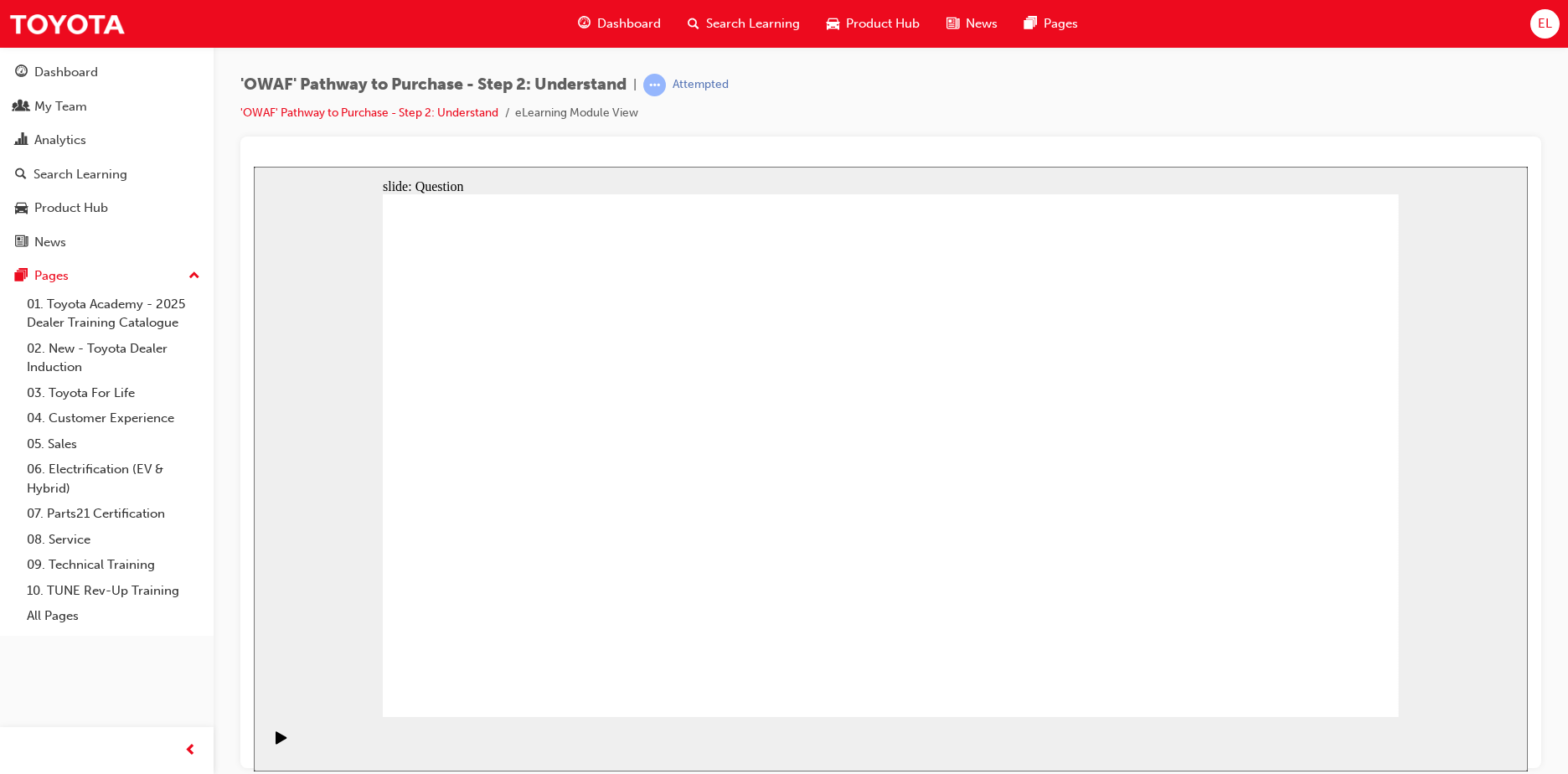
drag, startPoint x: 994, startPoint y: 579, endPoint x: 1089, endPoint y: 434, distance: 173.3
drag, startPoint x: 1135, startPoint y: 659, endPoint x: 922, endPoint y: 463, distance: 289.5
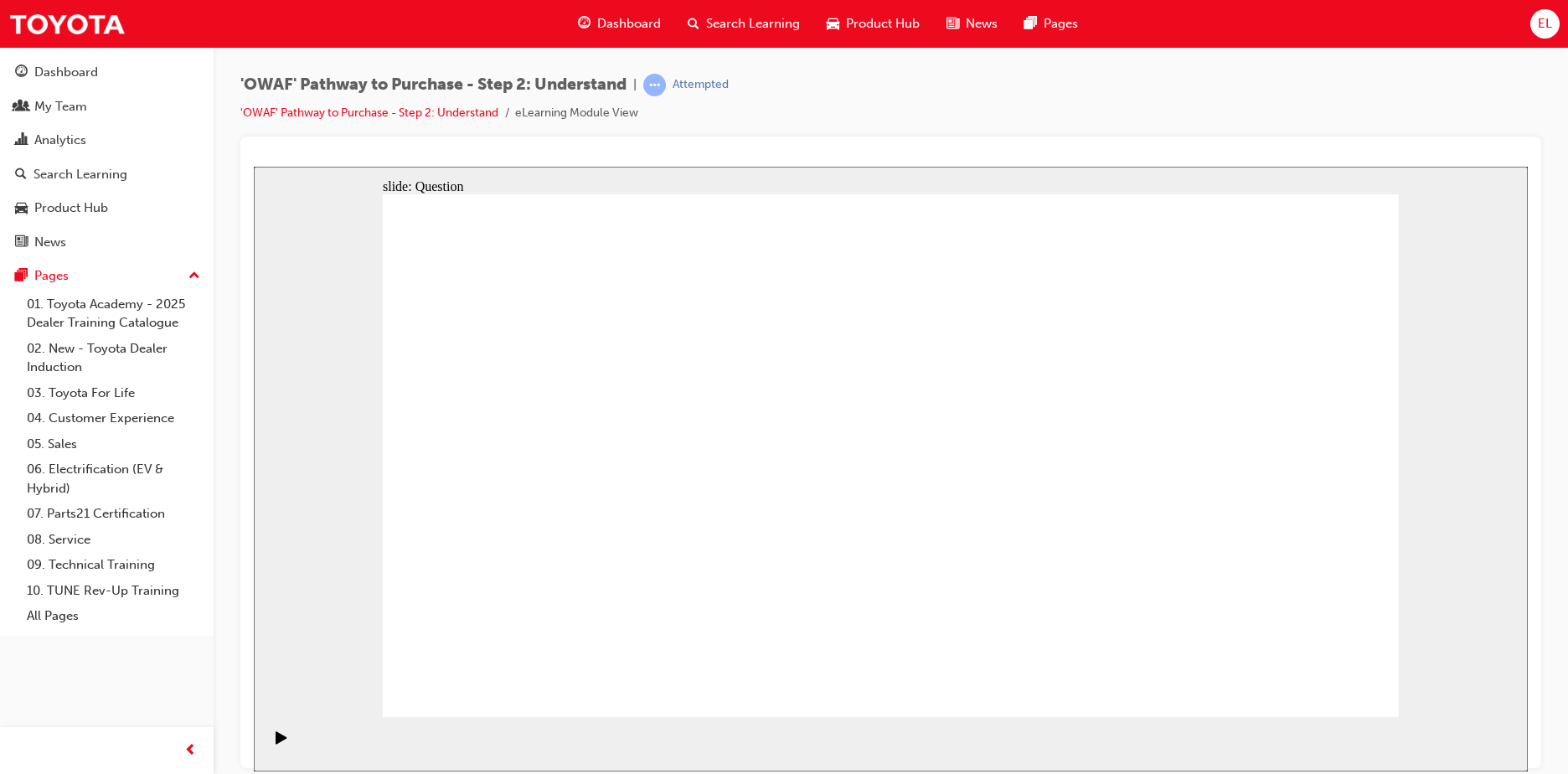
checkbox input "true"
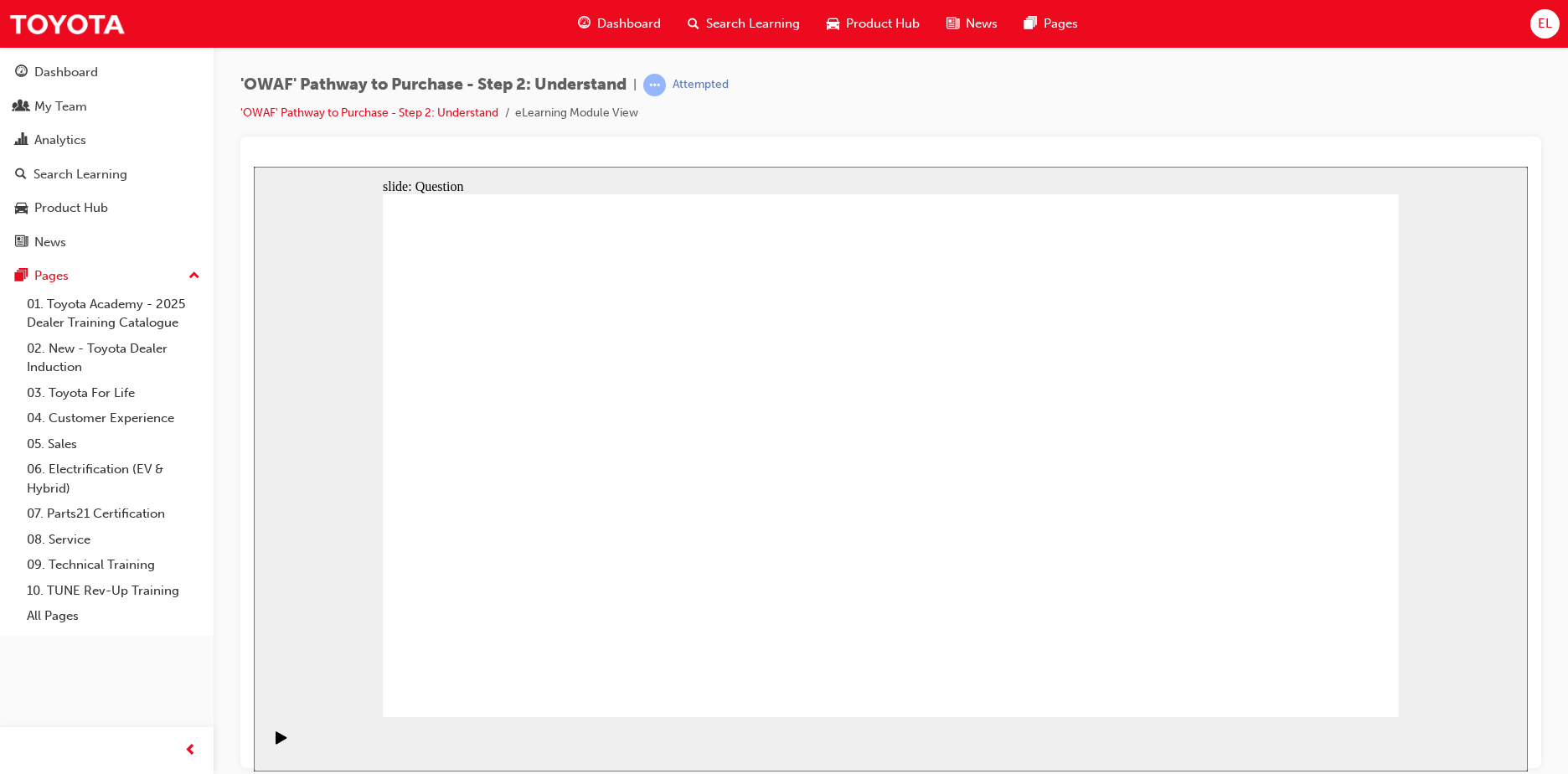
checkbox input "true"
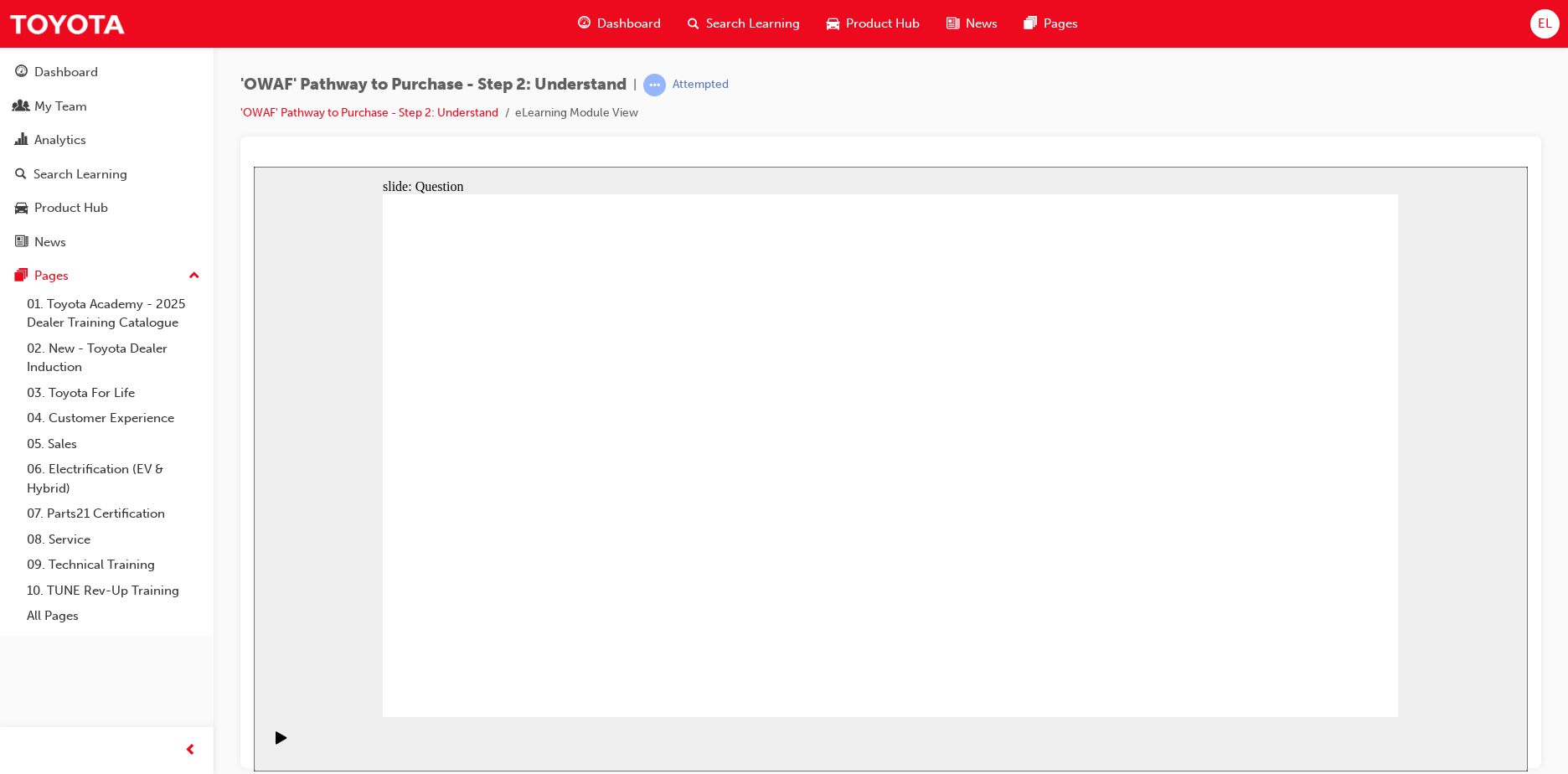
radio input "true"
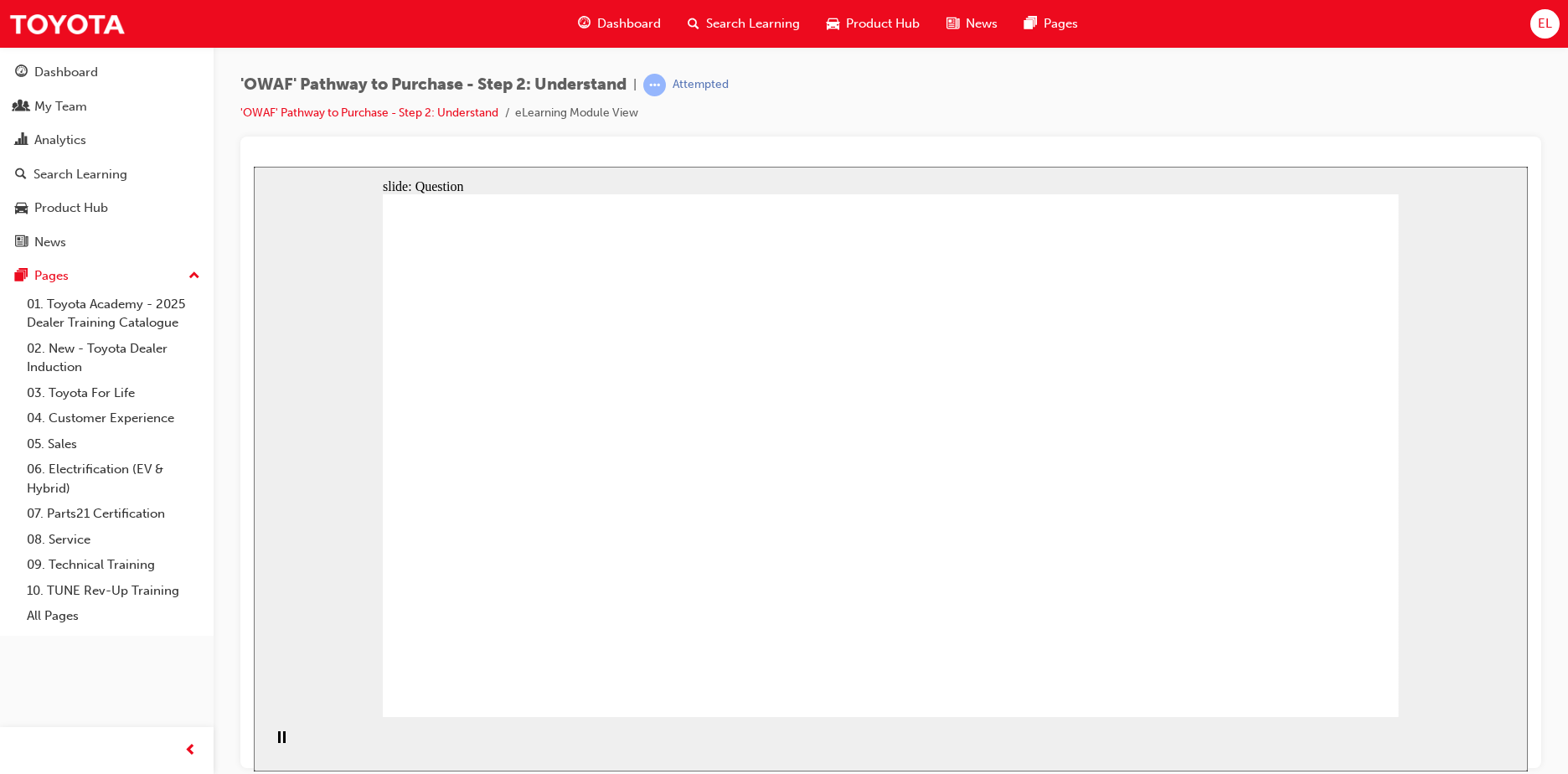
drag, startPoint x: 908, startPoint y: 420, endPoint x: 504, endPoint y: 620, distance: 450.8
drag, startPoint x: 1326, startPoint y: 379, endPoint x: 820, endPoint y: 579, distance: 544.1
drag, startPoint x: 460, startPoint y: 400, endPoint x: 1173, endPoint y: 600, distance: 740.5
drag, startPoint x: 1177, startPoint y: 405, endPoint x: 979, endPoint y: 600, distance: 277.9
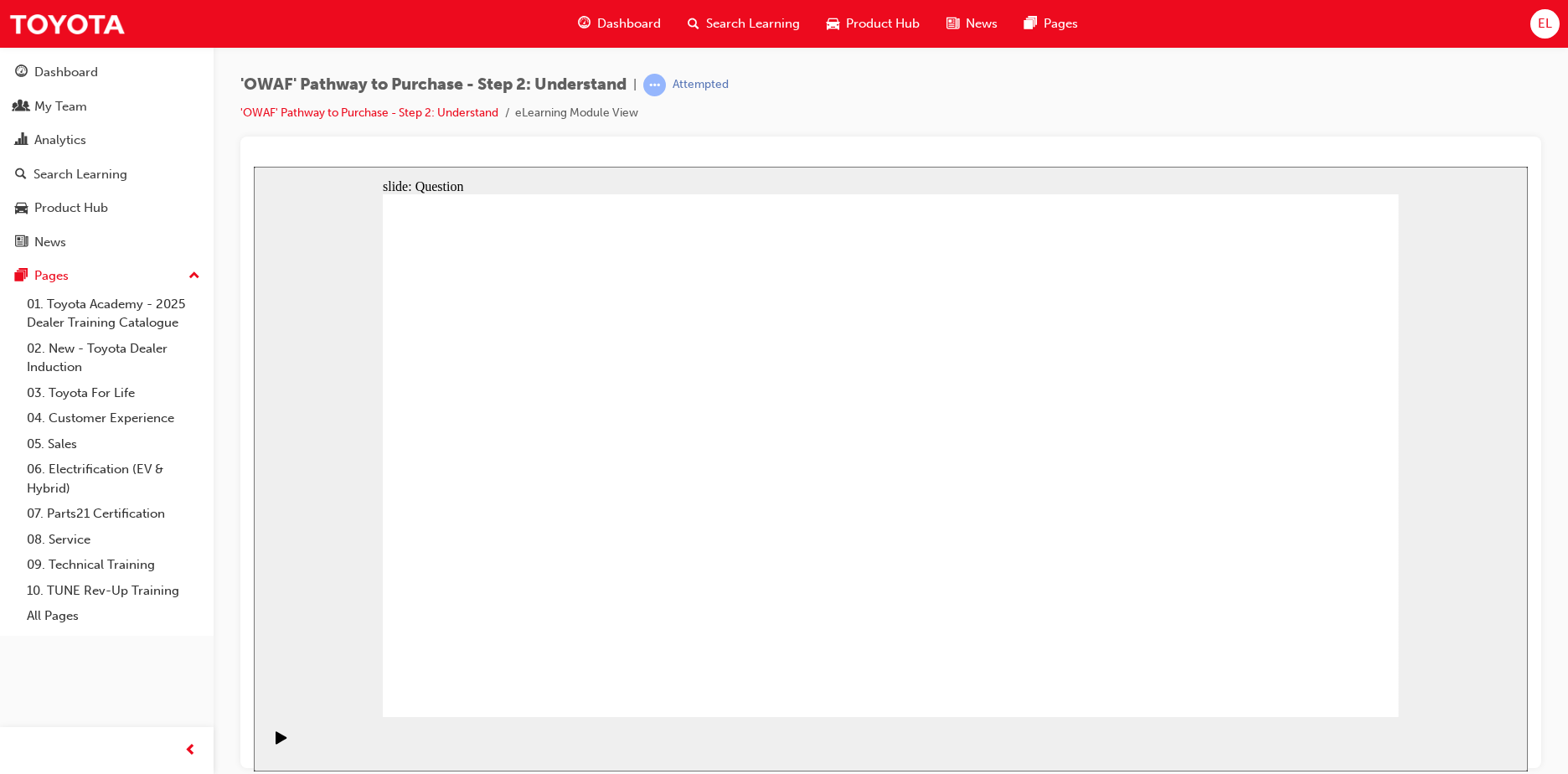
drag, startPoint x: 1017, startPoint y: 397, endPoint x: 615, endPoint y: 598, distance: 449.4
drag, startPoint x: 772, startPoint y: 466, endPoint x: 683, endPoint y: 620, distance: 177.9
drag, startPoint x: 538, startPoint y: 394, endPoint x: 619, endPoint y: 466, distance: 108.4
drag, startPoint x: 592, startPoint y: 410, endPoint x: 895, endPoint y: 607, distance: 361.4
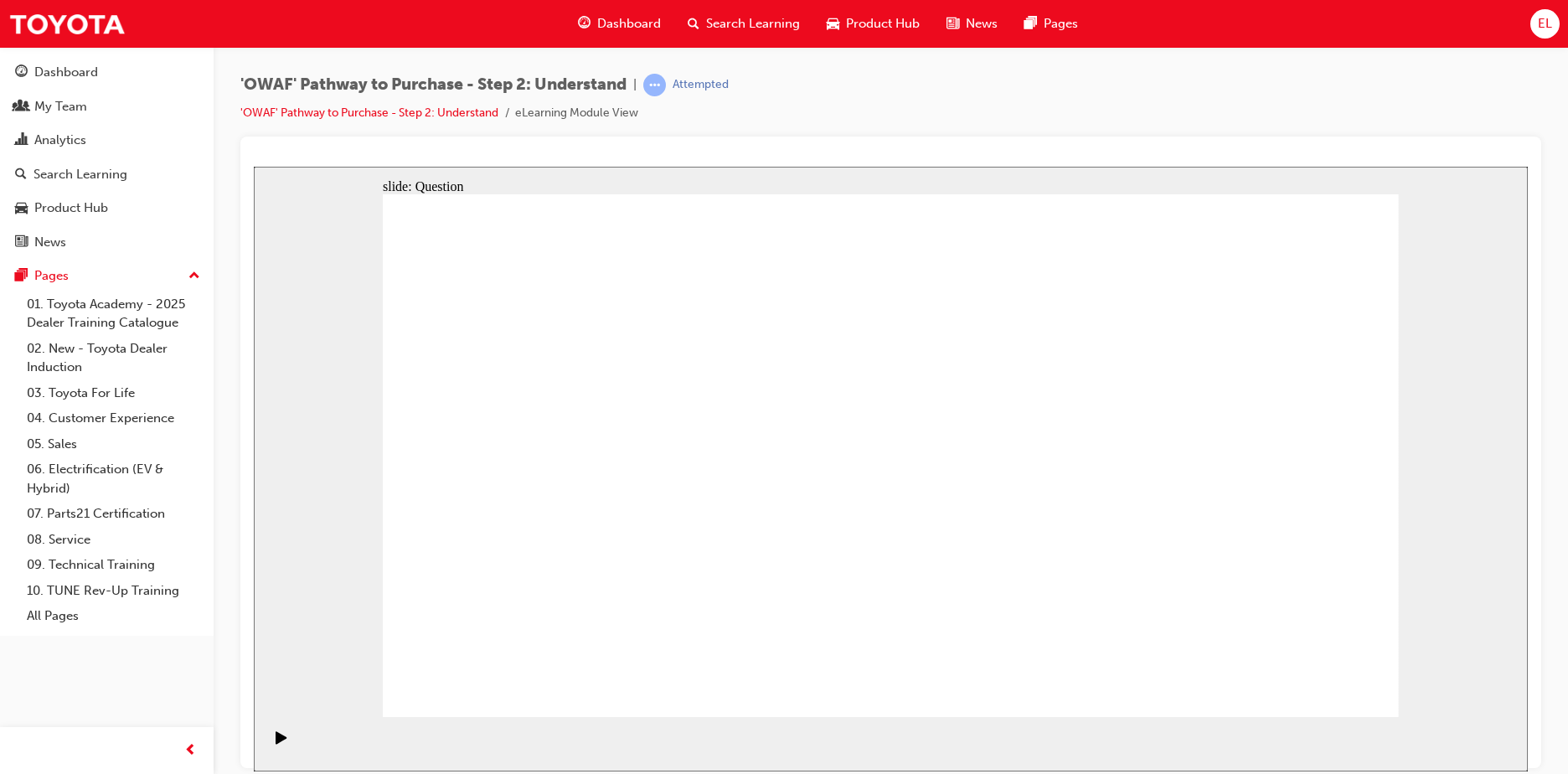
drag, startPoint x: 710, startPoint y: 404, endPoint x: 1347, endPoint y: 625, distance: 674.2
drag, startPoint x: 1102, startPoint y: 418, endPoint x: 1111, endPoint y: 628, distance: 210.2
drag, startPoint x: 915, startPoint y: 606, endPoint x: 1013, endPoint y: 266, distance: 353.8
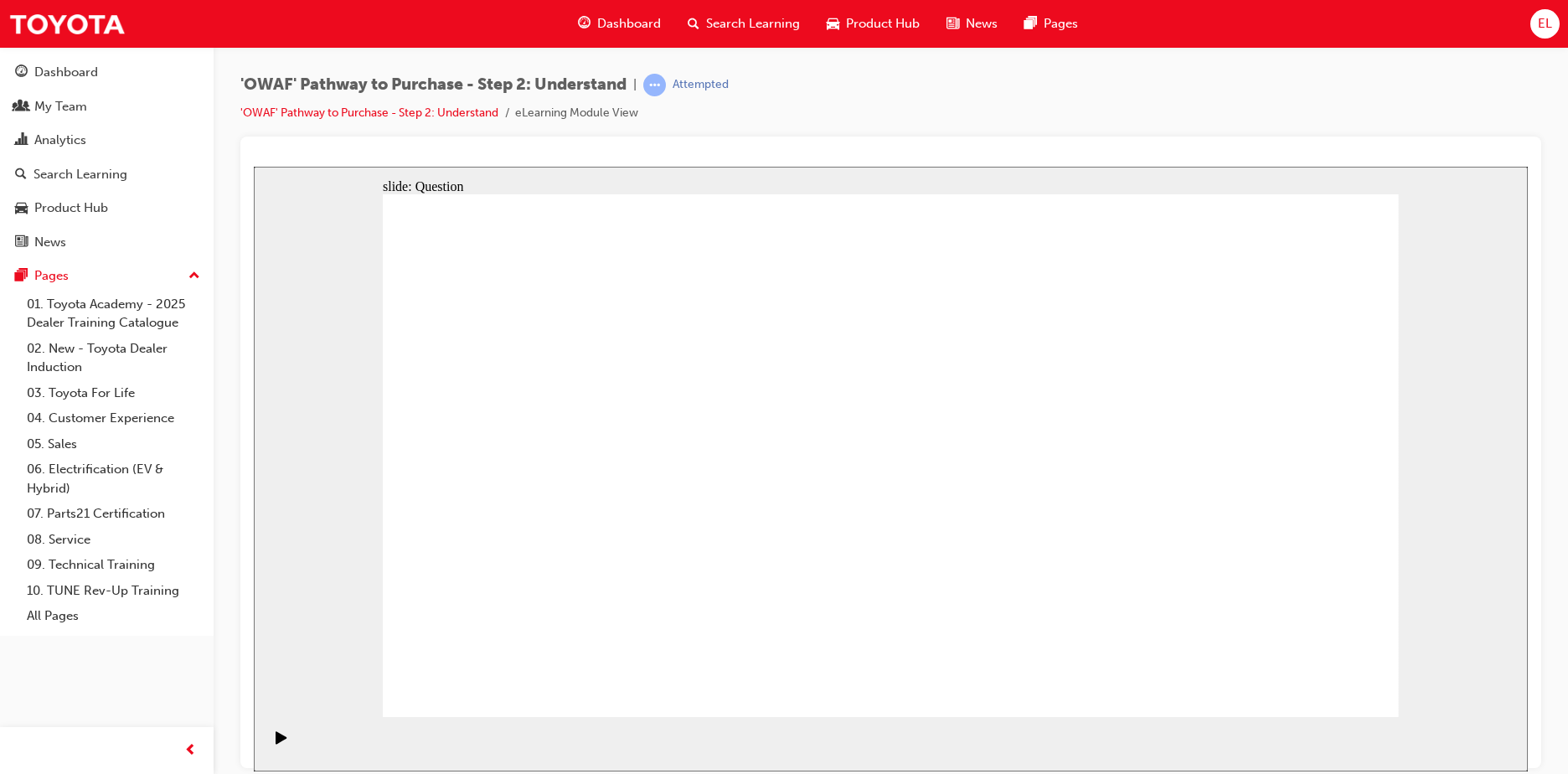
drag, startPoint x: 951, startPoint y: 584, endPoint x: 912, endPoint y: 586, distance: 39.1
drag, startPoint x: 562, startPoint y: 399, endPoint x: 1070, endPoint y: 595, distance: 544.5
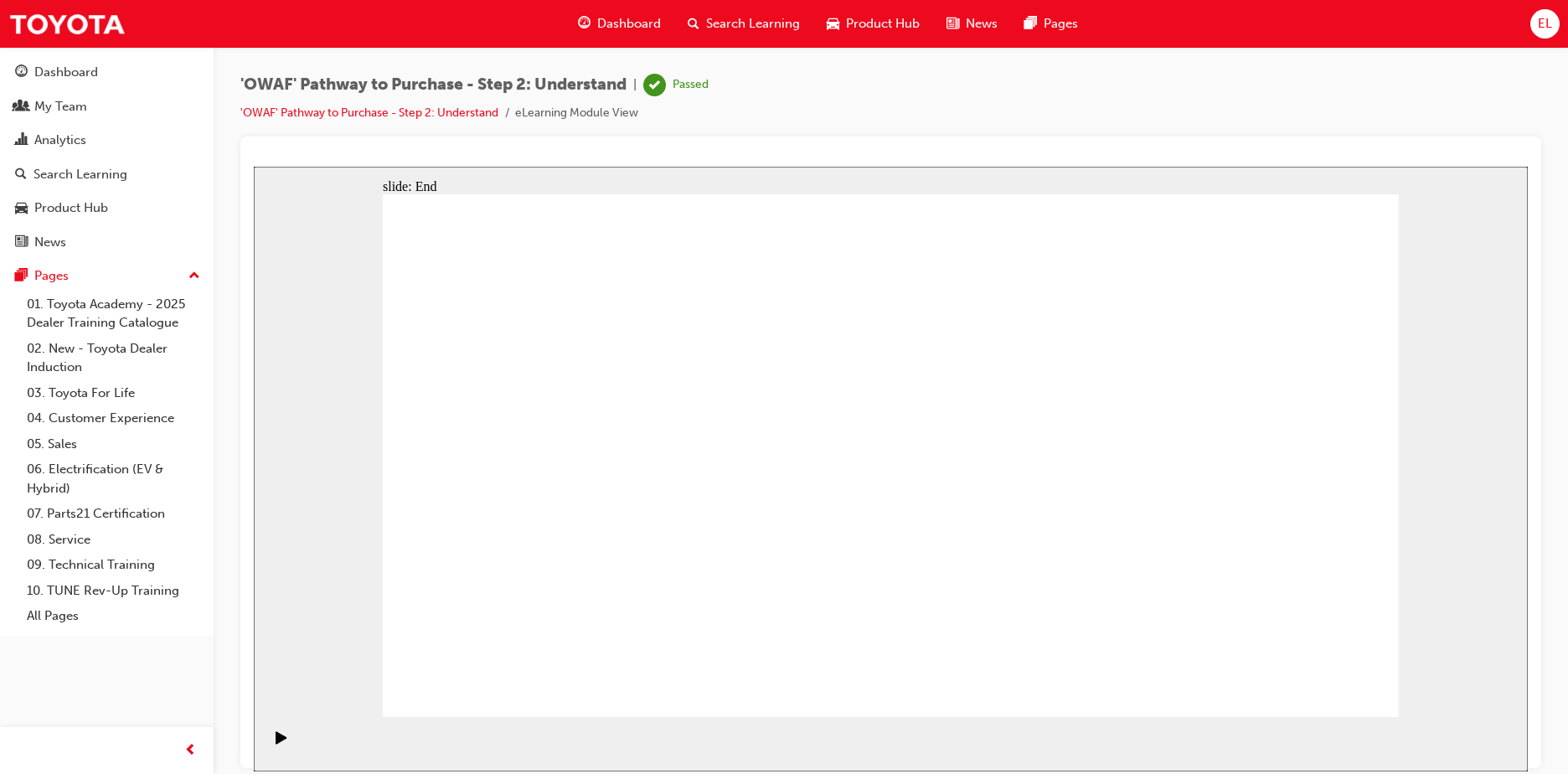
click at [709, 12] on div "Search Learning" at bounding box center [744, 24] width 139 height 35
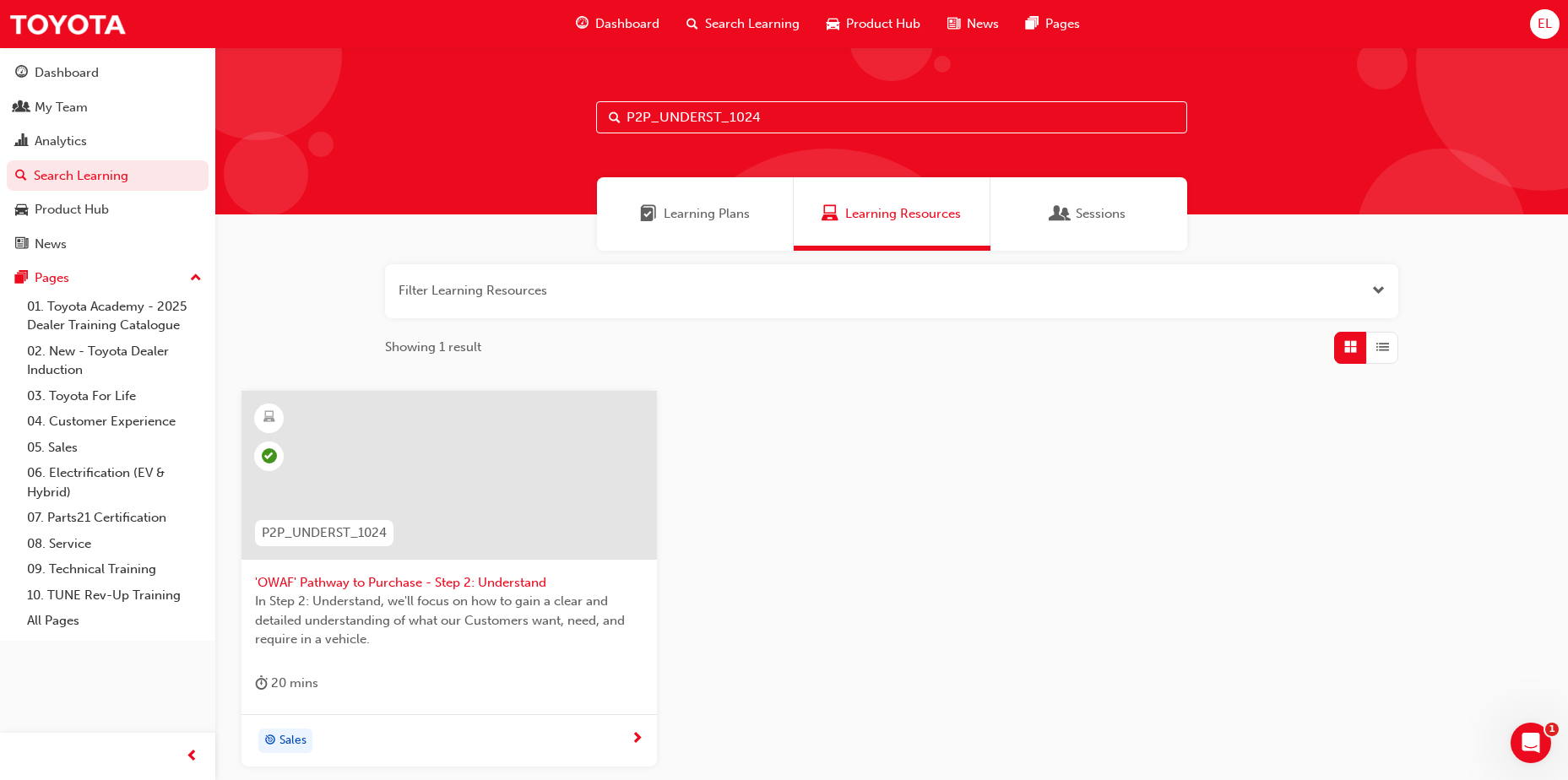
click at [1306, 633] on div "P2P_UNDERST_1024 'OWAF' Pathway to Purchase - Step 2: Understand In Step 2: Und…" at bounding box center [892, 592] width 1327 height 403
click at [816, 117] on input "P2P_UNDERST_1024" at bounding box center [891, 117] width 591 height 32
paste input "ADVISE"
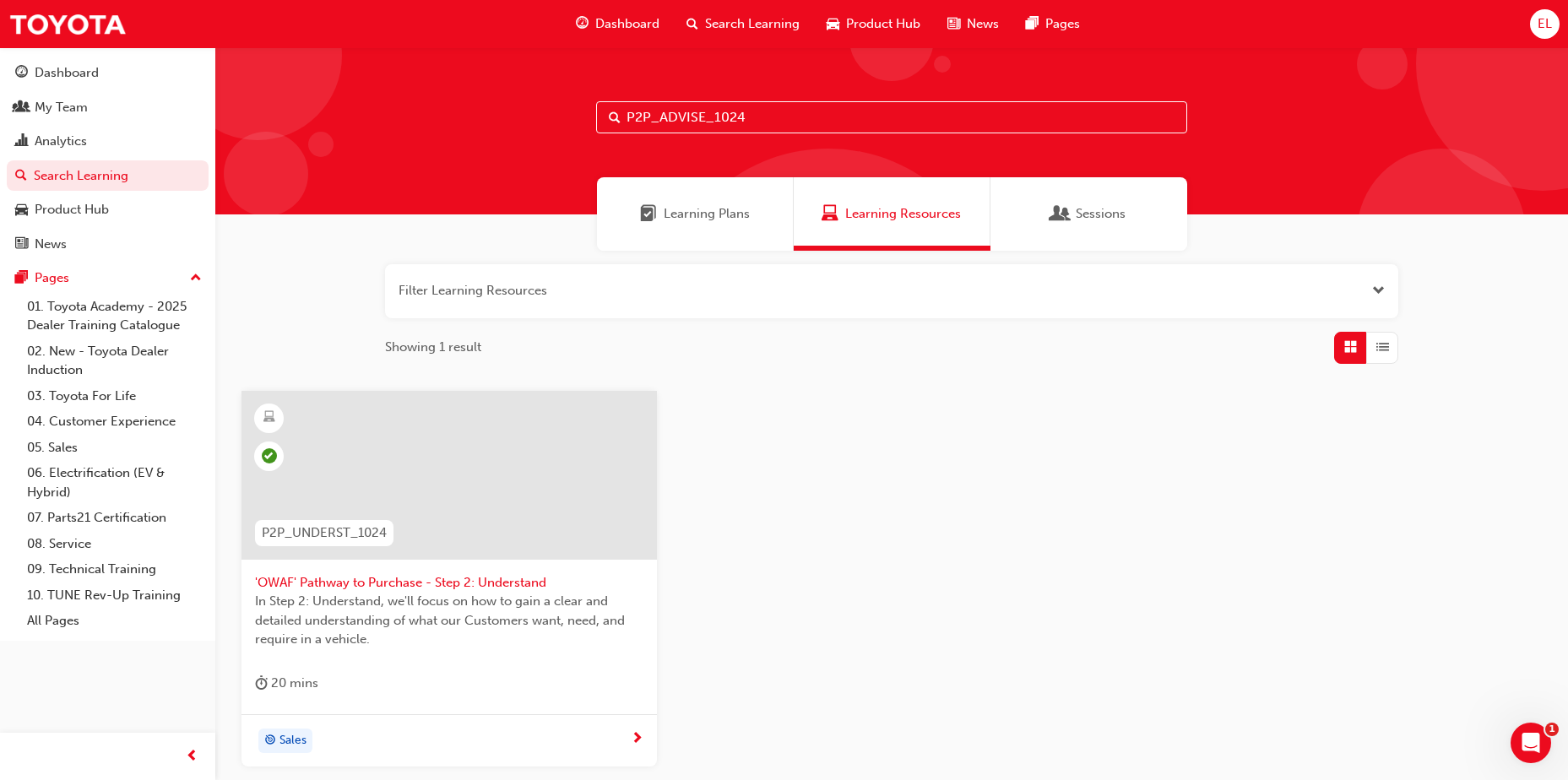
type input "P2P_ADVISE_1024"
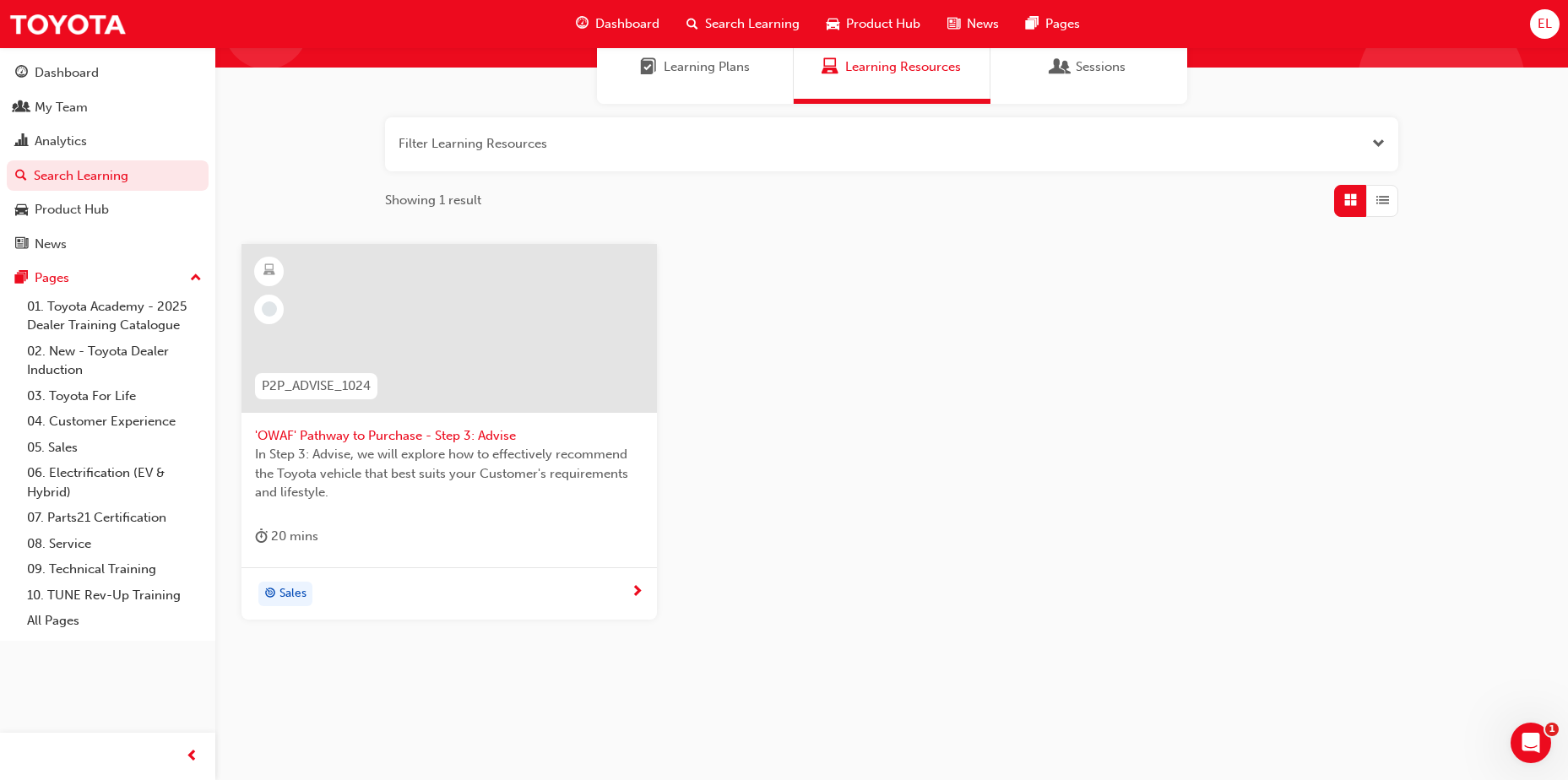
scroll to position [150, 0]
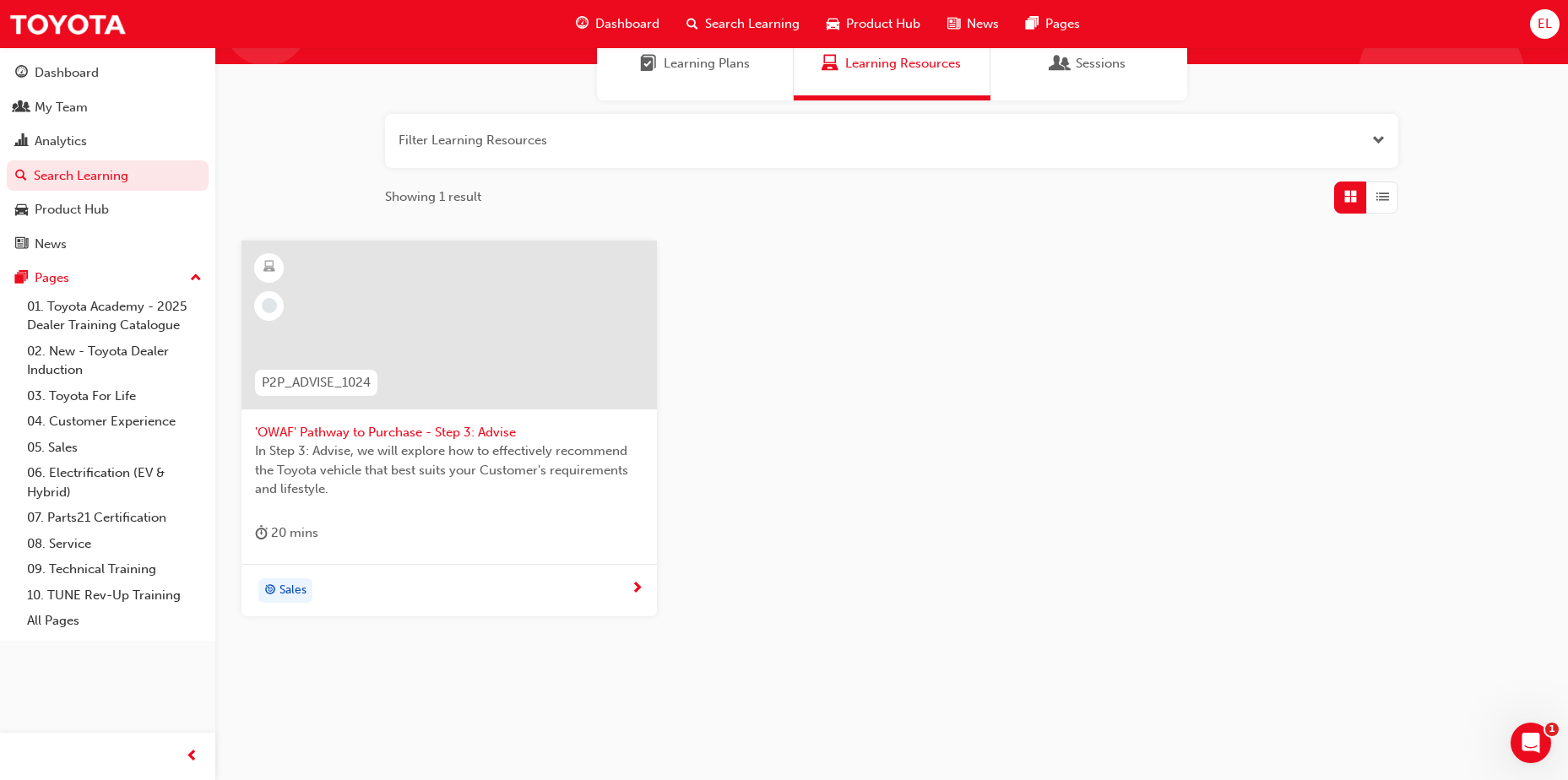
click at [406, 592] on div "Sales" at bounding box center [442, 590] width 375 height 25
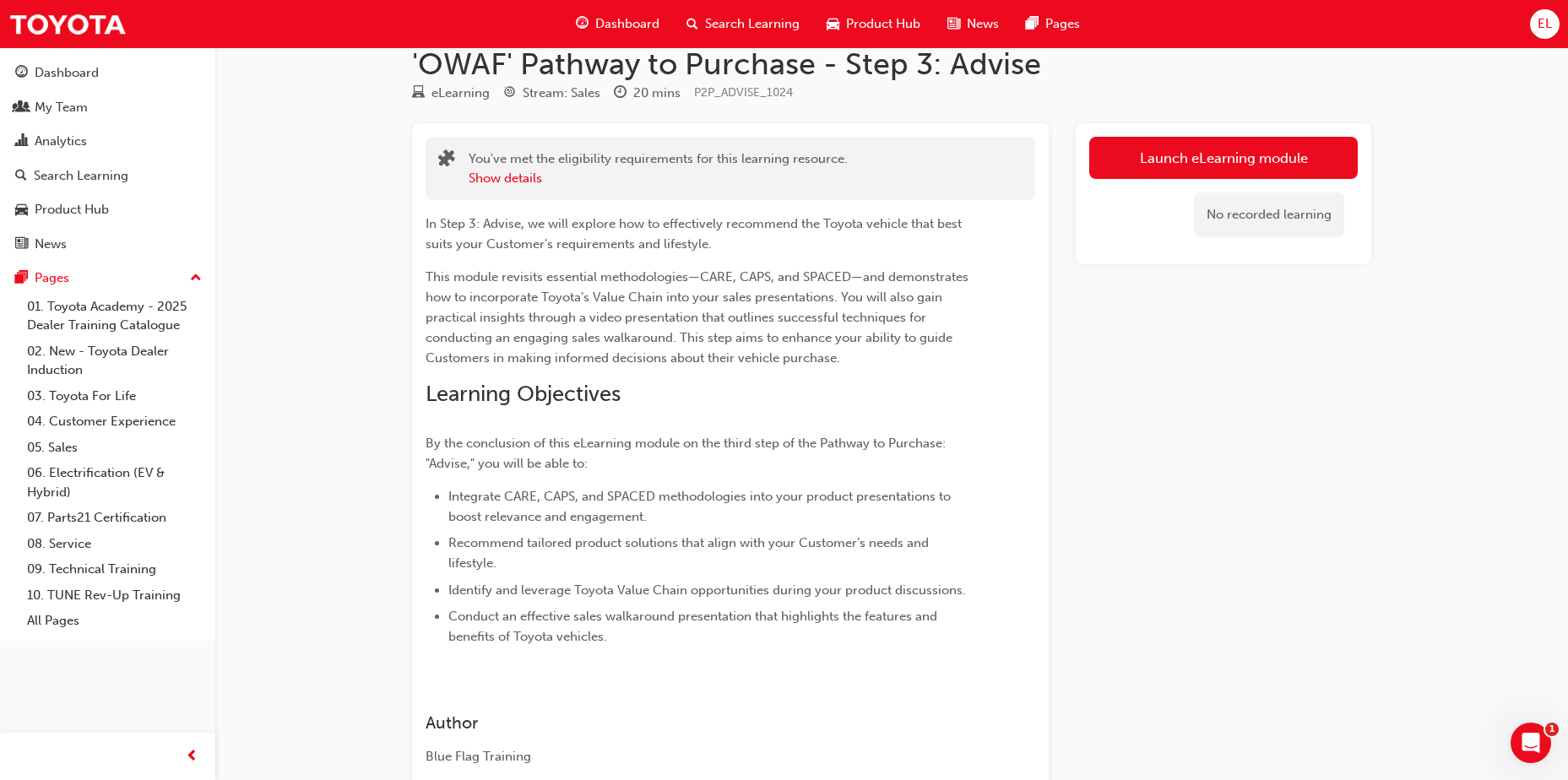
scroll to position [42, 0]
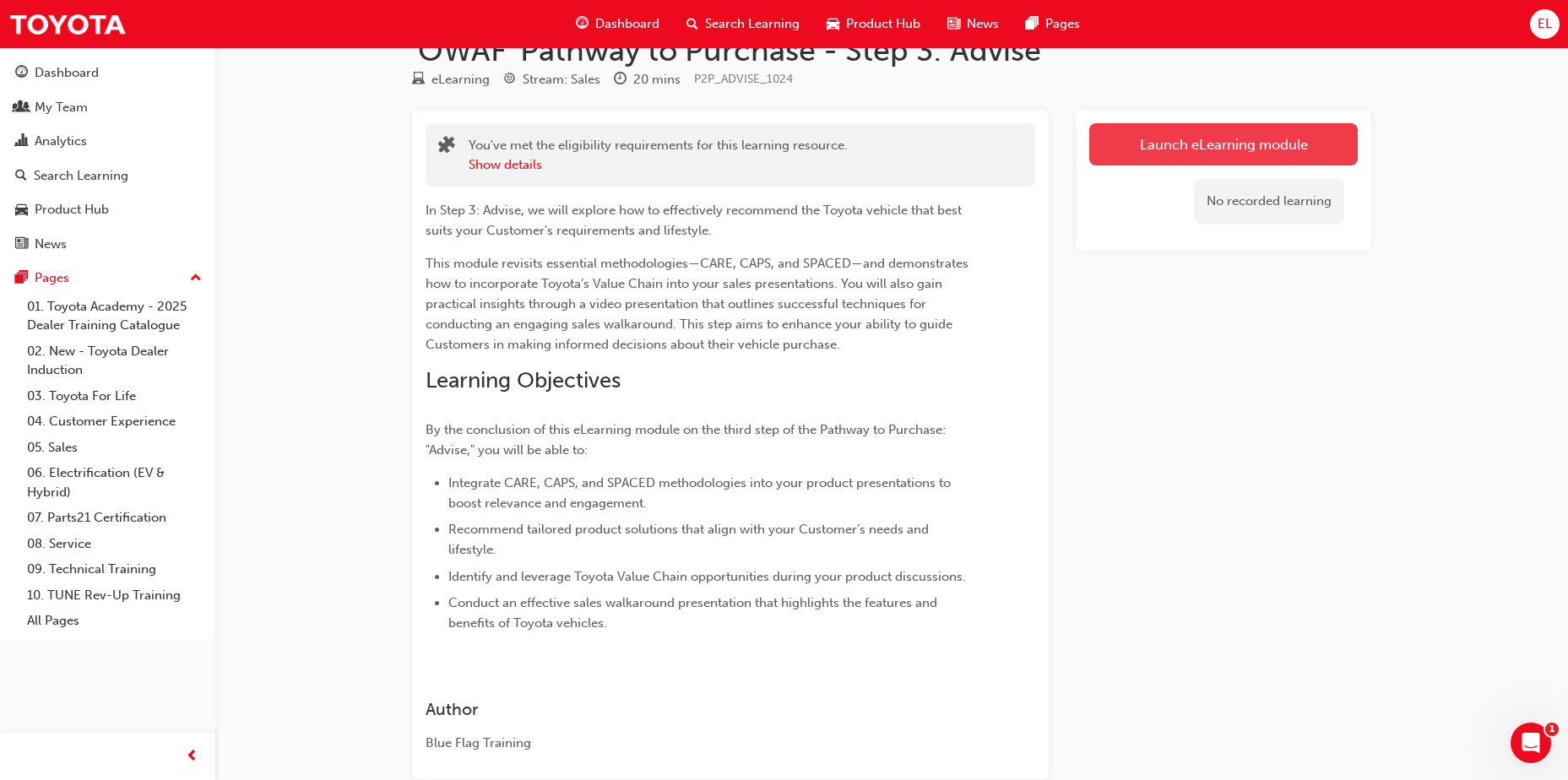
click at [1240, 152] on link "Launch eLearning module" at bounding box center [1223, 144] width 269 height 42
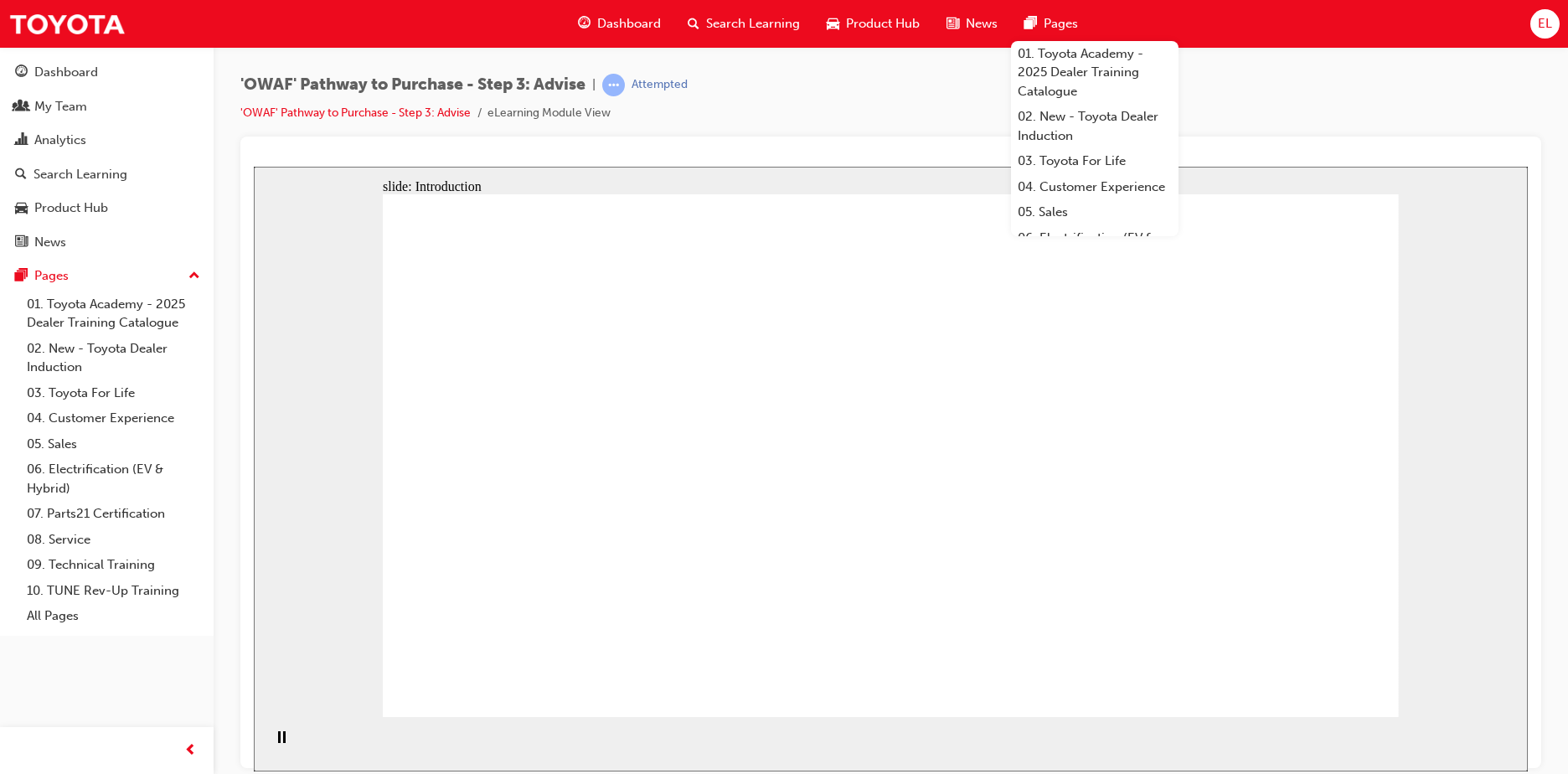
click at [1308, 97] on div "'OWAF' Pathway to Purchase - Step 3: Advise | Attempted 'OWAF' Pathway to Purch…" at bounding box center [891, 105] width 1301 height 62
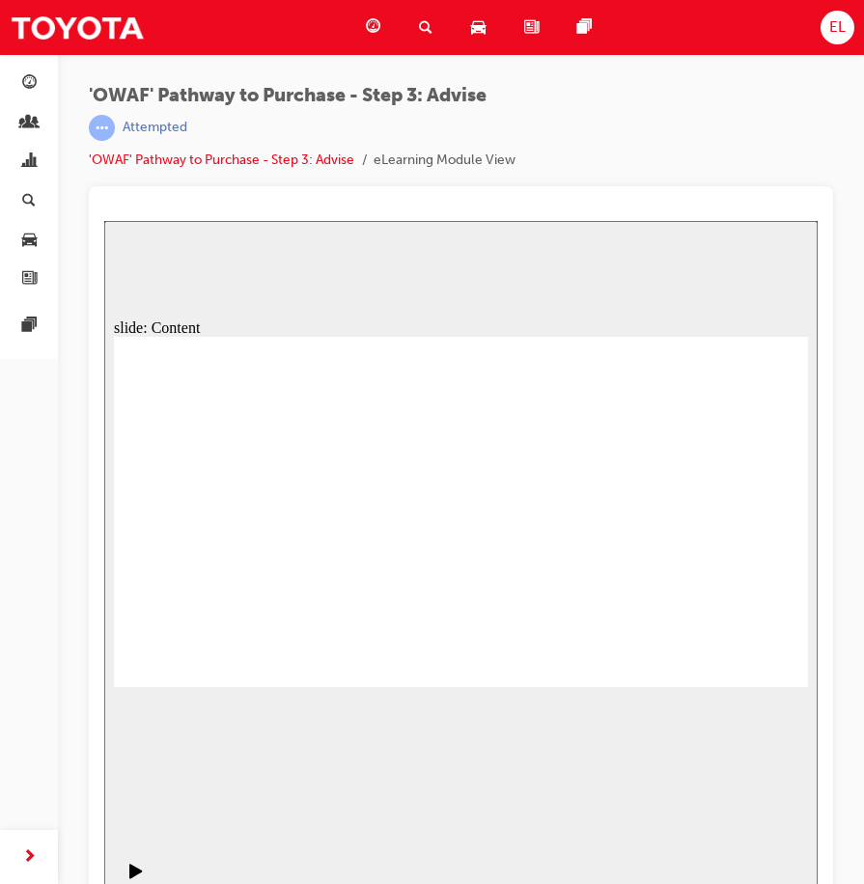
drag, startPoint x: 721, startPoint y: 671, endPoint x: 733, endPoint y: 660, distance: 16.4
drag, startPoint x: 724, startPoint y: 661, endPoint x: 771, endPoint y: 657, distance: 47.4
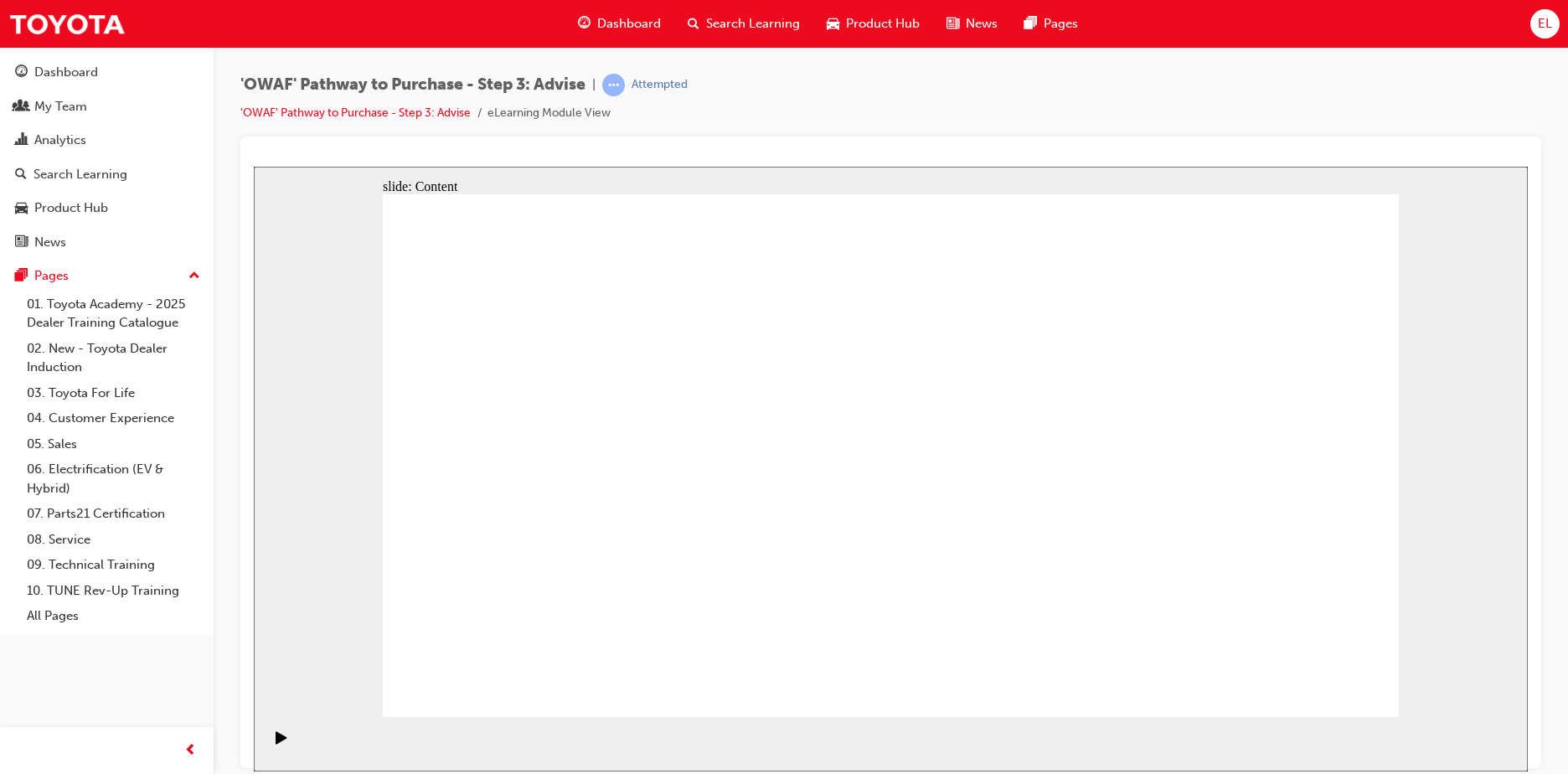
drag, startPoint x: 497, startPoint y: 620, endPoint x: 536, endPoint y: 580, distance: 55.9
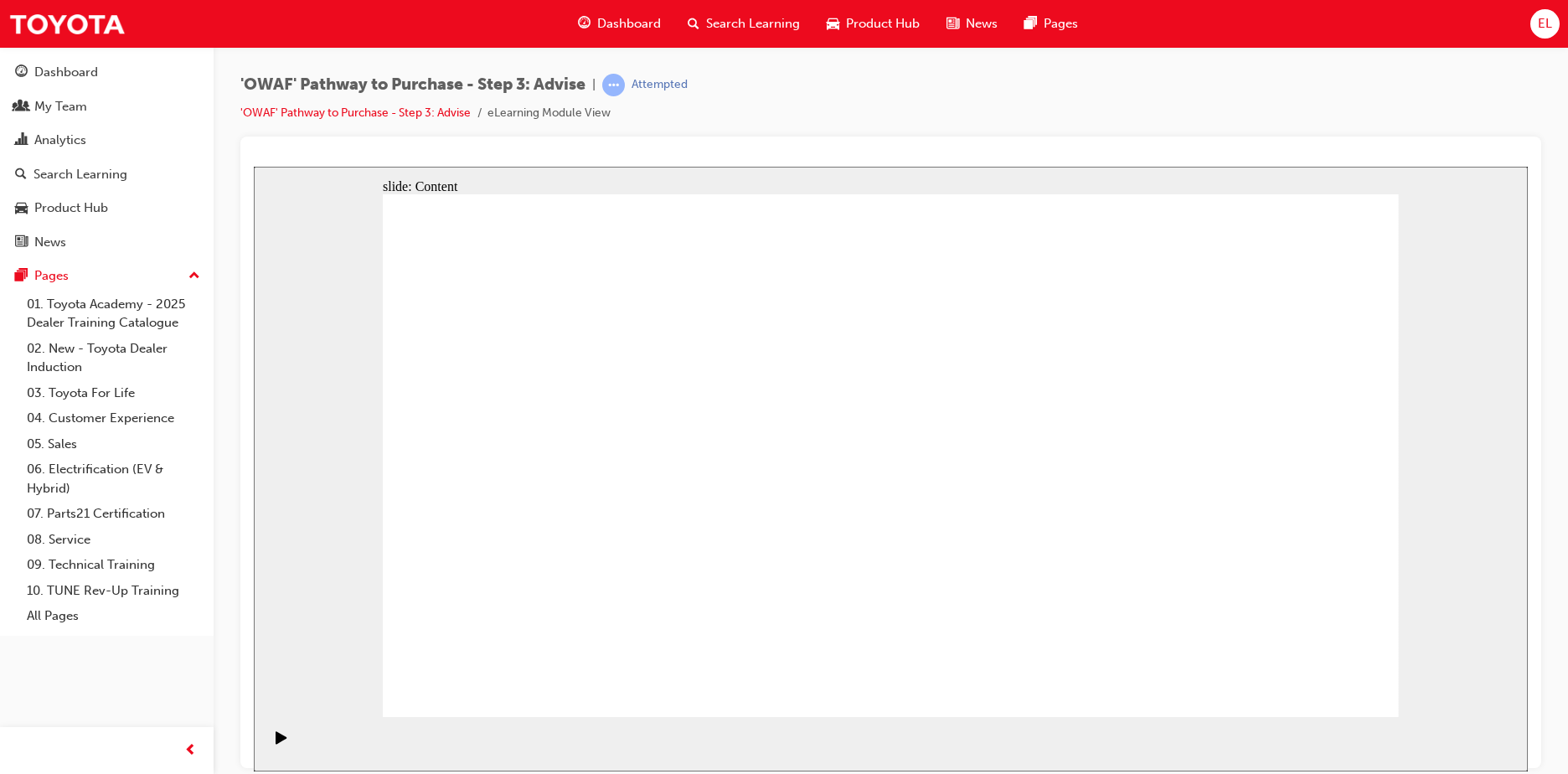
drag, startPoint x: 1311, startPoint y: 453, endPoint x: 1287, endPoint y: 452, distance: 24.0
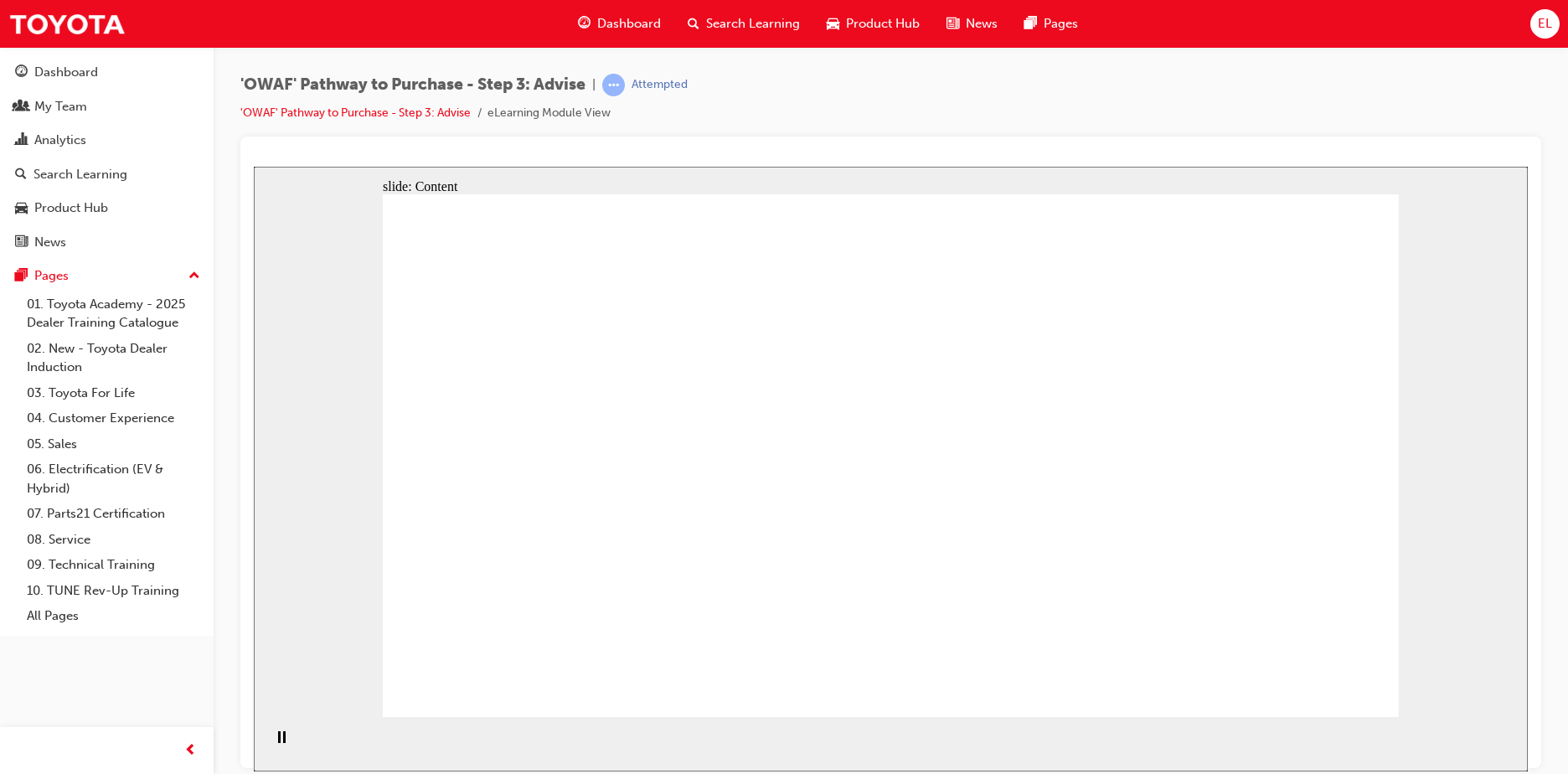
drag, startPoint x: 771, startPoint y: 485, endPoint x: 796, endPoint y: 482, distance: 25.2
drag, startPoint x: 803, startPoint y: 483, endPoint x: 844, endPoint y: 490, distance: 41.6
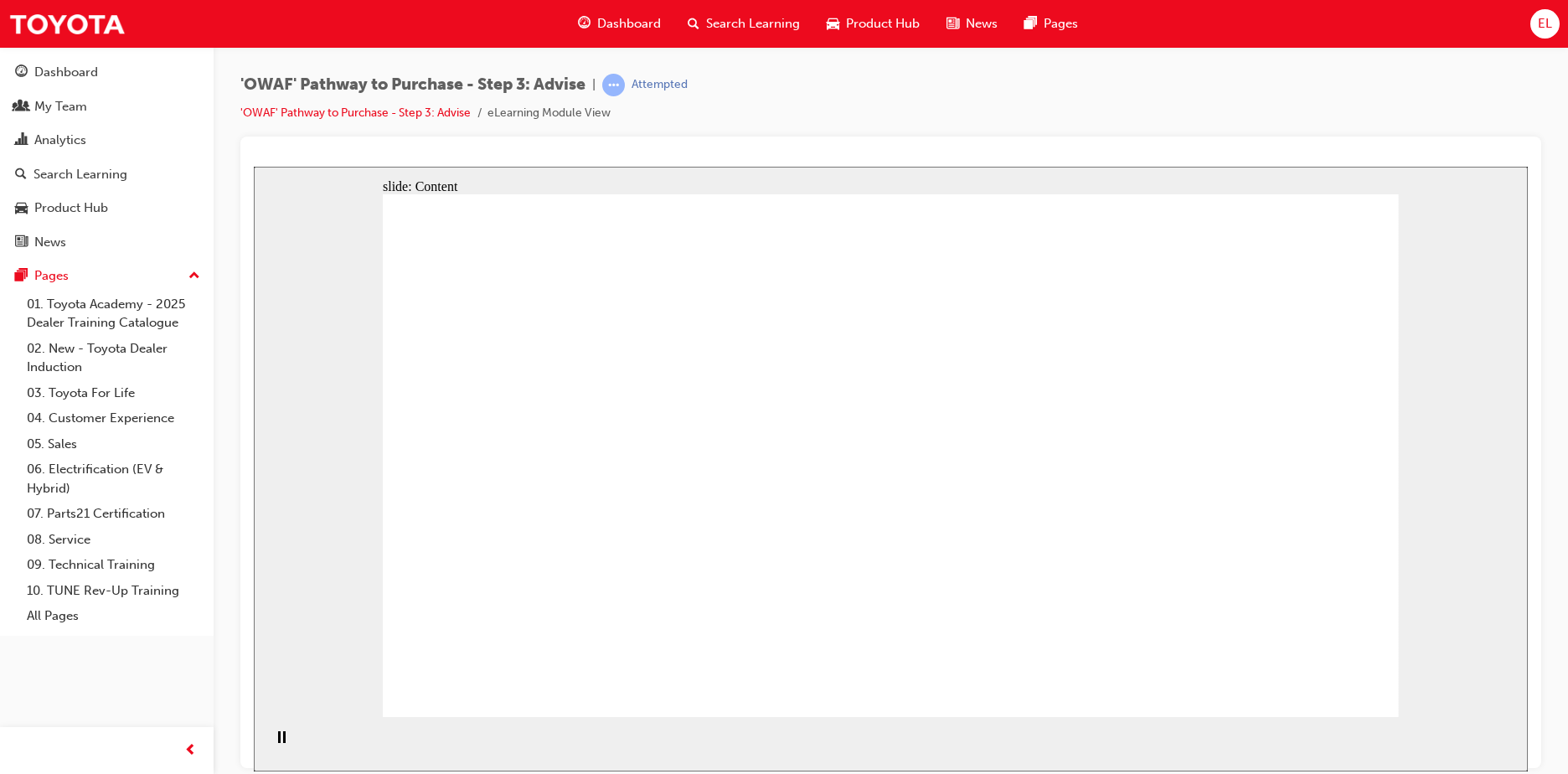
drag, startPoint x: 869, startPoint y: 491, endPoint x: 907, endPoint y: 496, distance: 38.3
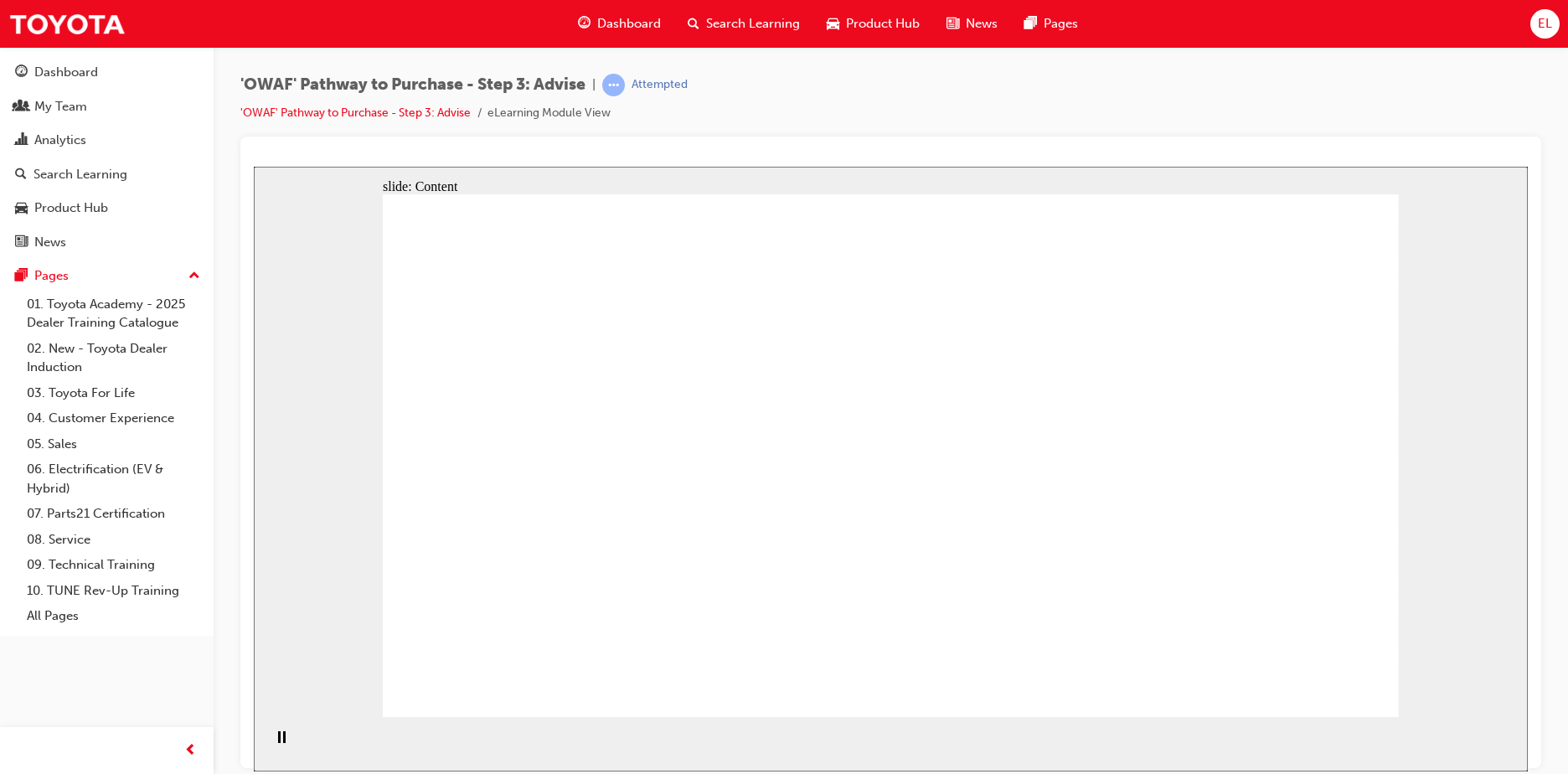
drag, startPoint x: 1147, startPoint y: 371, endPoint x: 1104, endPoint y: 422, distance: 66.7
